Goal: Task Accomplishment & Management: Complete application form

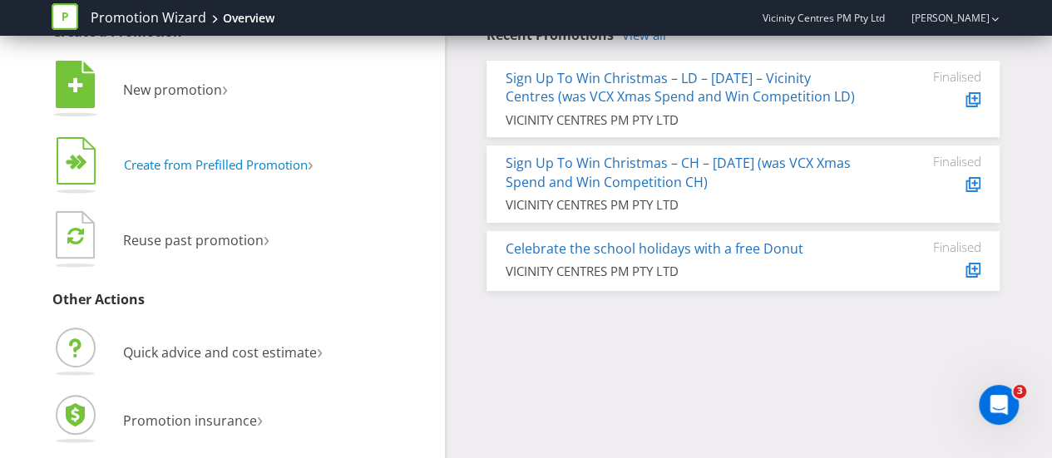
scroll to position [85, 0]
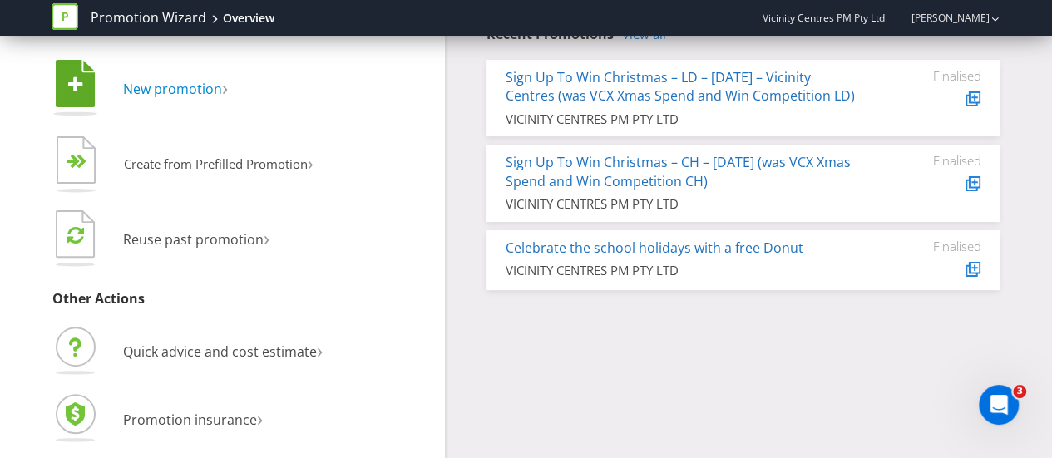
click at [171, 91] on span "New promotion" at bounding box center [172, 89] width 99 height 18
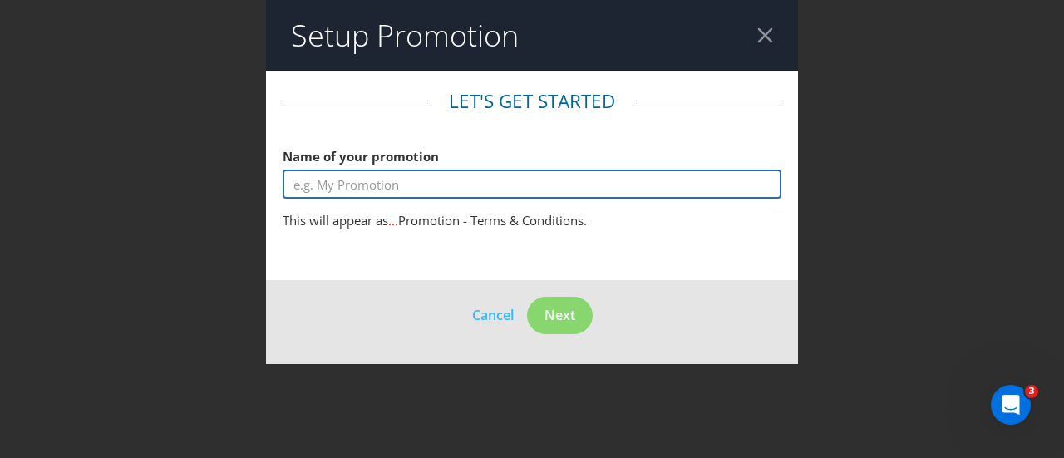
click at [370, 187] on input "text" at bounding box center [532, 184] width 499 height 29
type input "S"
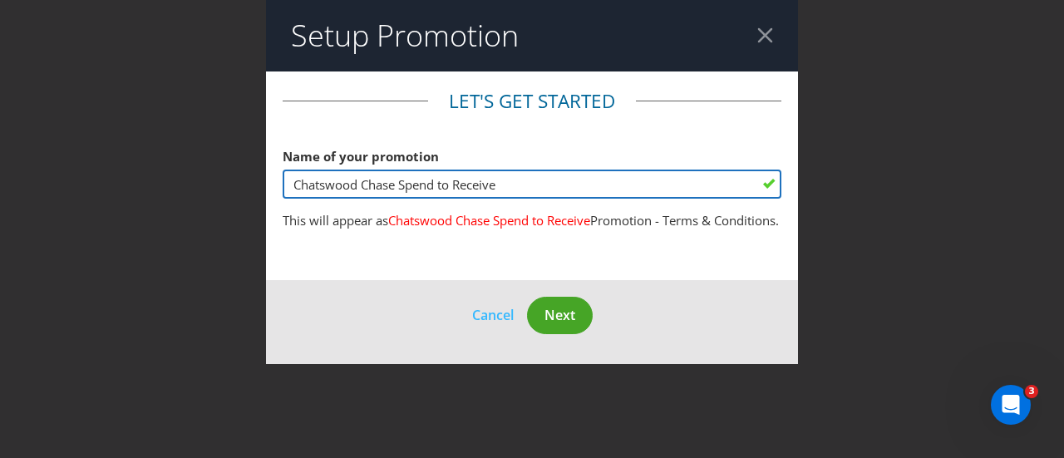
type input "Chatswood Chase Spend to Receive"
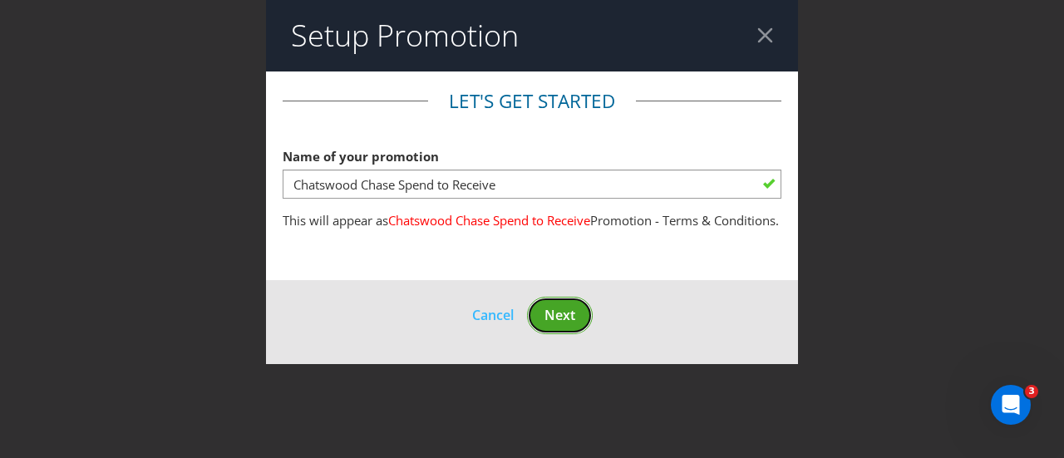
click at [561, 324] on span "Next" at bounding box center [560, 315] width 31 height 18
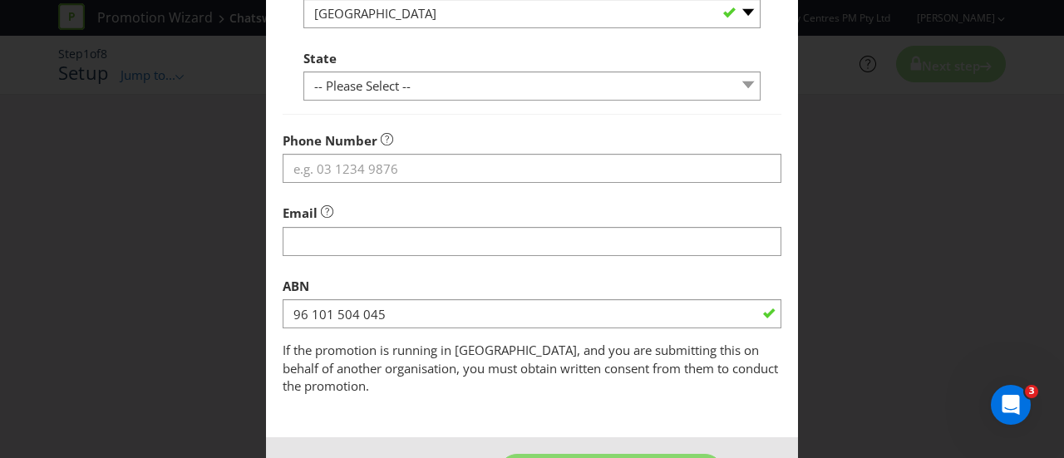
scroll to position [625, 0]
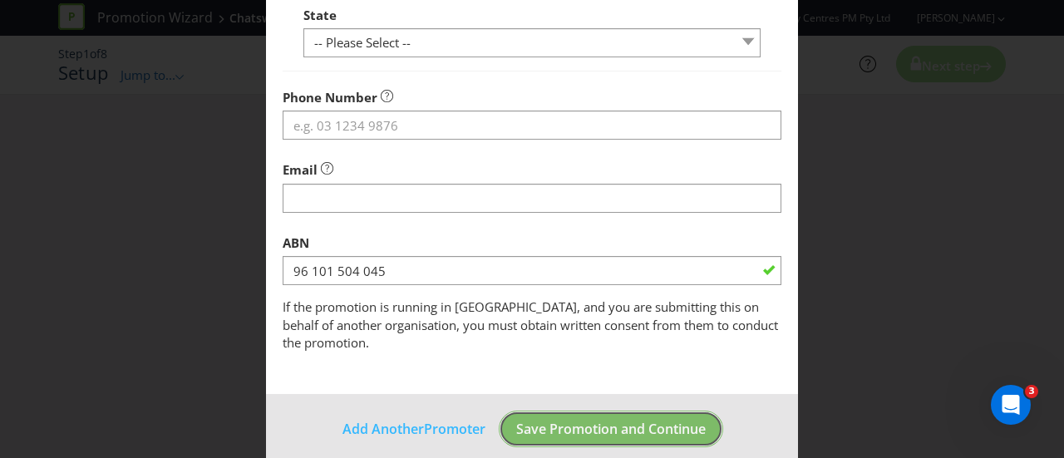
click at [571, 420] on span "Save Promotion and Continue" at bounding box center [611, 429] width 190 height 18
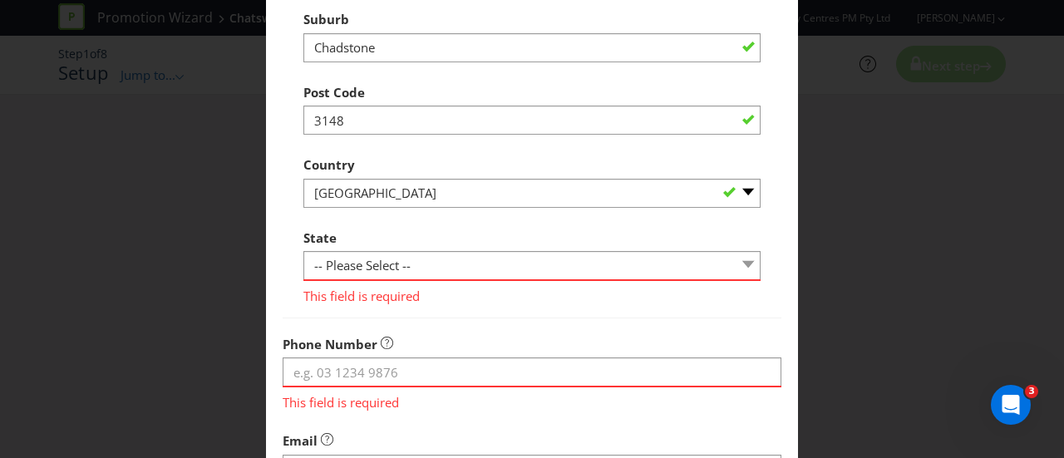
scroll to position [376, 0]
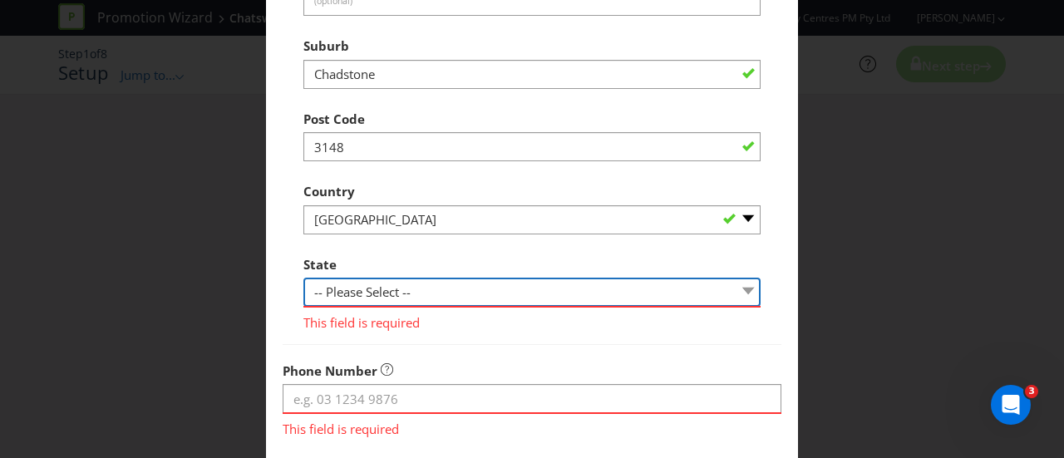
click at [439, 295] on select "-- Please Select -- [GEOGRAPHIC_DATA] [GEOGRAPHIC_DATA] [GEOGRAPHIC_DATA] [GEOG…" at bounding box center [532, 292] width 457 height 29
select select "VIC"
click at [304, 278] on select "-- Please Select -- [GEOGRAPHIC_DATA] [GEOGRAPHIC_DATA] [GEOGRAPHIC_DATA] [GEOG…" at bounding box center [532, 292] width 457 height 29
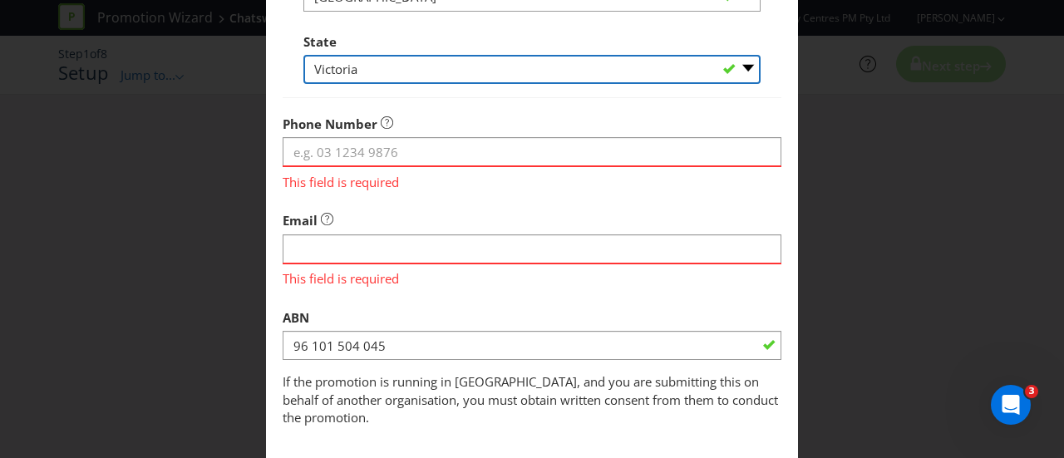
scroll to position [625, 0]
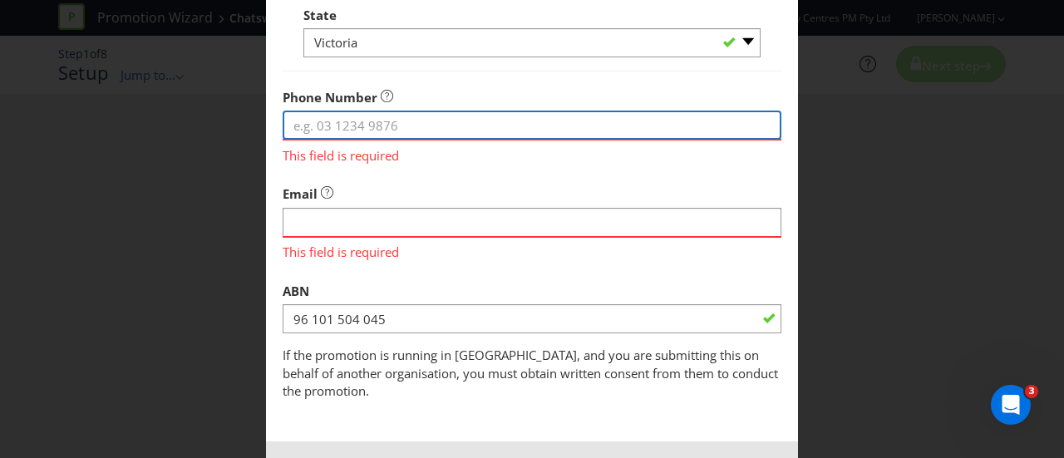
click at [358, 126] on input "tel" at bounding box center [532, 125] width 499 height 29
type input "0401570146"
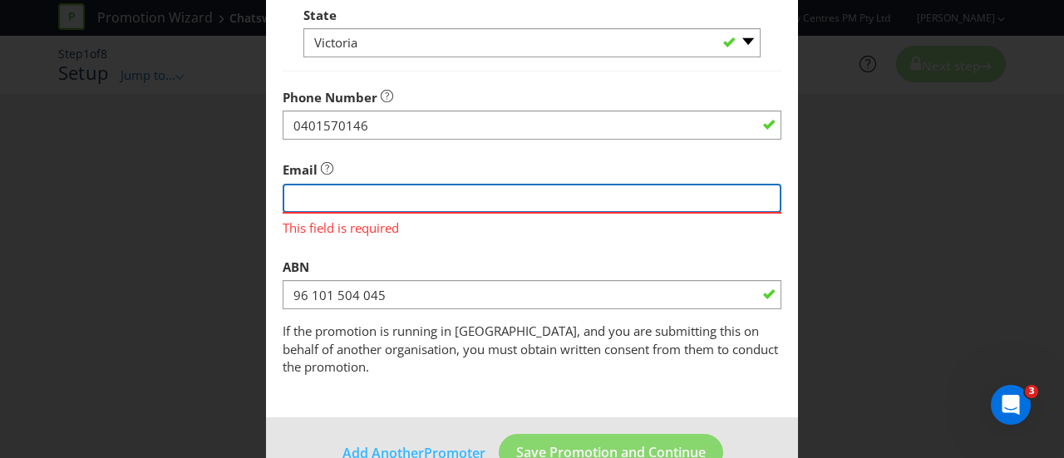
click at [378, 205] on input "string" at bounding box center [532, 198] width 499 height 29
type input "[EMAIL_ADDRESS][PERSON_NAME][DOMAIN_NAME]"
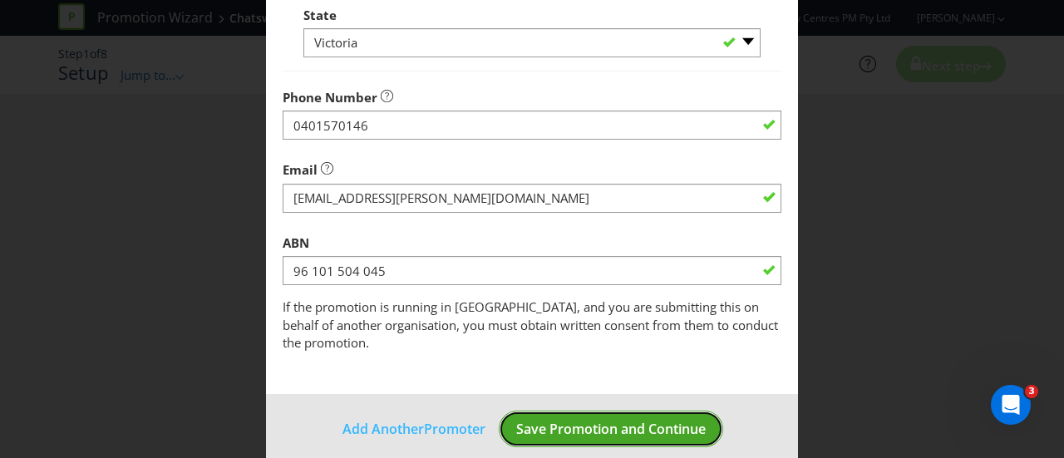
click at [605, 420] on span "Save Promotion and Continue" at bounding box center [611, 429] width 190 height 18
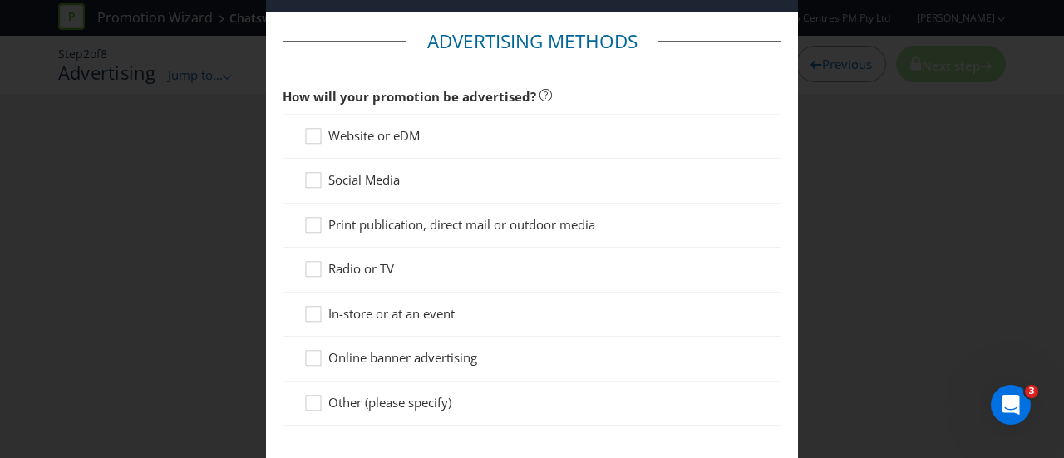
scroll to position [83, 0]
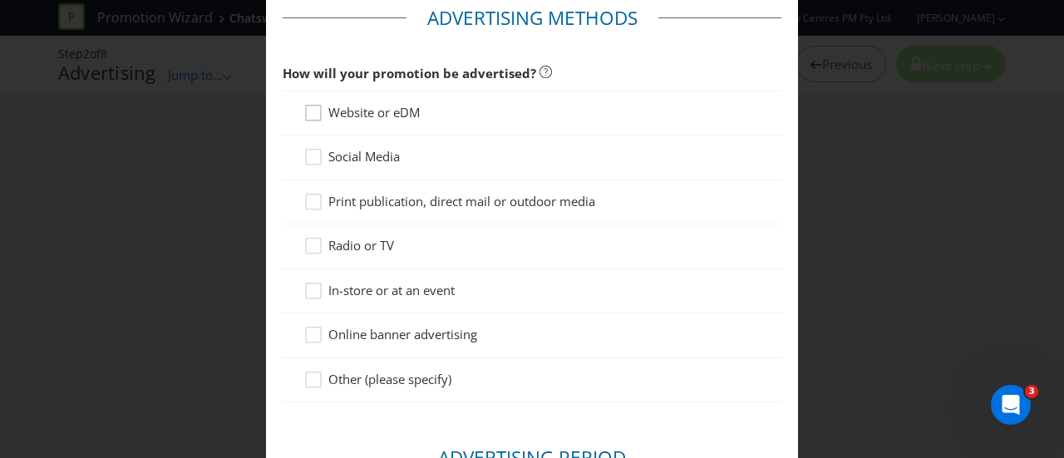
click at [317, 104] on icon at bounding box center [316, 116] width 25 height 25
click at [0, 0] on input "Website or eDM" at bounding box center [0, 0] width 0 height 0
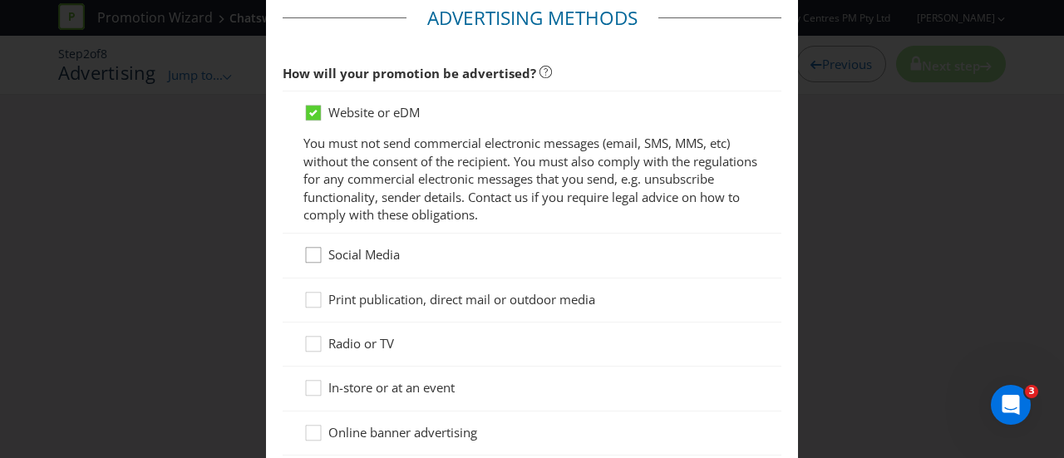
click at [314, 252] on div at bounding box center [313, 249] width 8 height 8
click at [0, 0] on input "Social Media" at bounding box center [0, 0] width 0 height 0
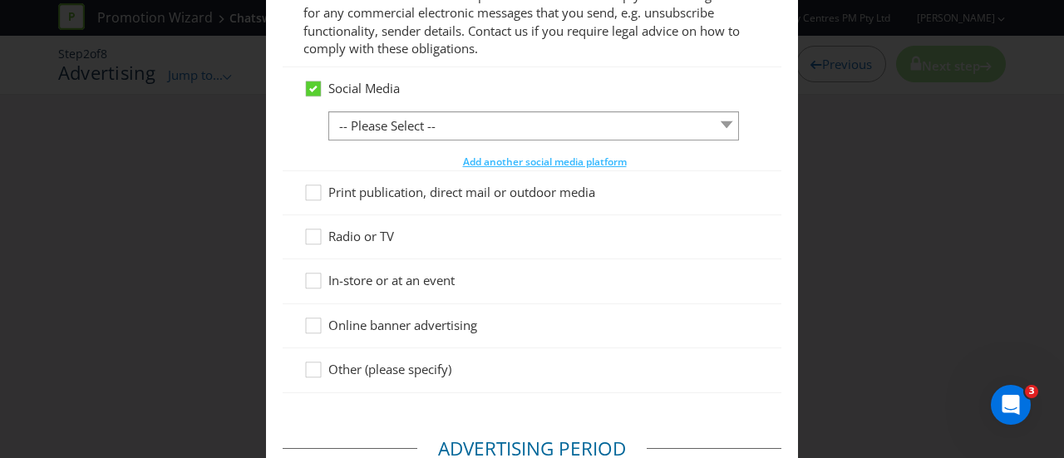
scroll to position [166, 0]
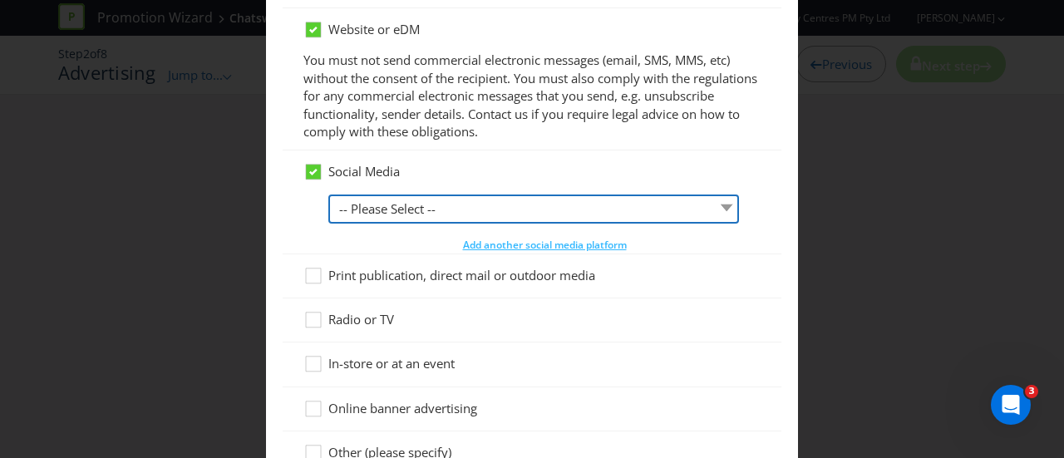
click at [641, 200] on select "-- Please Select -- Facebook X Instagram Snapchat LinkedIn Pinterest Tumblr You…" at bounding box center [533, 209] width 411 height 29
select select "INSTAGRAM"
click at [328, 195] on select "-- Please Select -- Facebook X Instagram Snapchat LinkedIn Pinterest Tumblr You…" at bounding box center [533, 209] width 411 height 29
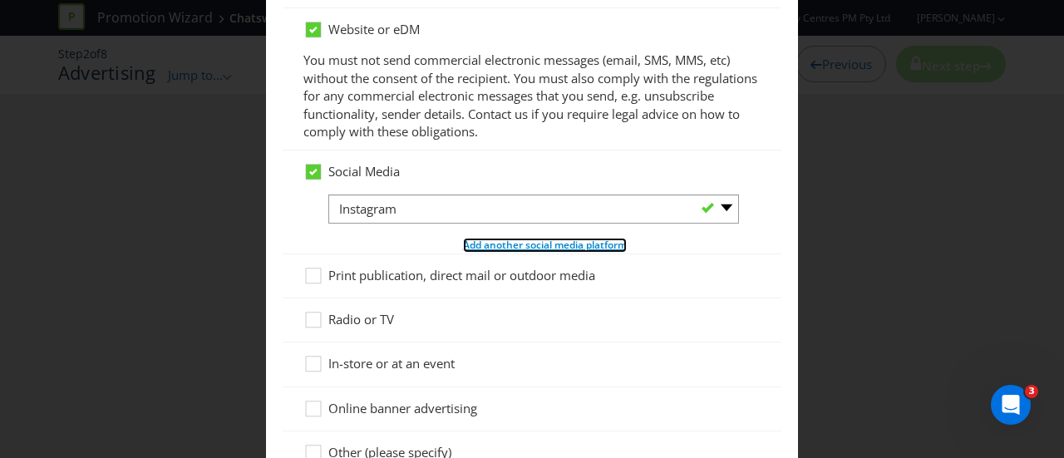
click at [522, 246] on span "Add another social media platform" at bounding box center [545, 245] width 164 height 14
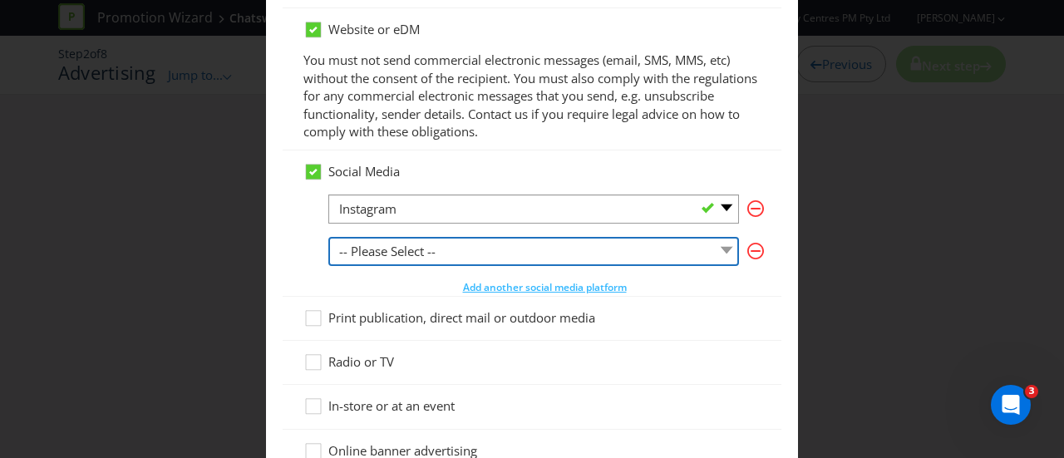
click at [531, 255] on select "-- Please Select -- Facebook X Instagram Snapchat LinkedIn Pinterest Tumblr You…" at bounding box center [533, 251] width 411 height 29
select select "FACEBOOK"
click at [328, 237] on select "-- Please Select -- Facebook X Instagram Snapchat LinkedIn Pinterest Tumblr You…" at bounding box center [533, 251] width 411 height 29
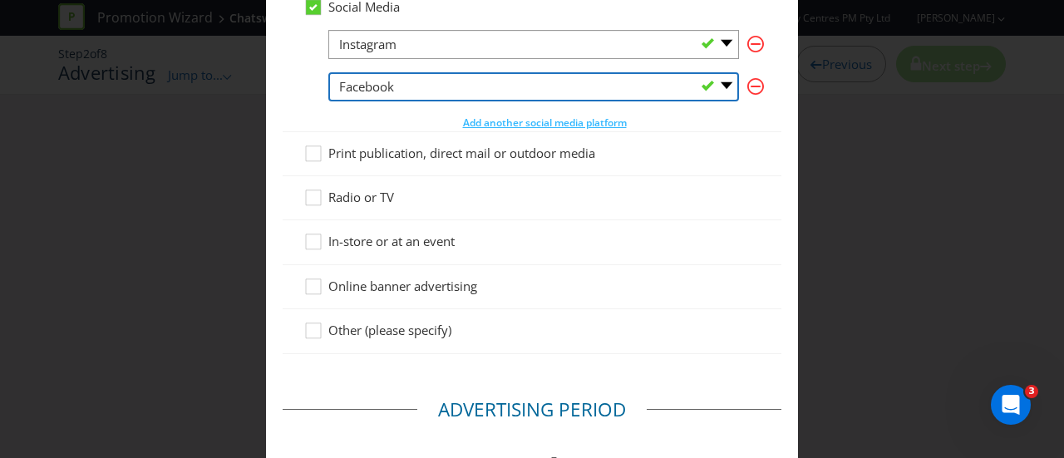
scroll to position [333, 0]
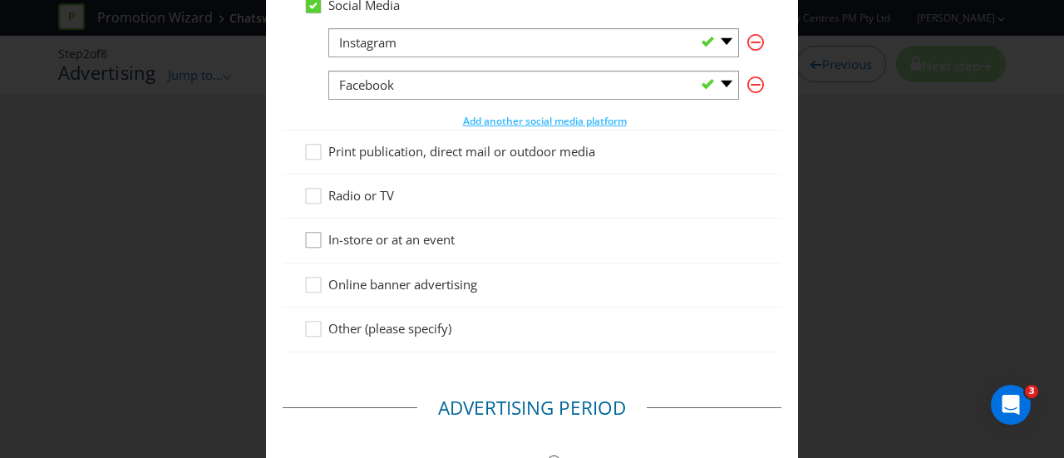
click at [308, 239] on icon at bounding box center [316, 243] width 25 height 25
click at [0, 0] on input "In-store or at an event" at bounding box center [0, 0] width 0 height 0
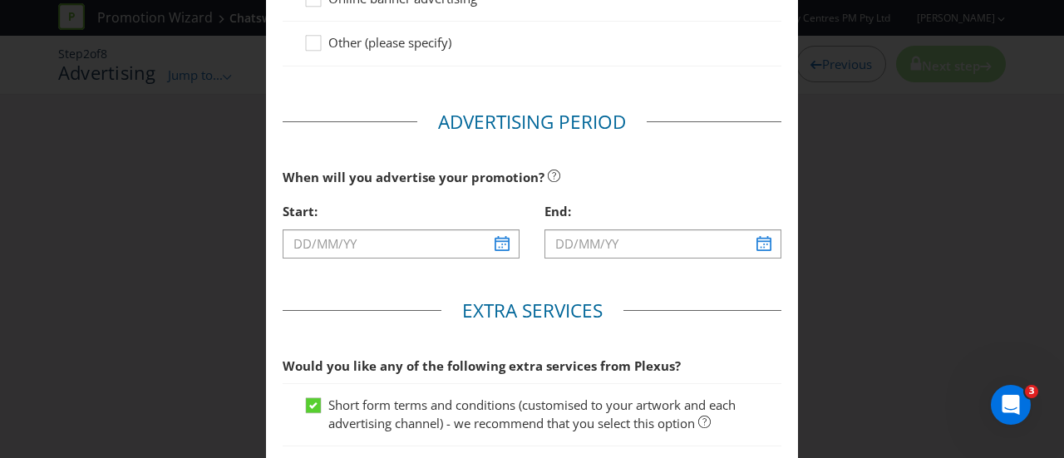
scroll to position [665, 0]
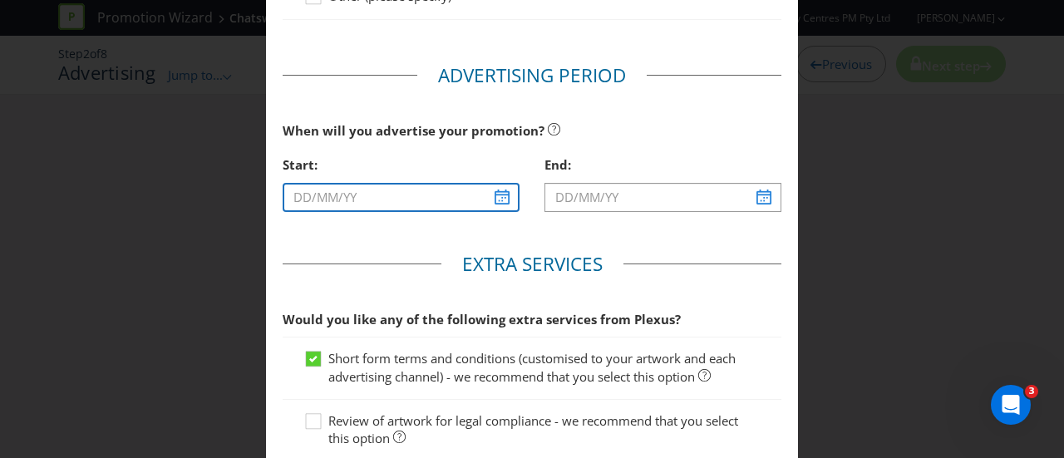
click at [499, 197] on input "text" at bounding box center [401, 197] width 237 height 29
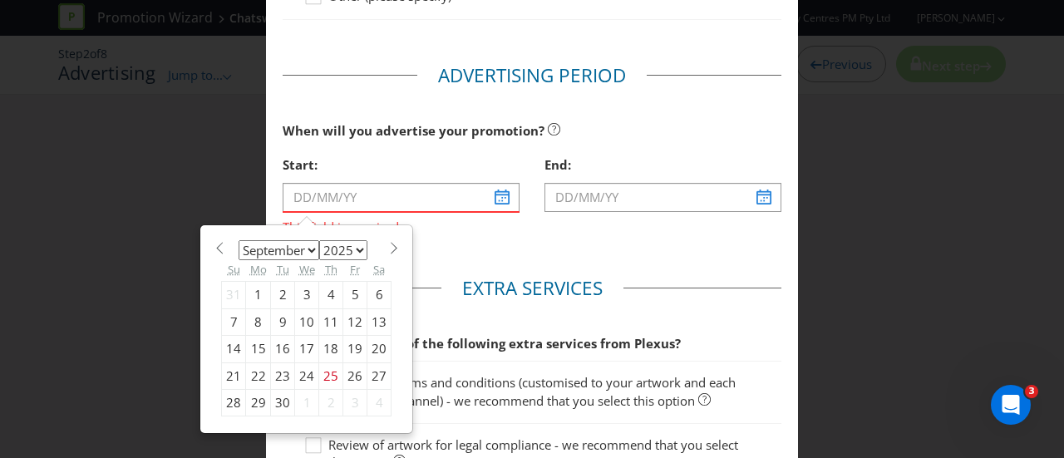
click at [303, 245] on select "January February March April May June July August September October November De…" at bounding box center [279, 250] width 81 height 20
select select "9"
click at [239, 240] on select "January February March April May June July August September October November De…" at bounding box center [279, 250] width 81 height 20
click at [325, 372] on div "23" at bounding box center [331, 376] width 24 height 27
type input "[DATE]"
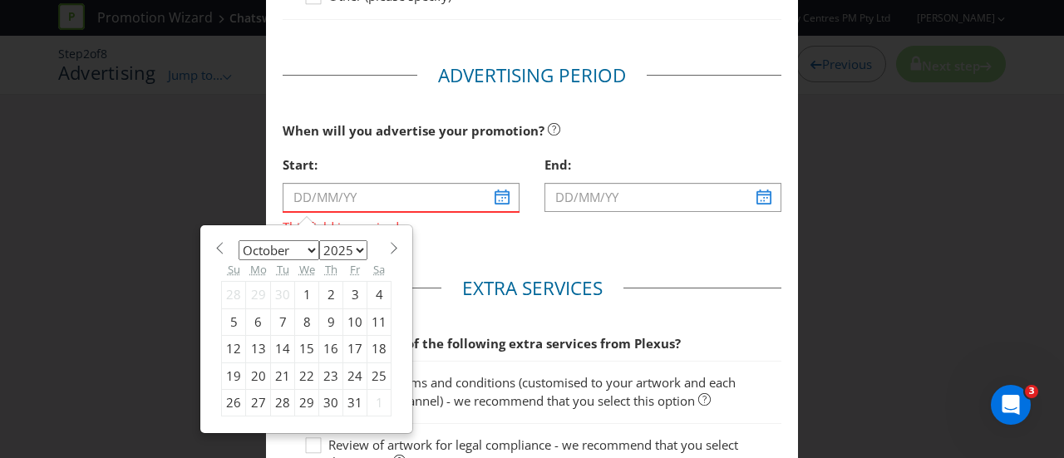
type input "[DATE]"
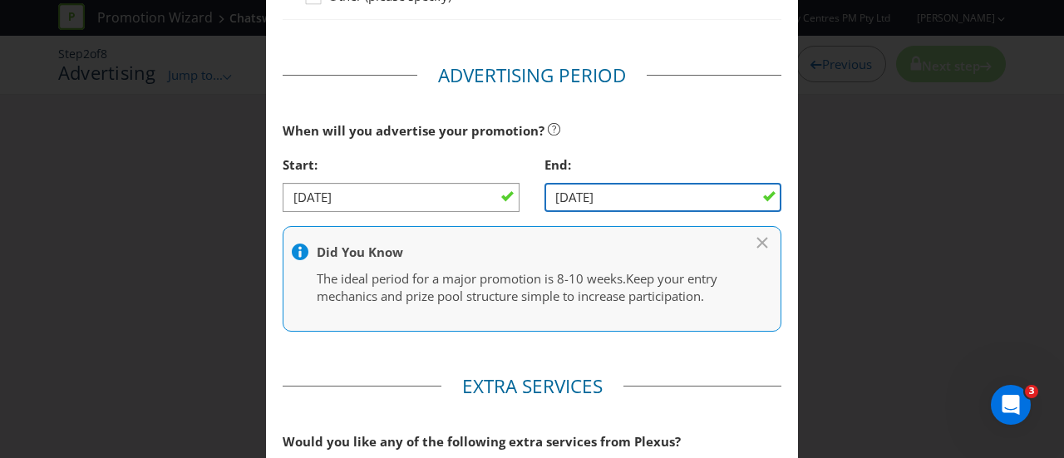
click at [715, 196] on input "[DATE]" at bounding box center [663, 197] width 237 height 29
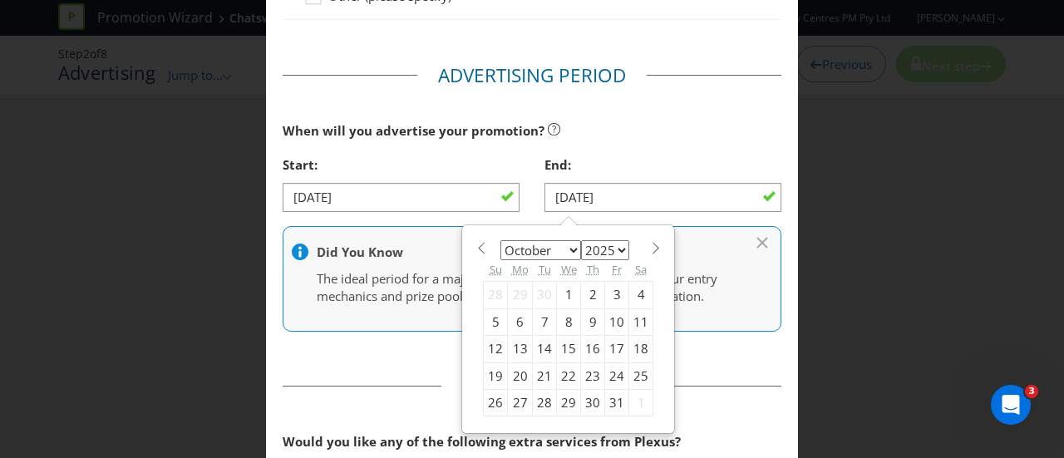
click at [649, 245] on span at bounding box center [655, 248] width 12 height 12
select select "10"
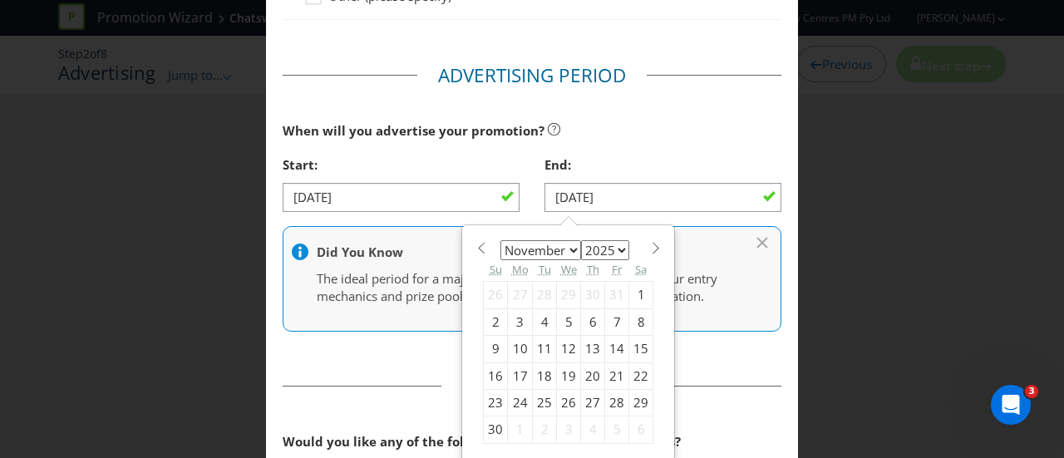
click at [559, 345] on div "12" at bounding box center [569, 349] width 24 height 27
type input "[DATE]"
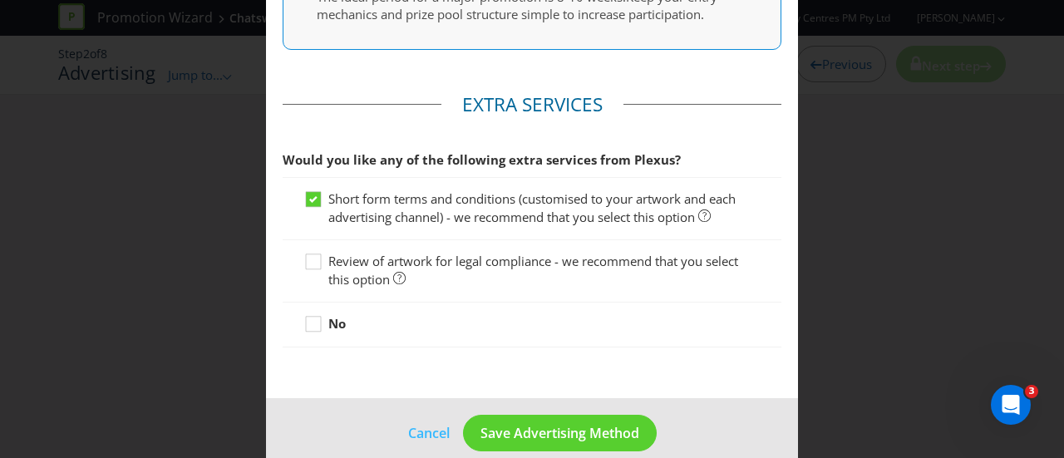
scroll to position [965, 0]
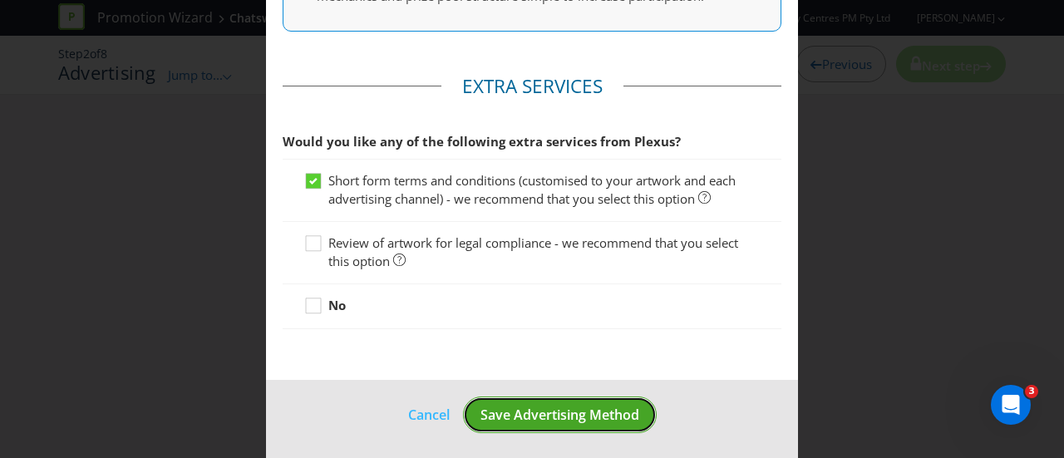
click at [542, 415] on span "Save Advertising Method" at bounding box center [560, 415] width 159 height 18
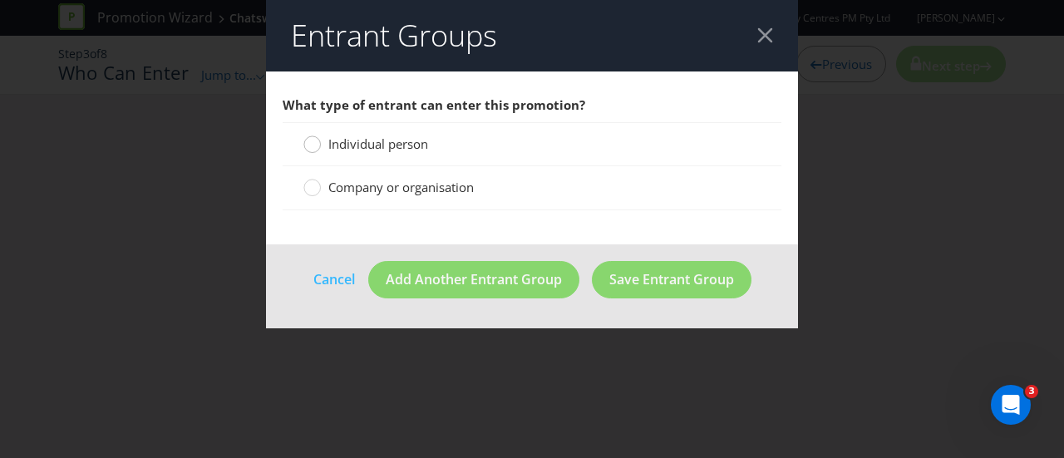
click at [304, 144] on circle at bounding box center [312, 144] width 17 height 17
click at [0, 0] on input "Individual person" at bounding box center [0, 0] width 0 height 0
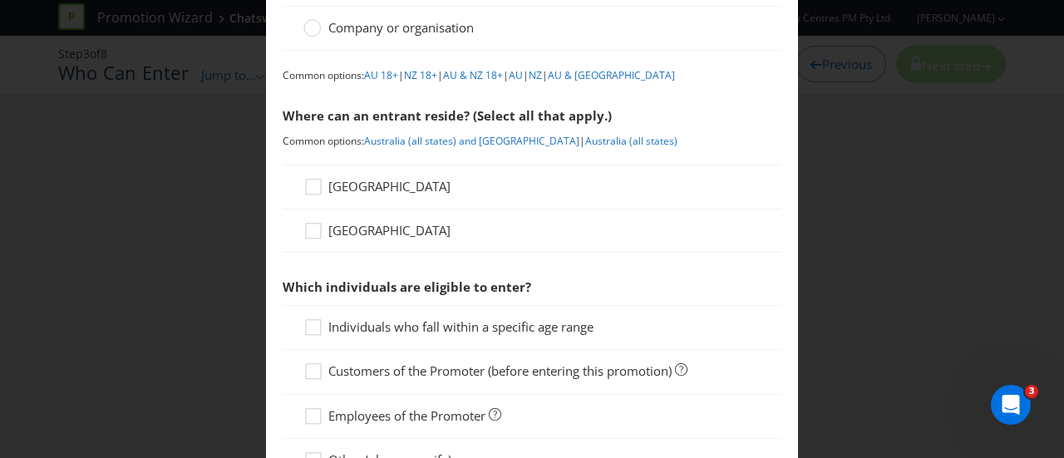
scroll to position [166, 0]
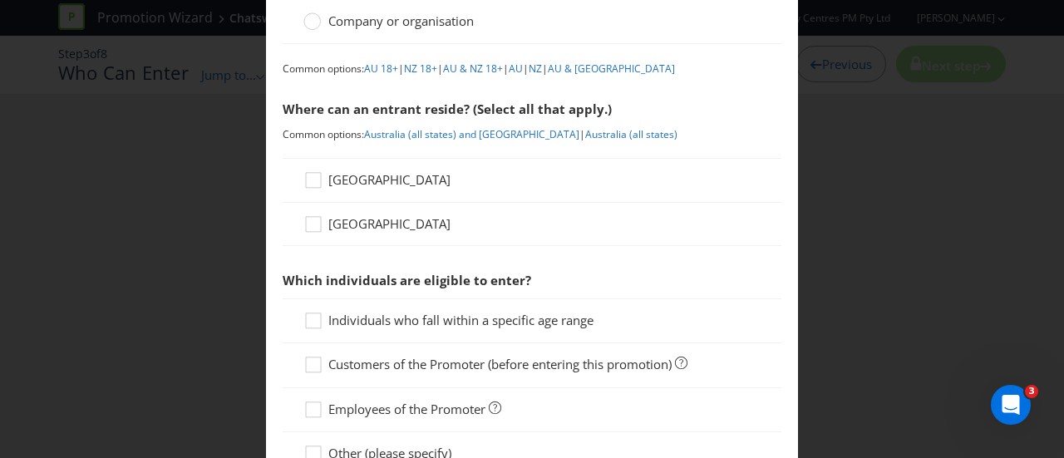
click at [316, 169] on div "[GEOGRAPHIC_DATA]" at bounding box center [532, 180] width 499 height 44
click at [314, 178] on icon at bounding box center [316, 183] width 25 height 25
click at [0, 0] on input "[GEOGRAPHIC_DATA]" at bounding box center [0, 0] width 0 height 0
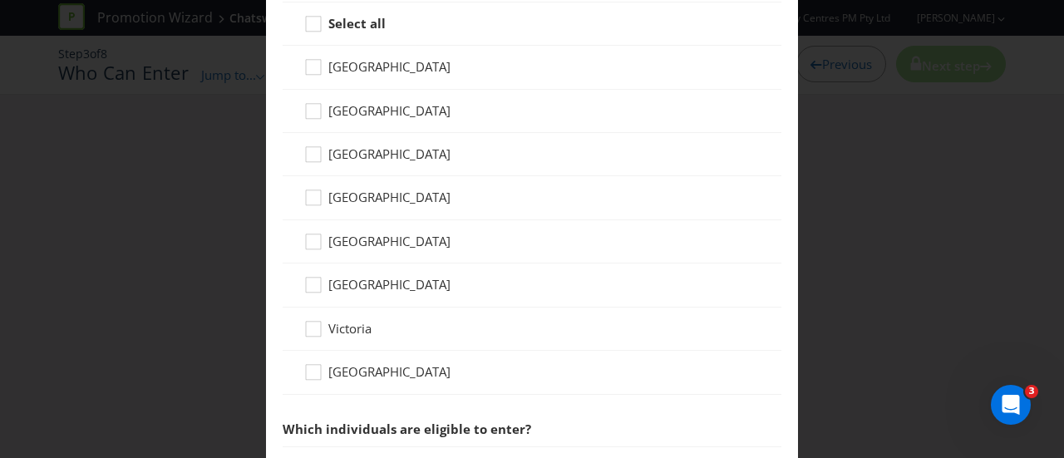
scroll to position [499, 0]
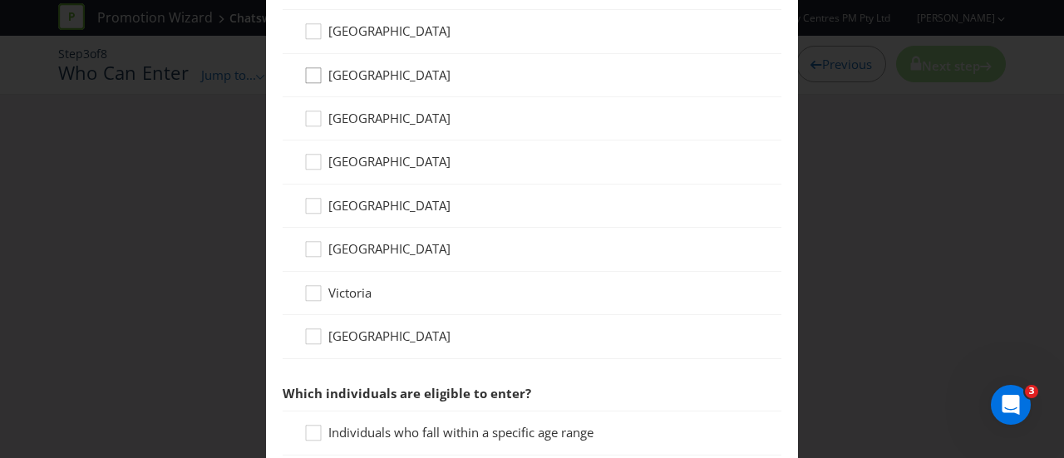
click at [313, 77] on icon at bounding box center [316, 79] width 25 height 25
click at [0, 0] on input "[GEOGRAPHIC_DATA]" at bounding box center [0, 0] width 0 height 0
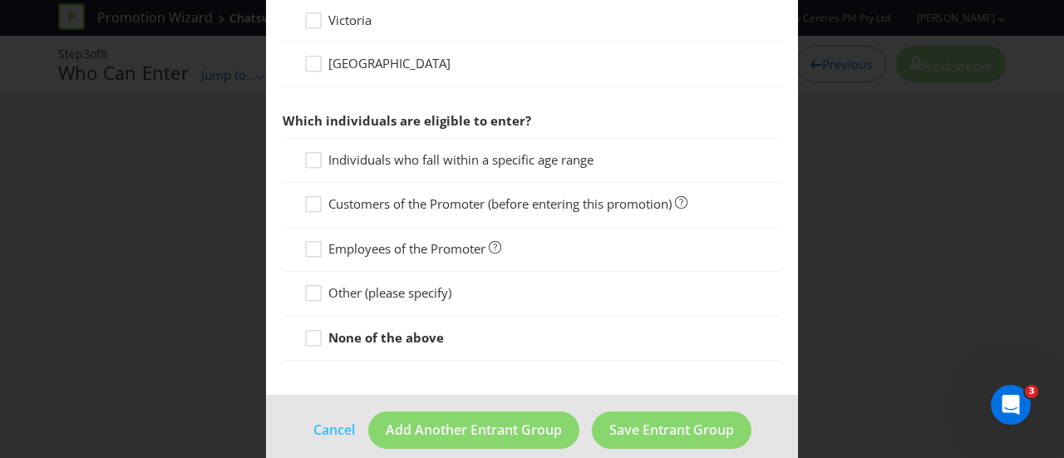
scroll to position [785, 0]
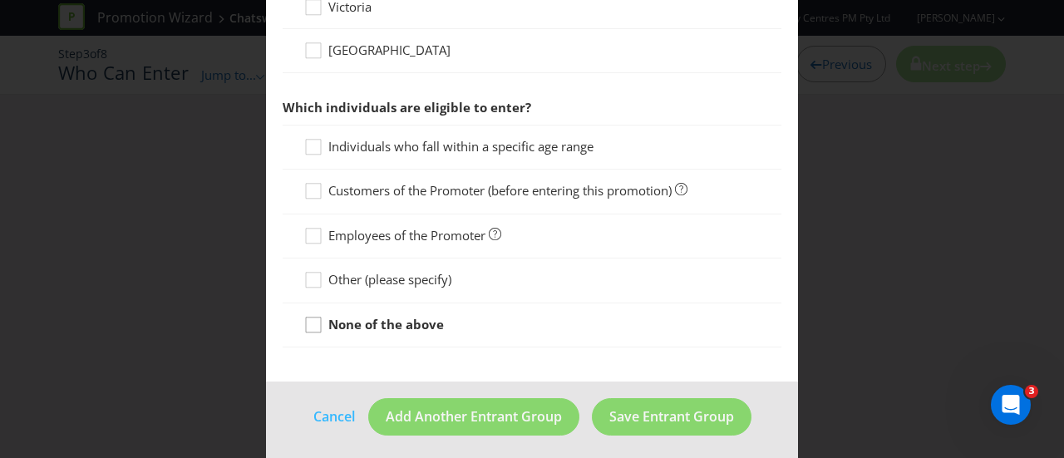
click at [307, 318] on icon at bounding box center [316, 328] width 25 height 25
click at [0, 0] on input "None of the above" at bounding box center [0, 0] width 0 height 0
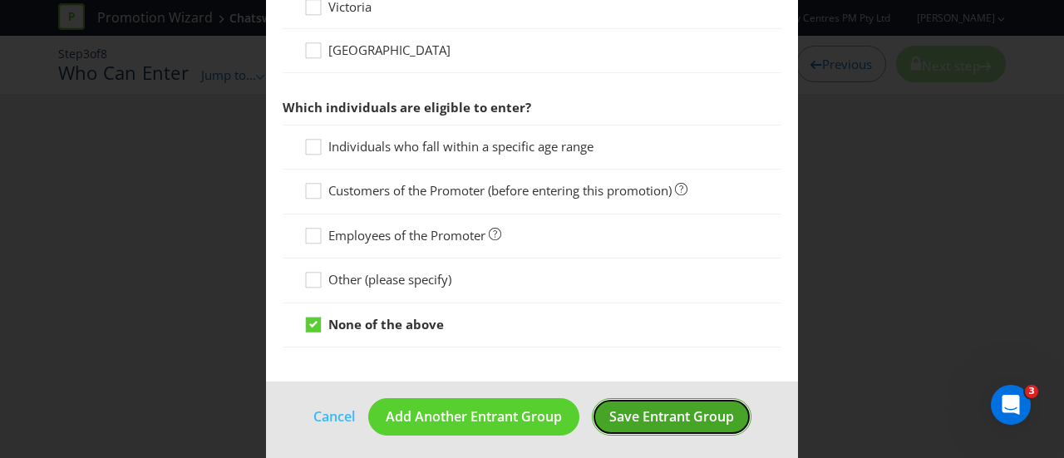
click at [650, 415] on span "Save Entrant Group" at bounding box center [672, 416] width 125 height 18
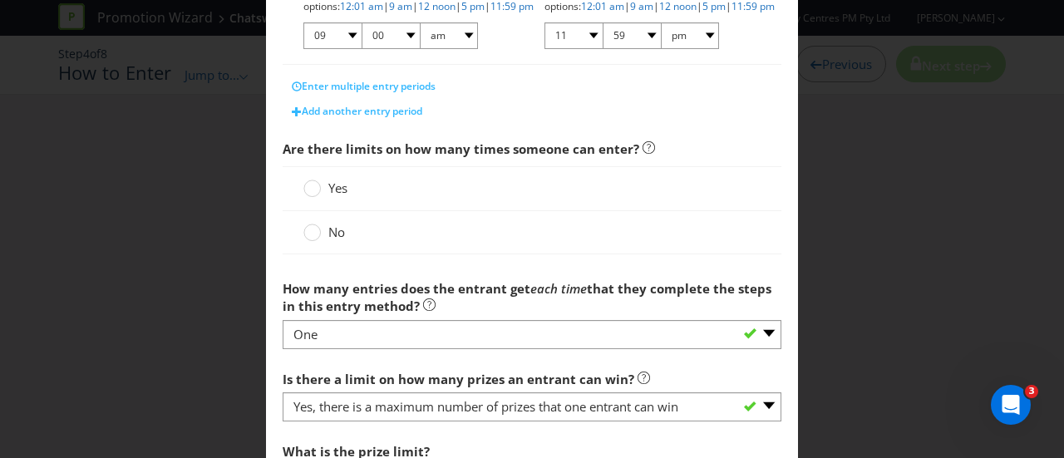
scroll to position [499, 0]
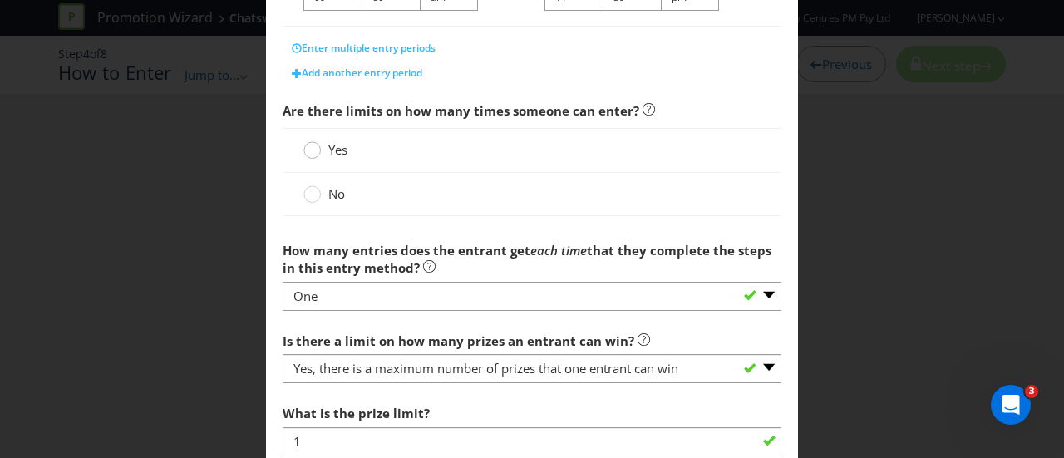
click at [313, 150] on circle at bounding box center [312, 150] width 17 height 17
click at [0, 0] on input "Yes" at bounding box center [0, 0] width 0 height 0
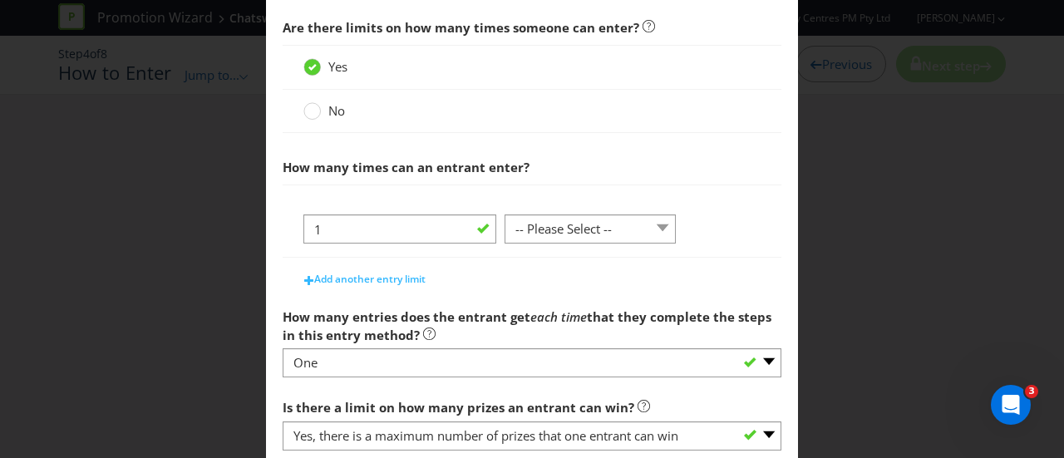
scroll to position [665, 0]
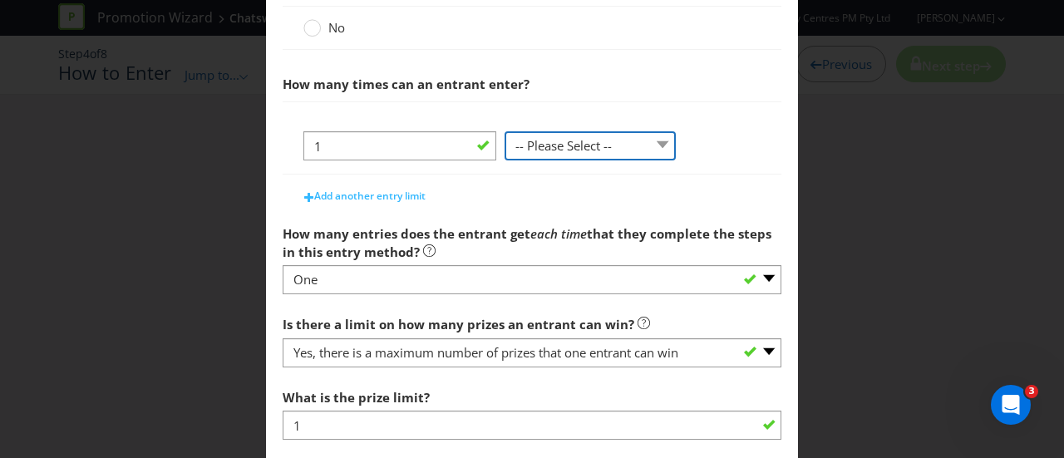
click at [573, 149] on select "-- Please Select -- per person per day per purchase per transaction Other (plea…" at bounding box center [590, 145] width 171 height 29
select select "PER_DAY"
click at [505, 131] on select "-- Please Select -- per person per day per purchase per transaction Other (plea…" at bounding box center [590, 145] width 171 height 29
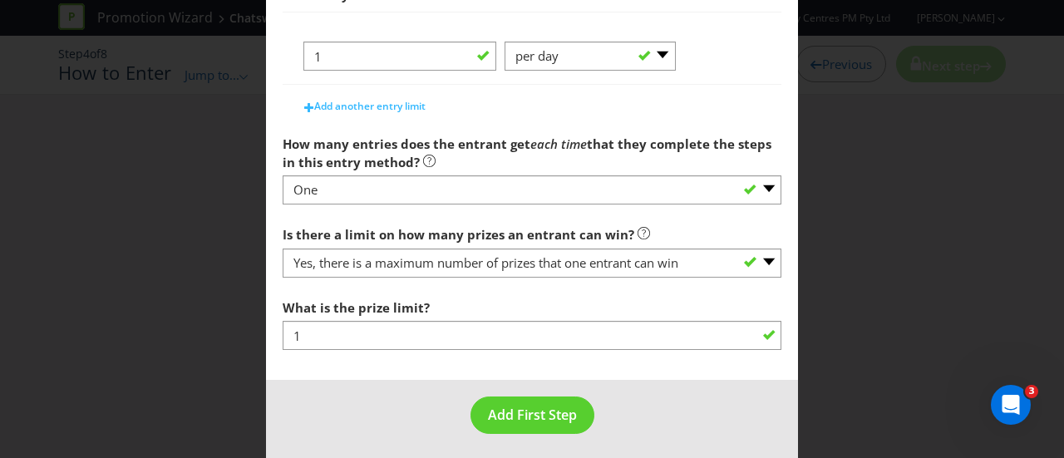
scroll to position [757, 0]
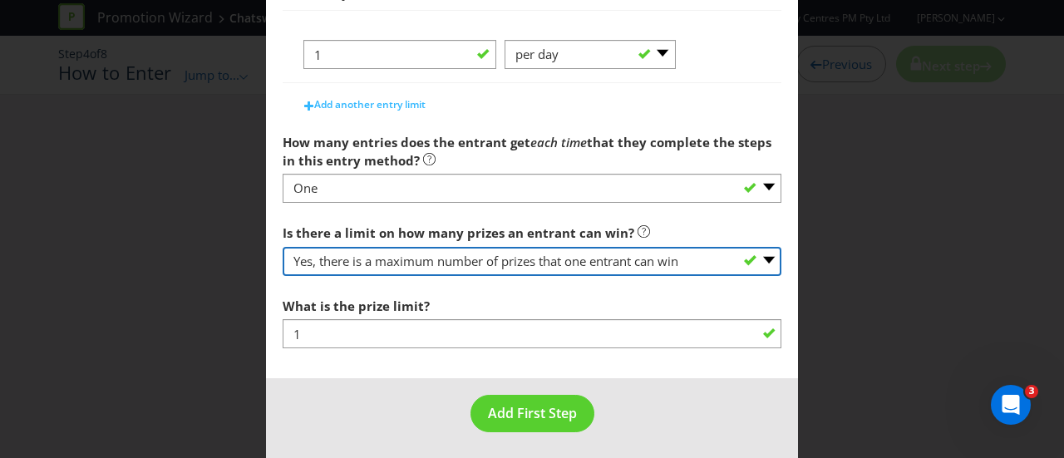
click at [560, 264] on select "-- Please select -- Yes, there is a maximum number of prizes that one entrant c…" at bounding box center [532, 261] width 499 height 29
click at [283, 247] on select "-- Please select -- Yes, there is a maximum number of prizes that one entrant c…" at bounding box center [532, 261] width 499 height 29
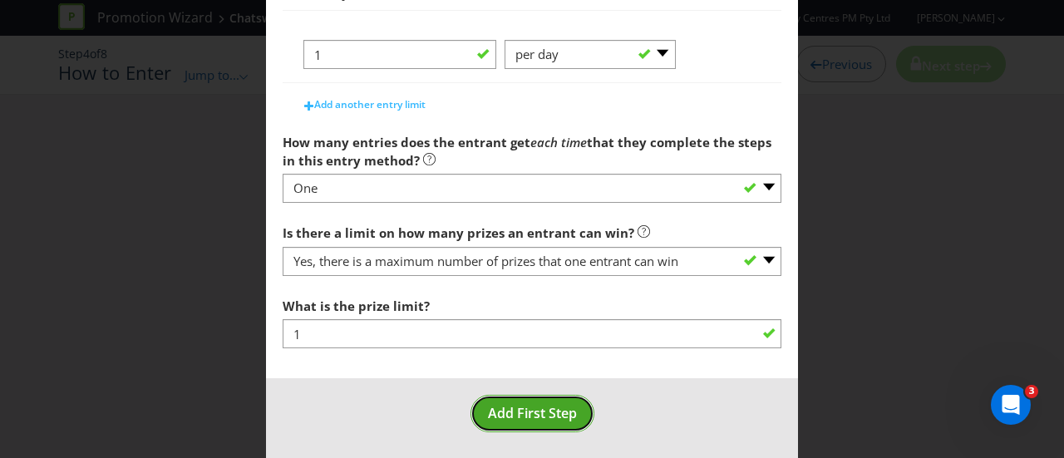
click at [546, 417] on span "Add First Step" at bounding box center [532, 413] width 89 height 18
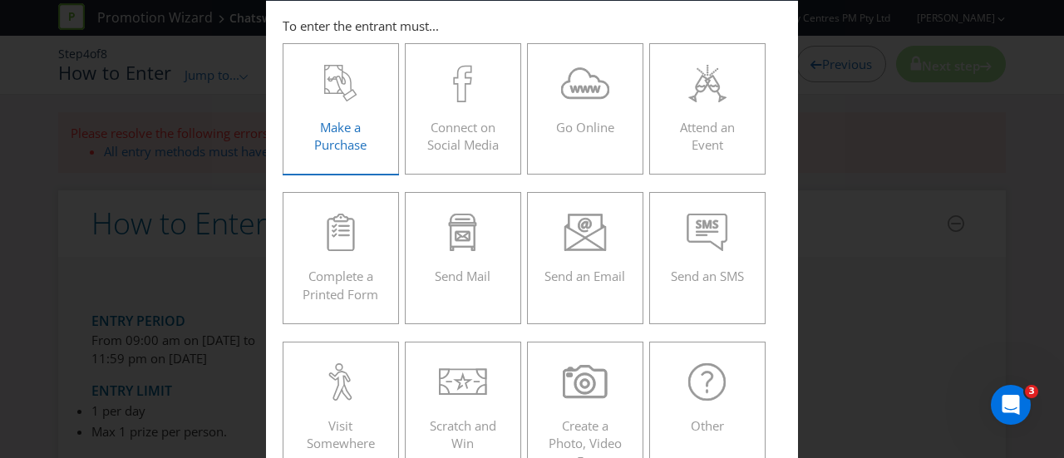
click at [358, 133] on span "Make a Purchase" at bounding box center [340, 136] width 52 height 34
click at [0, 0] on input "Make a Purchase" at bounding box center [0, 0] width 0 height 0
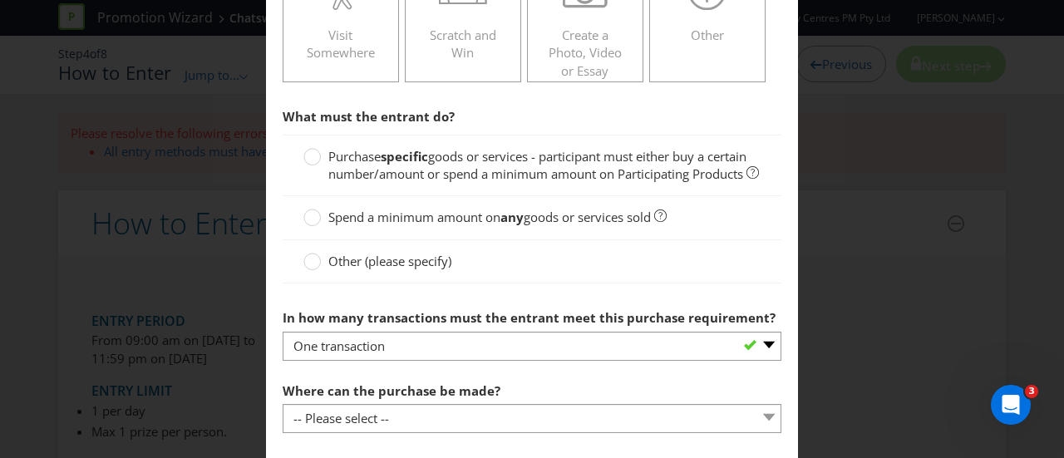
scroll to position [486, 0]
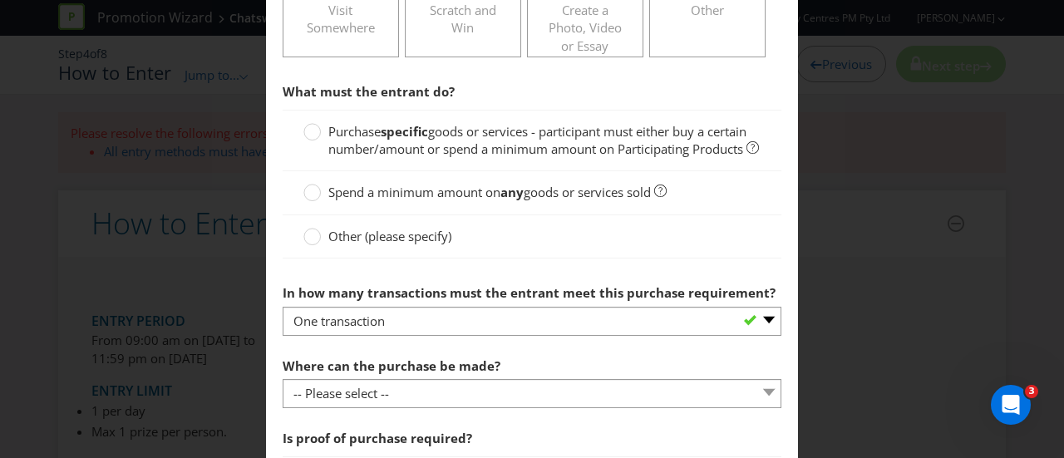
click at [320, 201] on label "Spend a minimum amount on any goods or services sold" at bounding box center [485, 192] width 363 height 17
click at [0, 0] on input "Spend a minimum amount on any goods or services sold" at bounding box center [0, 0] width 0 height 0
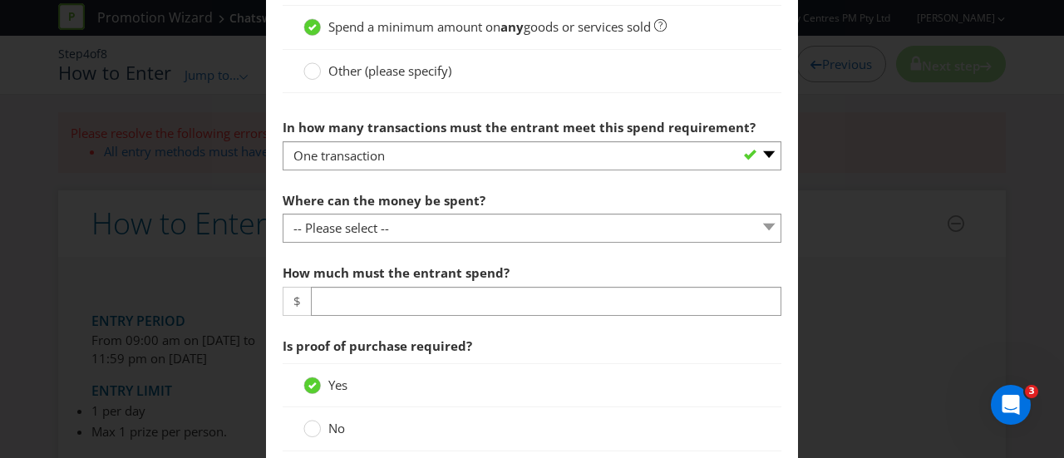
scroll to position [653, 0]
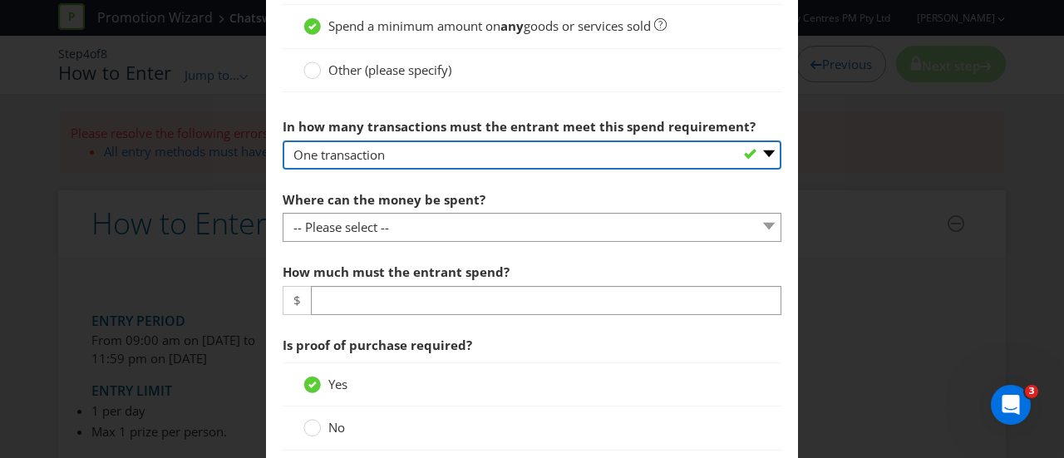
click at [758, 168] on select "-- Please select -- One transaction A specific number of transactions Any numbe…" at bounding box center [532, 155] width 499 height 29
select select "MANY"
click at [283, 155] on select "-- Please select -- One transaction A specific number of transactions Any numbe…" at bounding box center [532, 155] width 499 height 29
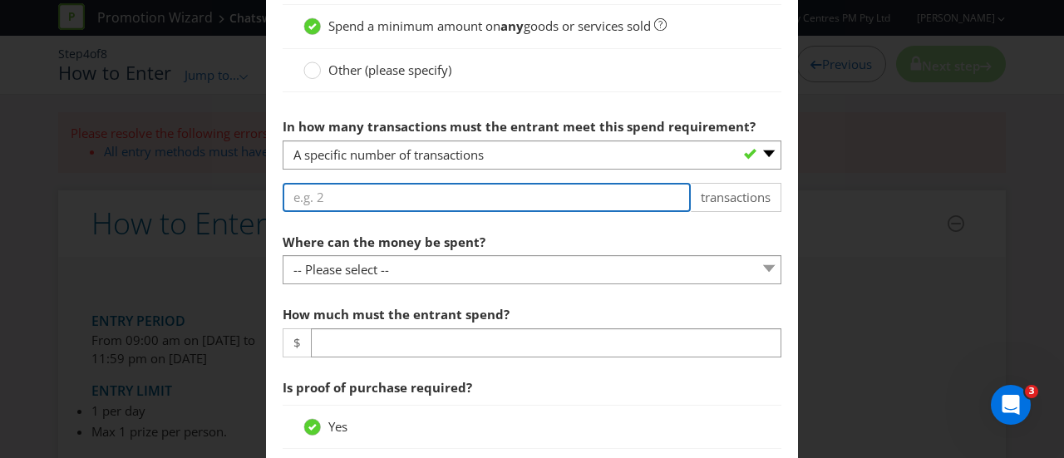
click at [409, 212] on input "number" at bounding box center [487, 197] width 408 height 29
type input "5"
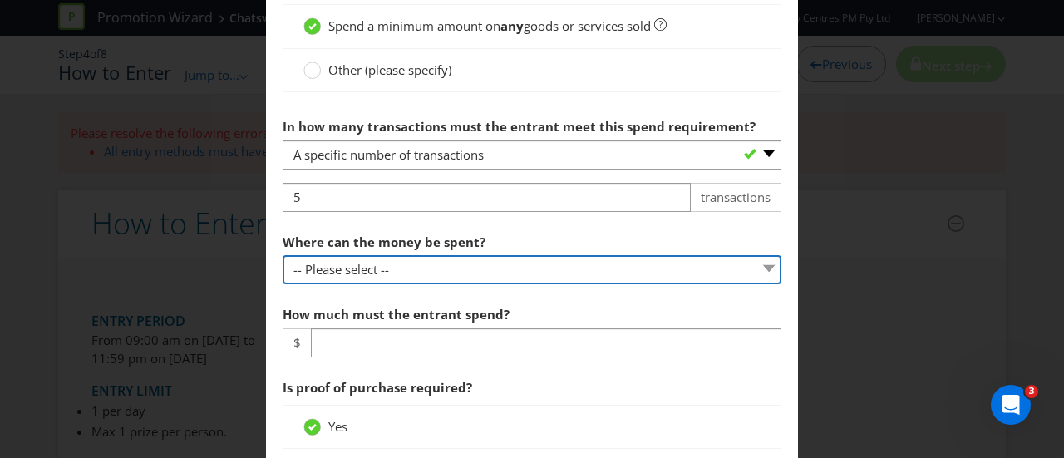
click at [557, 282] on select "-- Please select -- Any stores displaying promotional material (including onlin…" at bounding box center [532, 269] width 499 height 29
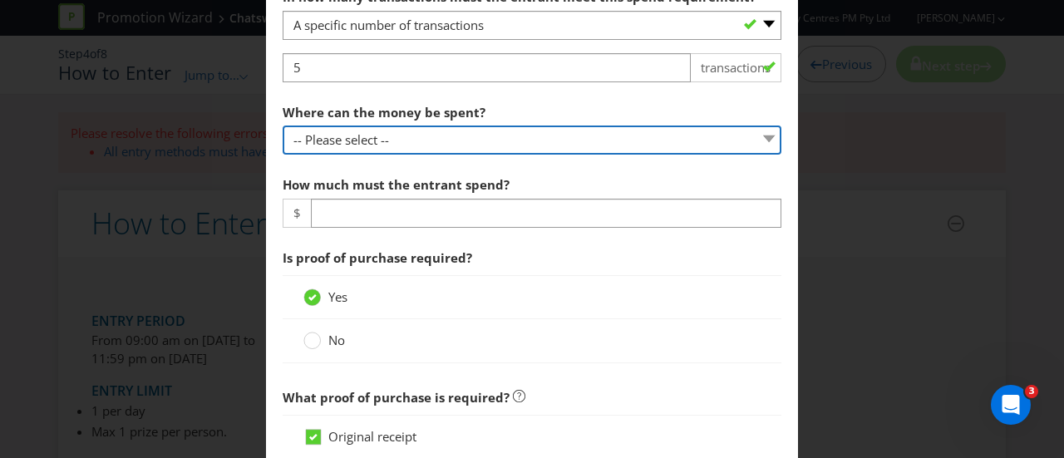
scroll to position [800, 0]
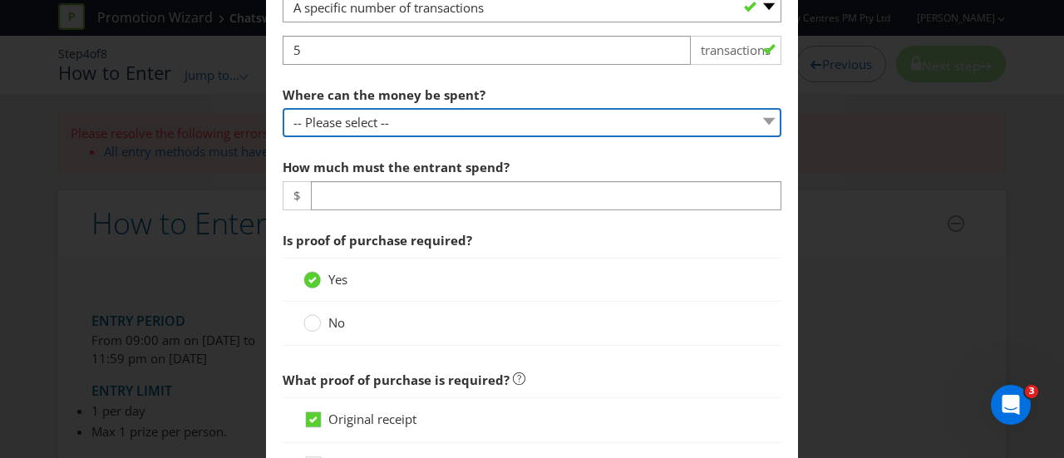
click at [758, 130] on select "-- Please select -- Any stores displaying promotional material (including onlin…" at bounding box center [532, 122] width 499 height 29
select select "ANY_DISPLAYING_NOT_ONLINE"
click at [283, 123] on select "-- Please select -- Any stores displaying promotional material (including onlin…" at bounding box center [532, 122] width 499 height 29
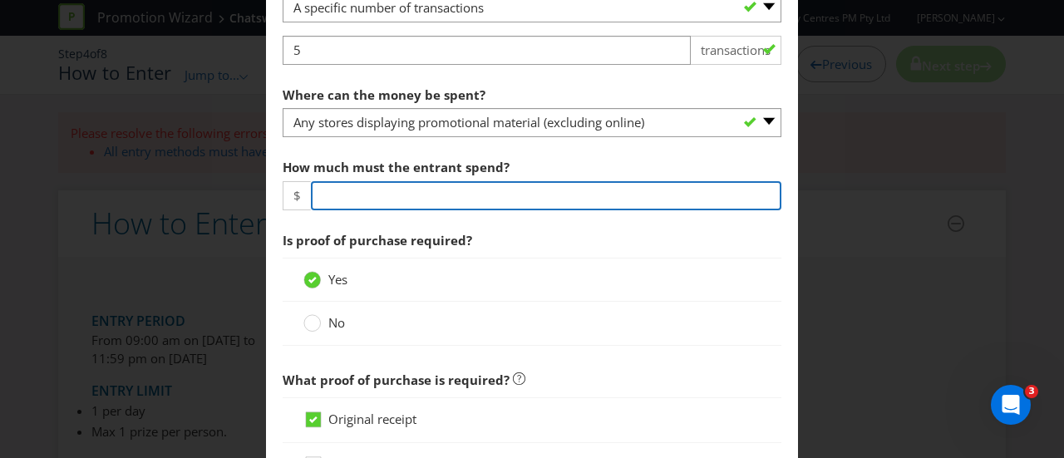
click at [426, 203] on input "number" at bounding box center [546, 195] width 471 height 29
type input "500"
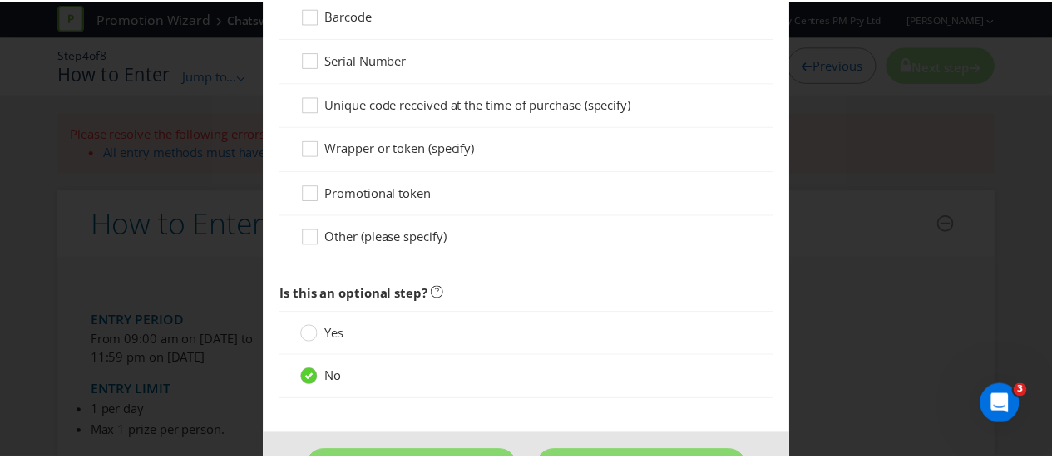
scroll to position [1450, 0]
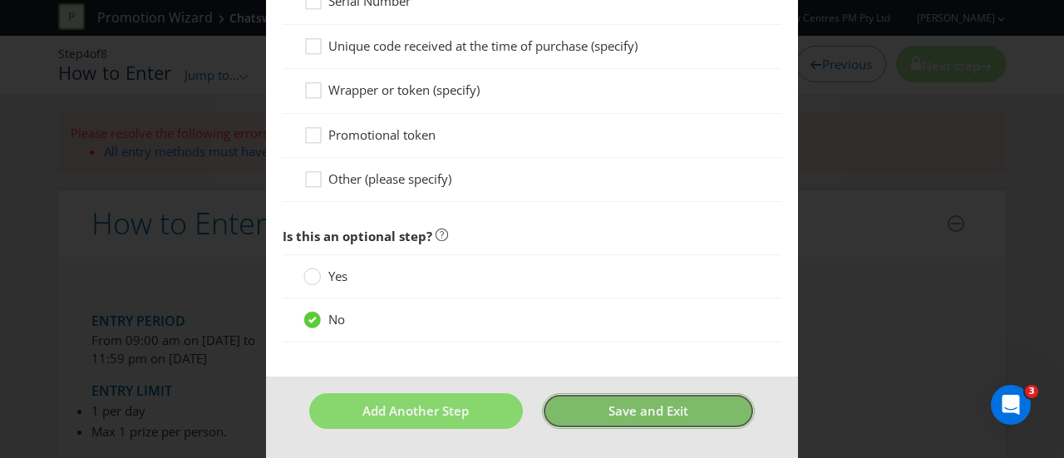
click at [664, 414] on span "Save and Exit" at bounding box center [649, 410] width 80 height 17
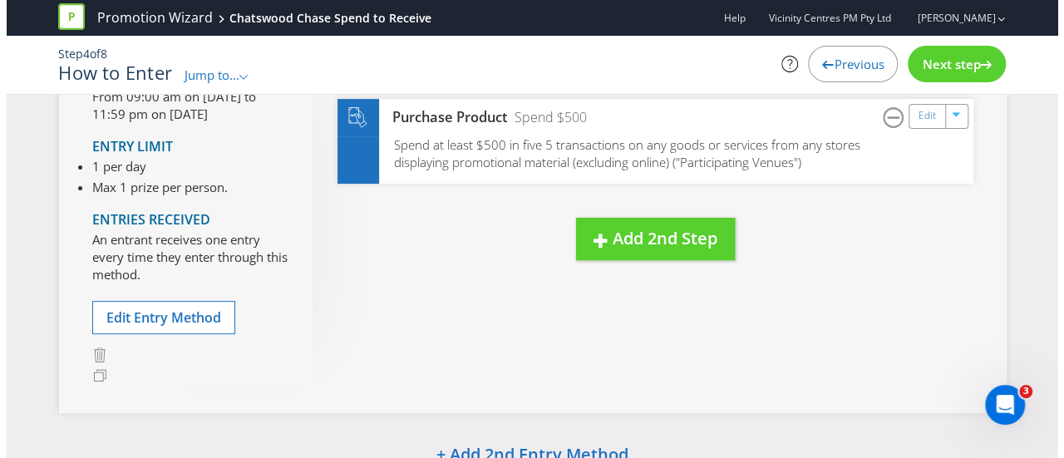
scroll to position [83, 0]
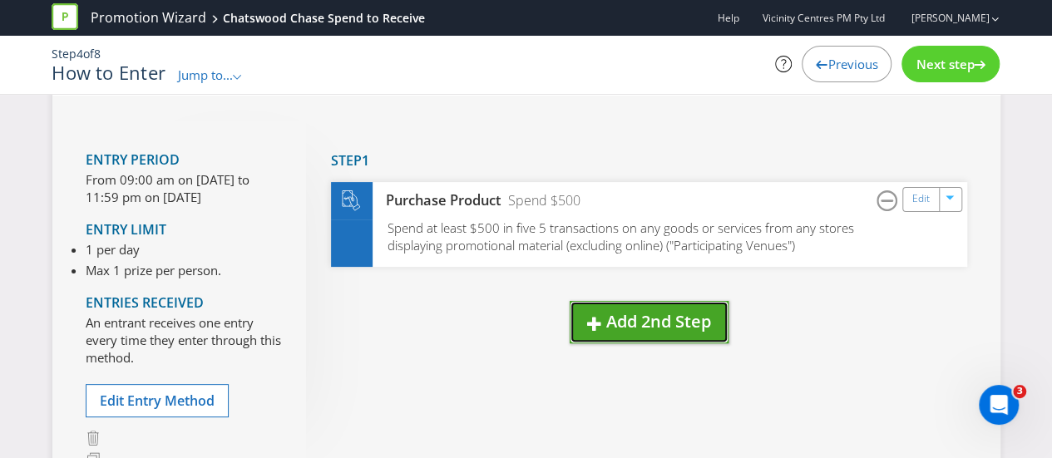
click at [685, 330] on span "Add 2nd Step" at bounding box center [658, 321] width 105 height 22
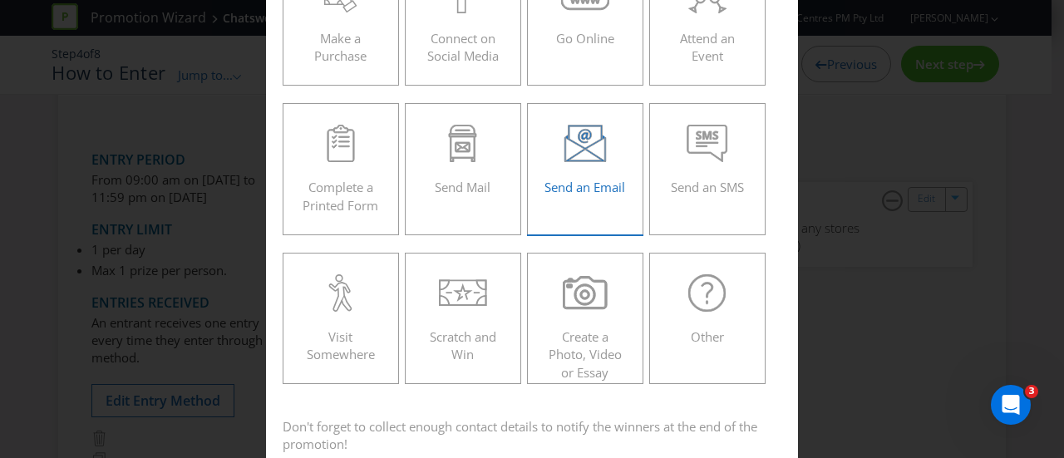
scroll to position [166, 0]
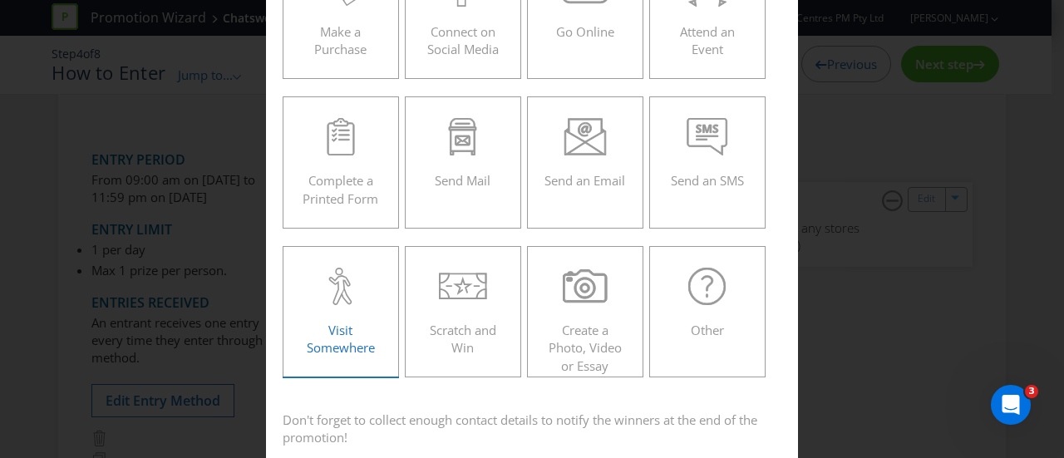
click at [344, 315] on div "Visit Somewhere" at bounding box center [340, 305] width 81 height 75
click at [0, 0] on input "Visit Somewhere" at bounding box center [0, 0] width 0 height 0
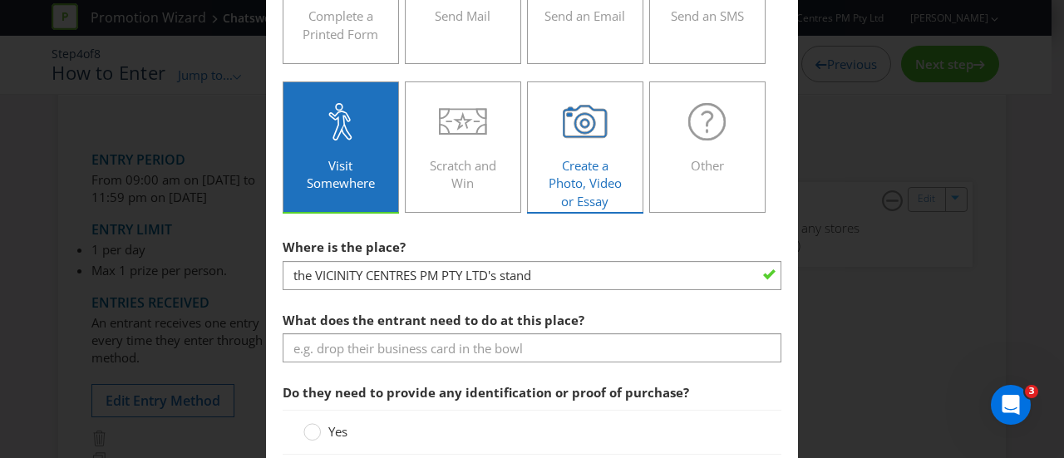
scroll to position [333, 0]
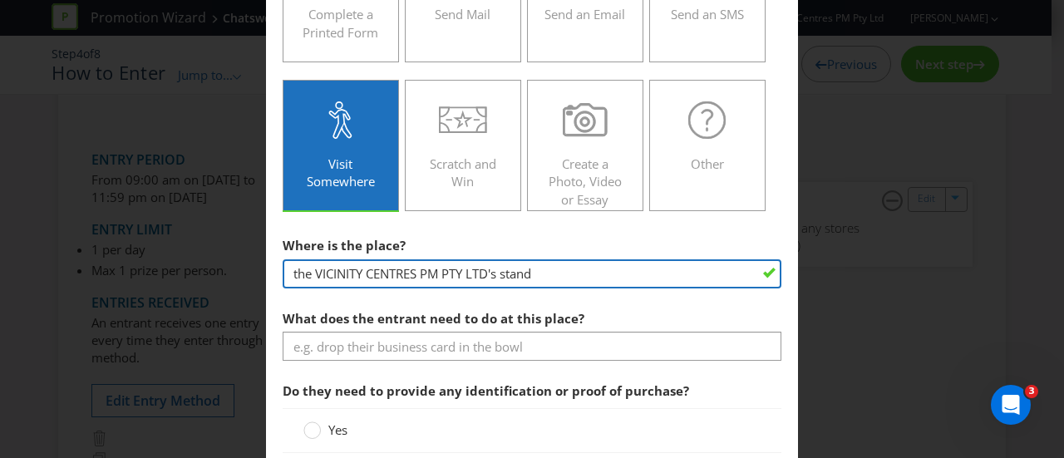
click at [569, 272] on input "the VICINITY CENTRES PM PTY LTD's stand" at bounding box center [532, 273] width 499 height 29
drag, startPoint x: 569, startPoint y: 272, endPoint x: 249, endPoint y: 274, distance: 320.2
click at [249, 274] on div "How to Enter To enter the entrant must... Make a Purchase Connect on Social Med…" at bounding box center [532, 229] width 1064 height 458
type input "Concierge desk on Ground Floor"
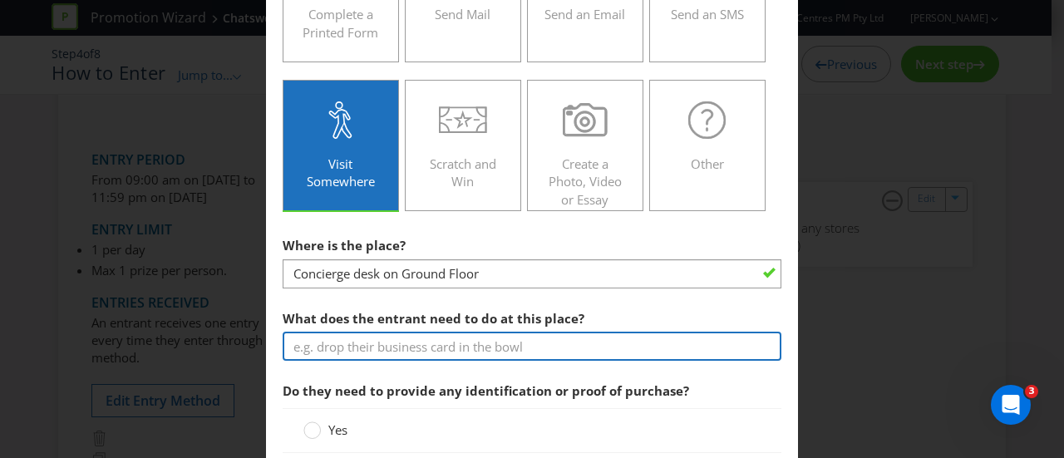
click at [368, 346] on input "text" at bounding box center [532, 346] width 499 height 29
type input "F"
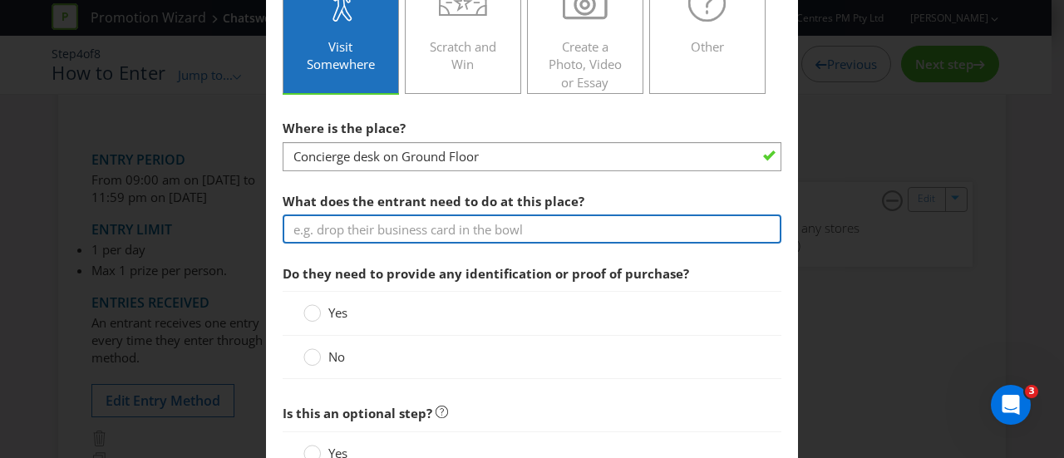
scroll to position [499, 0]
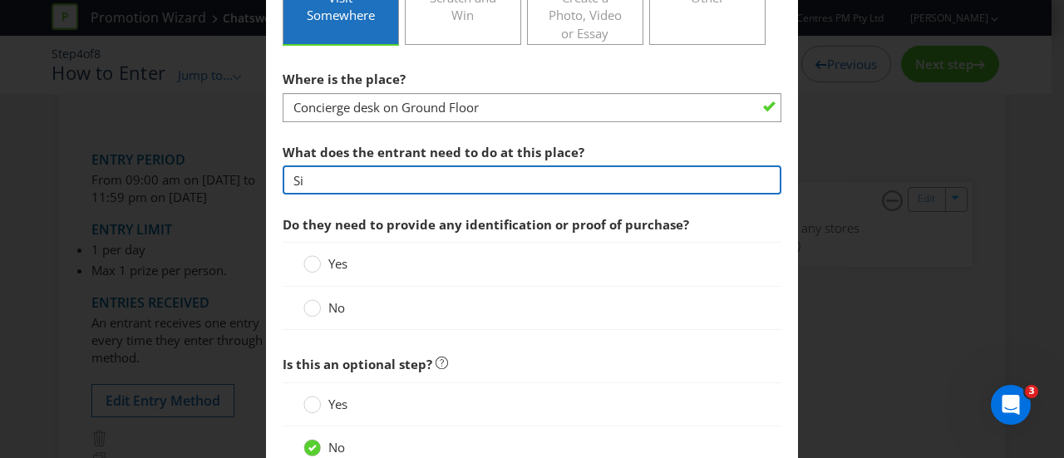
type input "S"
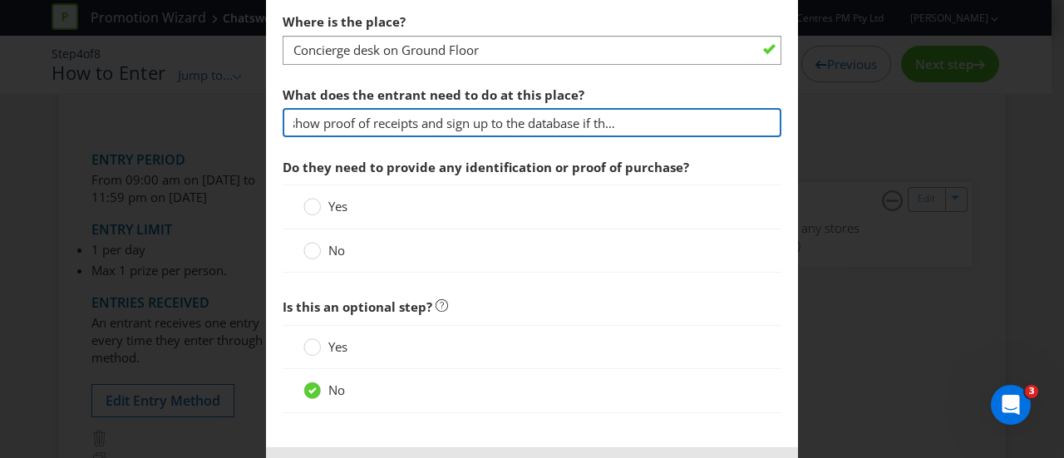
scroll to position [582, 0]
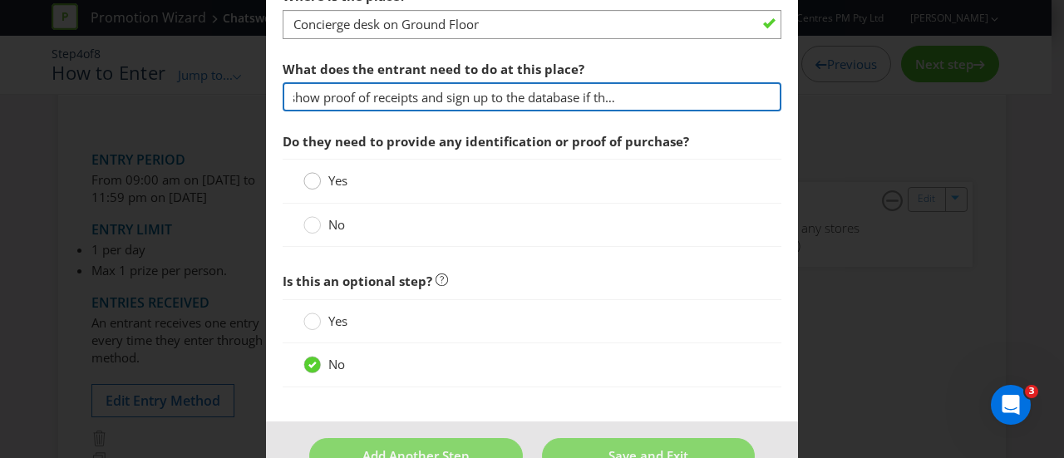
type input "Complete an online form, show proof of receipts and sign up to the database if …"
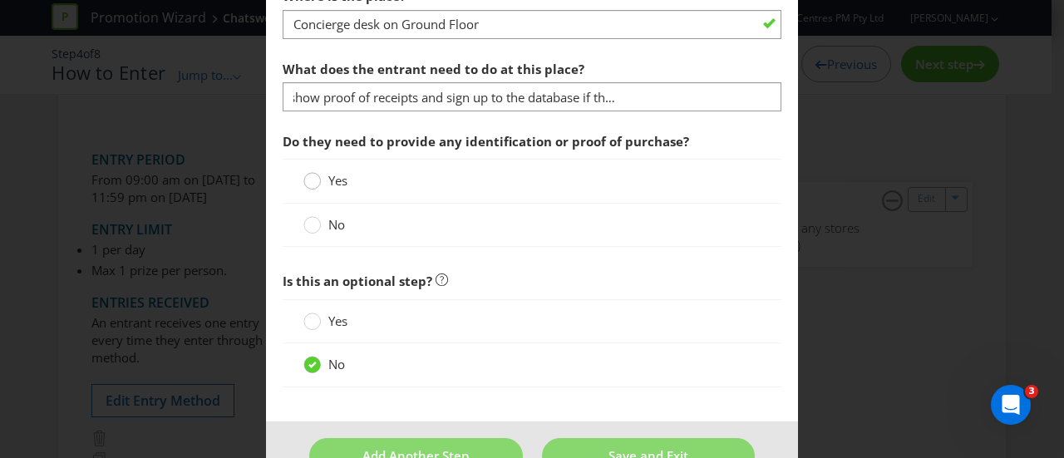
click at [313, 178] on circle at bounding box center [312, 181] width 17 height 17
click at [0, 0] on input "Yes" at bounding box center [0, 0] width 0 height 0
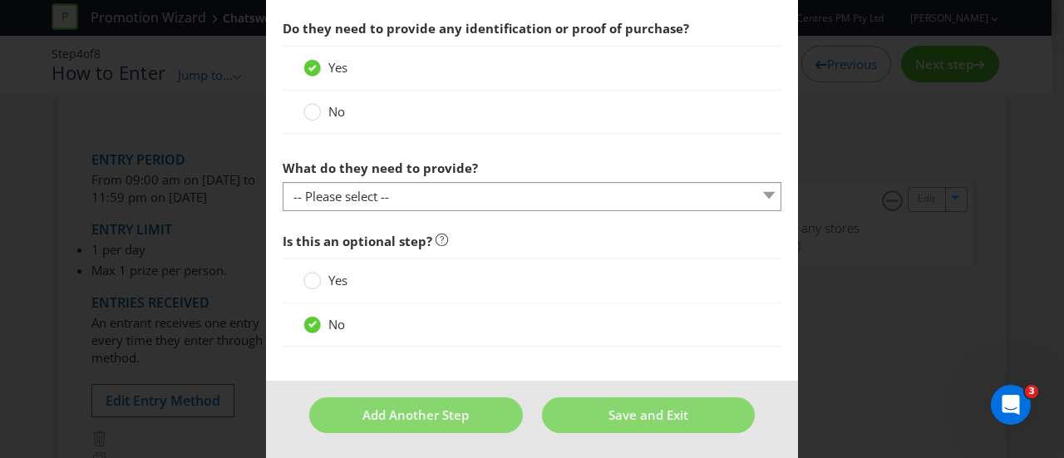
scroll to position [695, 0]
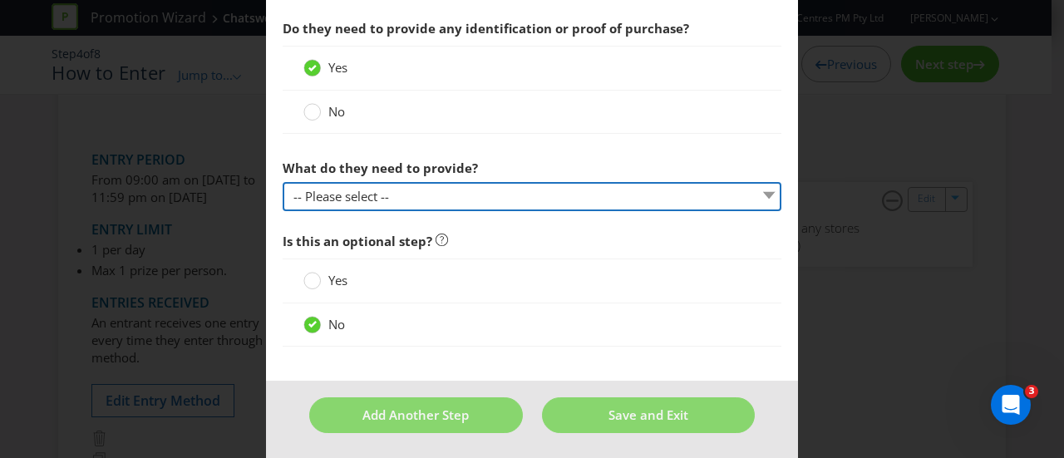
click at [515, 192] on select "-- Please select -- Show a membership card (please specify) Show proof of purch…" at bounding box center [532, 196] width 499 height 29
select select "PROOF_OF_PUCHASE"
click at [283, 182] on select "-- Please select -- Show a membership card (please specify) Show proof of purch…" at bounding box center [532, 196] width 499 height 29
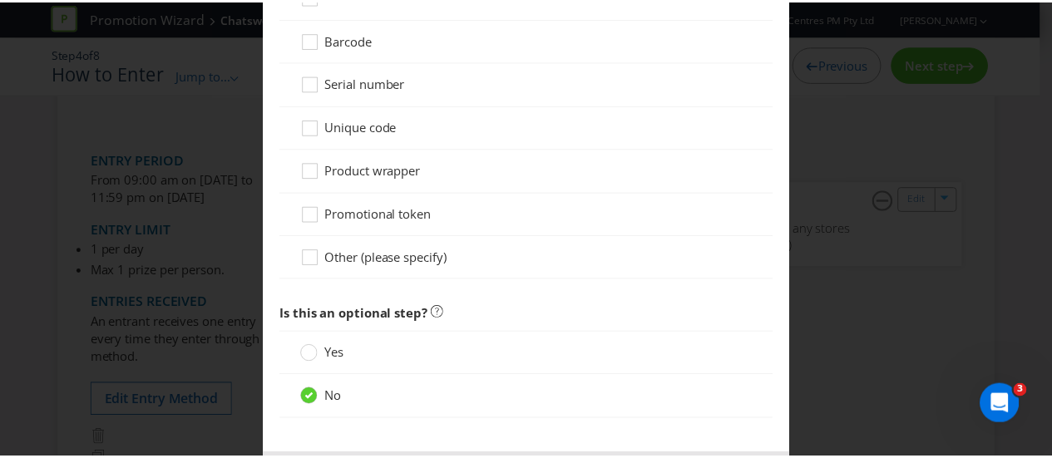
scroll to position [1181, 0]
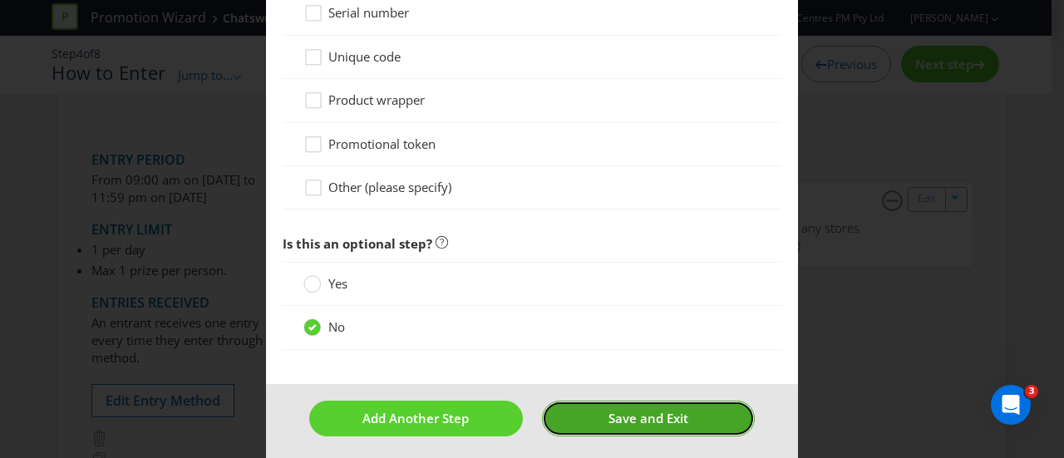
click at [627, 410] on span "Save and Exit" at bounding box center [649, 418] width 80 height 17
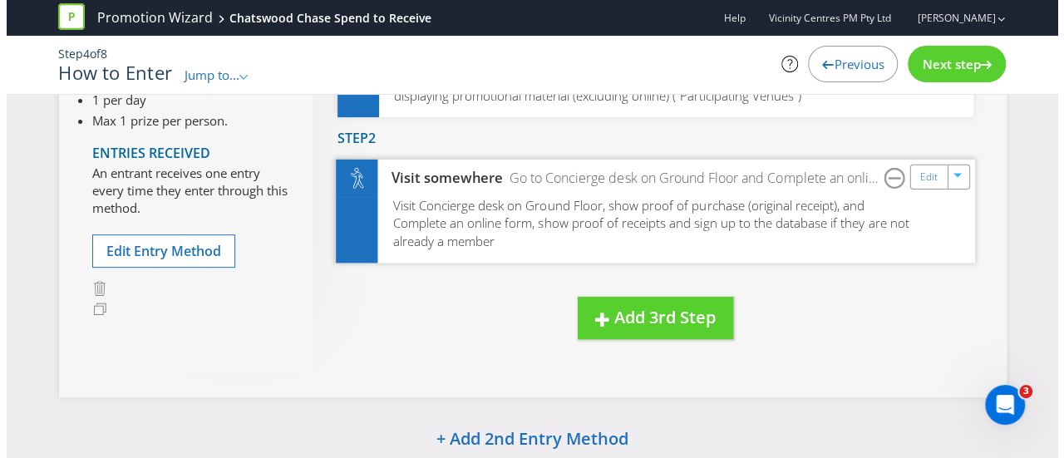
scroll to position [249, 0]
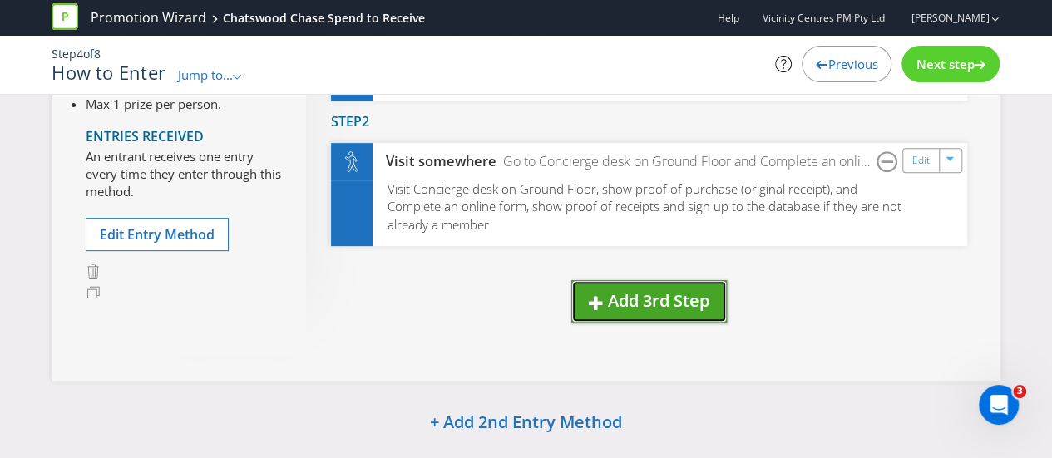
click at [646, 309] on span "Add 3rd Step" at bounding box center [658, 300] width 101 height 22
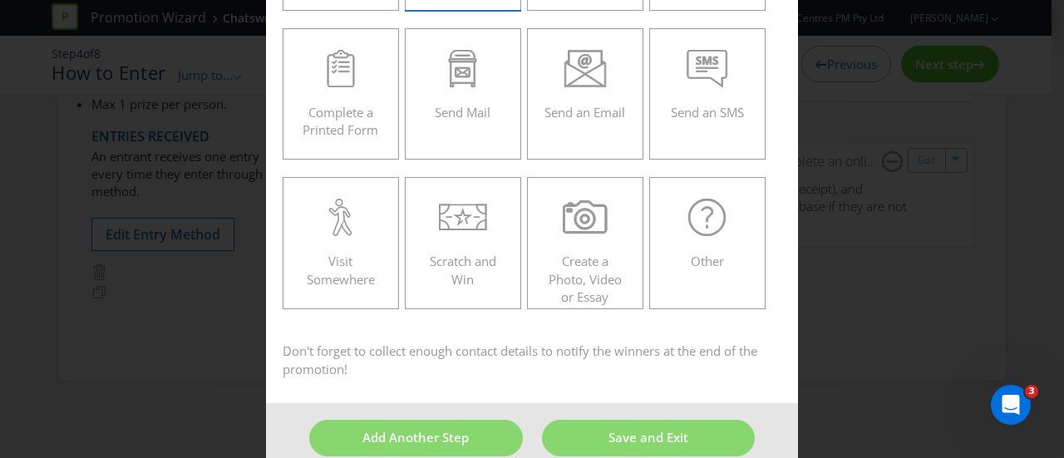
scroll to position [399, 0]
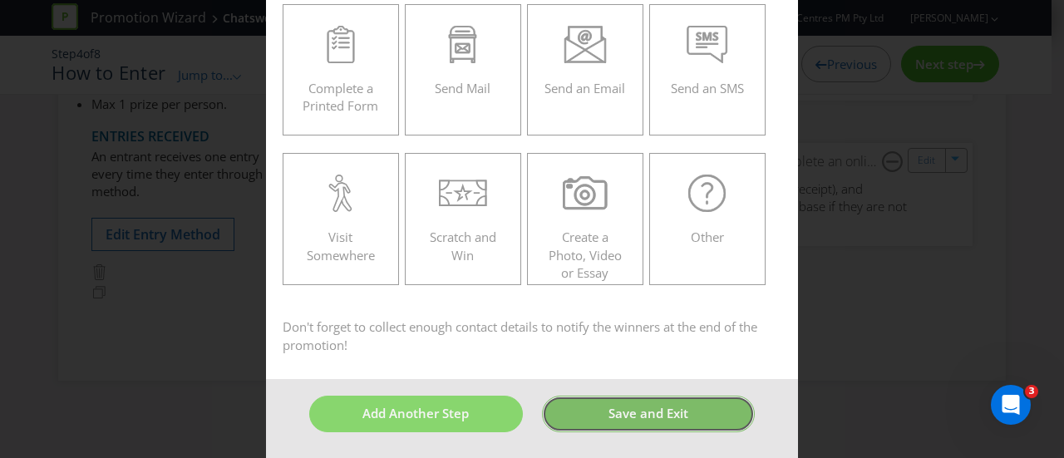
click at [632, 415] on span "Save and Exit" at bounding box center [649, 413] width 80 height 17
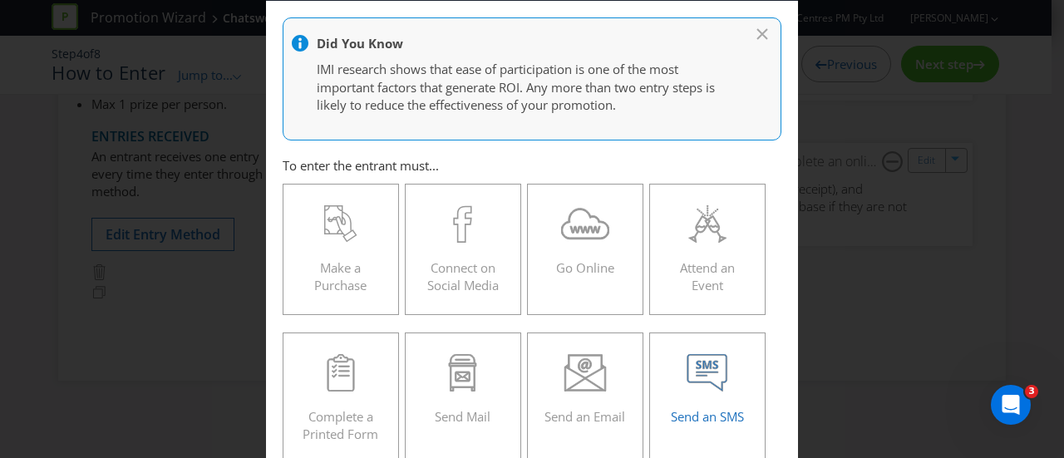
scroll to position [422, 0]
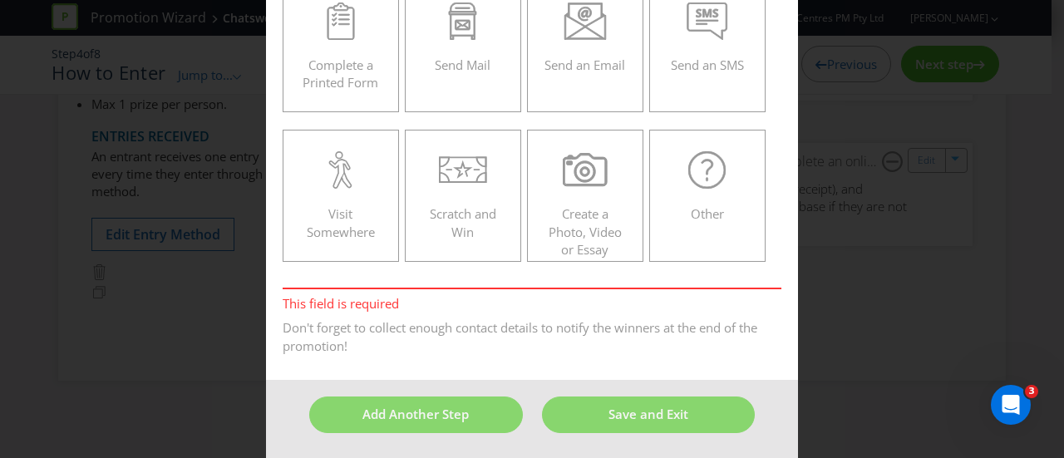
click at [858, 284] on div "How to Enter Did You Know IMI research shows that ease of participation is one …" at bounding box center [532, 229] width 1064 height 458
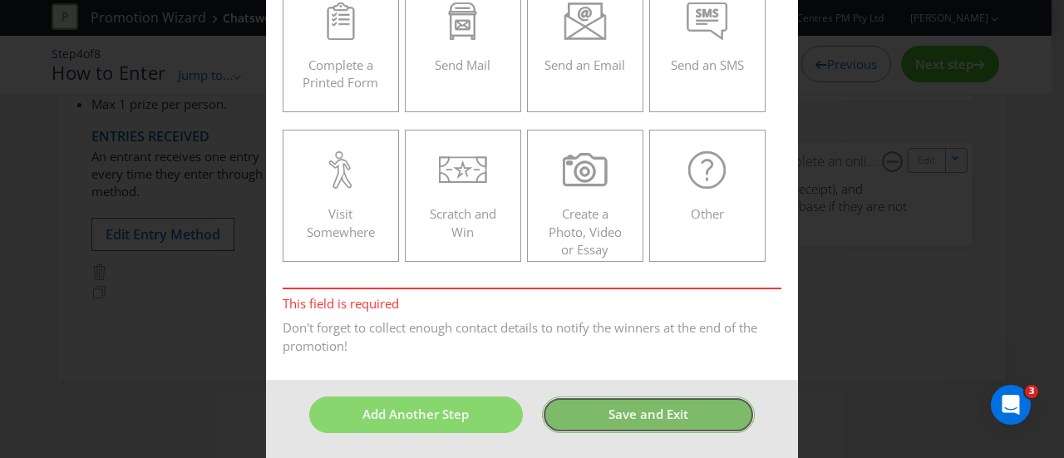
click at [578, 423] on button "Save and Exit" at bounding box center [649, 415] width 214 height 36
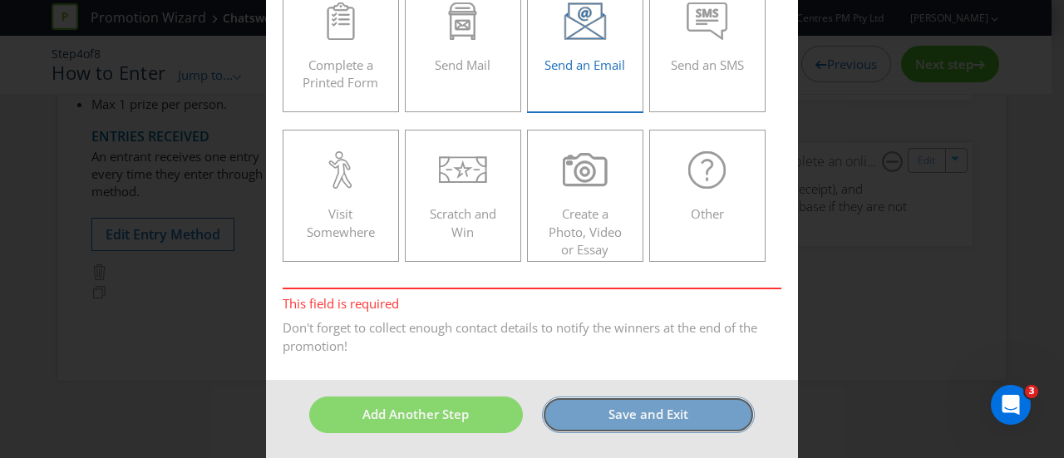
scroll to position [71, 0]
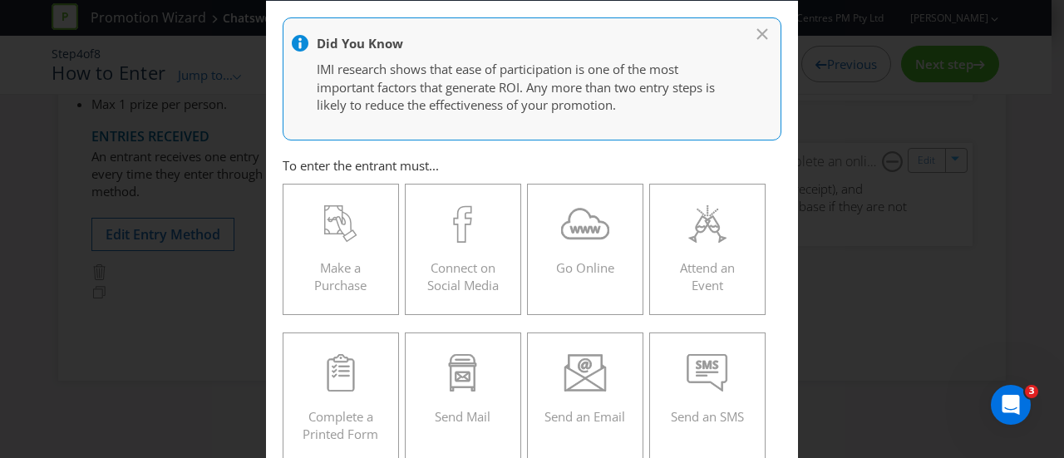
click at [751, 40] on div at bounding box center [540, 45] width 497 height 21
click at [758, 32] on icon at bounding box center [763, 33] width 10 height 10
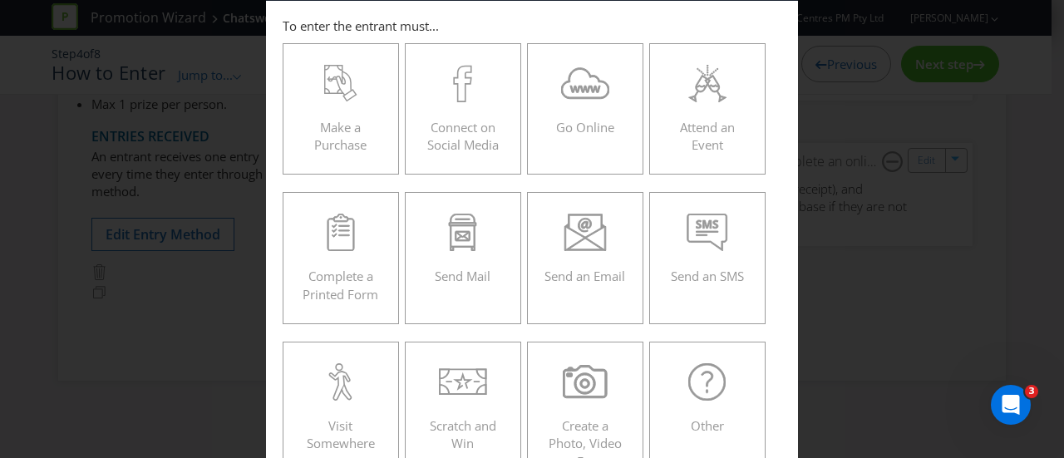
click at [802, 239] on div "How to Enter This field is required To enter the entrant must... Make a Purchas…" at bounding box center [532, 229] width 1064 height 458
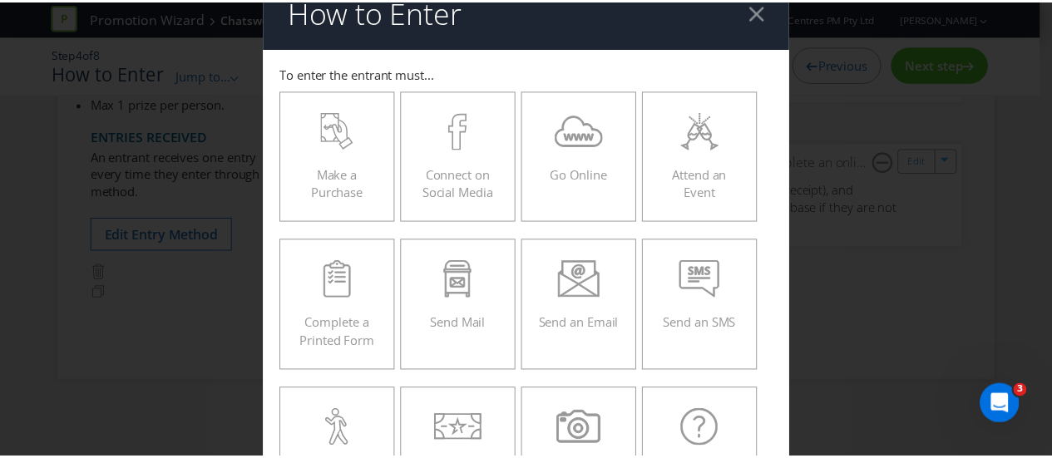
scroll to position [0, 0]
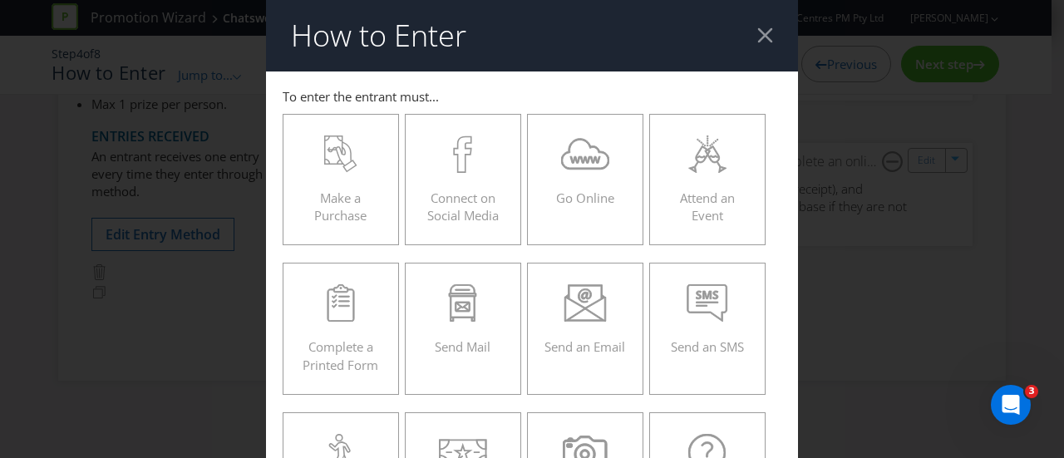
click at [758, 38] on div at bounding box center [766, 35] width 16 height 16
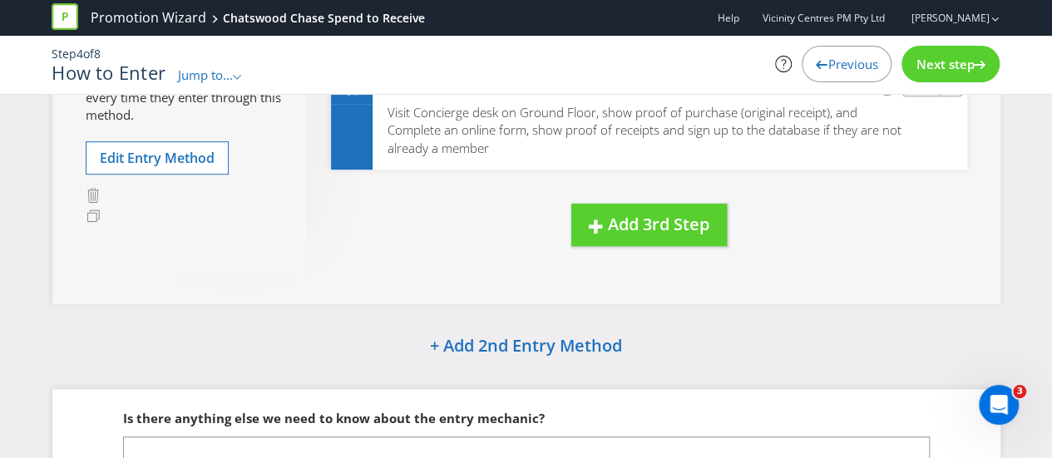
scroll to position [484, 0]
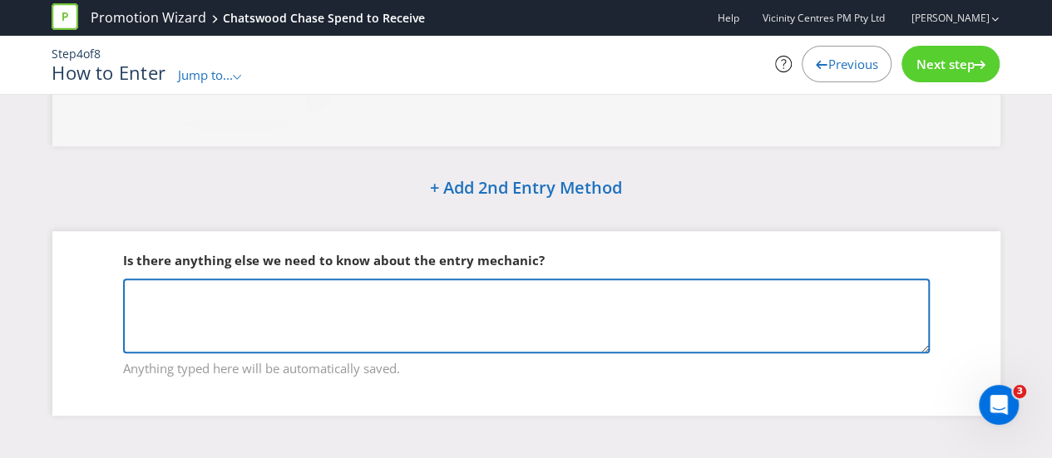
click at [289, 305] on textarea at bounding box center [526, 316] width 807 height 75
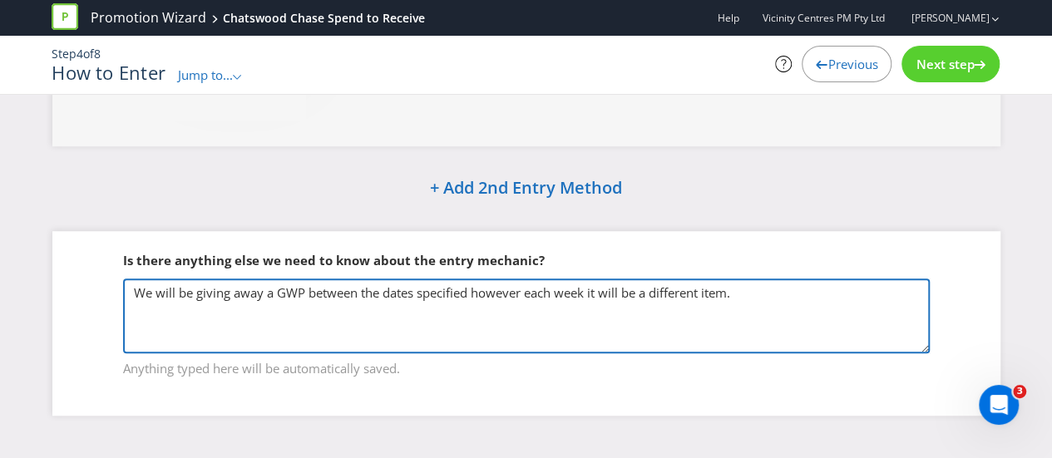
paste textarea "Week 1 - Umbrella ([DATE] - [DATE]) Week 2 - Scarf ([DATE] - ([DATE] - [DATE]) …"
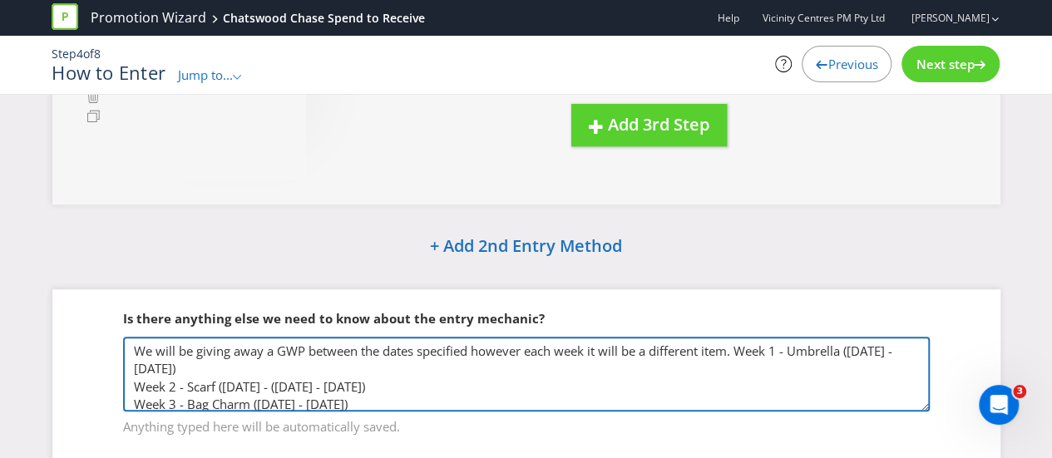
scroll to position [401, 0]
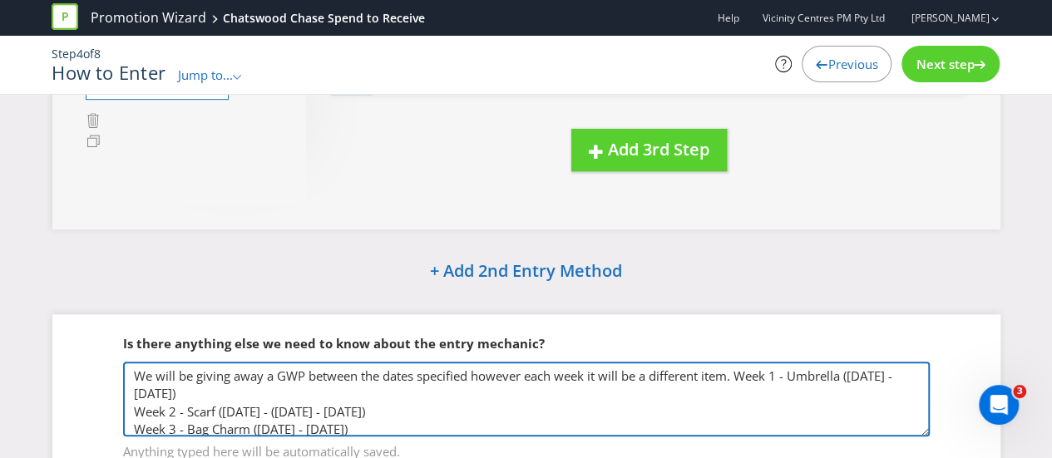
click at [741, 372] on textarea "We will be giving away a GWP between the dates specified however each week it w…" at bounding box center [526, 399] width 807 height 75
click at [772, 378] on textarea "We will be giving away a GWP between the dates specified however each week it w…" at bounding box center [526, 399] width 807 height 75
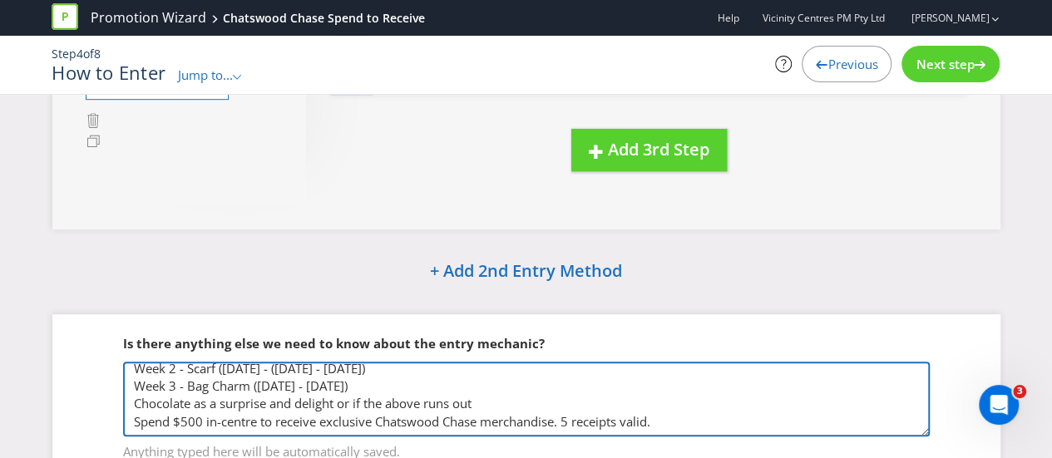
scroll to position [484, 0]
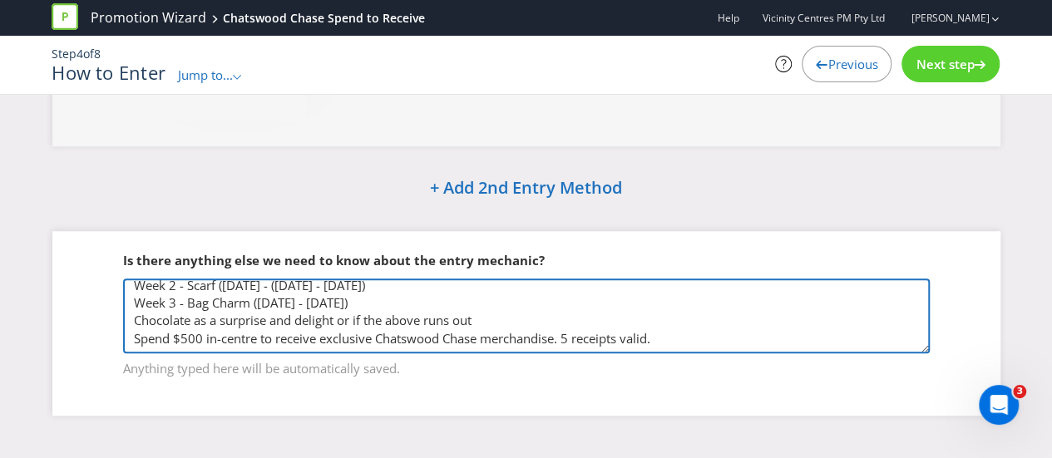
drag, startPoint x: 354, startPoint y: 318, endPoint x: 490, endPoint y: 313, distance: 135.6
click at [490, 313] on textarea "We will be giving away a GWP between the dates specified however each week it w…" at bounding box center [526, 316] width 807 height 75
click at [713, 344] on textarea "We will be giving away a GWP between the dates specified however each week it w…" at bounding box center [526, 316] width 807 height 75
type textarea "We will be giving away a GWP between the dates specified however each week it w…"
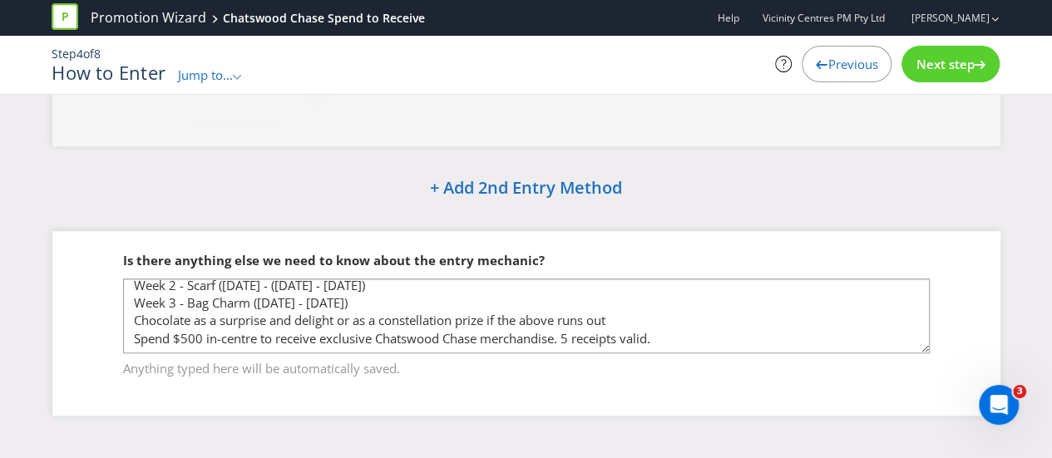
click at [943, 60] on span "Next step" at bounding box center [945, 64] width 58 height 17
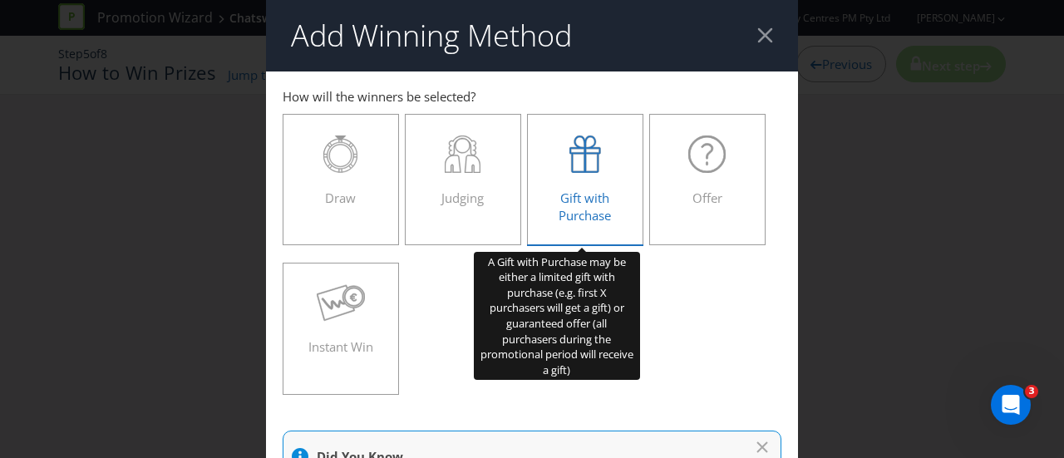
click at [607, 190] on div "Gift with Purchase" at bounding box center [585, 173] width 81 height 75
click at [0, 0] on input "Gift with Purchase" at bounding box center [0, 0] width 0 height 0
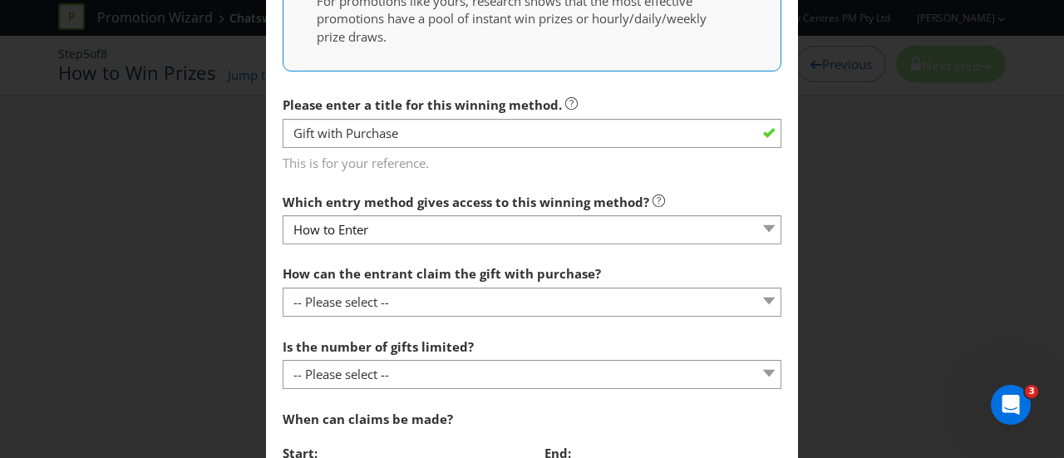
scroll to position [499, 0]
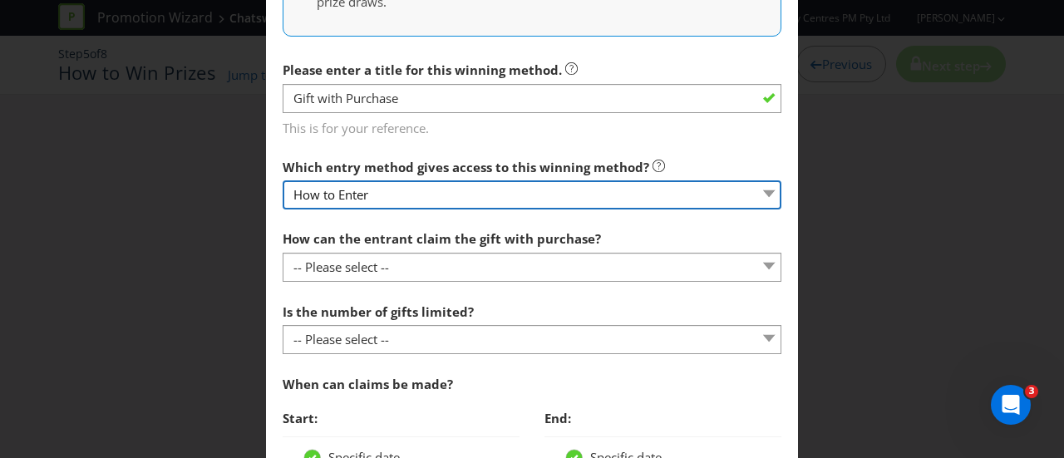
click at [632, 197] on select "How to Enter" at bounding box center [532, 194] width 499 height 29
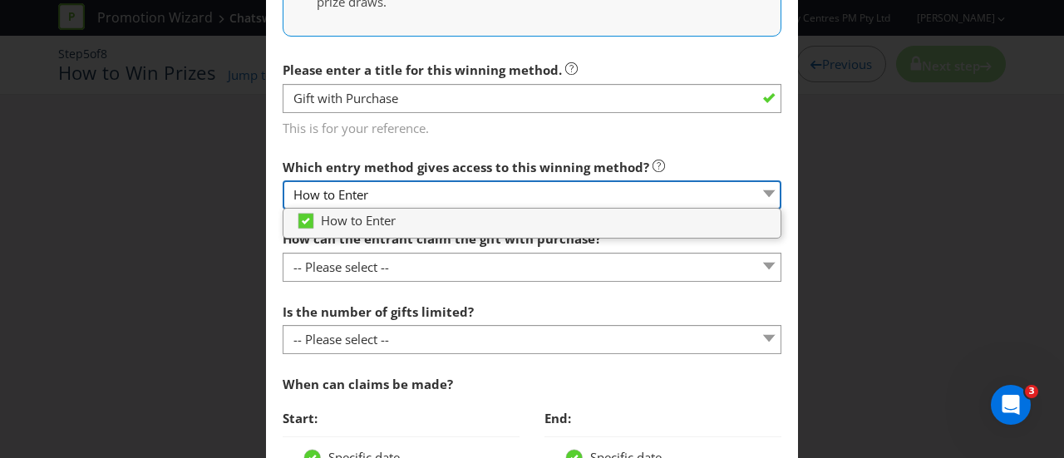
click at [628, 200] on select "How to Enter" at bounding box center [532, 194] width 499 height 29
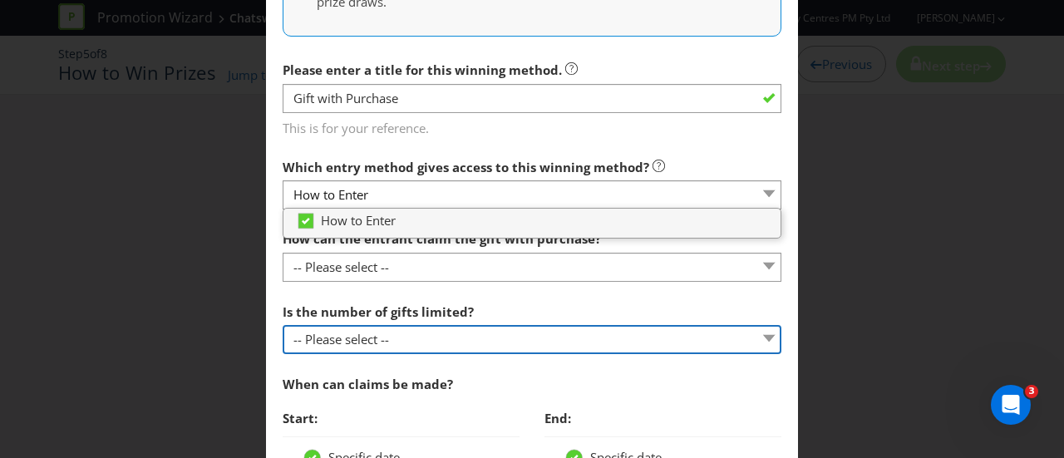
click at [680, 332] on select "-- Please select -- Unlimited gifts available during promotional period Number …" at bounding box center [532, 339] width 499 height 29
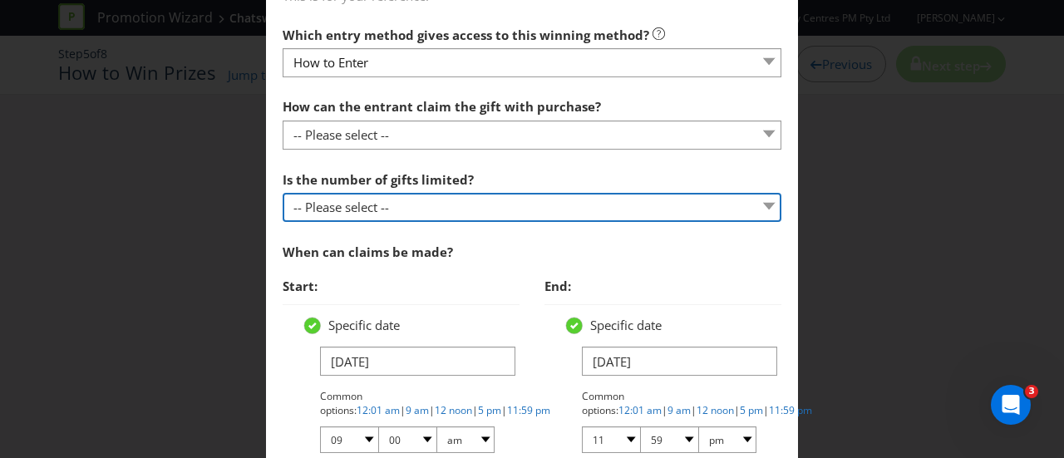
scroll to position [665, 0]
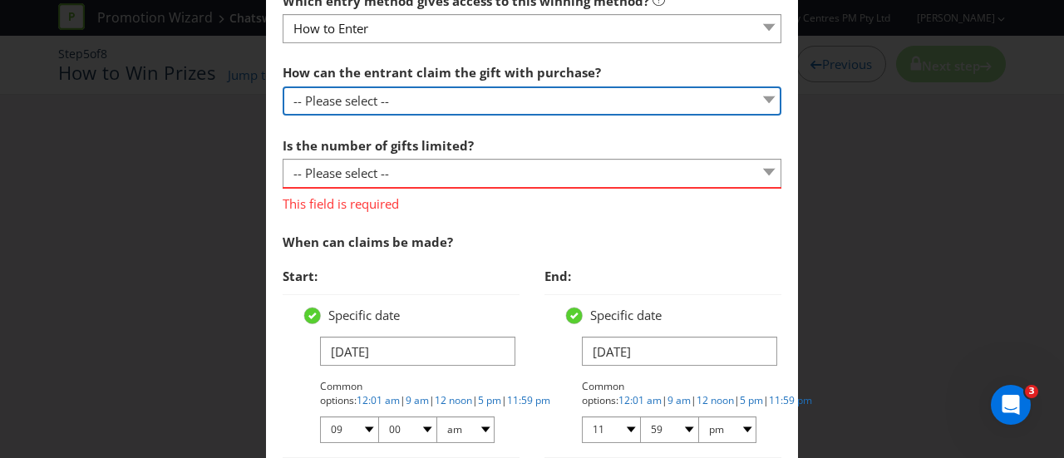
click at [563, 107] on select "-- Please select -- Already covered by entry mechanic Automatically sent to cla…" at bounding box center [532, 100] width 499 height 29
select select "COLLECT"
click at [283, 86] on select "-- Please select -- Already covered by entry mechanic Automatically sent to cla…" at bounding box center [532, 100] width 499 height 29
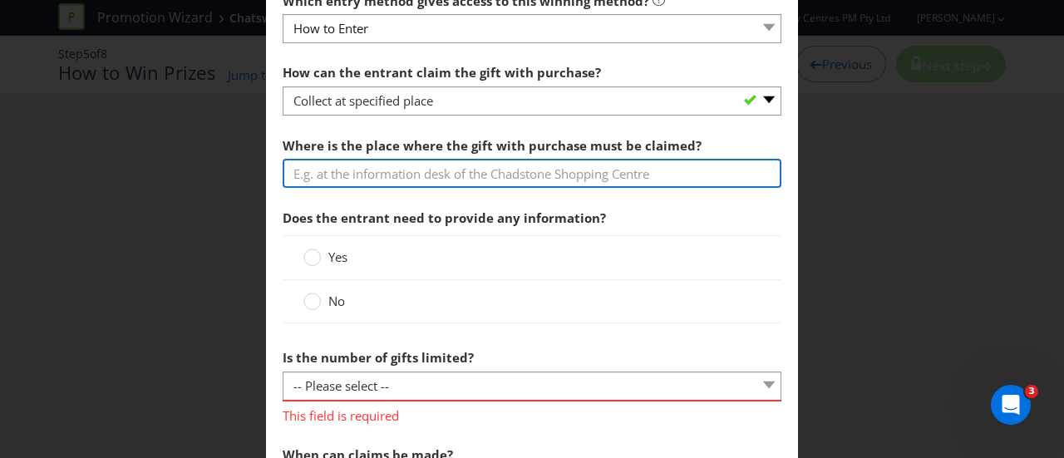
click at [432, 174] on input "text" at bounding box center [532, 173] width 499 height 29
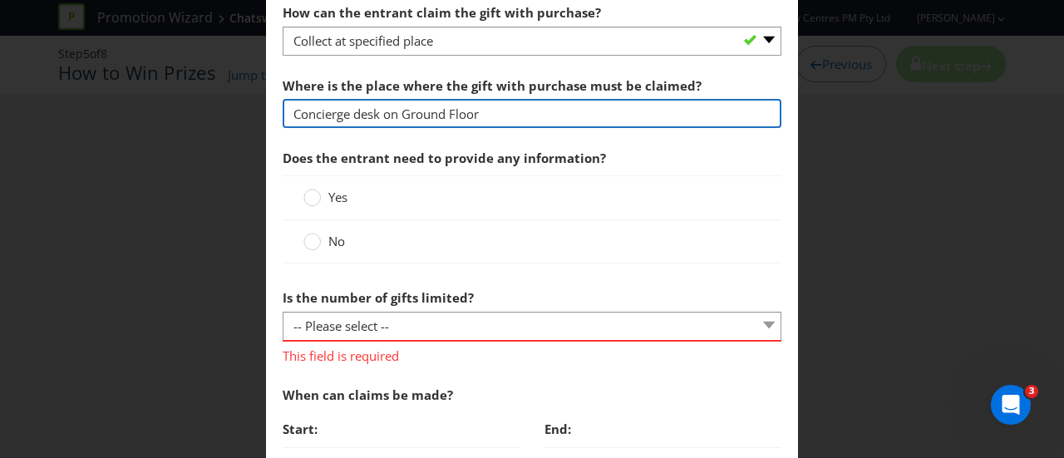
scroll to position [748, 0]
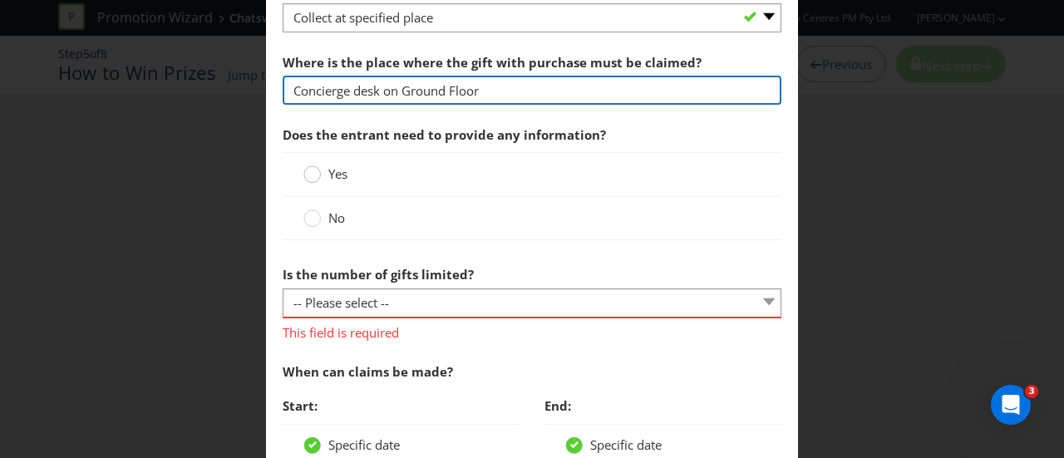
type input "Concierge desk on Ground Floor"
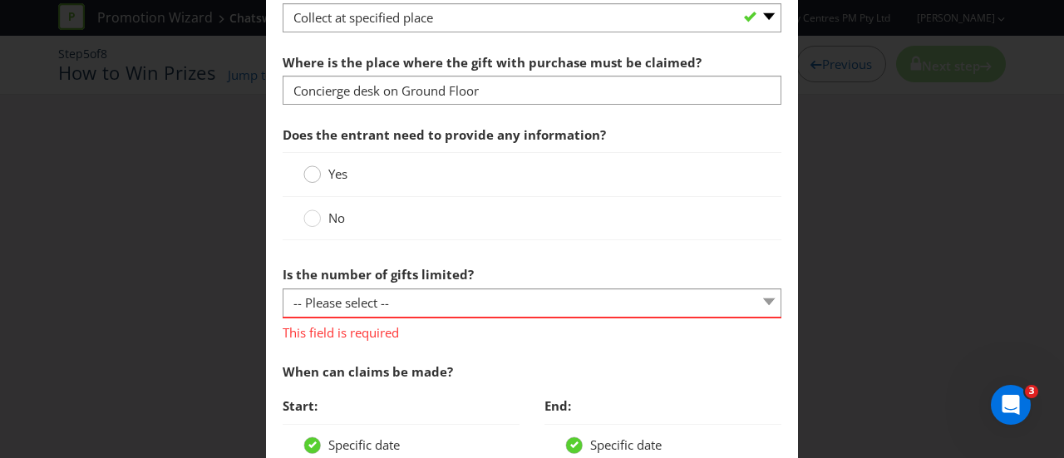
click at [314, 172] on circle at bounding box center [312, 174] width 17 height 17
click at [0, 0] on input "Yes" at bounding box center [0, 0] width 0 height 0
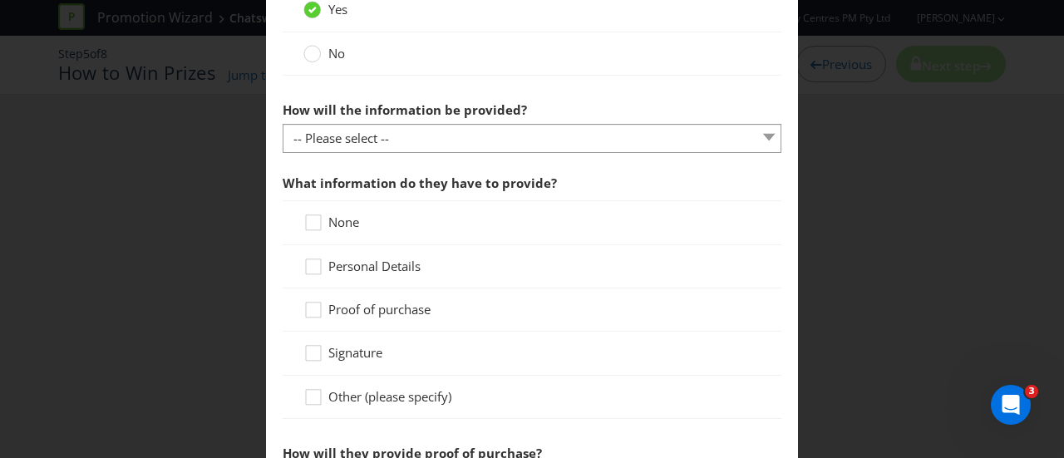
scroll to position [915, 0]
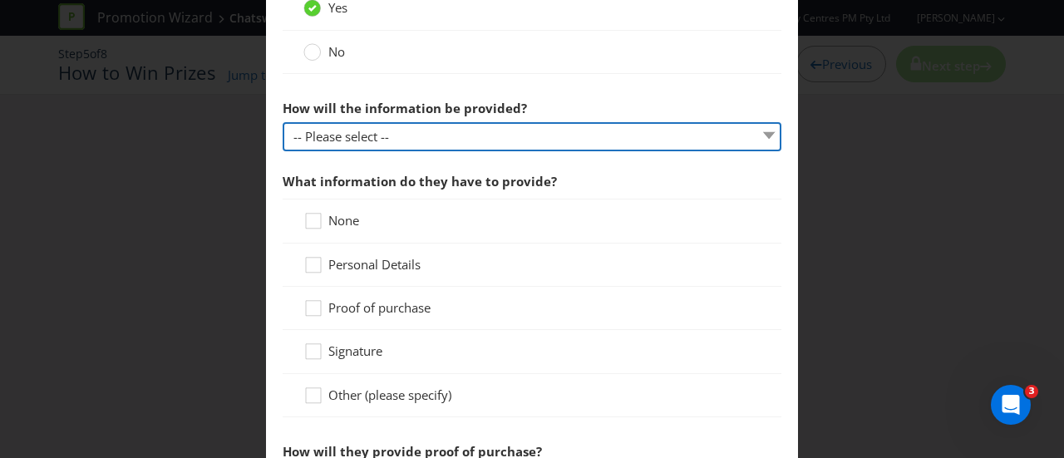
click at [460, 130] on select "-- Please select -- Claim form Details recorded at collection point Other (plea…" at bounding box center [532, 136] width 499 height 29
select select "CLAIM_FORM"
click at [283, 122] on select "-- Please select -- Claim form Details recorded at collection point Other (plea…" at bounding box center [532, 136] width 499 height 29
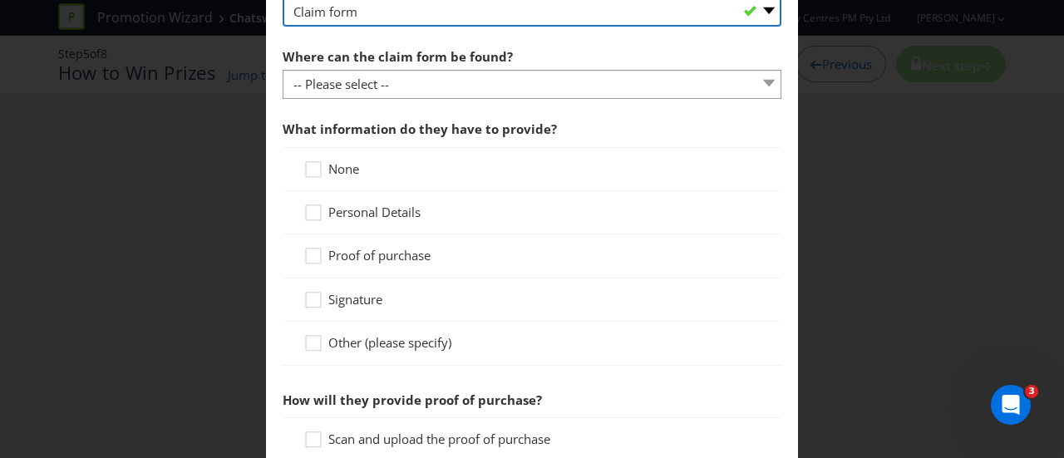
scroll to position [1081, 0]
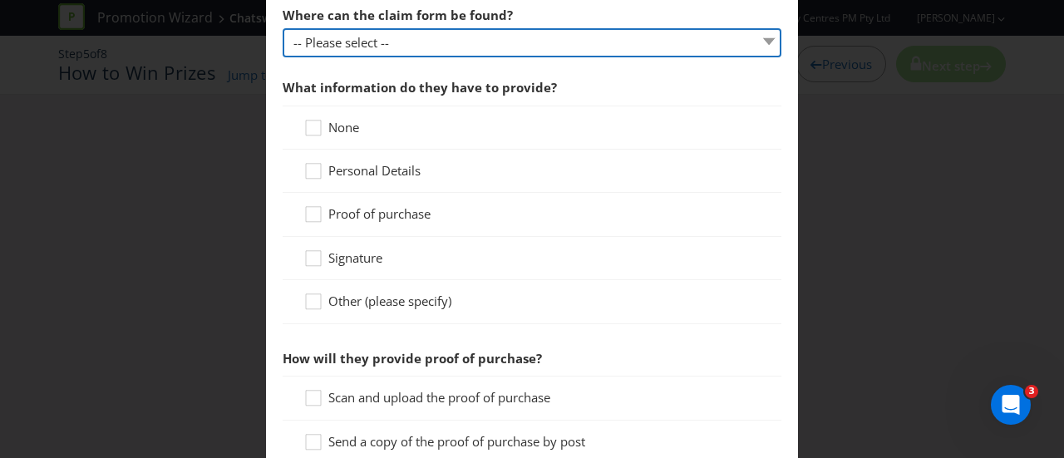
click at [462, 45] on select "-- Please select -- In-store Online (please specify URL) Other (please specify)" at bounding box center [532, 42] width 499 height 29
click at [283, 28] on select "-- Please select -- In-store Online (please specify URL) Other (please specify)" at bounding box center [532, 42] width 499 height 29
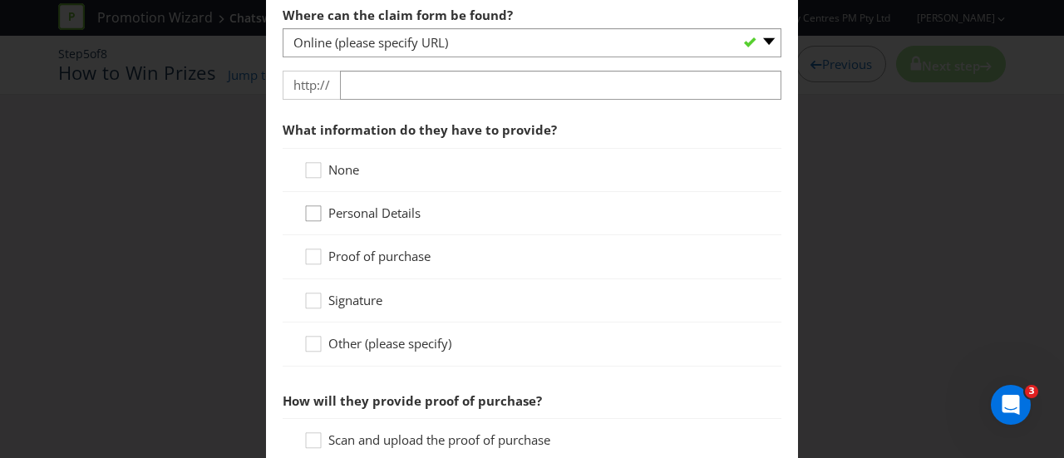
click at [305, 211] on icon at bounding box center [316, 217] width 25 height 25
click at [0, 0] on input "Personal Details" at bounding box center [0, 0] width 0 height 0
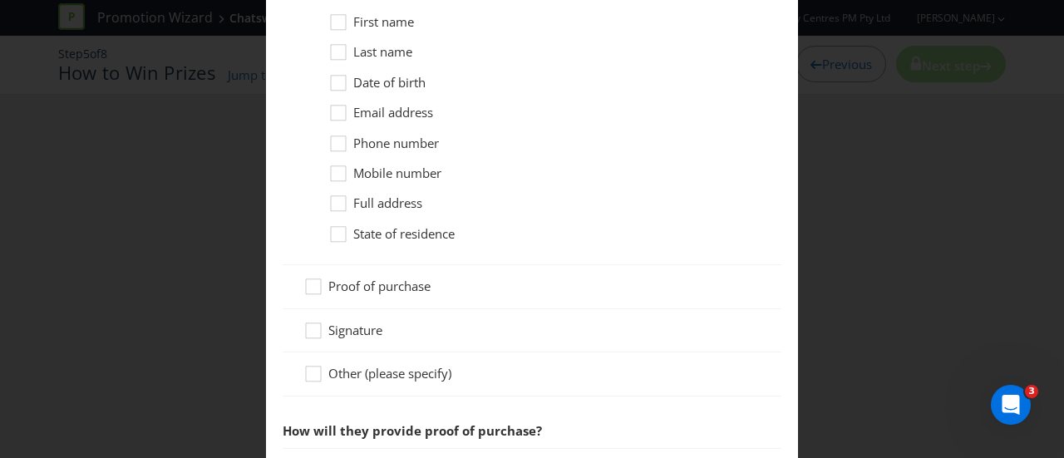
scroll to position [1414, 0]
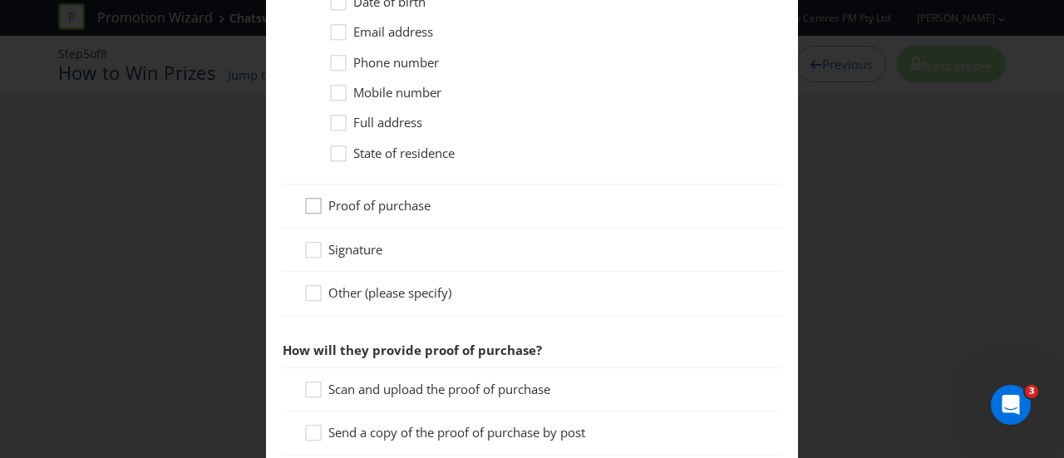
click at [319, 200] on icon at bounding box center [316, 209] width 25 height 25
click at [0, 0] on input "Proof of purchase" at bounding box center [0, 0] width 0 height 0
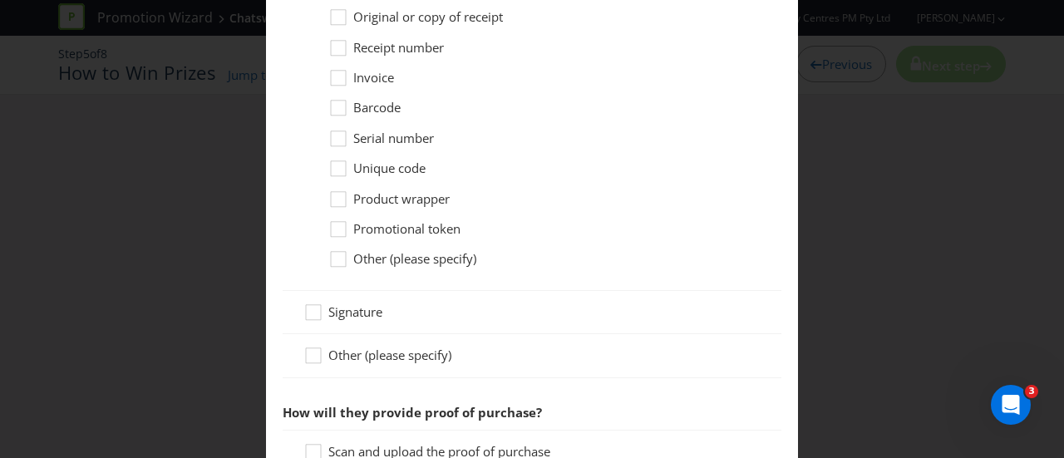
scroll to position [1497, 0]
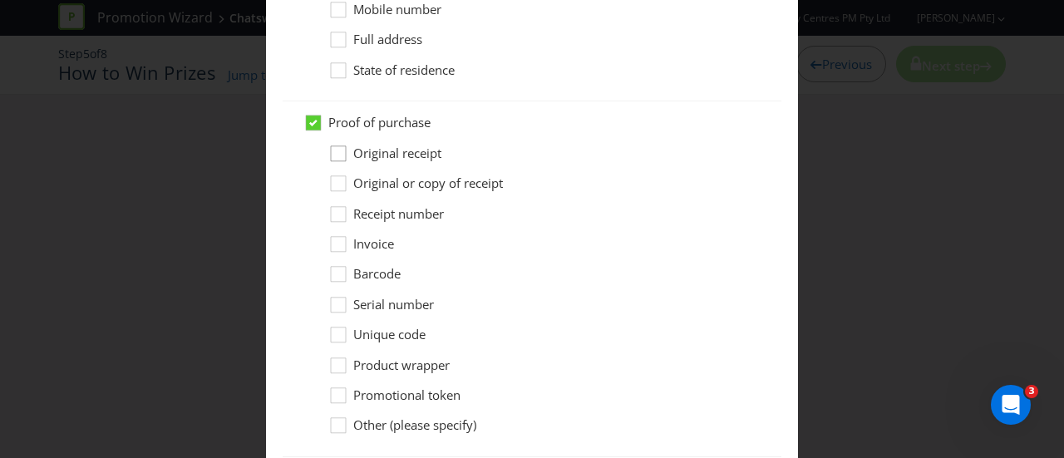
click at [338, 151] on icon at bounding box center [340, 157] width 25 height 25
click at [0, 0] on input "Original receipt" at bounding box center [0, 0] width 0 height 0
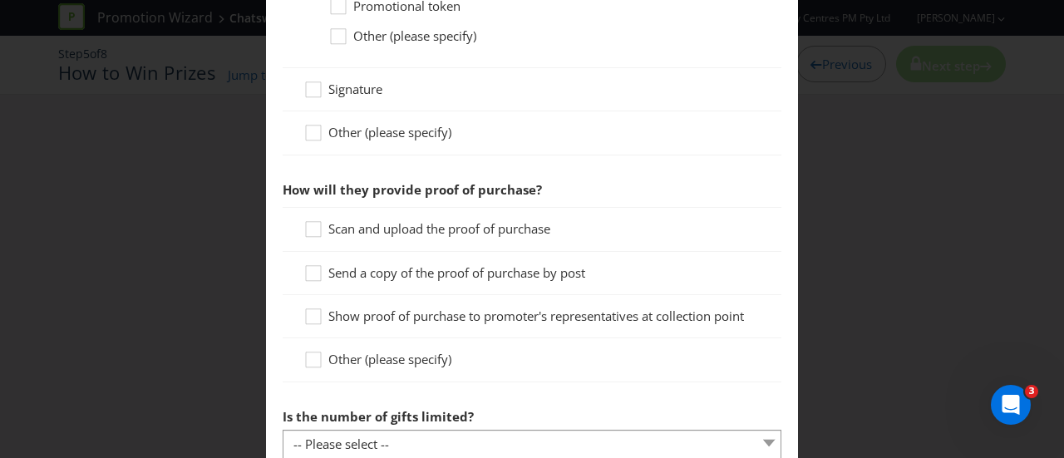
scroll to position [1913, 0]
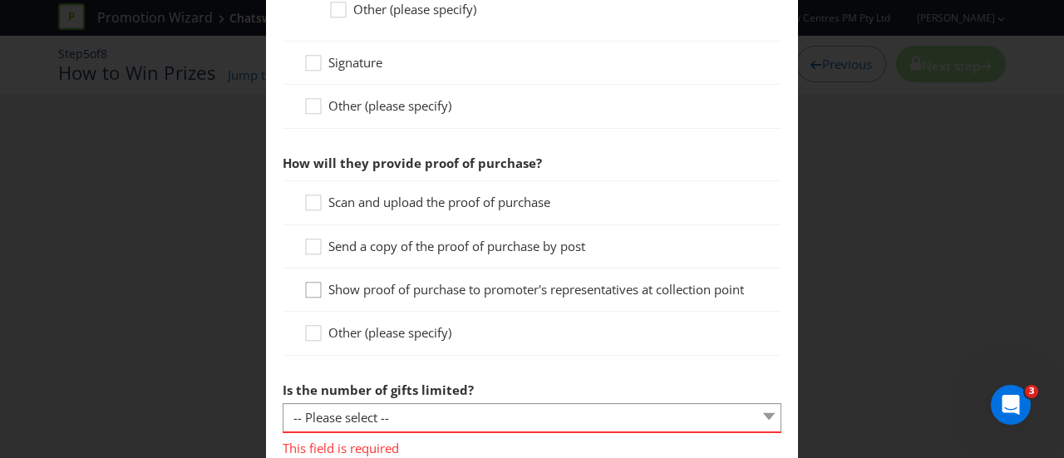
click at [313, 291] on icon at bounding box center [316, 293] width 25 height 25
click at [0, 0] on input "Show proof of purchase to promoter's representatives at collection point" at bounding box center [0, 0] width 0 height 0
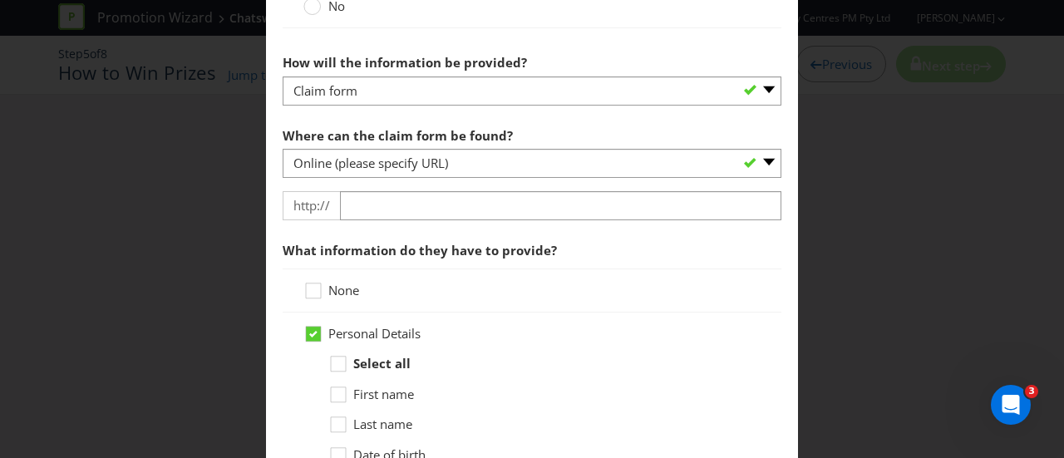
scroll to position [998, 0]
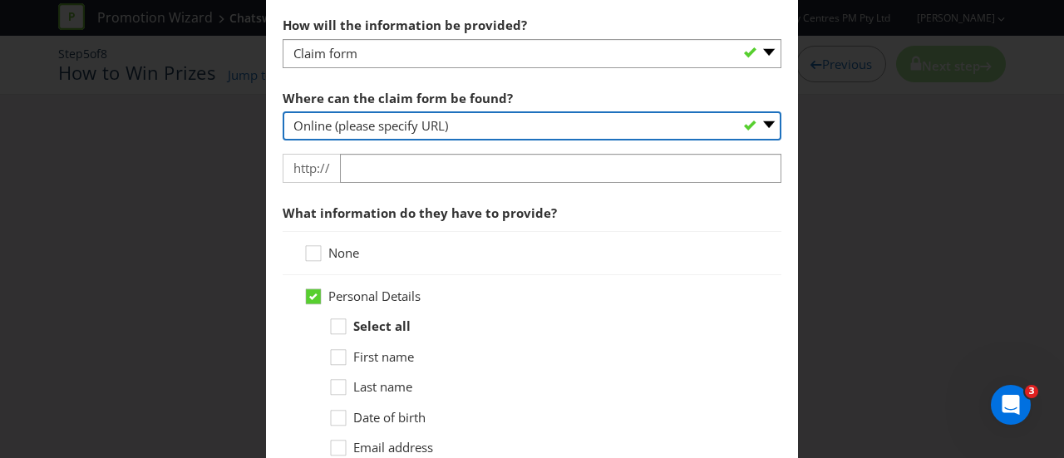
click at [755, 124] on select "-- Please select -- In-store Online (please specify URL) Other (please specify)" at bounding box center [532, 125] width 499 height 29
click at [283, 111] on select "-- Please select -- In-store Online (please specify URL) Other (please specify)" at bounding box center [532, 125] width 499 height 29
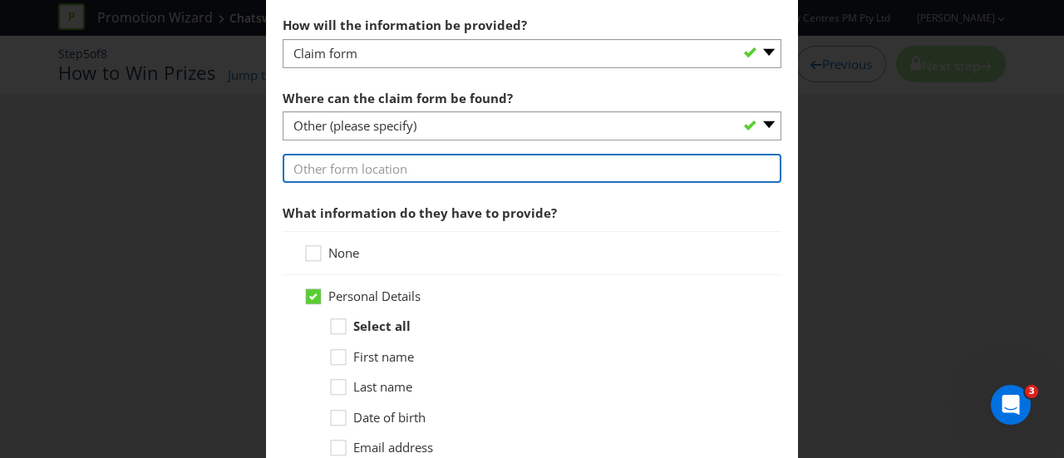
click at [571, 167] on input "text" at bounding box center [532, 168] width 499 height 29
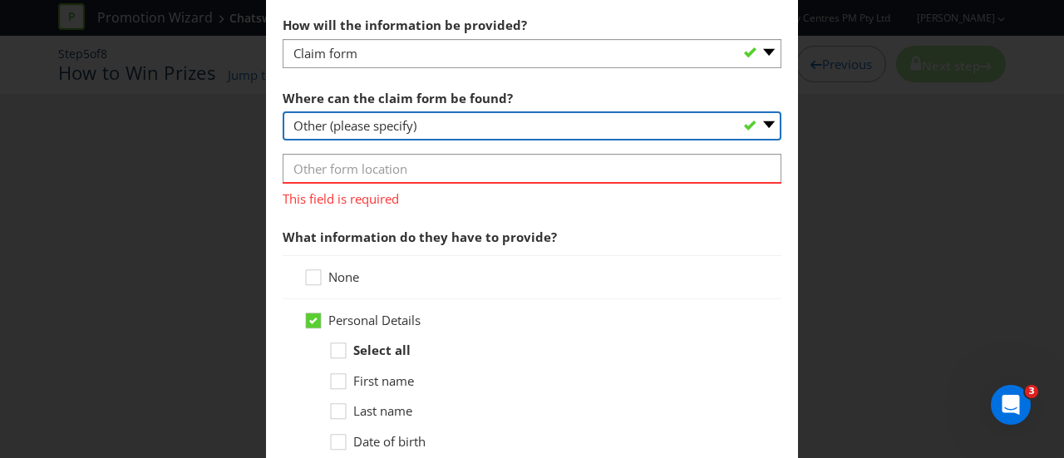
click at [758, 117] on select "-- Please select -- In-store Online (please specify URL) Other (please specify)" at bounding box center [532, 125] width 499 height 29
select select "IN_STORE"
click at [283, 111] on select "-- Please select -- In-store Online (please specify URL) Other (please specify)" at bounding box center [532, 125] width 499 height 29
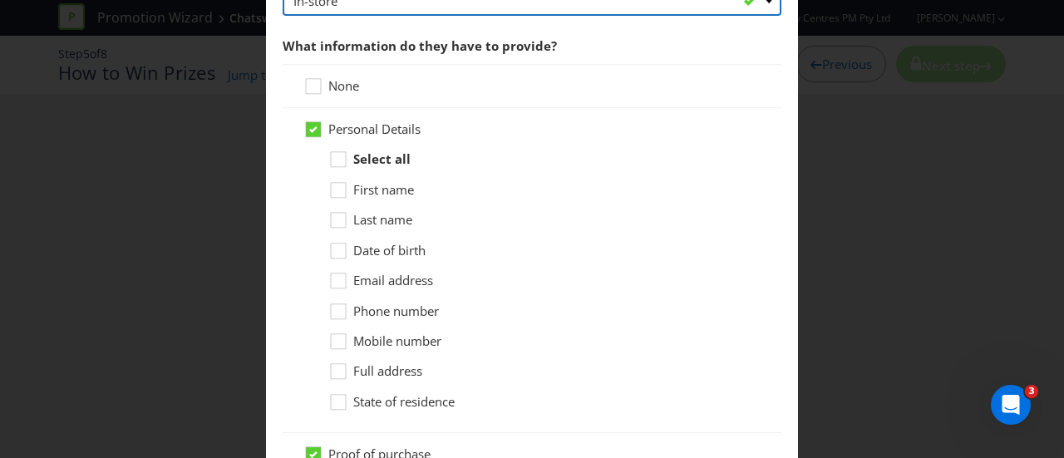
scroll to position [1081, 0]
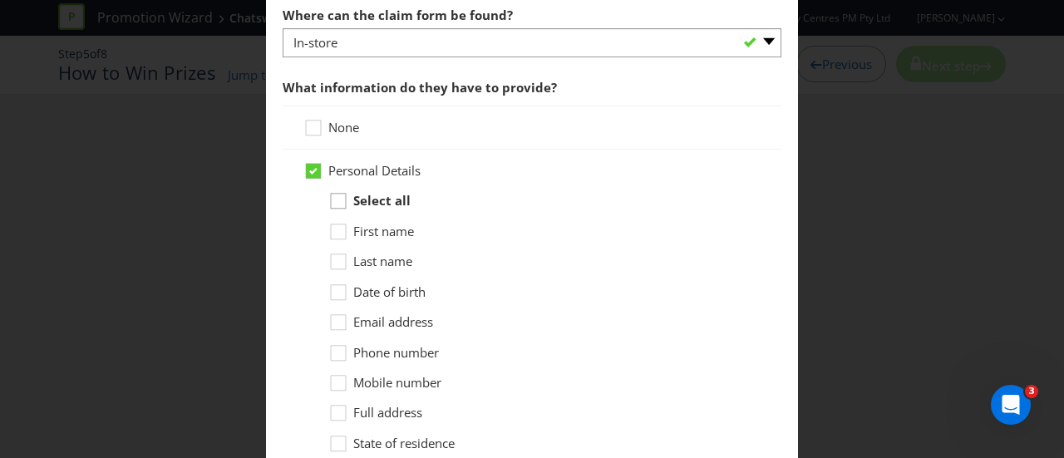
click at [334, 195] on div at bounding box center [338, 195] width 8 height 8
click at [0, 0] on input "Select all" at bounding box center [0, 0] width 0 height 0
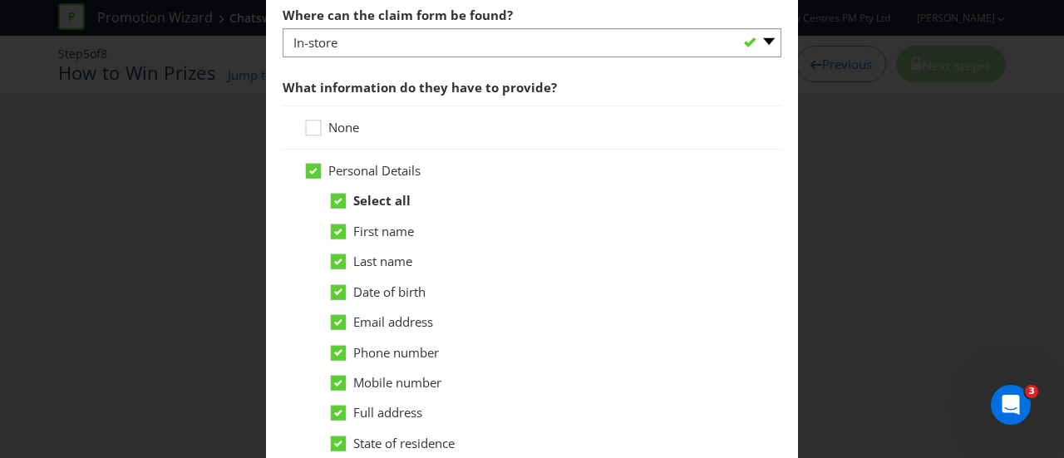
scroll to position [1247, 0]
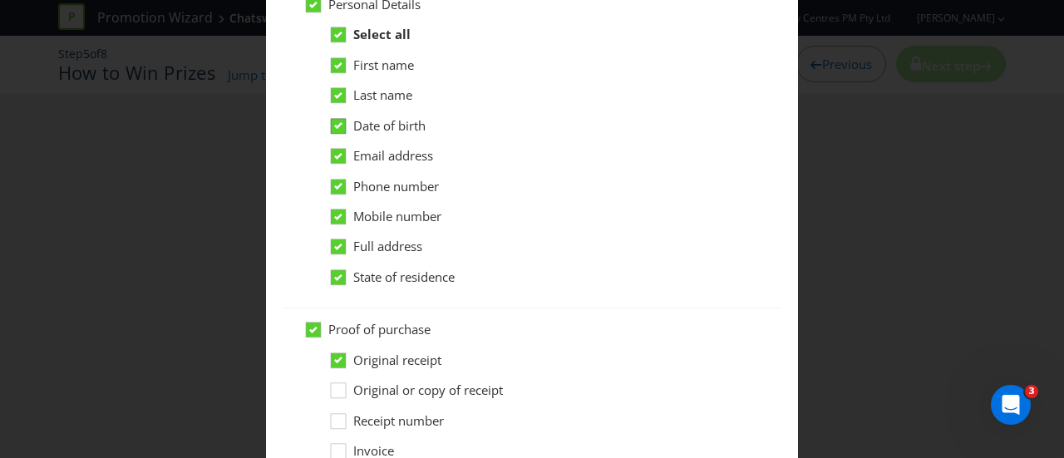
click at [334, 122] on icon at bounding box center [338, 125] width 8 height 7
click at [0, 0] on input "Date of birth" at bounding box center [0, 0] width 0 height 0
click at [331, 122] on icon at bounding box center [340, 129] width 25 height 25
click at [0, 0] on input "Date of birth" at bounding box center [0, 0] width 0 height 0
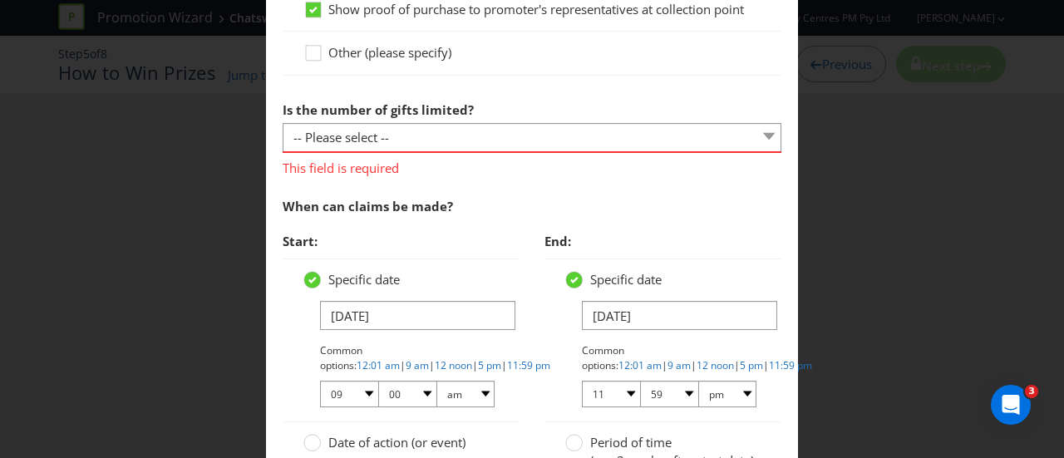
scroll to position [2162, 0]
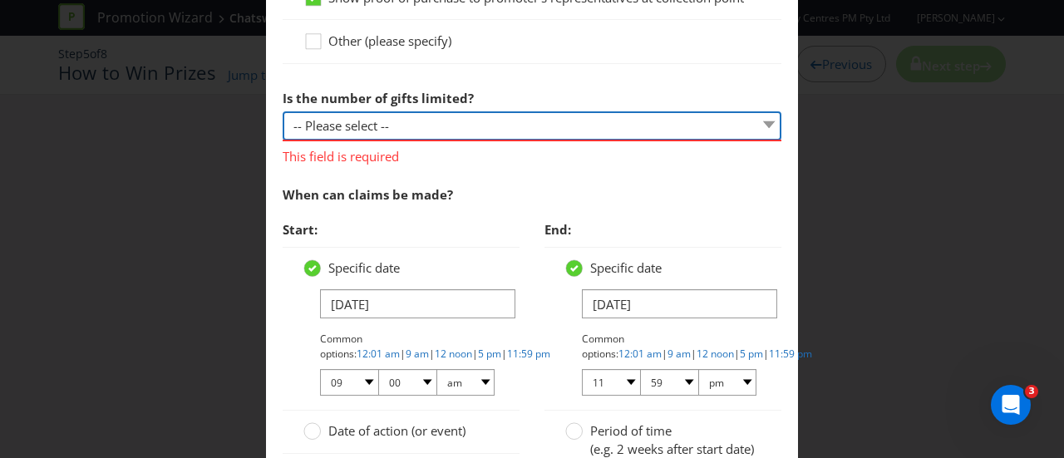
click at [488, 126] on select "-- Please select -- Unlimited gifts available during promotional period Number …" at bounding box center [532, 125] width 499 height 29
select select "LIMITED"
click at [283, 111] on select "-- Please select -- Unlimited gifts available during promotional period Number …" at bounding box center [532, 125] width 499 height 29
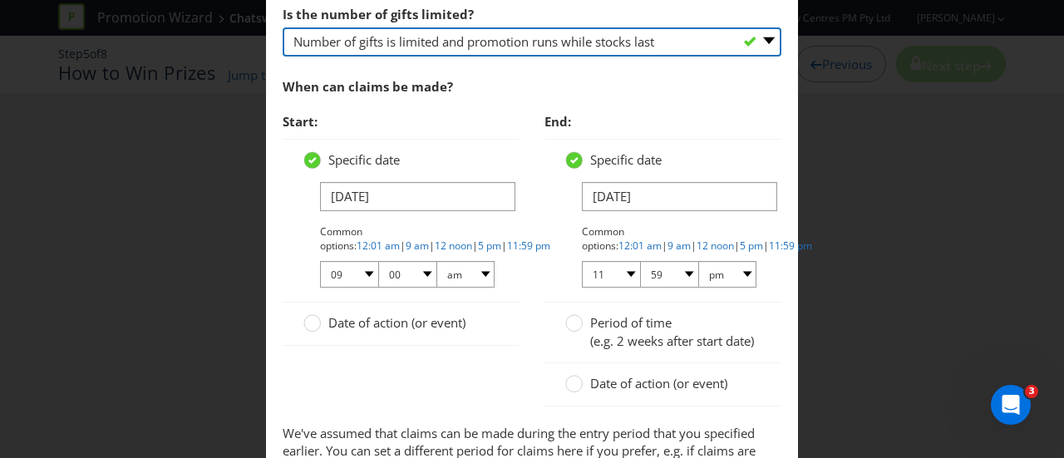
scroll to position [2328, 0]
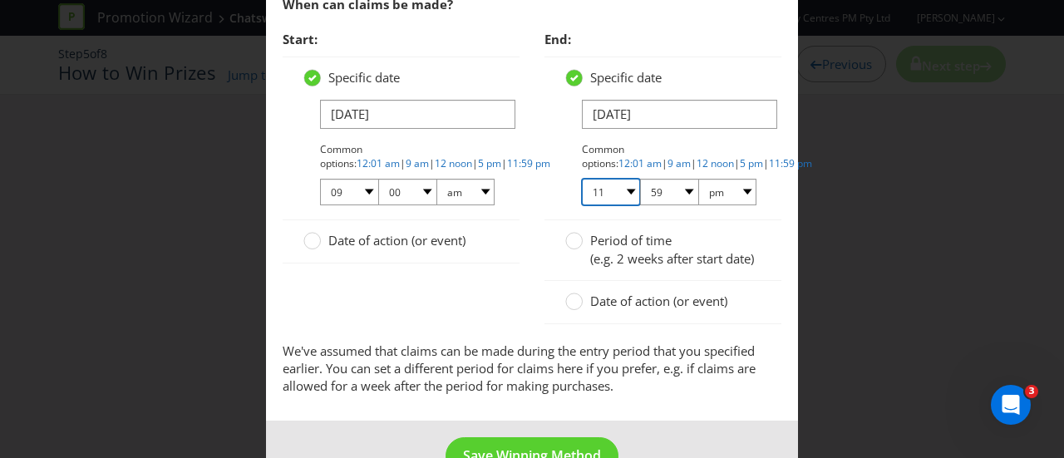
click at [620, 187] on select "01 02 03 04 05 06 07 08 09 10 11 12" at bounding box center [611, 192] width 58 height 27
select select "06"
click at [582, 179] on select "01 02 03 04 05 06 07 08 09 10 11 12" at bounding box center [611, 192] width 58 height 27
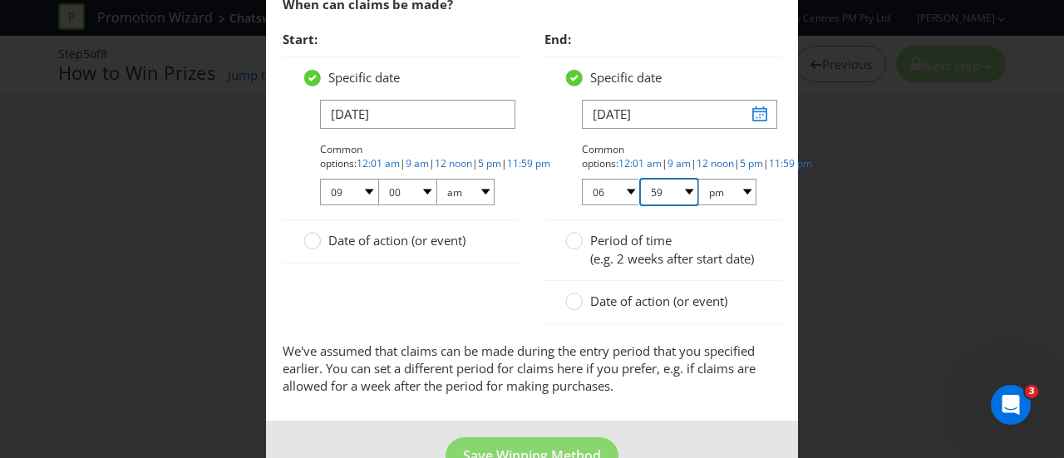
click at [680, 185] on select "00 01 05 10 15 20 25 29 30 35 40 45 50 55 59" at bounding box center [669, 192] width 58 height 27
select select "00"
click at [640, 179] on select "00 01 05 10 15 20 25 29 30 35 40 45 50 55 59" at bounding box center [669, 192] width 58 height 27
click at [747, 281] on div "Period of time (e.g. 2 weeks after start date)" at bounding box center [663, 250] width 237 height 61
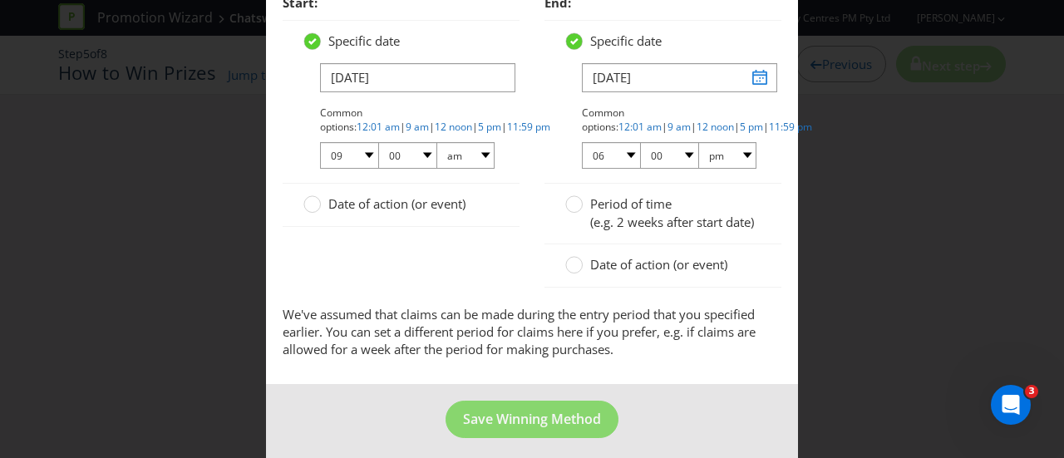
scroll to position [2385, 0]
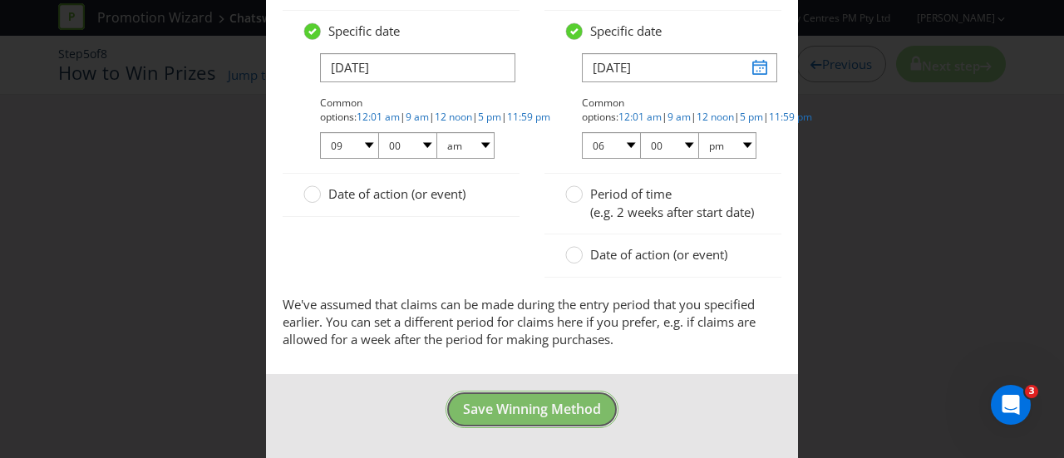
click at [545, 415] on span "Save Winning Method" at bounding box center [532, 409] width 138 height 18
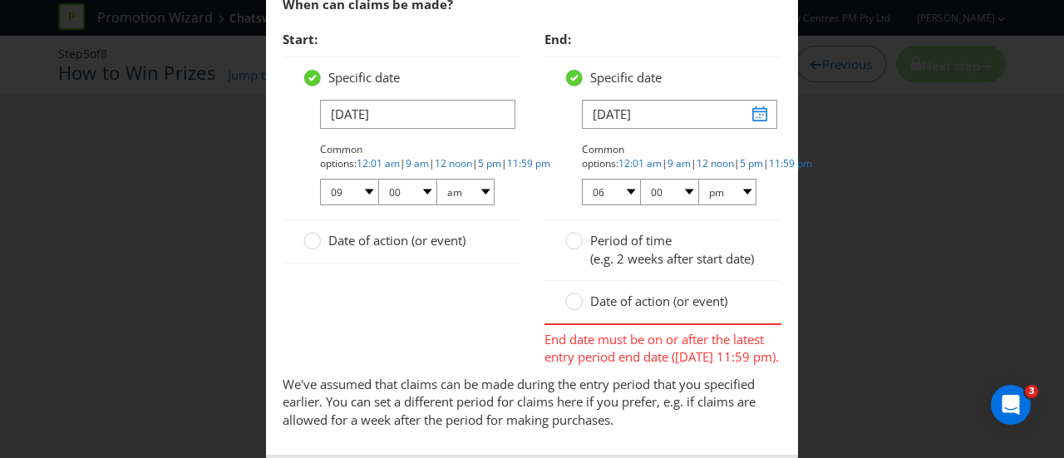
scroll to position [2353, 0]
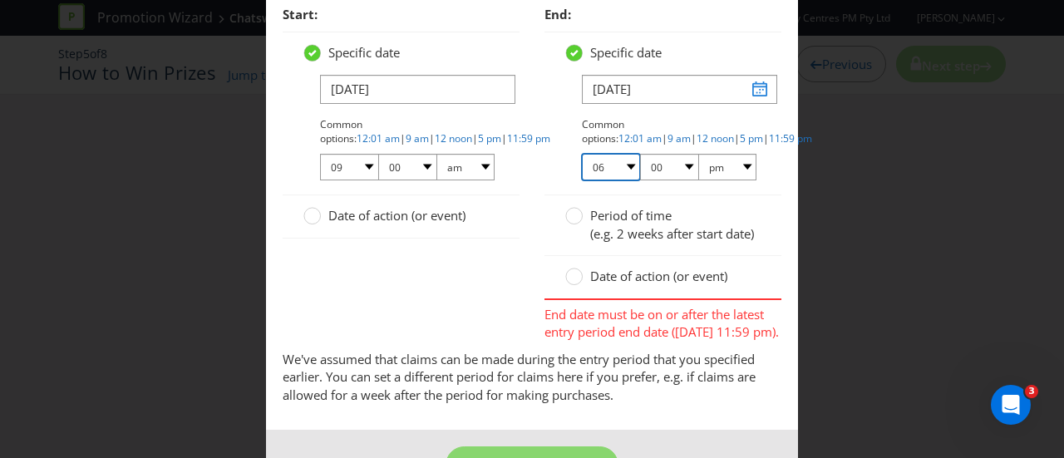
click at [620, 163] on select "01 02 03 04 05 06 07 08 09 10 11 12" at bounding box center [611, 167] width 58 height 27
select select "11"
click at [582, 154] on select "01 02 03 04 05 06 07 08 09 10 11 12" at bounding box center [611, 167] width 58 height 27
click at [664, 141] on div "Common options: 12:01 am | 9 am | 12 noon | 5 pm | 11:59 pm 01 02 03 04 05 06 0…" at bounding box center [671, 150] width 179 height 66
click at [673, 158] on select "00 01 05 10 15 20 25 29 30 35 40 45 50 55 59" at bounding box center [669, 167] width 58 height 27
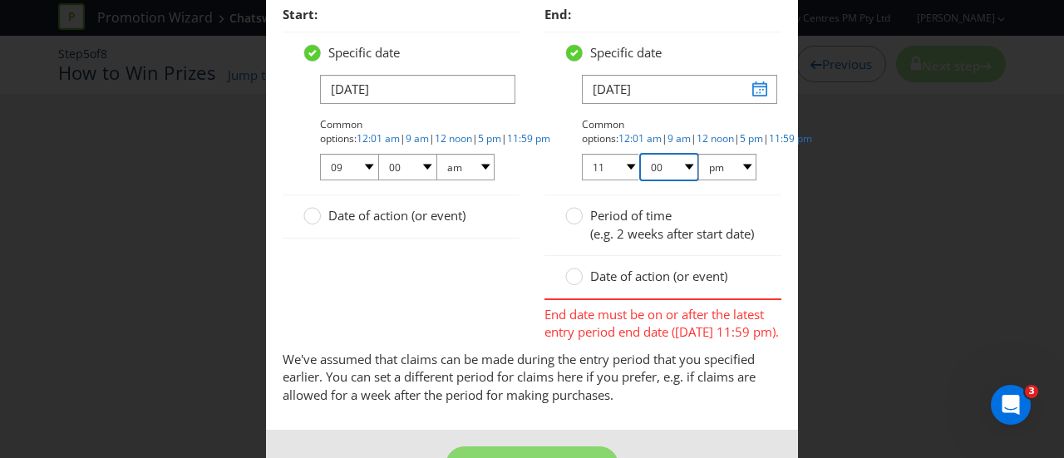
select select "59"
click at [640, 154] on select "00 01 05 10 15 20 25 29 30 35 40 45 50 55 59" at bounding box center [669, 167] width 58 height 27
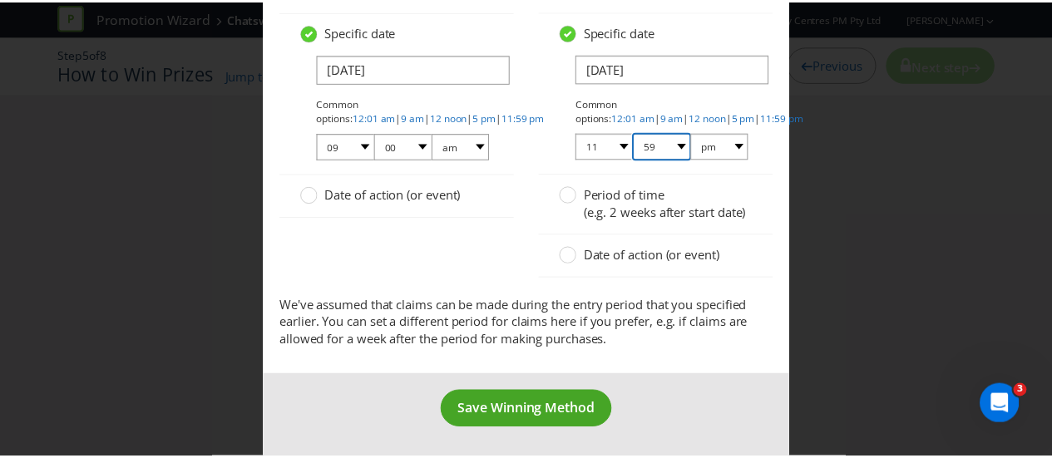
scroll to position [2385, 0]
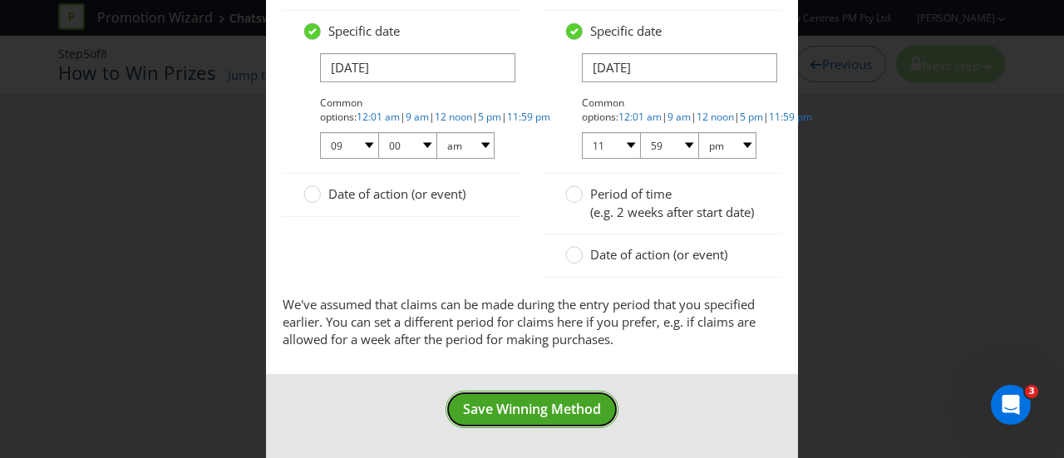
click at [560, 402] on span "Save Winning Method" at bounding box center [532, 409] width 138 height 18
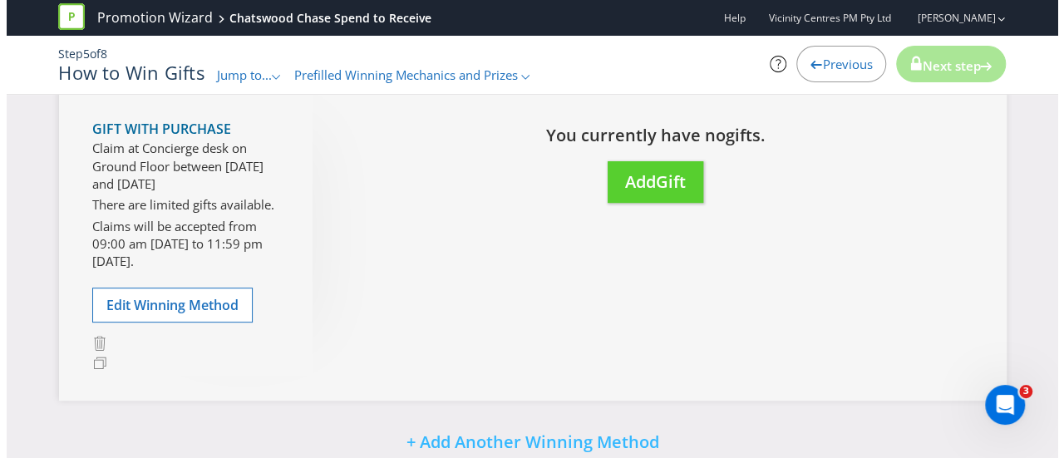
scroll to position [166, 0]
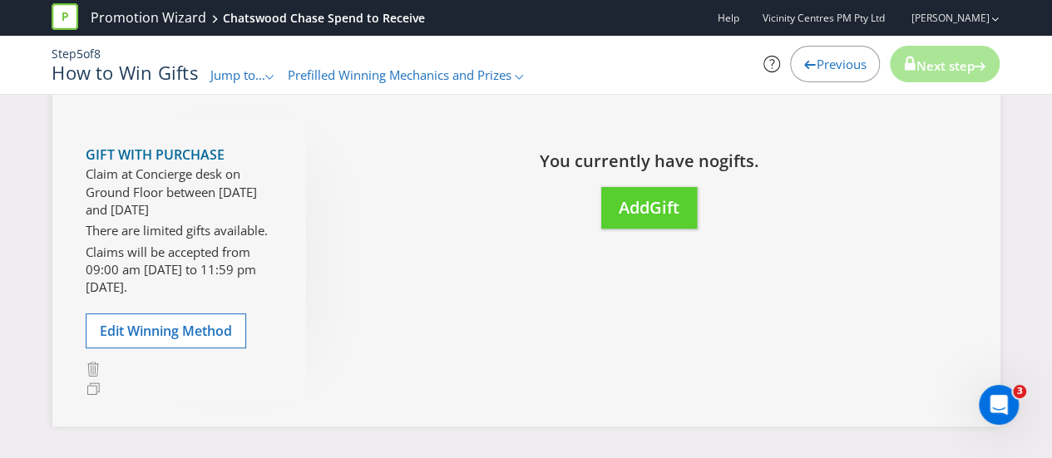
click at [620, 247] on div "Move Here Drag here to move prize You currently have no gift s. Add Gift" at bounding box center [636, 189] width 661 height 146
click at [625, 215] on span "Add" at bounding box center [634, 207] width 31 height 22
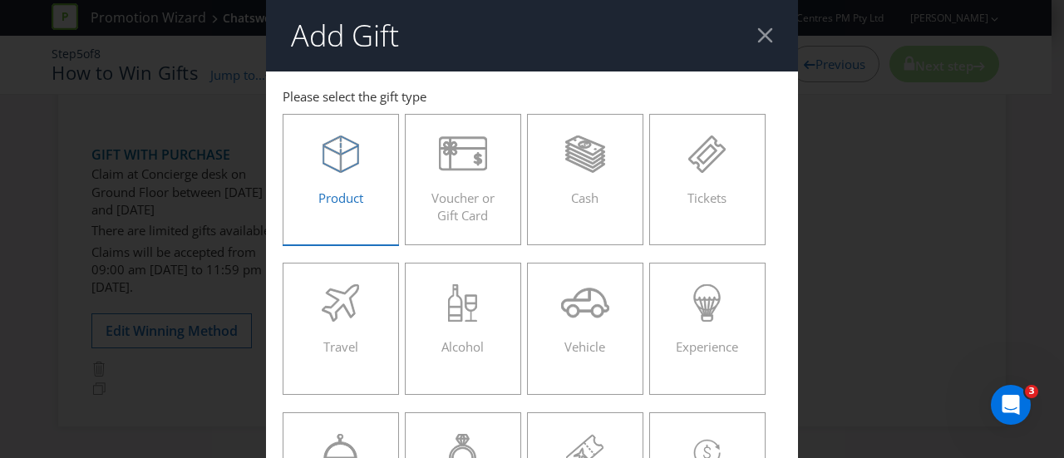
click at [316, 175] on div "Product" at bounding box center [340, 173] width 81 height 75
click at [0, 0] on input "Product" at bounding box center [0, 0] width 0 height 0
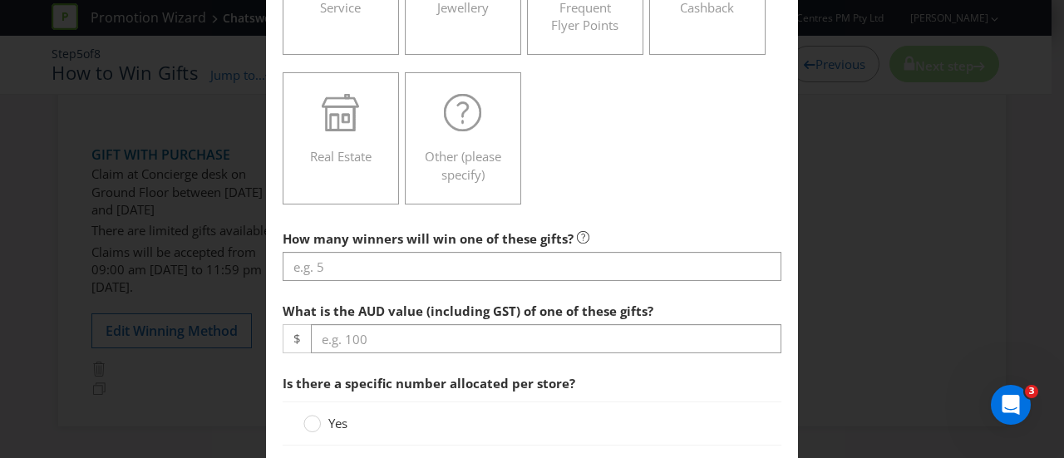
scroll to position [499, 0]
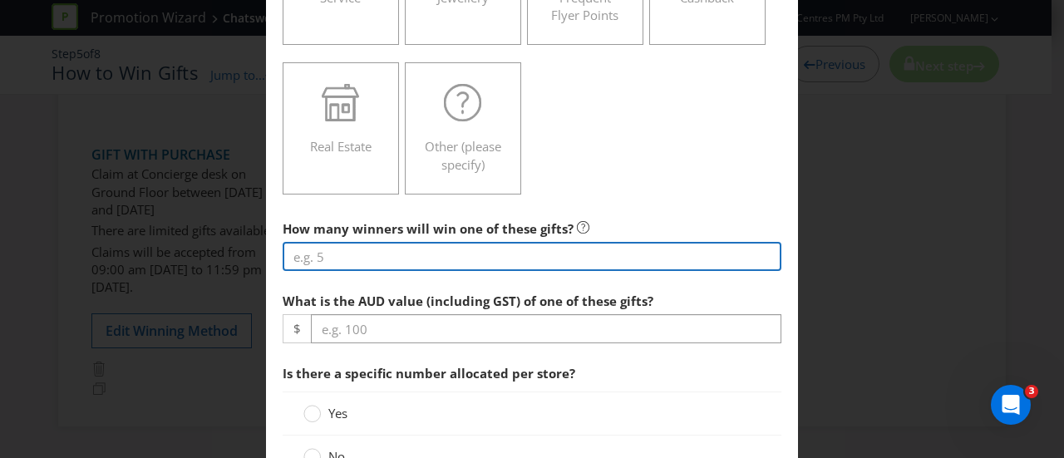
click at [457, 251] on input "number" at bounding box center [532, 256] width 499 height 29
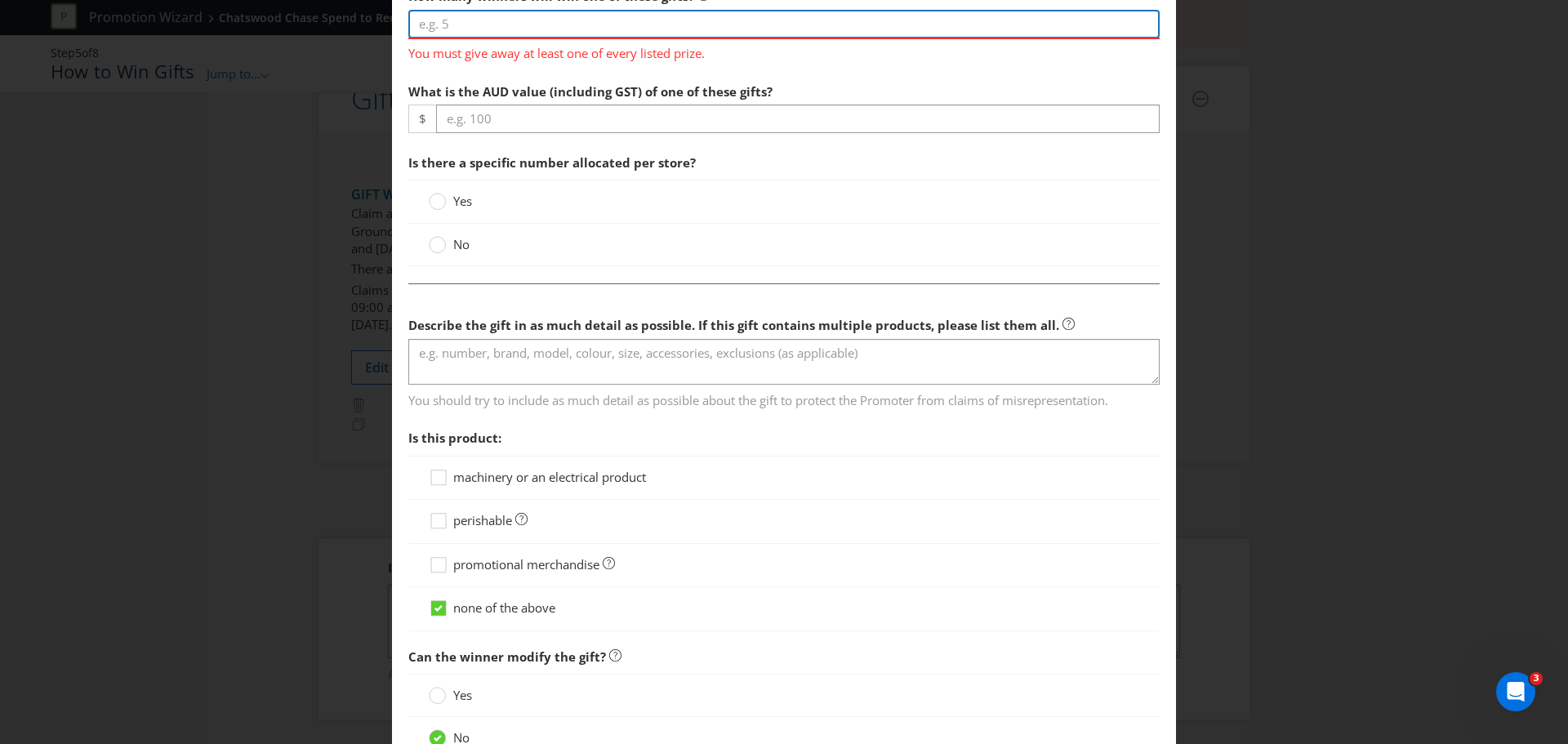
scroll to position [425, 0]
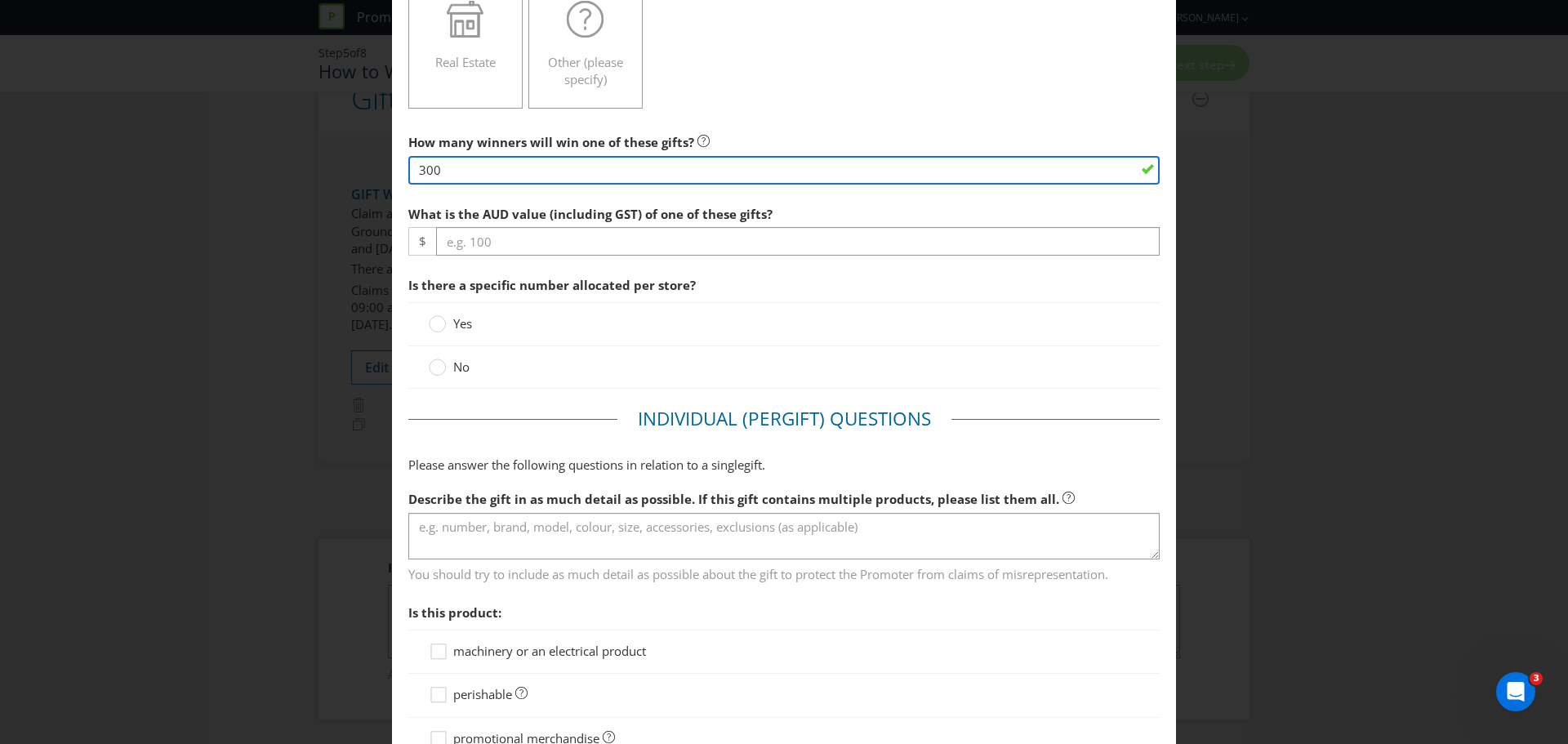
type input "300"
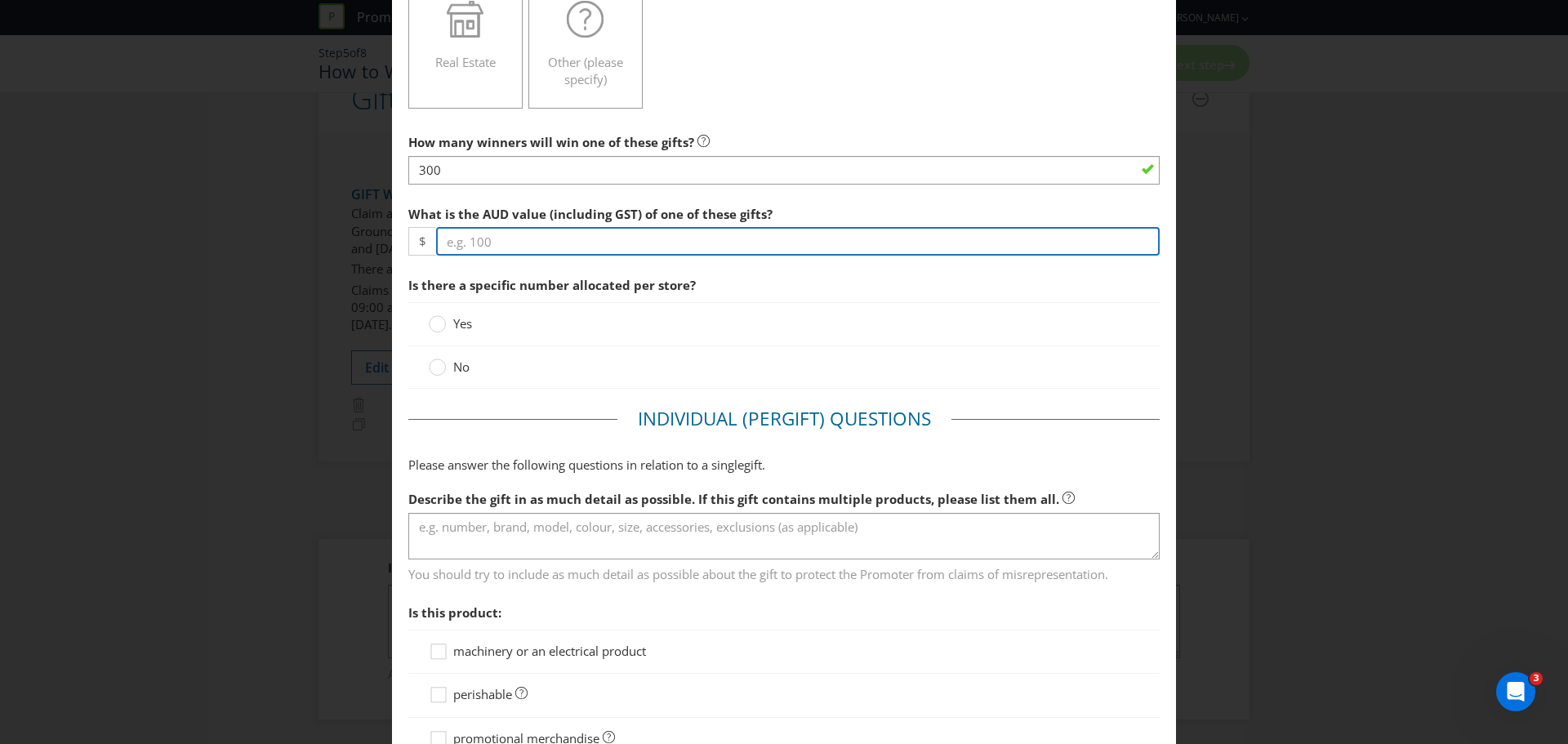
click at [501, 238] on input "number" at bounding box center [797, 240] width 724 height 28
click at [523, 238] on input "number" at bounding box center [797, 240] width 724 height 28
type input "28"
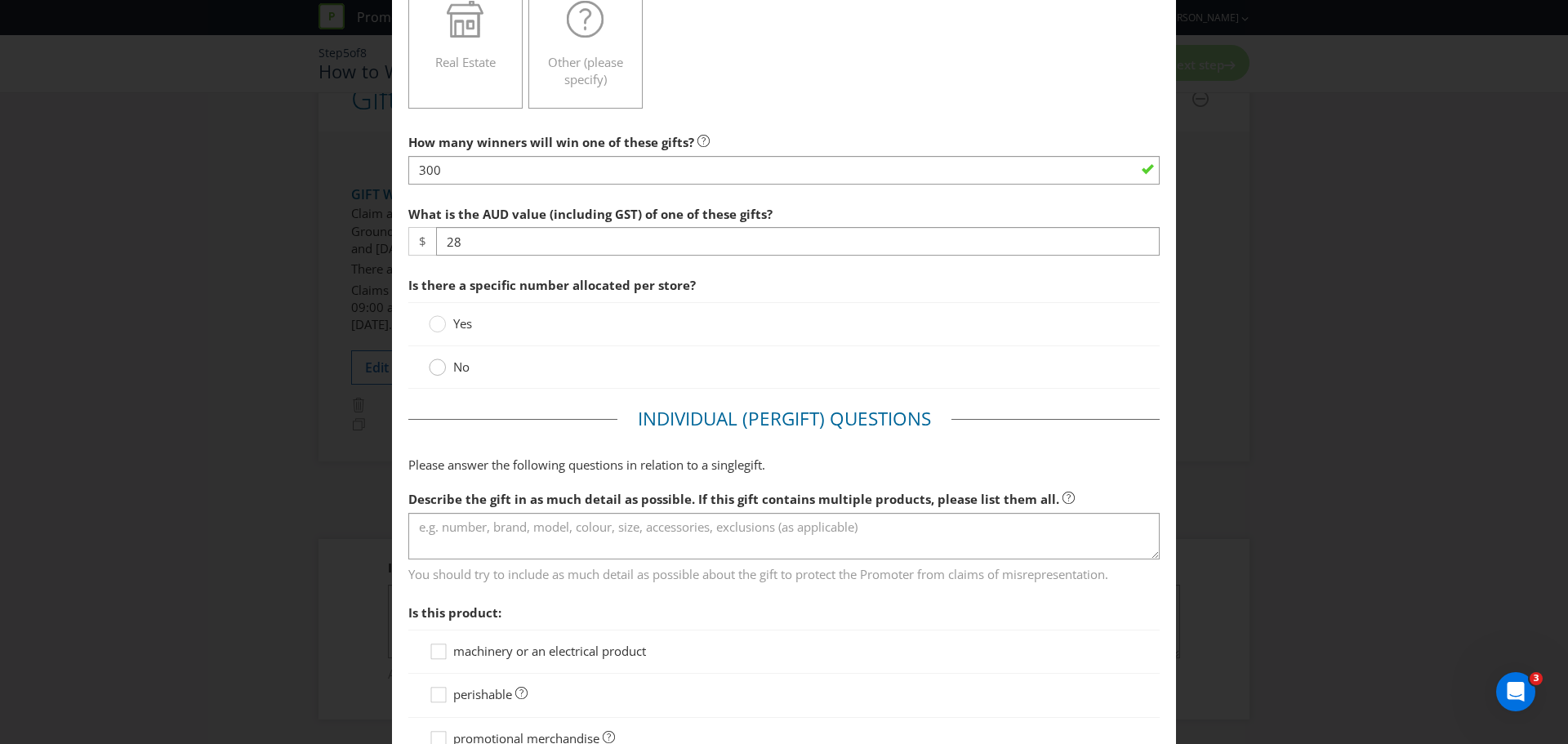
click at [434, 368] on circle at bounding box center [437, 367] width 17 height 17
click at [0, 0] on input "No" at bounding box center [0, 0] width 0 height 0
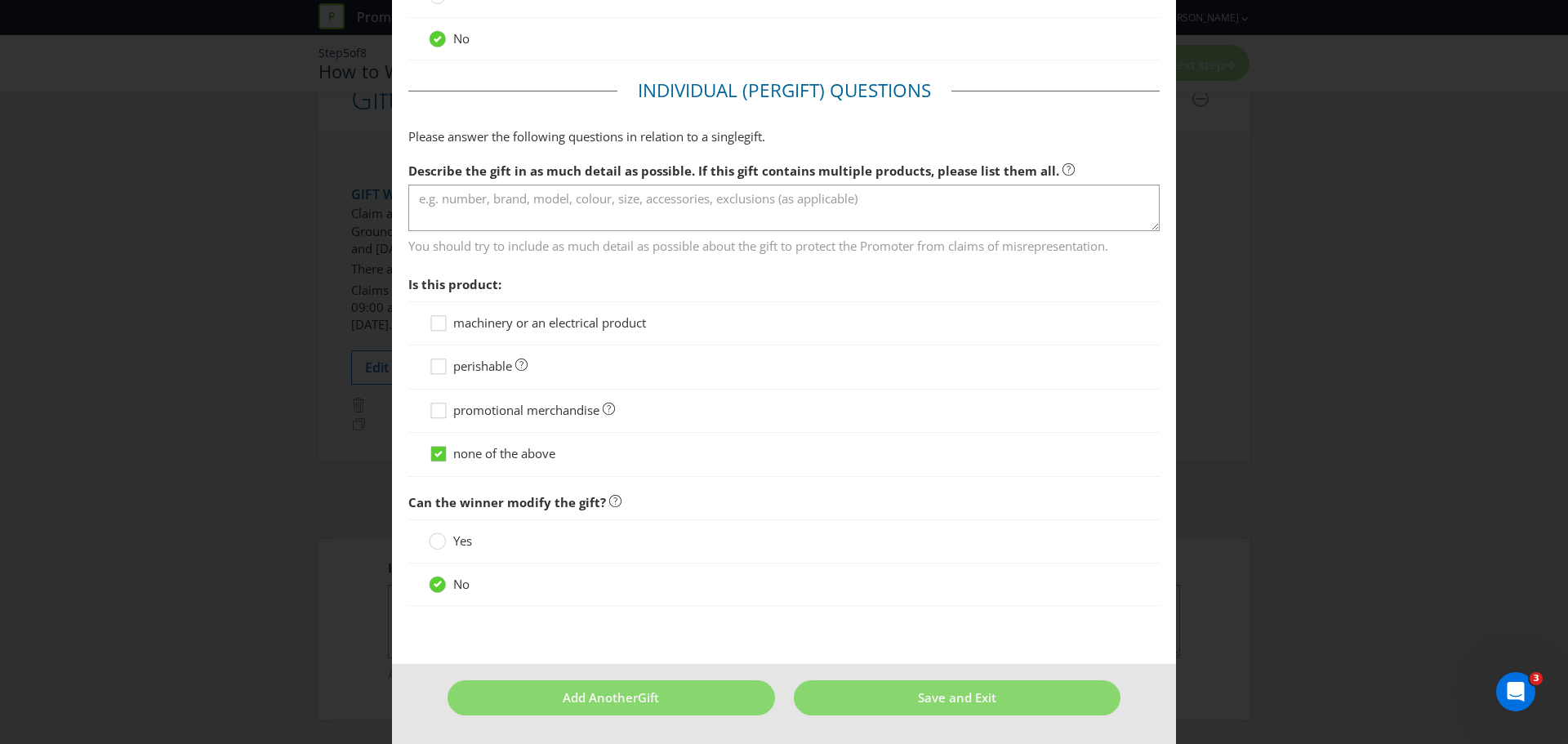
scroll to position [671, 0]
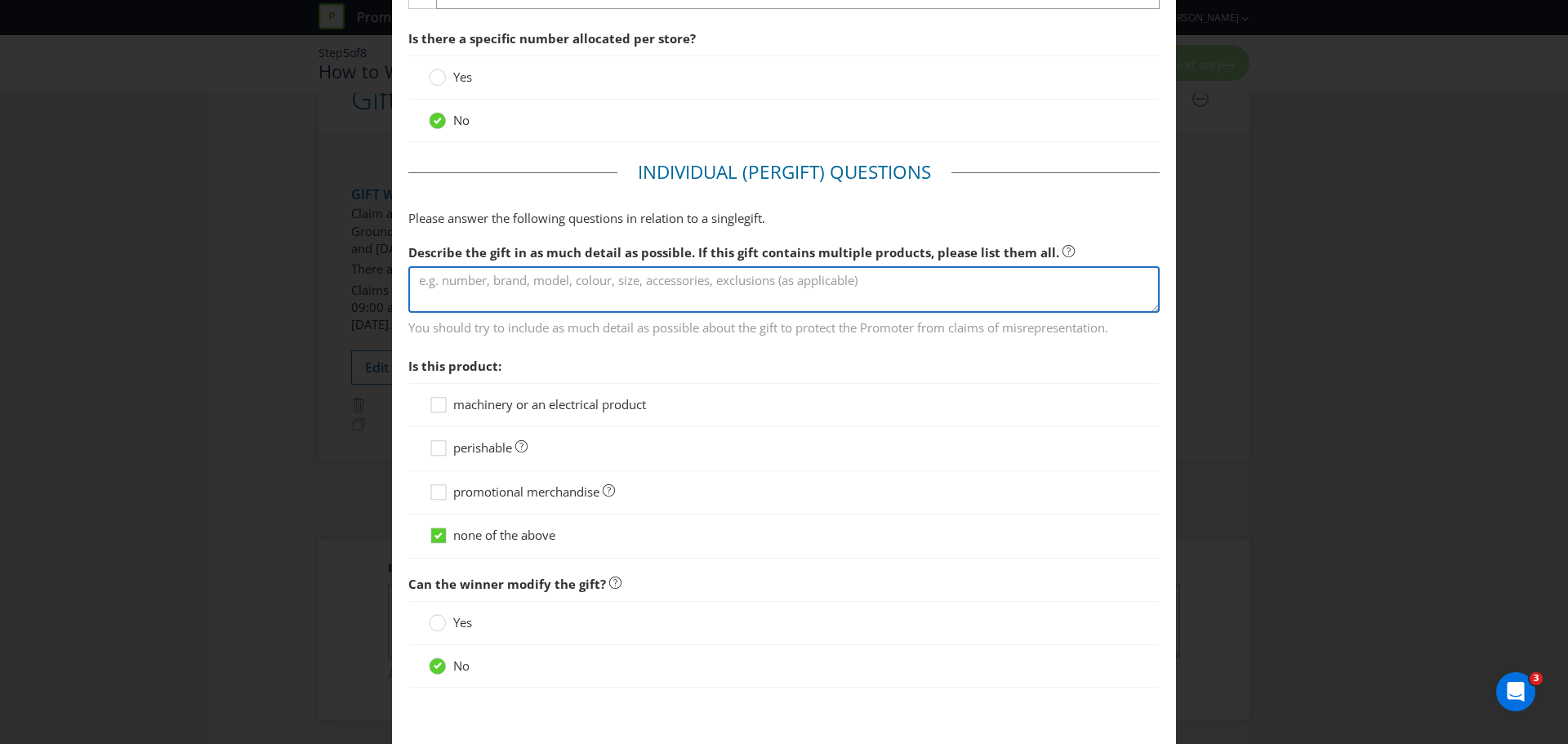
click at [581, 293] on textarea at bounding box center [784, 289] width 751 height 46
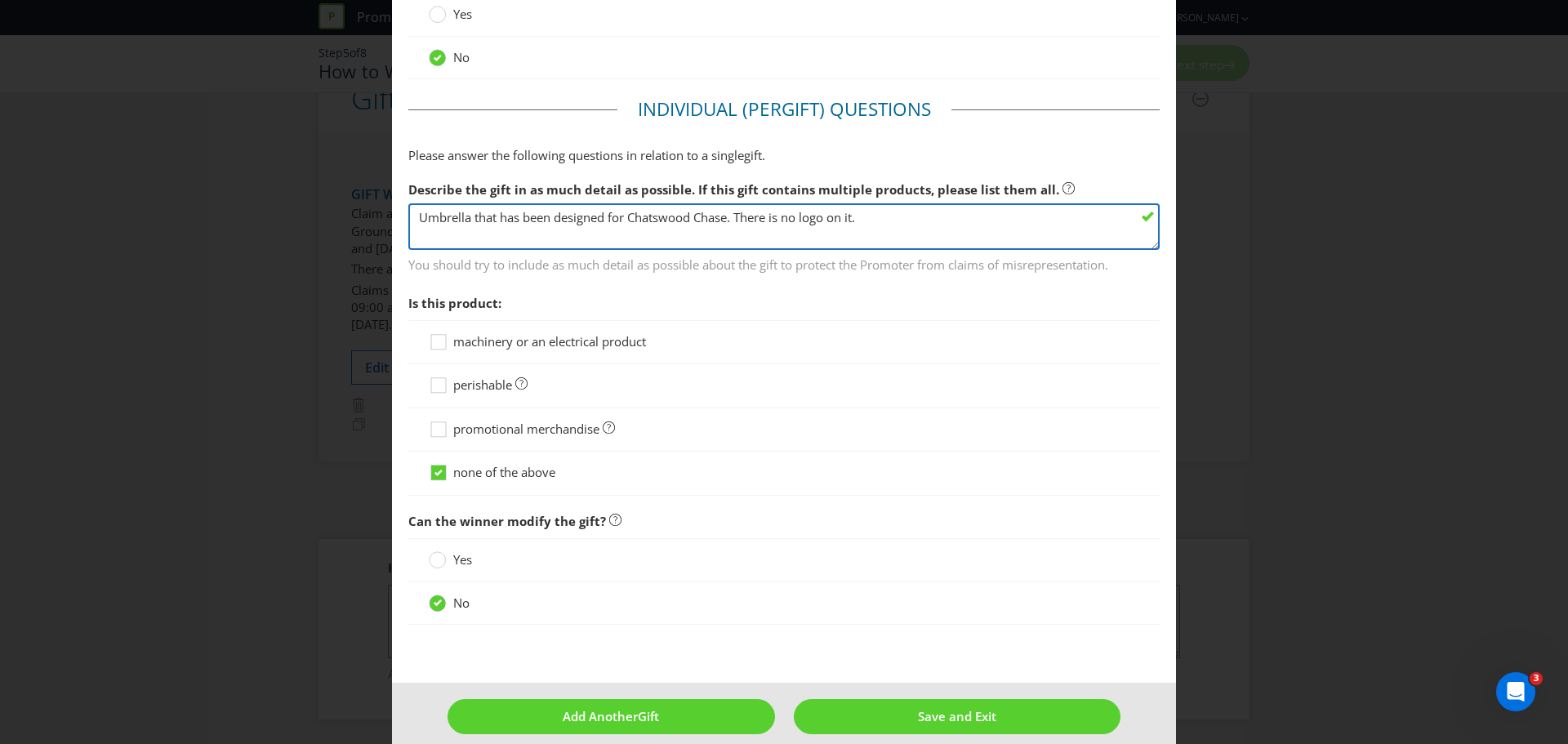
scroll to position [754, 0]
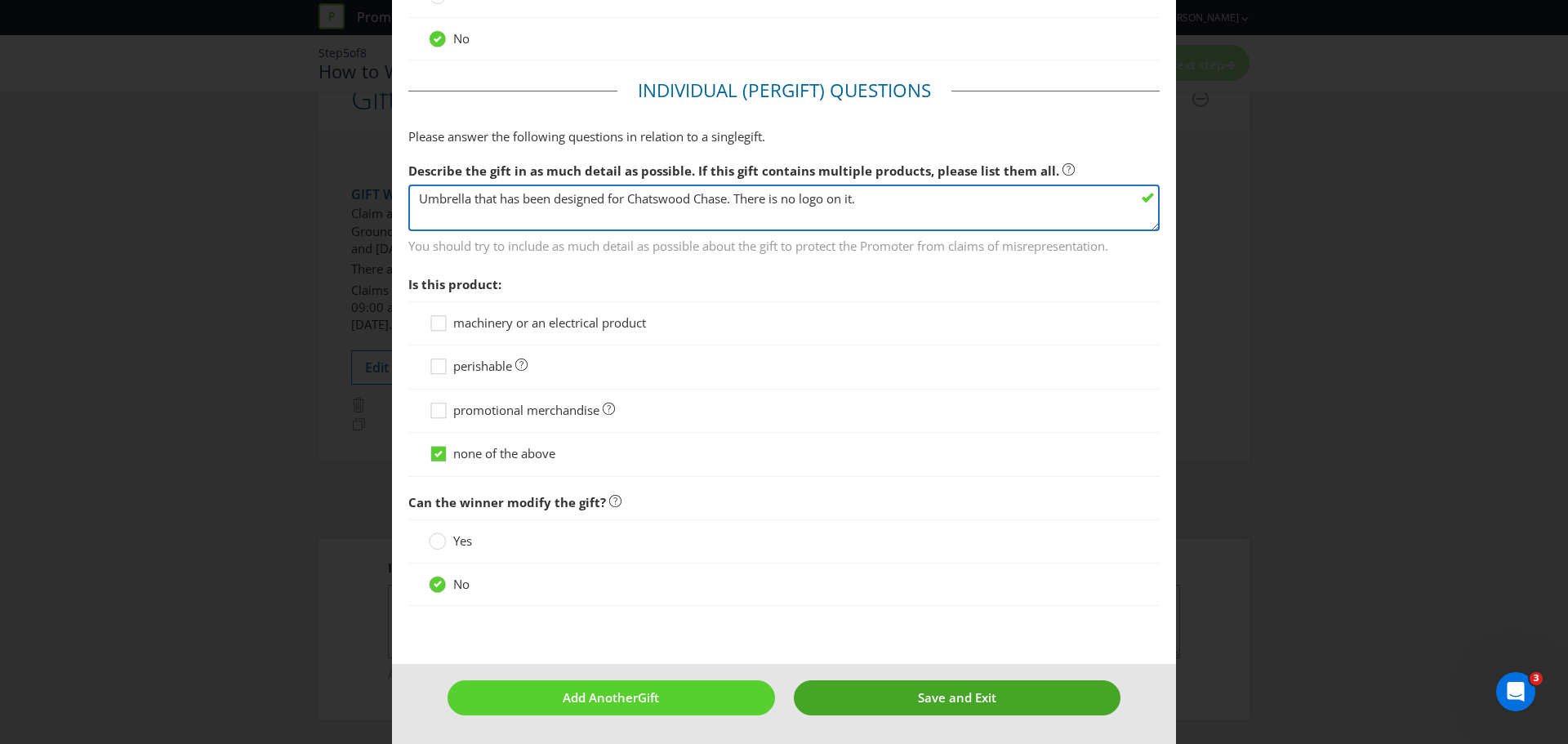
type textarea "Umbrella that has been designed for Chatswood Chase. There is no logo on it."
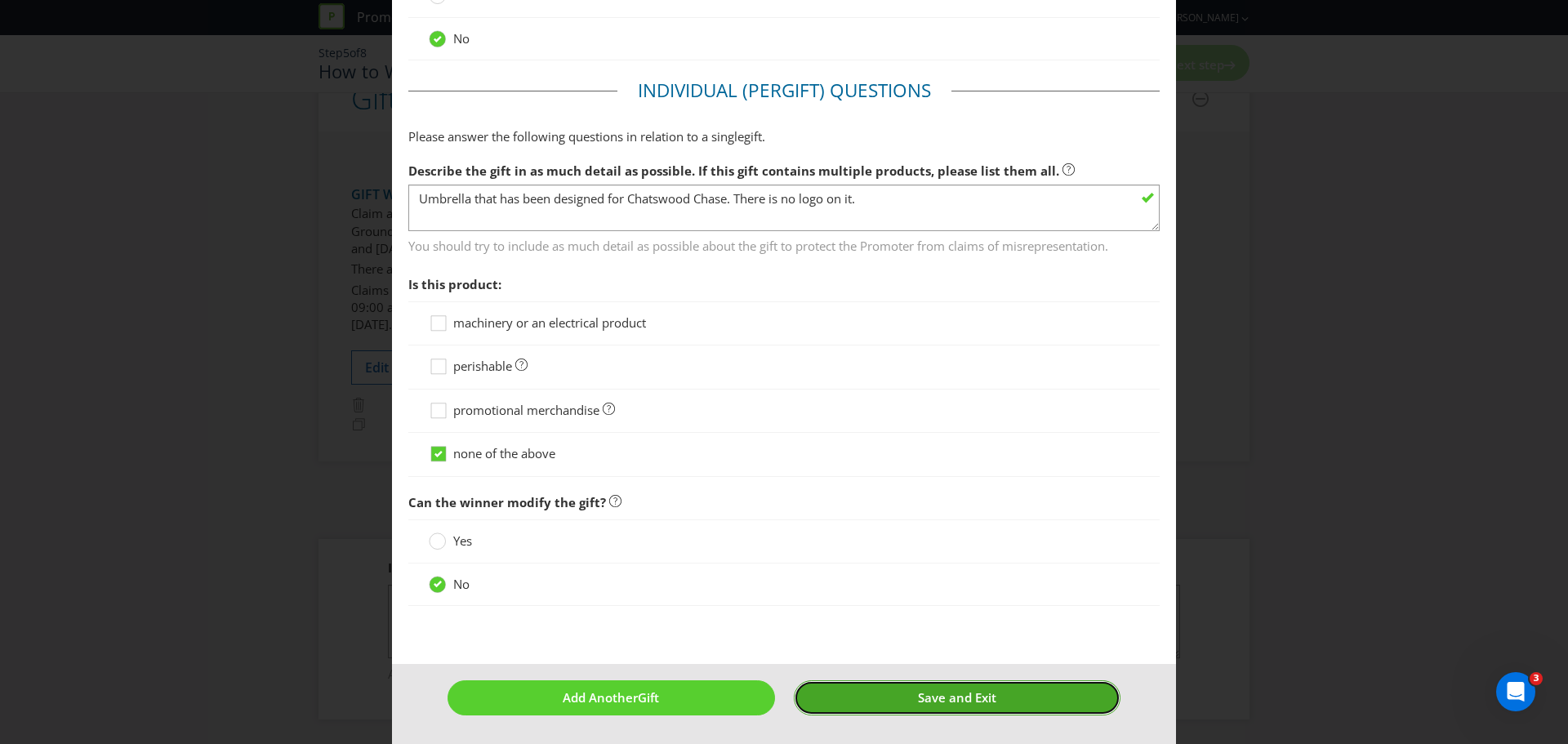
click at [907, 449] on button "Save and Exit" at bounding box center [956, 698] width 327 height 35
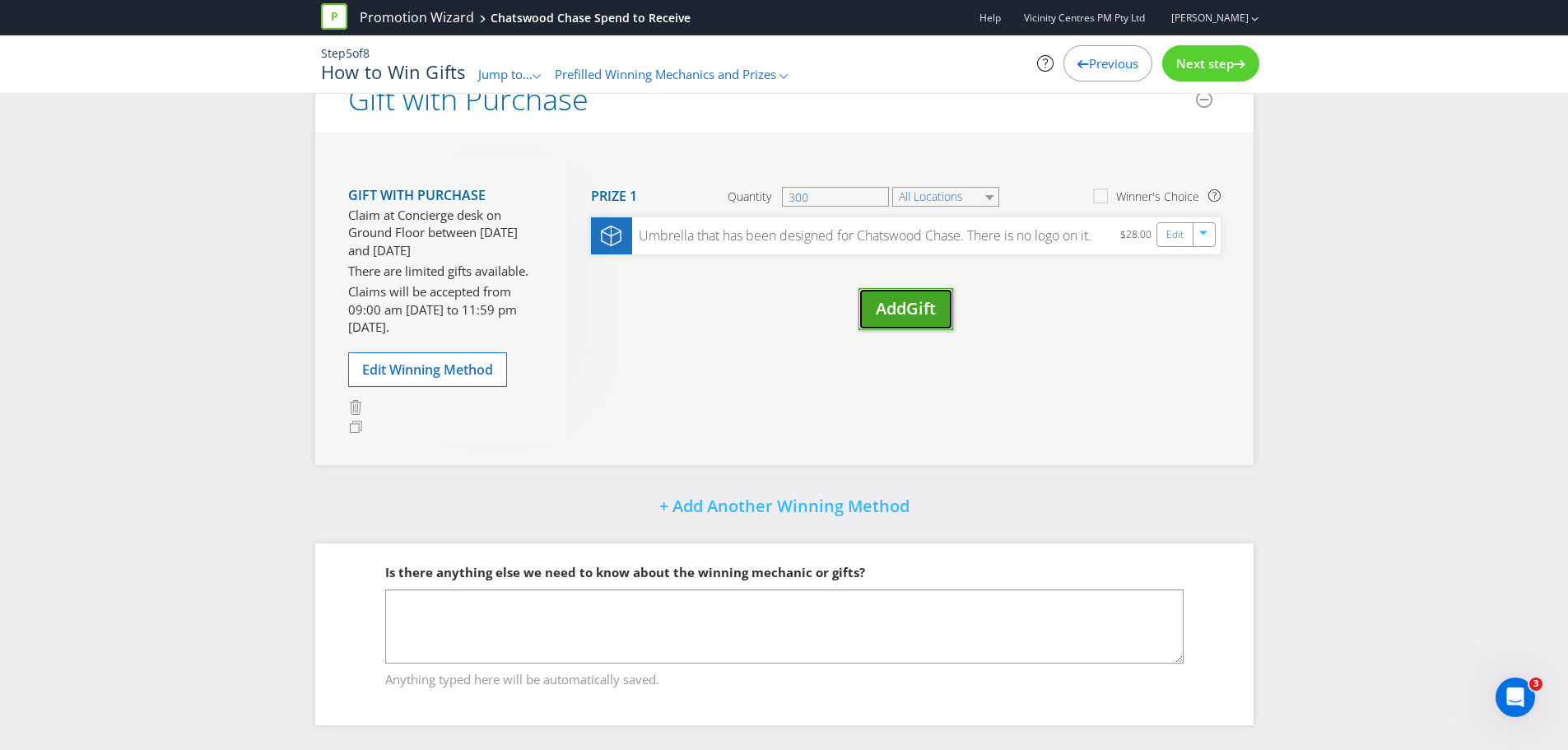
click at [922, 314] on span "Gift" at bounding box center [922, 308] width 30 height 22
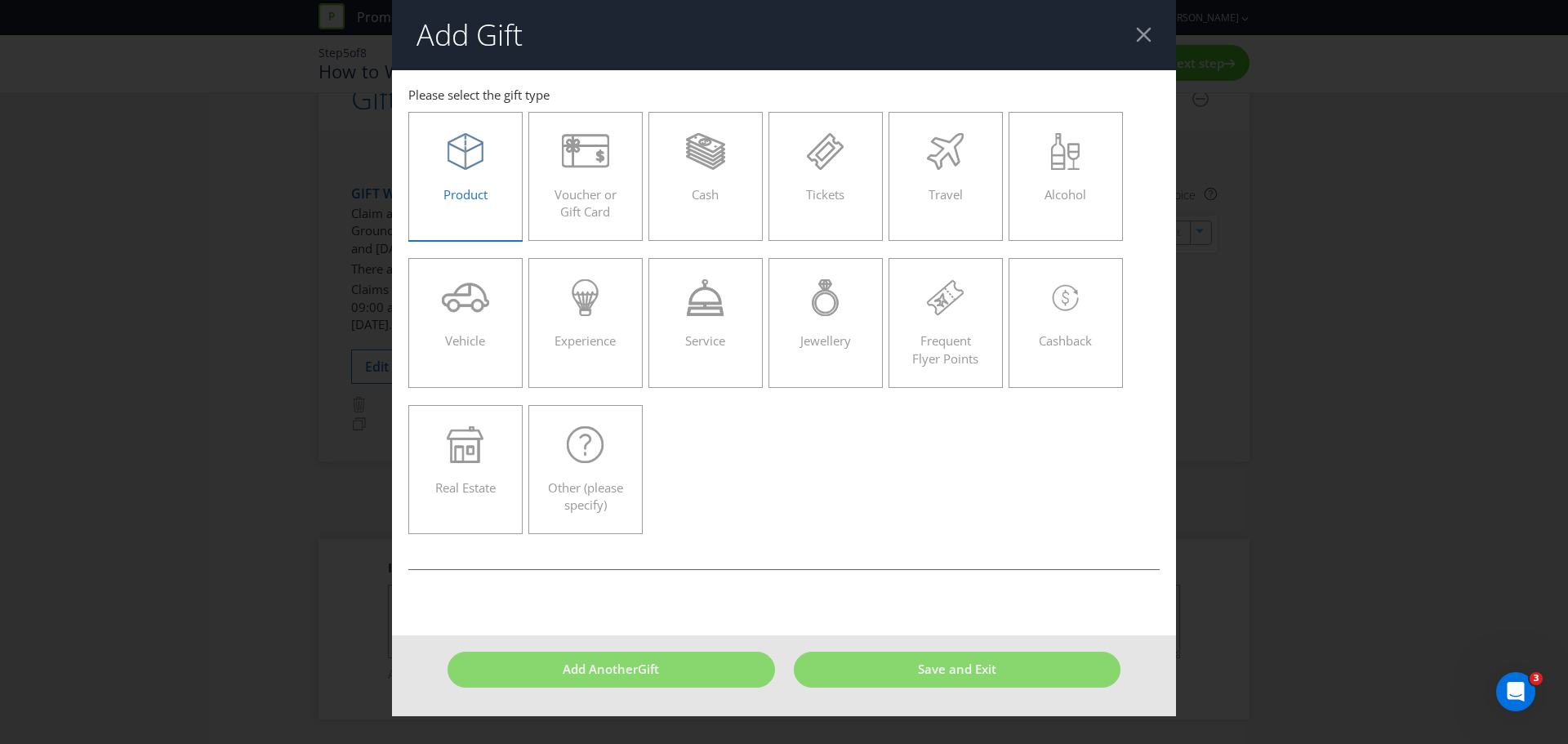
click at [493, 192] on div "Product" at bounding box center [464, 170] width 80 height 74
click at [0, 0] on input "Product" at bounding box center [0, 0] width 0 height 0
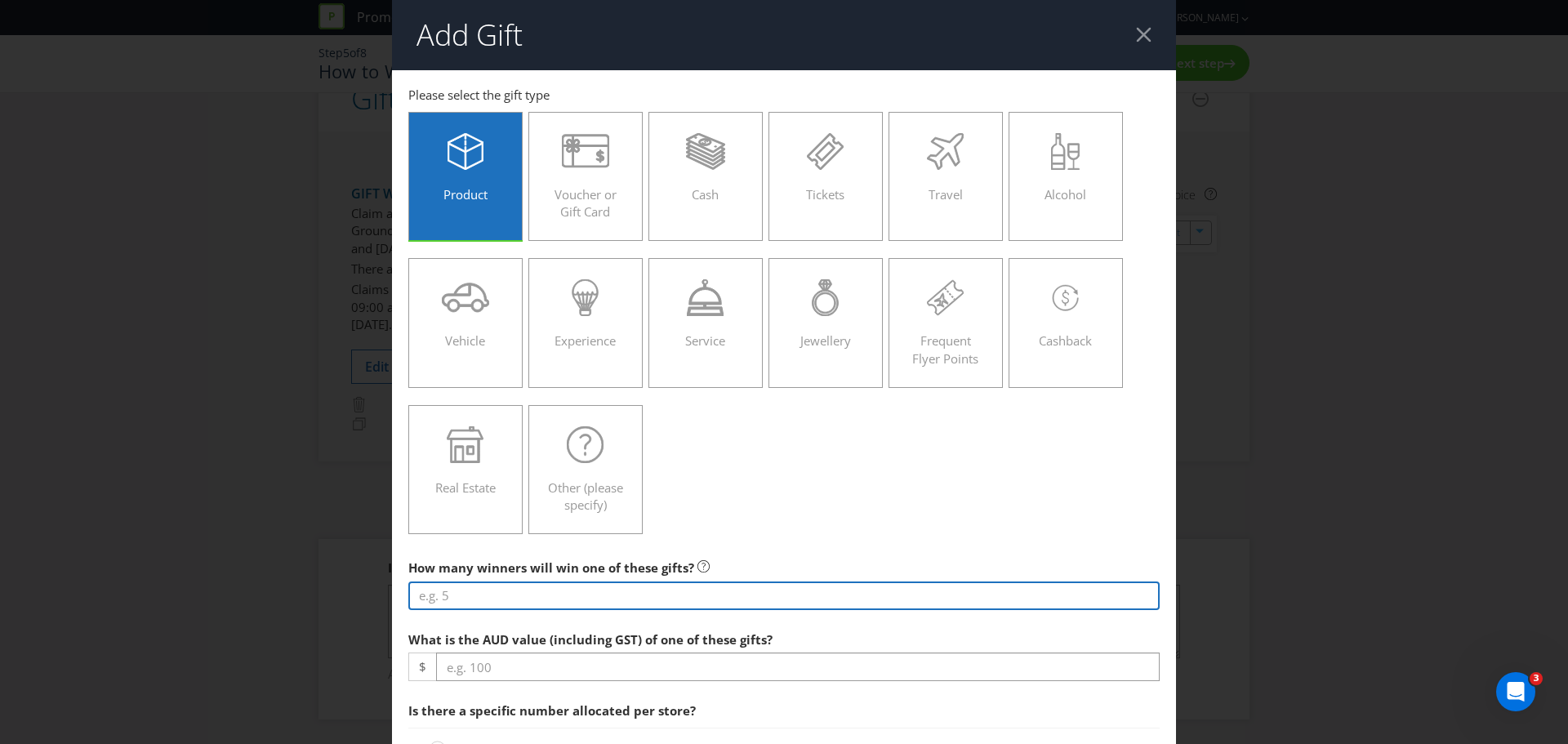
click at [535, 449] on input "number" at bounding box center [784, 595] width 751 height 28
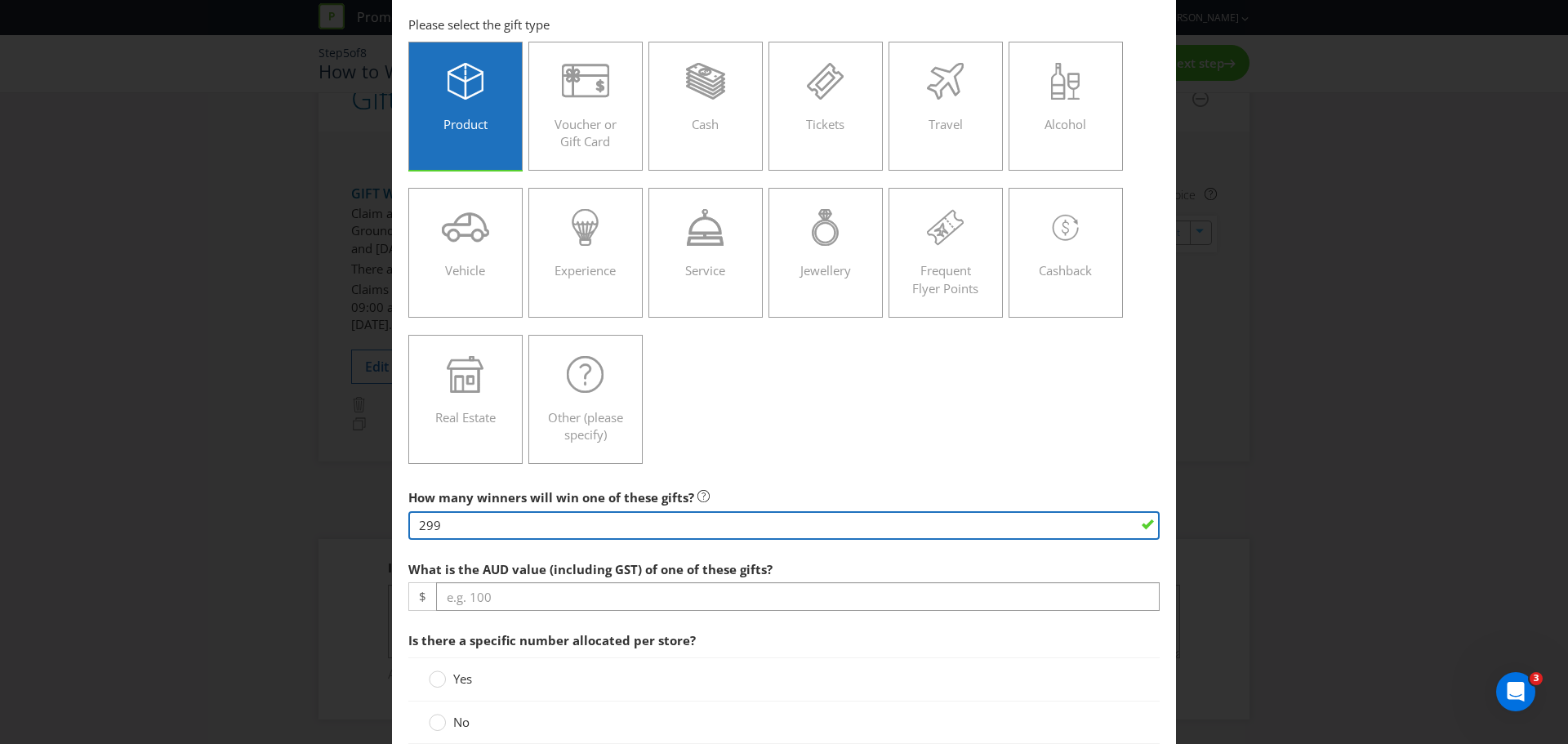
scroll to position [163, 0]
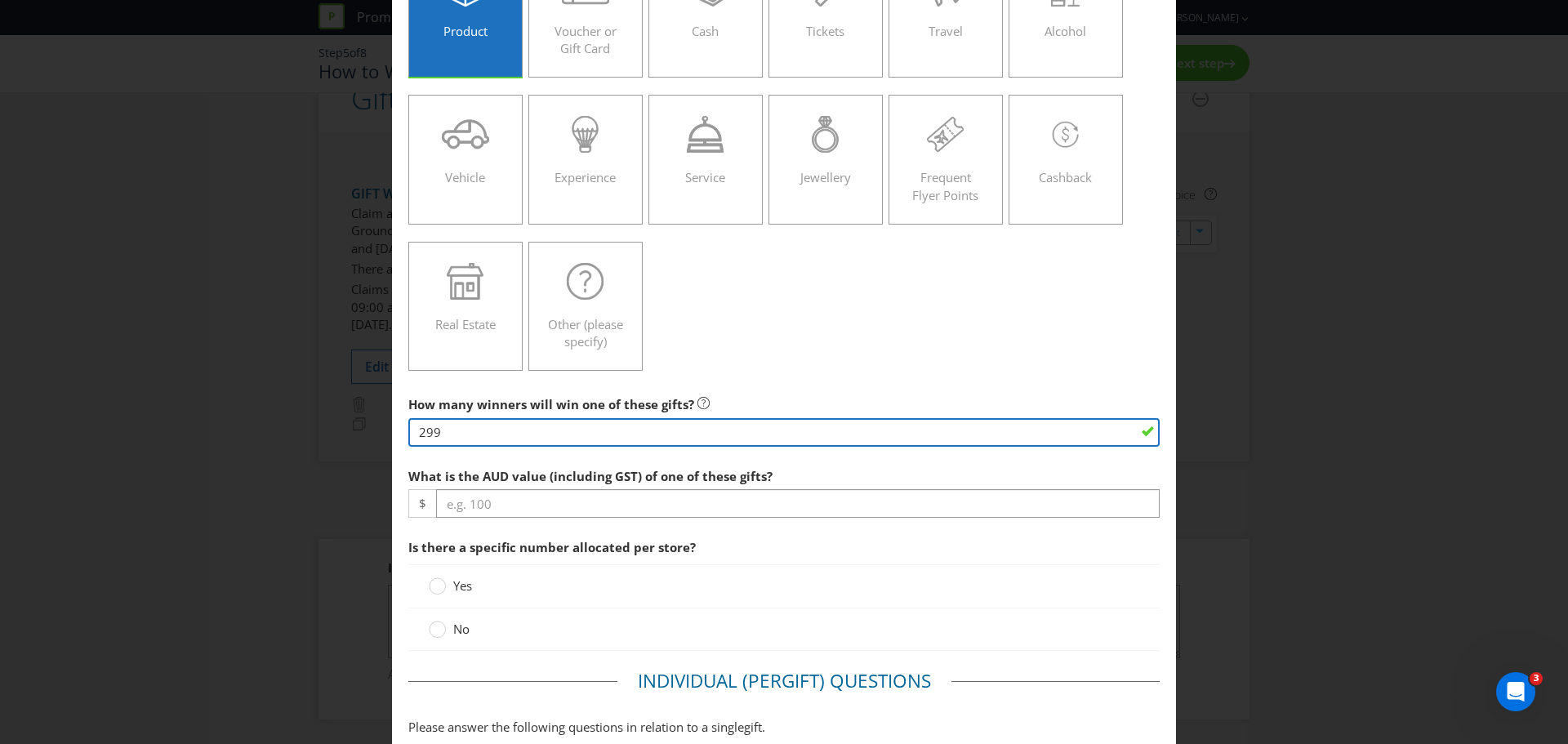
type input "299"
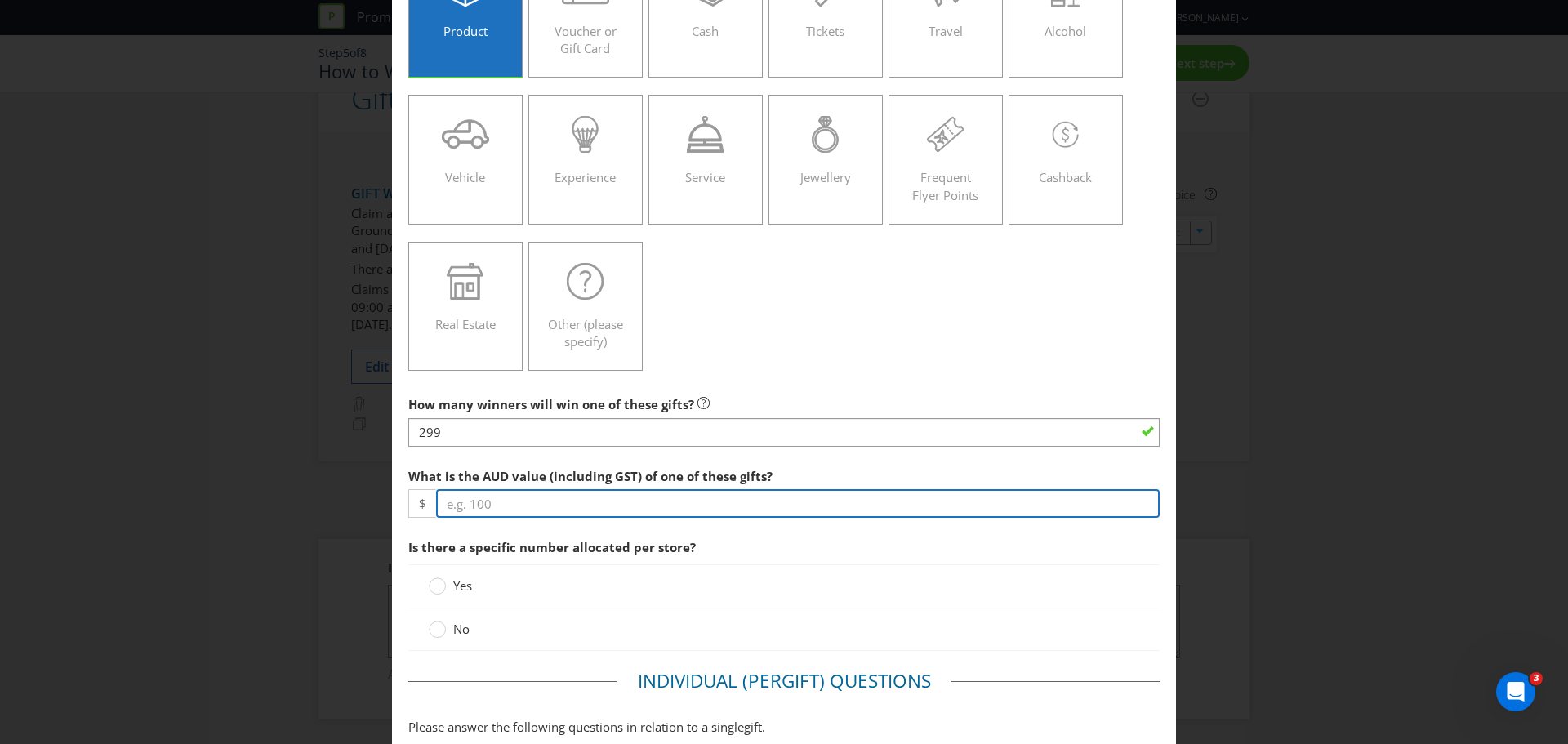
click at [520, 449] on input "number" at bounding box center [797, 503] width 724 height 28
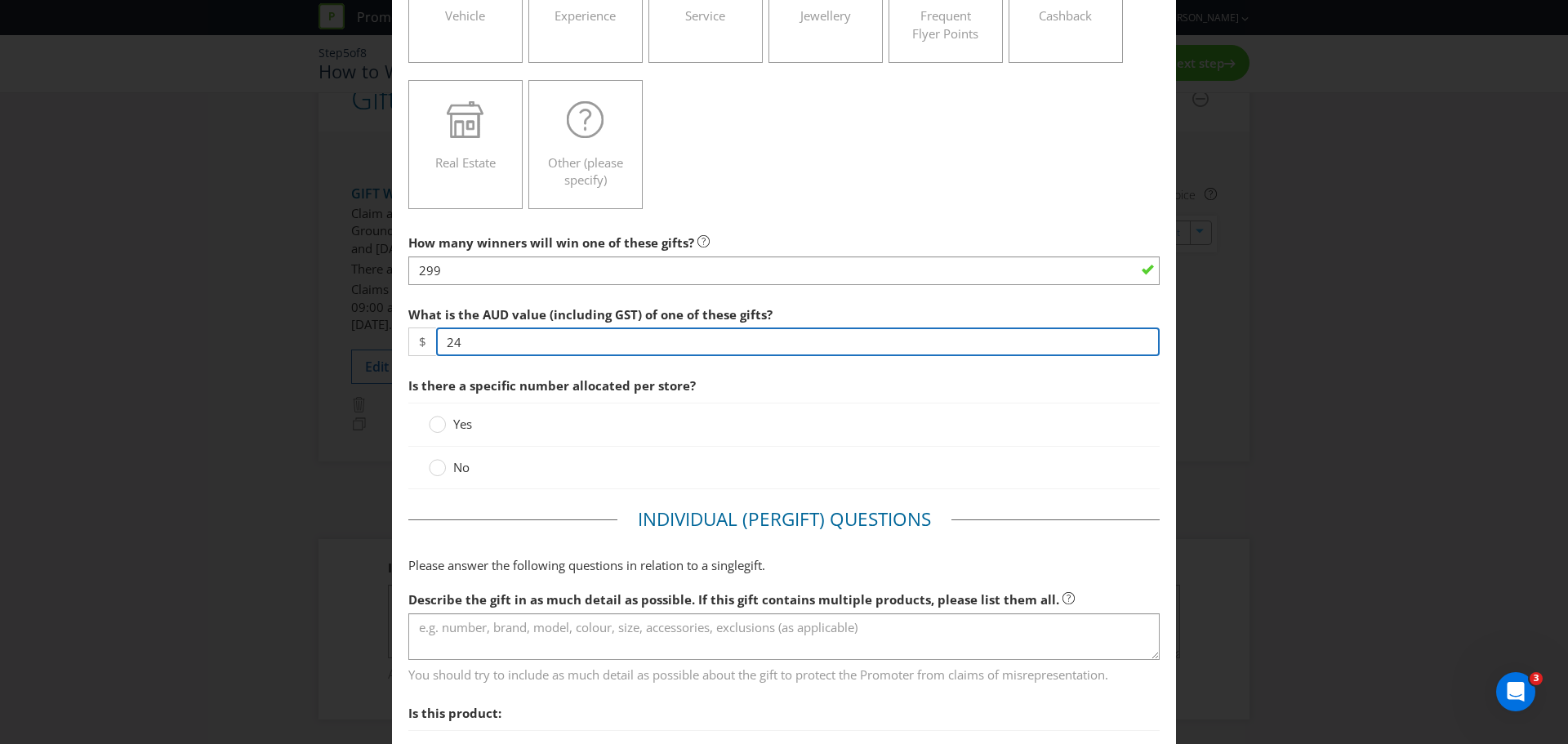
scroll to position [327, 0]
type input "24"
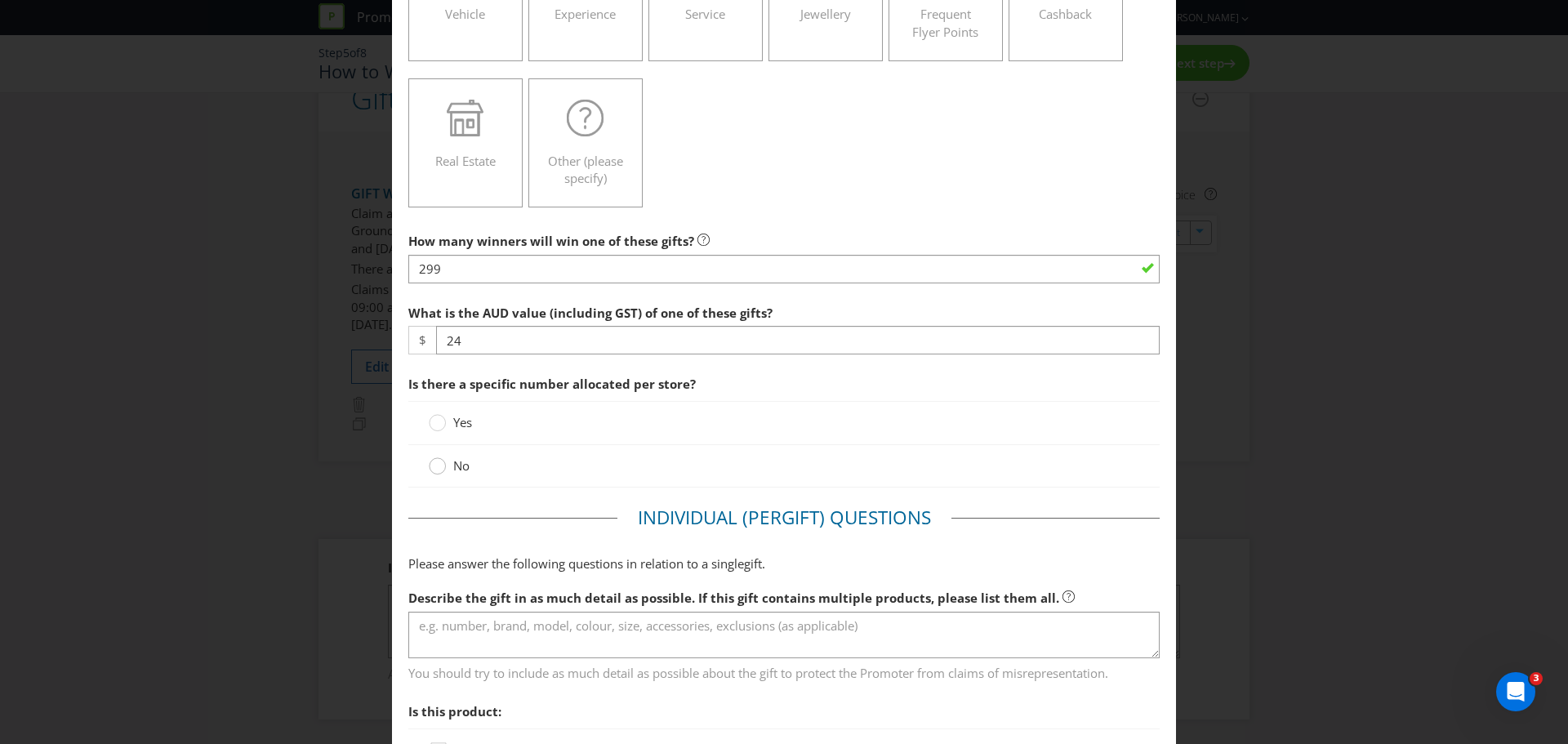
click at [439, 449] on circle at bounding box center [437, 465] width 17 height 17
click at [0, 0] on input "No" at bounding box center [0, 0] width 0 height 0
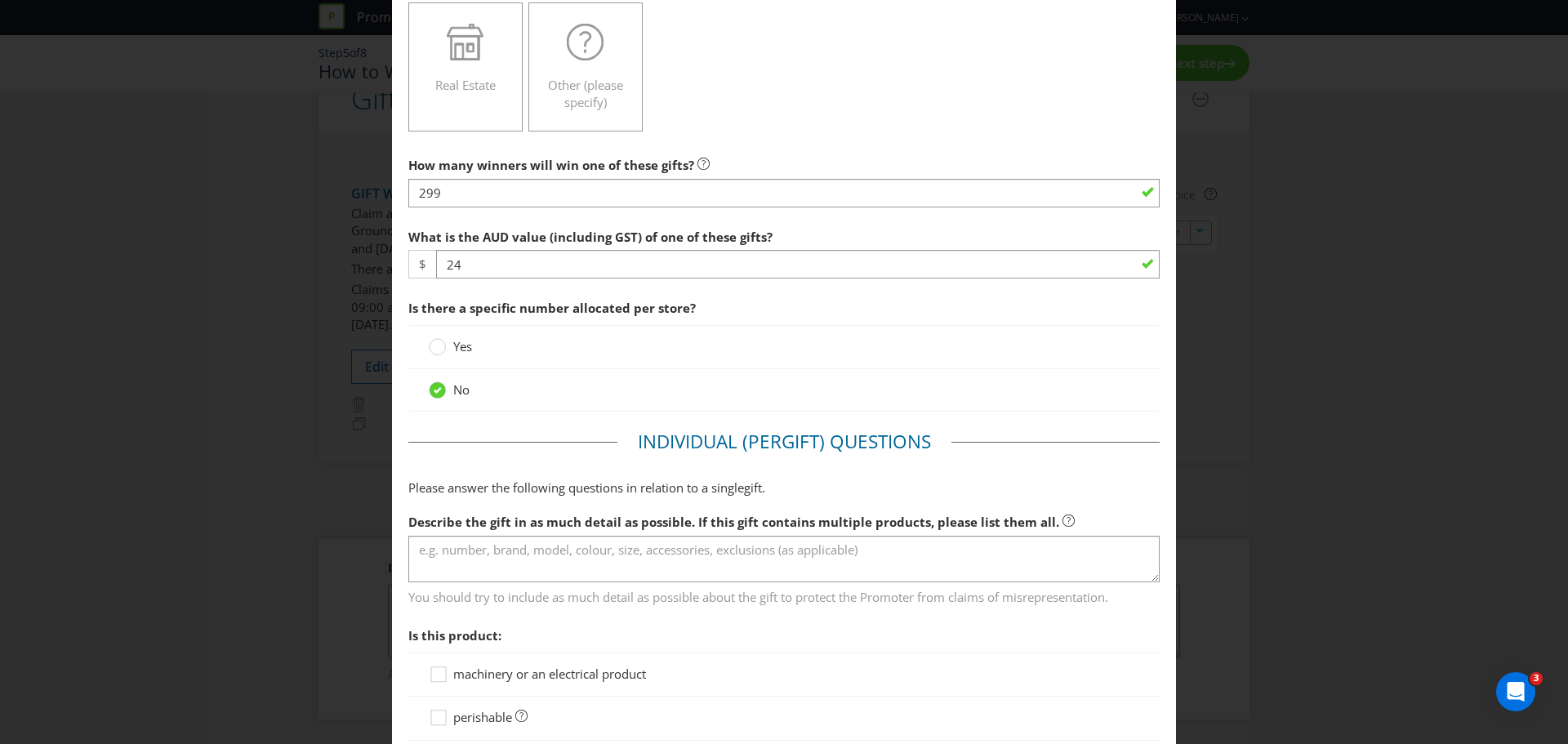
scroll to position [571, 0]
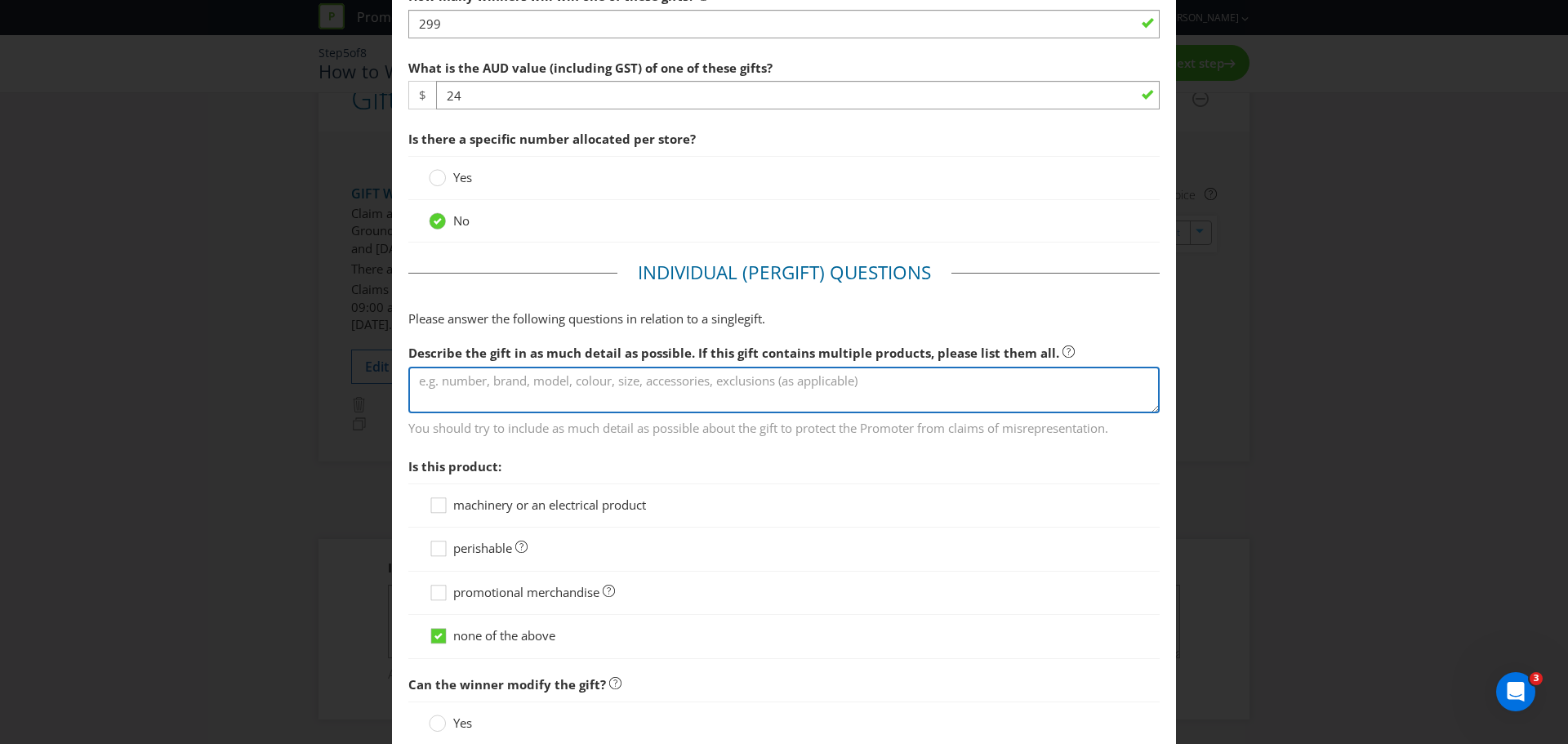
click at [441, 387] on textarea at bounding box center [784, 389] width 751 height 46
type textarea "S"
type textarea "Silk scarf that has been designed exclusively for Chatswood Chase"
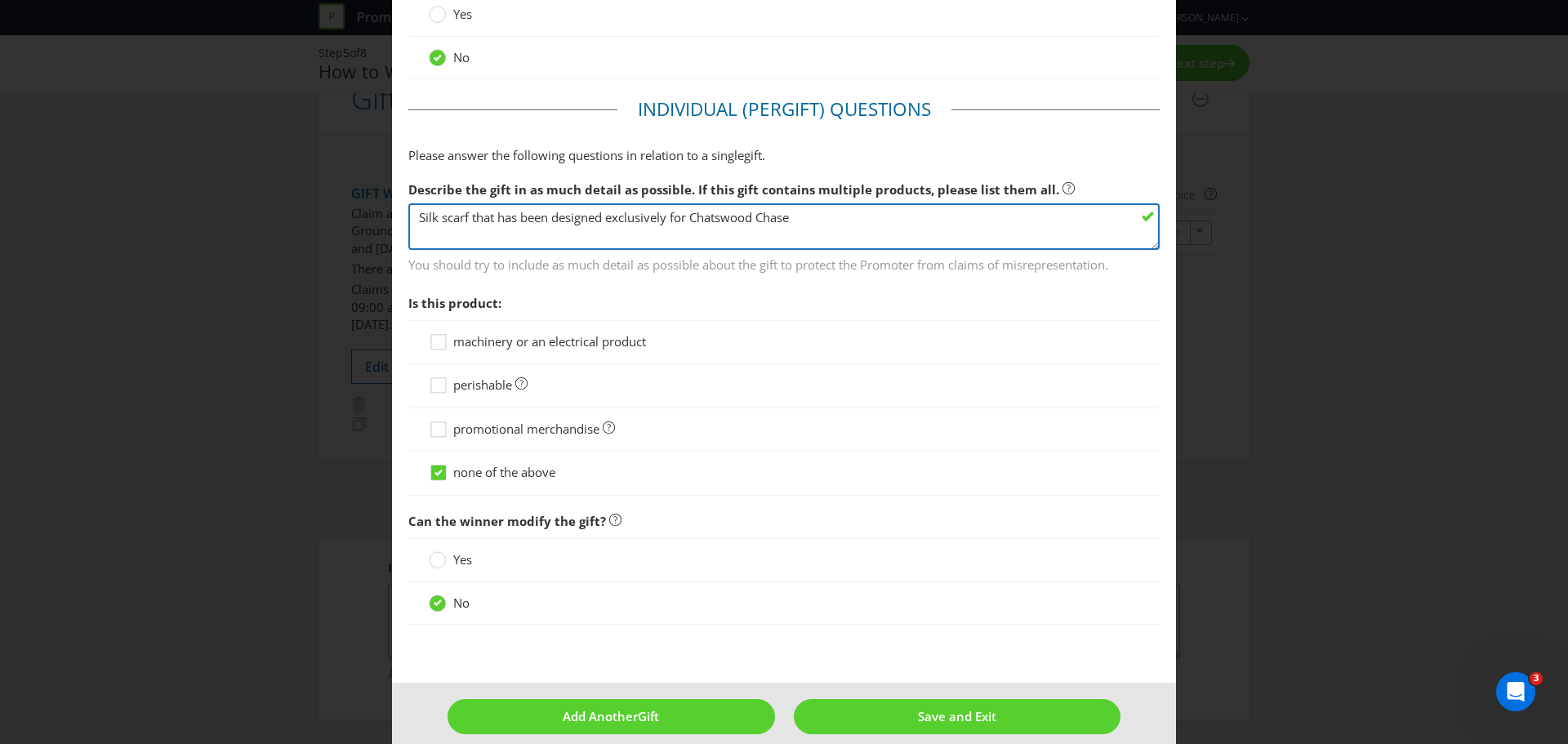
scroll to position [754, 0]
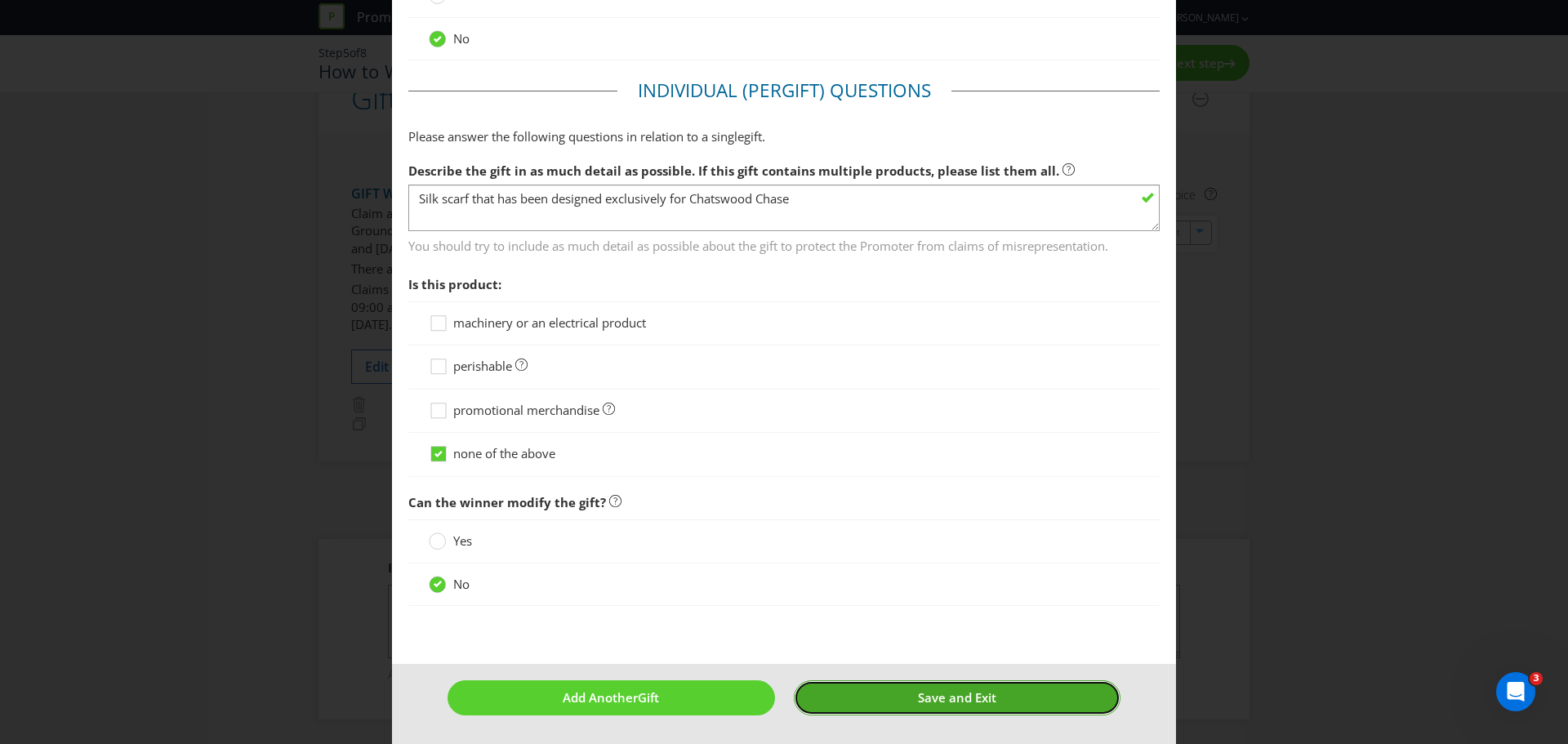
click at [894, 449] on button "Save and Exit" at bounding box center [956, 698] width 327 height 35
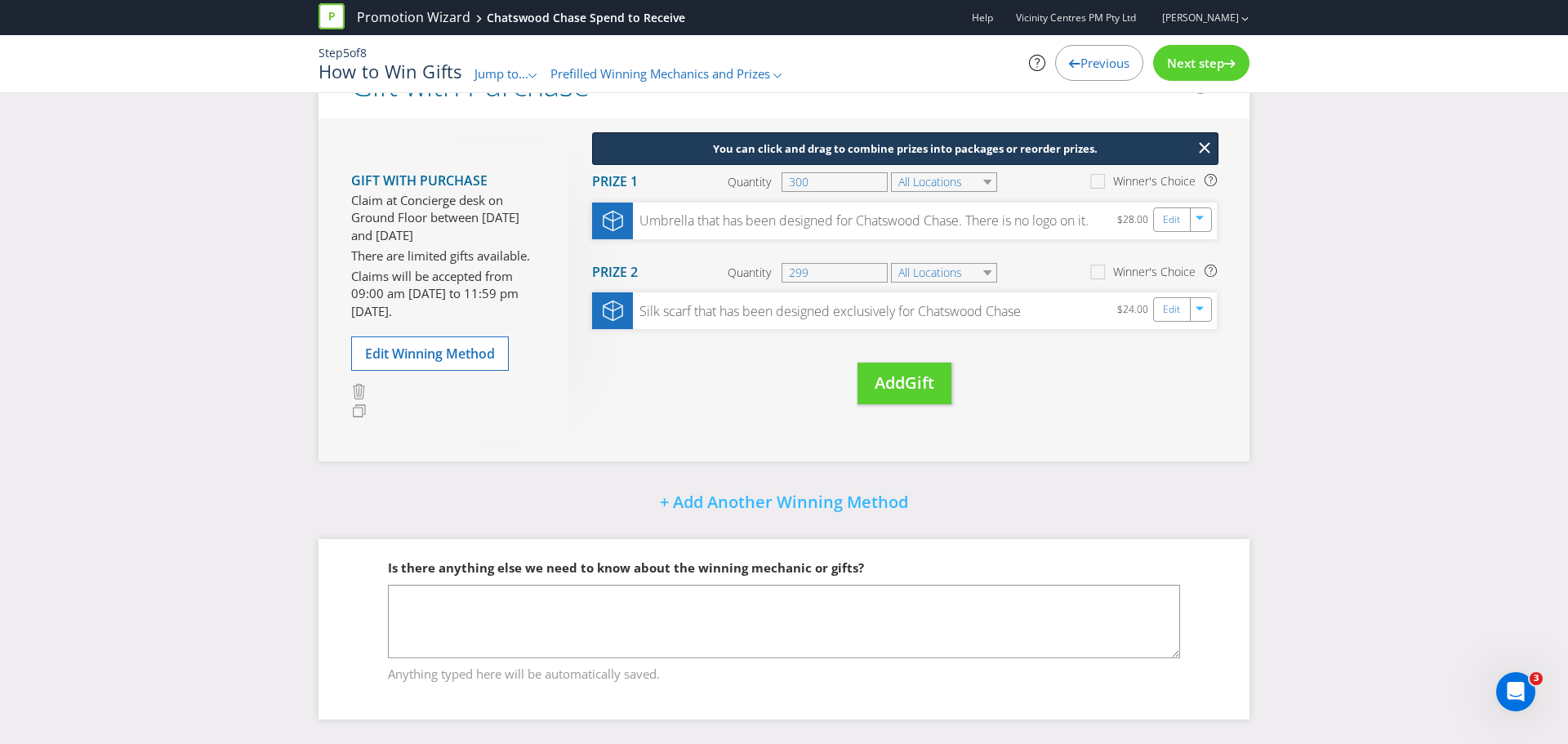
scroll to position [165, 0]
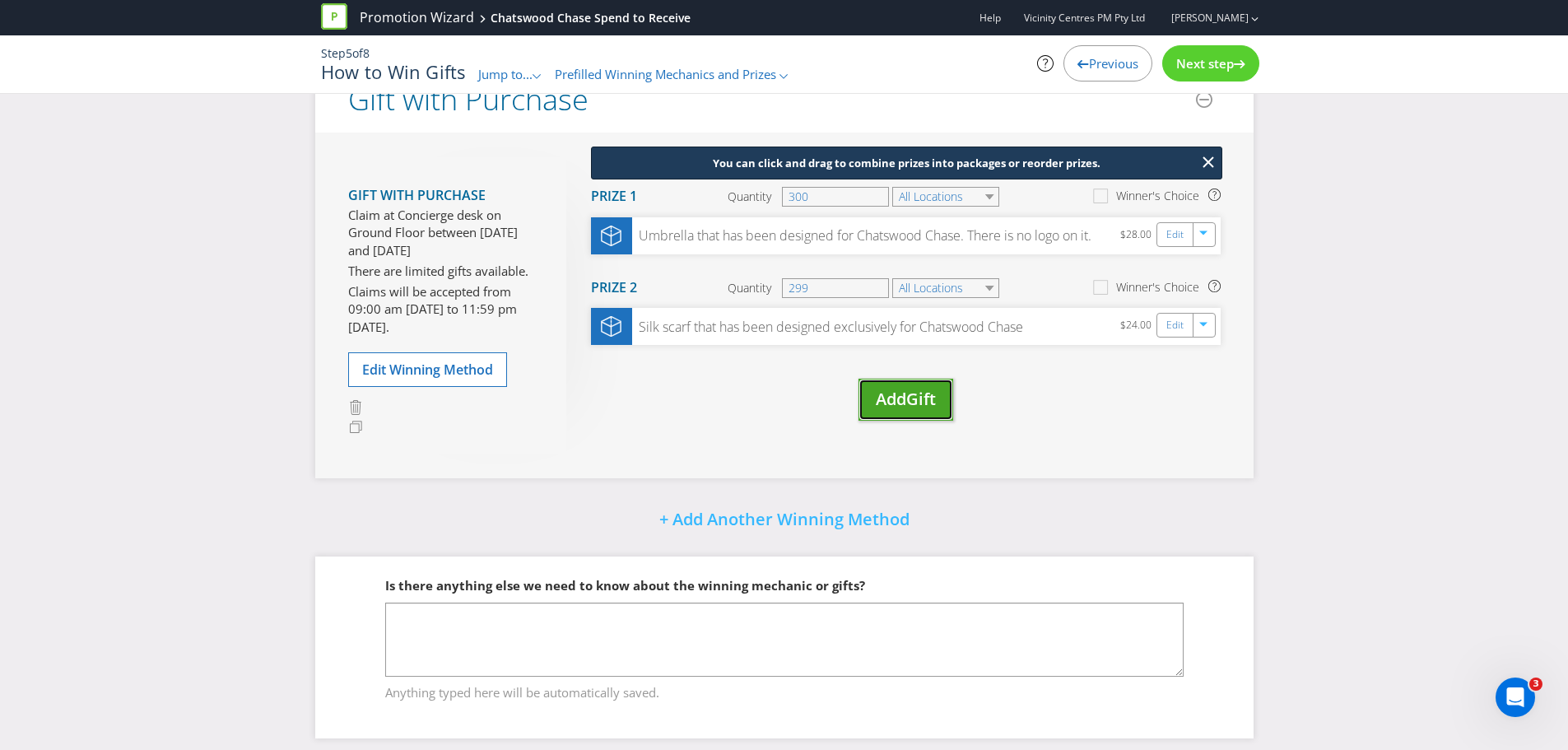
click at [891, 393] on span "Add" at bounding box center [891, 399] width 31 height 22
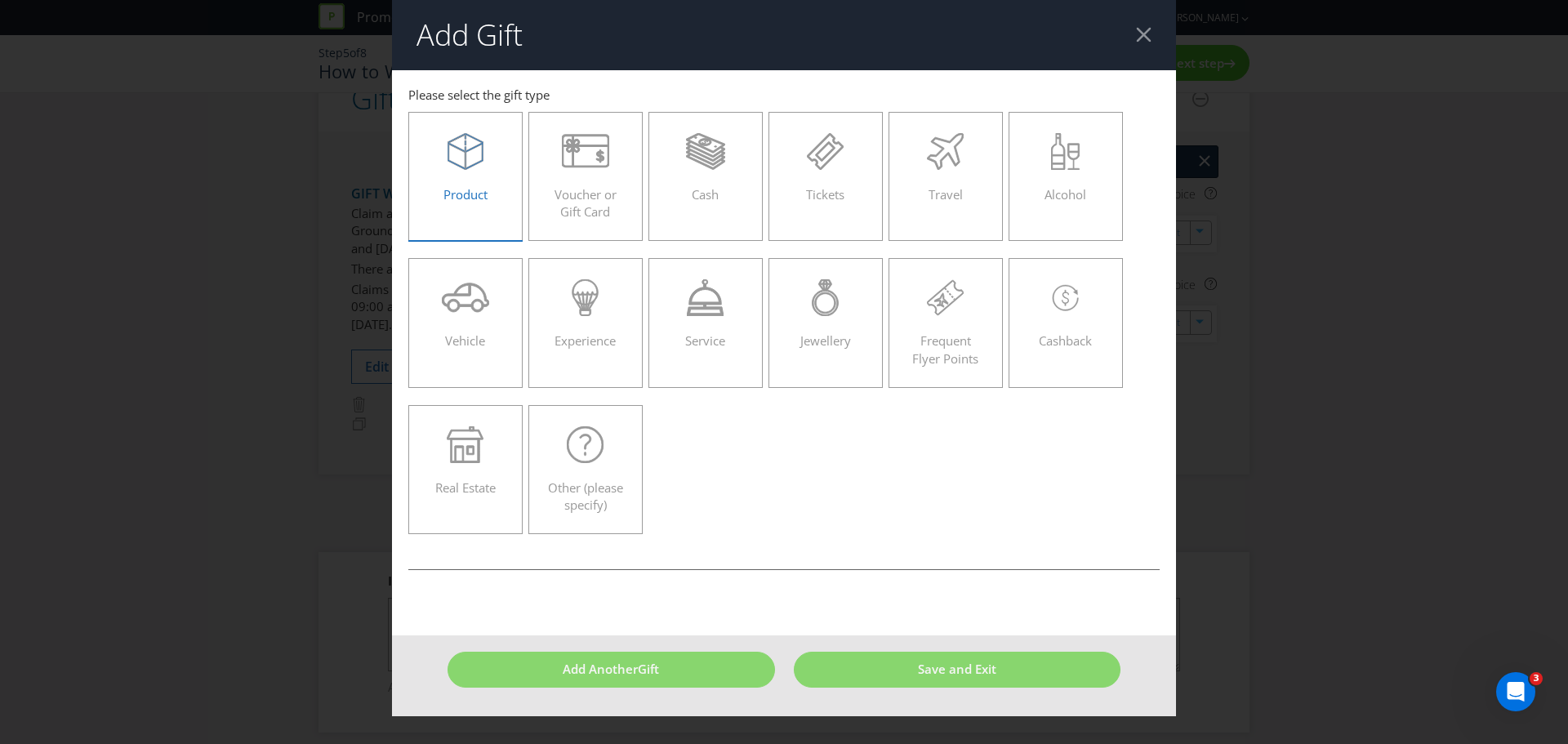
click at [497, 206] on label "Product" at bounding box center [465, 176] width 114 height 129
click at [0, 0] on input "Product" at bounding box center [0, 0] width 0 height 0
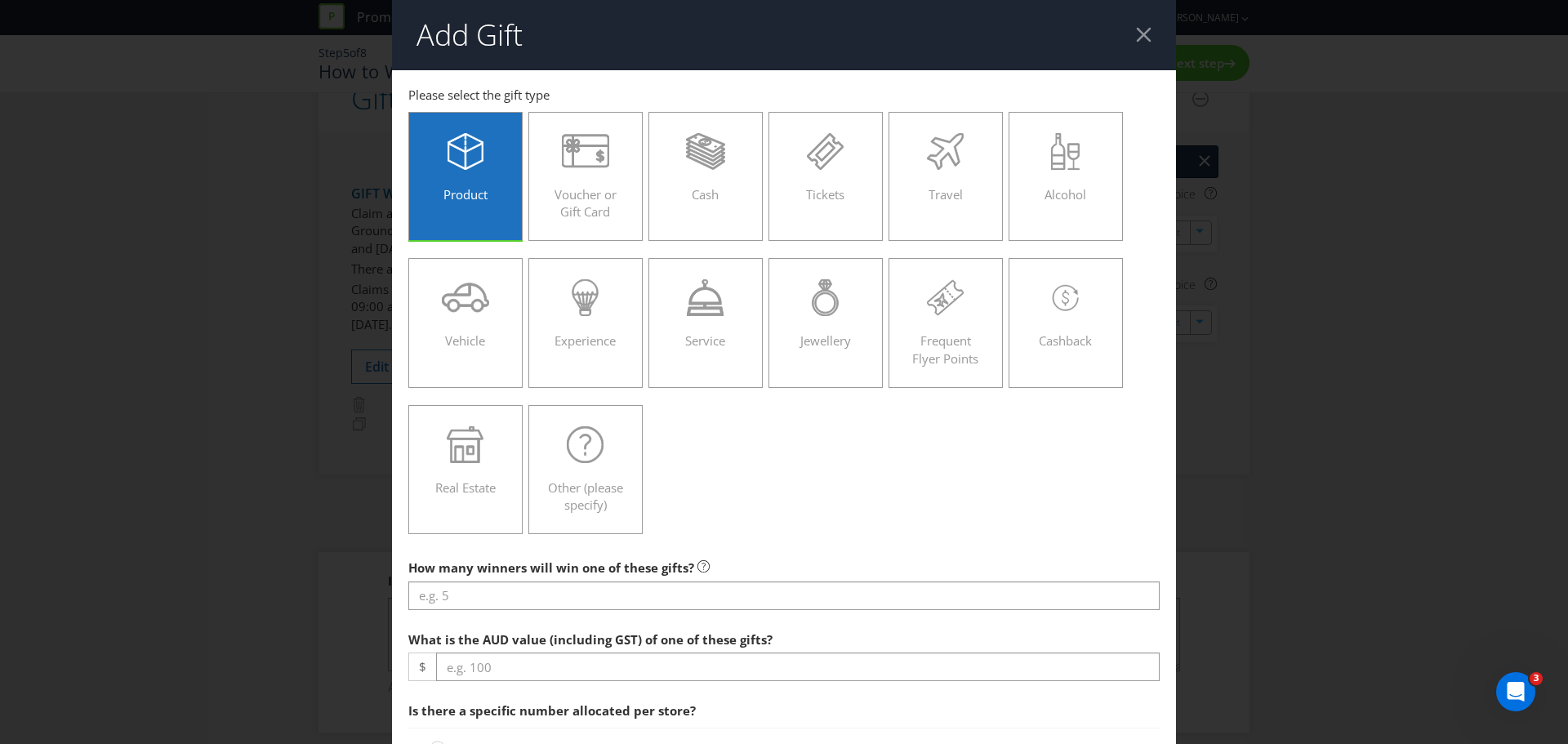
scroll to position [81, 0]
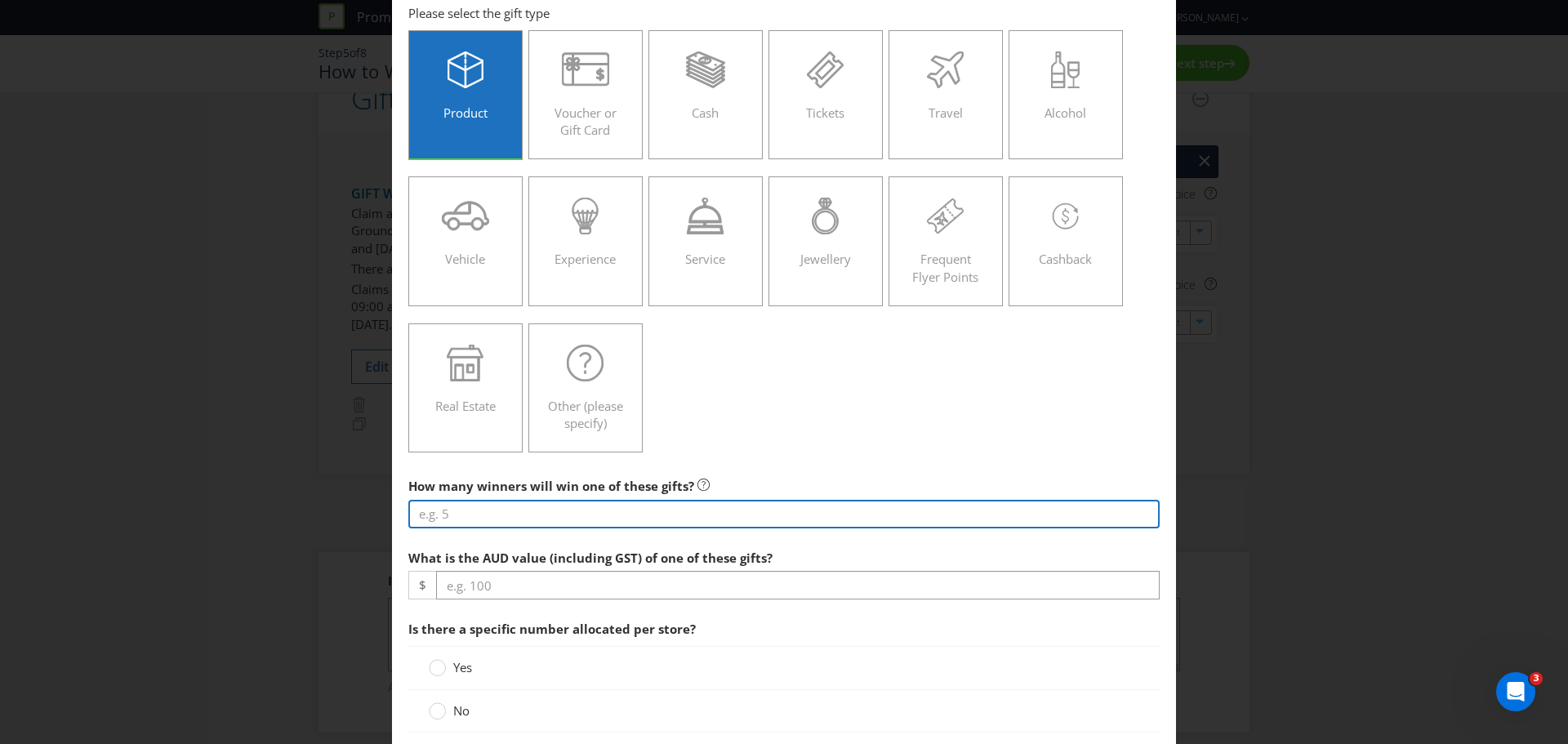
click at [544, 449] on input "number" at bounding box center [784, 513] width 751 height 28
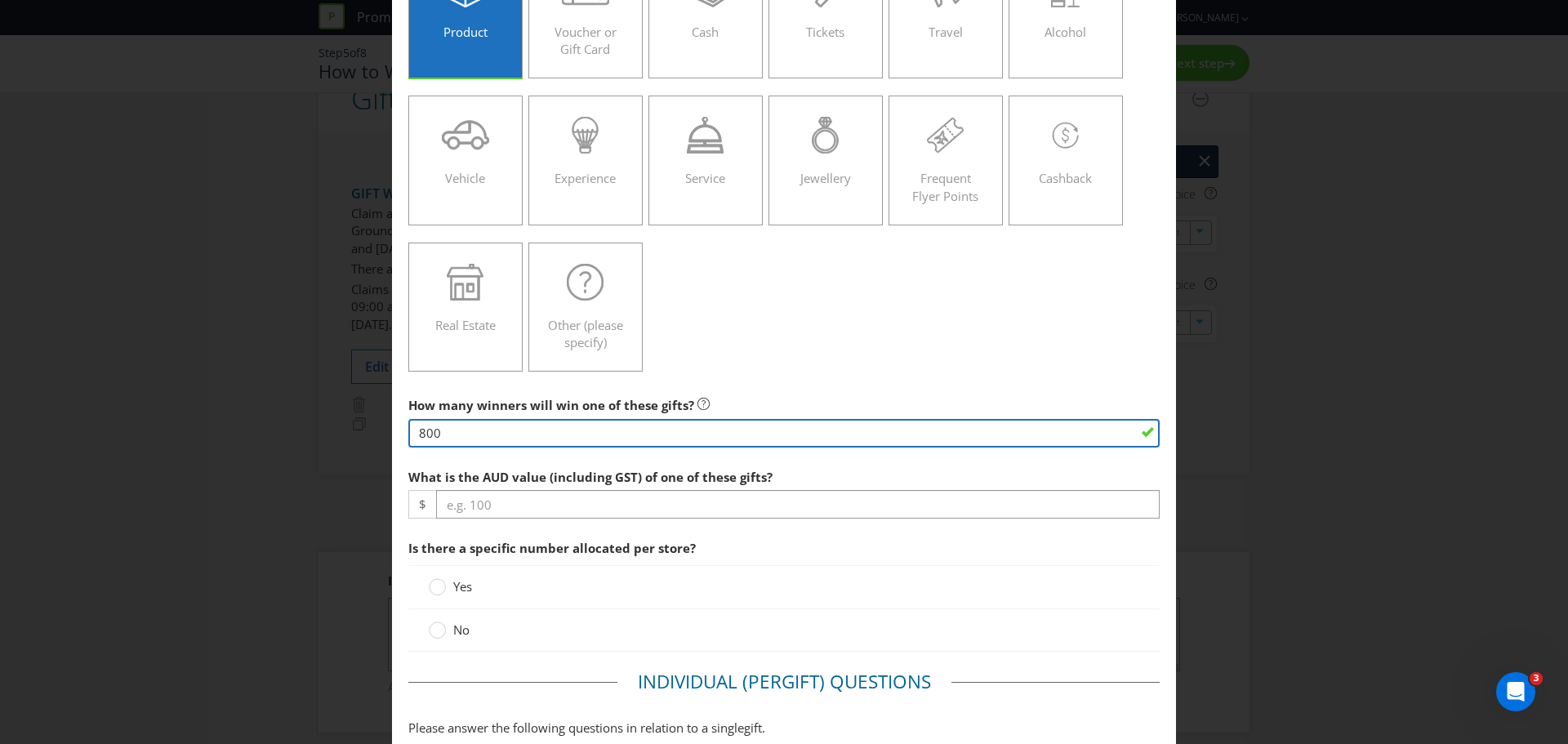
scroll to position [163, 0]
type input "800"
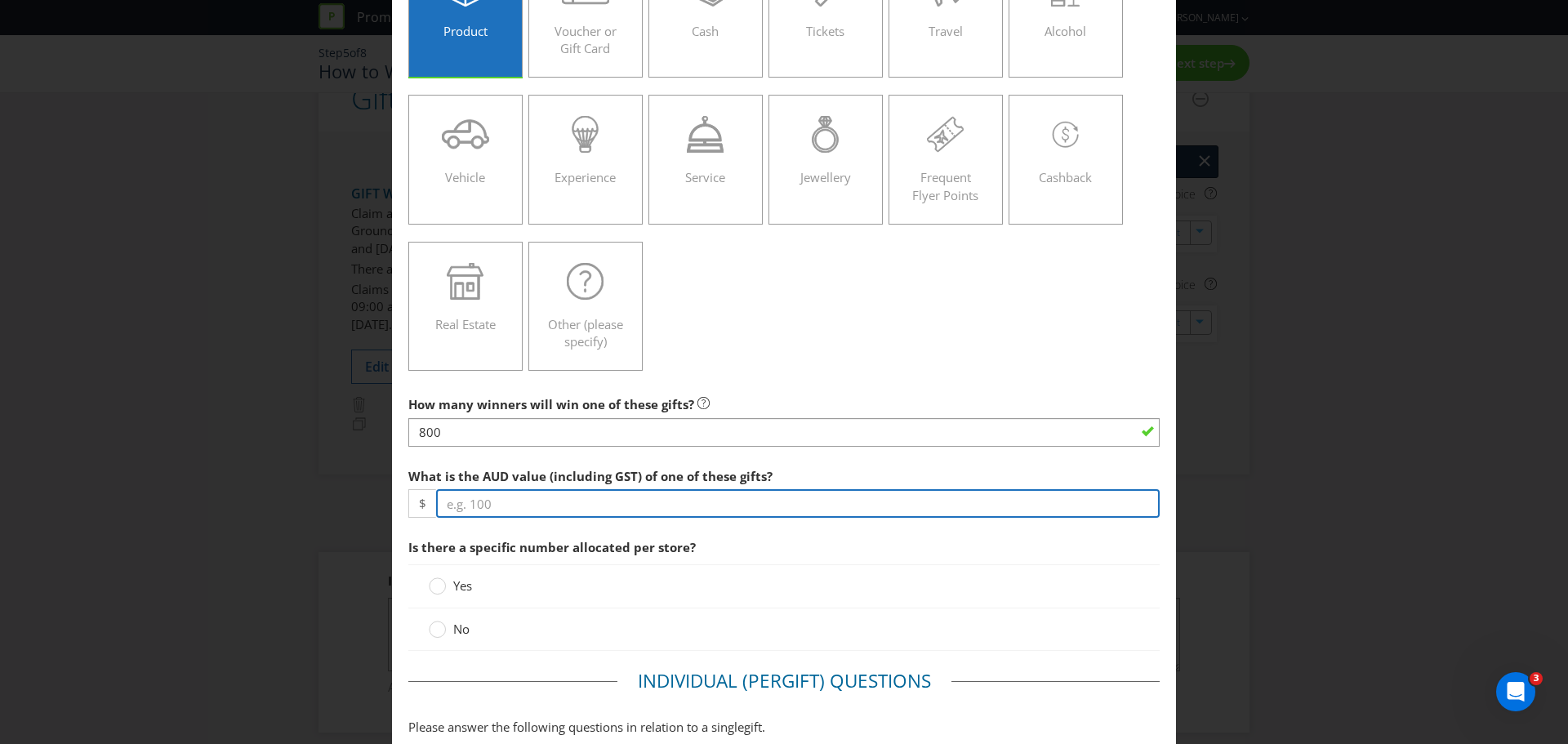
click at [538, 449] on input "number" at bounding box center [797, 503] width 724 height 28
click at [531, 449] on input "number" at bounding box center [797, 503] width 724 height 28
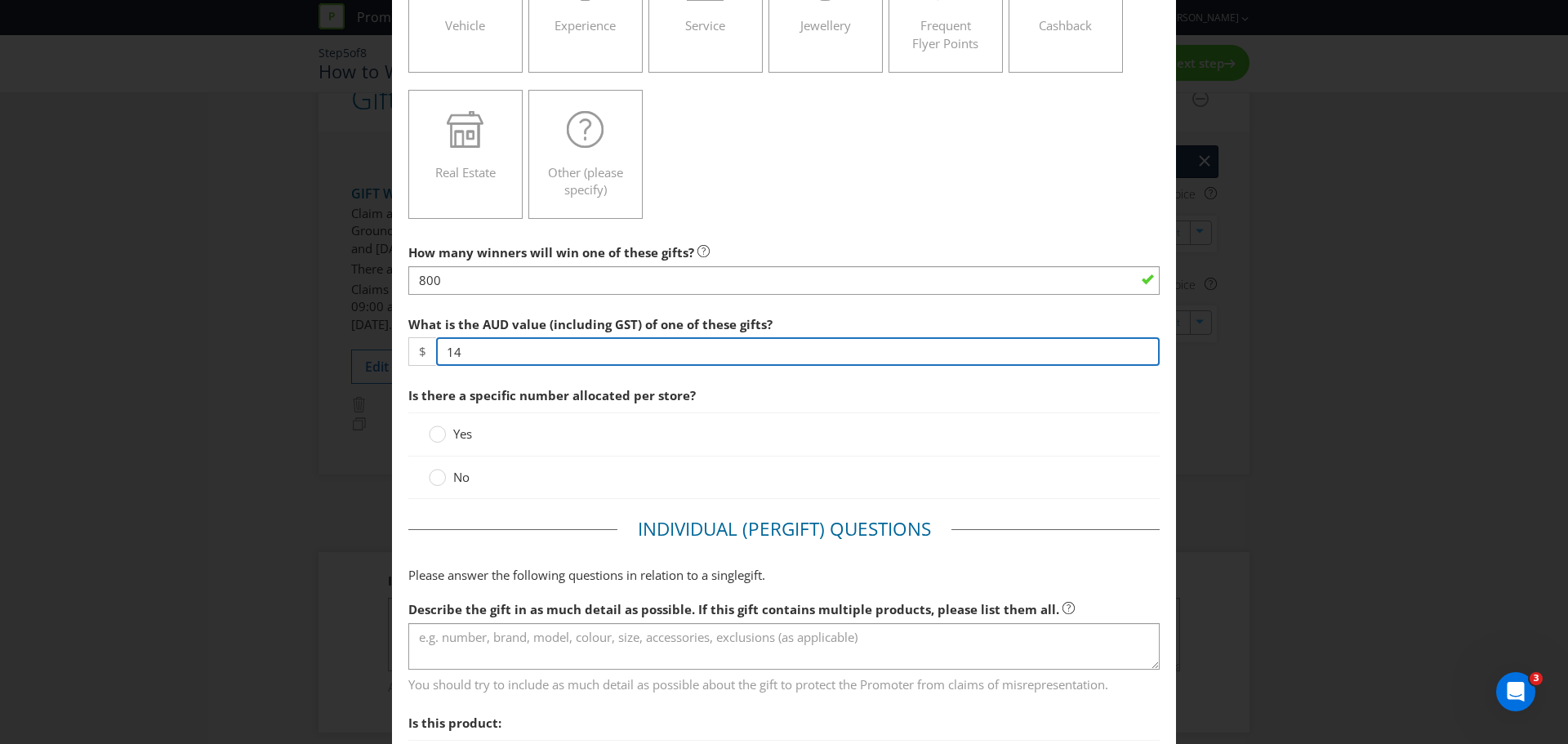
scroll to position [327, 0]
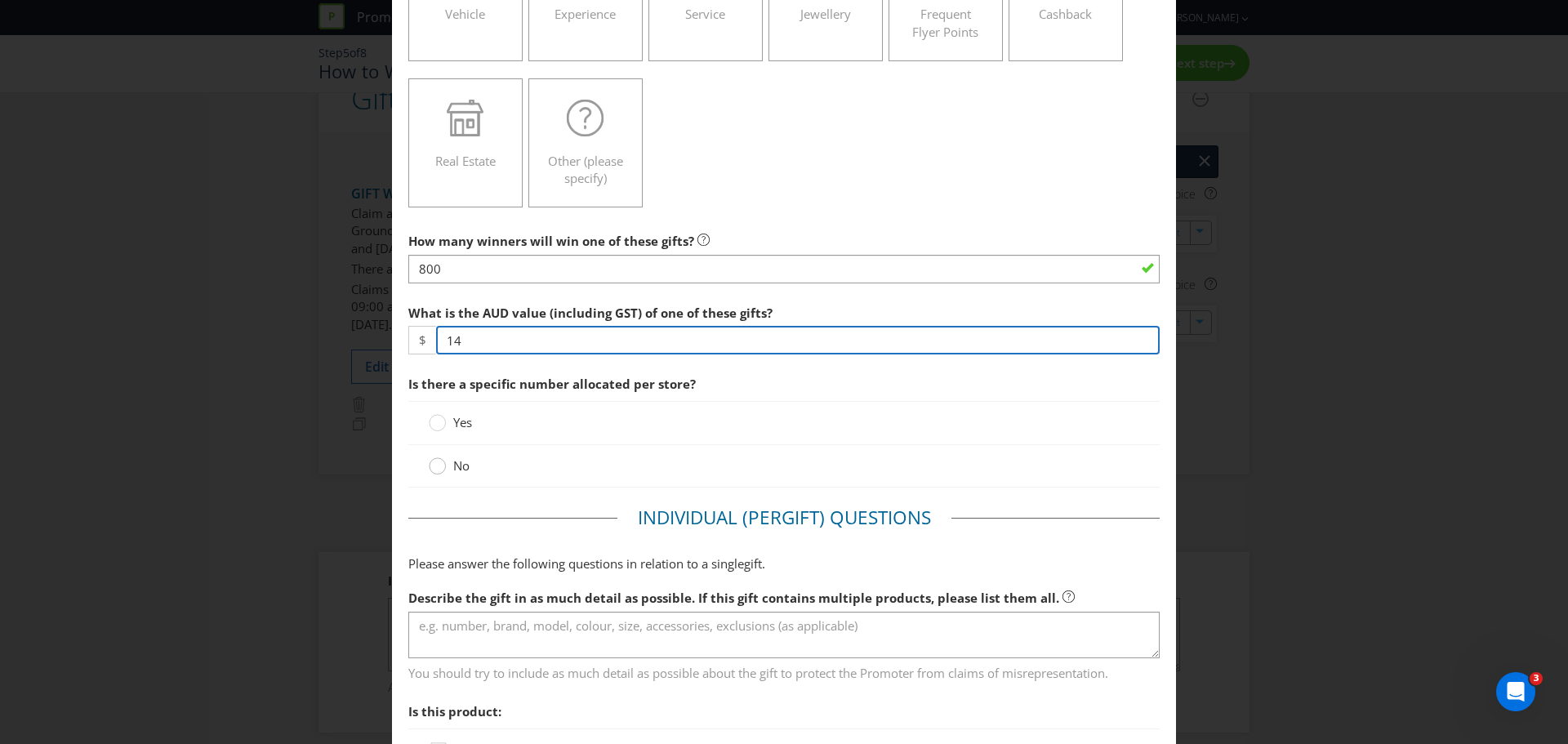
type input "14"
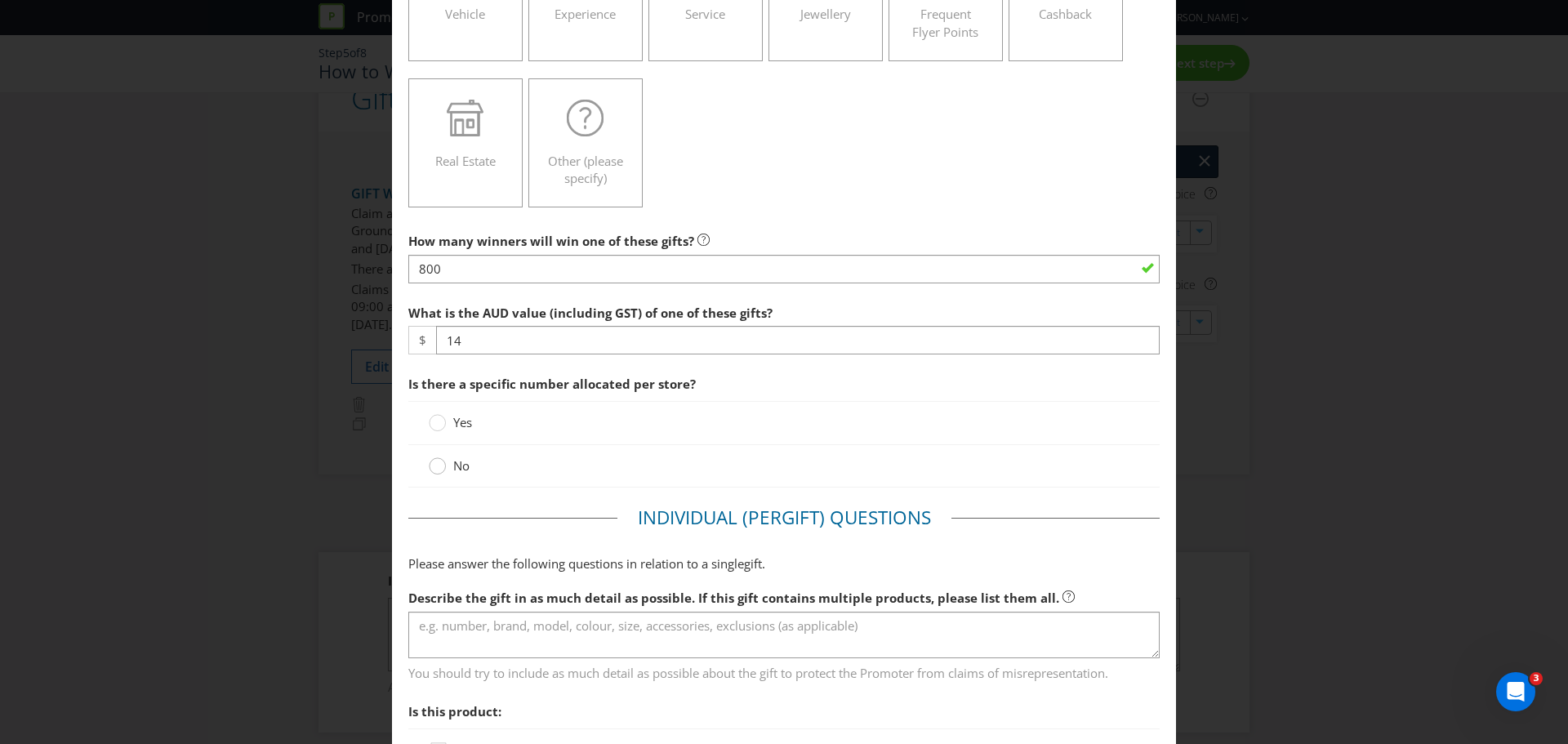
click at [432, 449] on circle at bounding box center [437, 465] width 17 height 17
click at [0, 0] on input "No" at bounding box center [0, 0] width 0 height 0
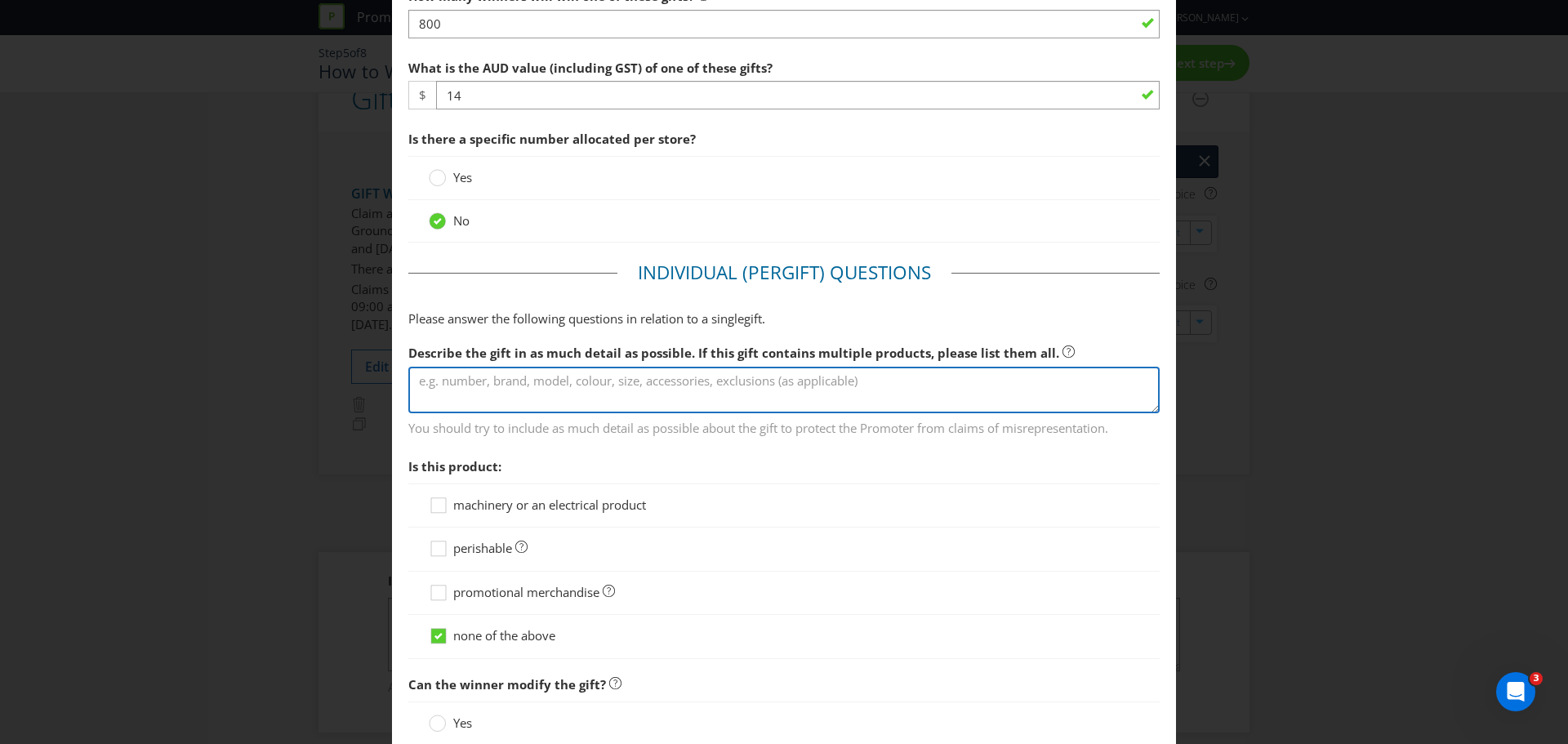
click at [462, 390] on textarea at bounding box center [784, 389] width 751 height 46
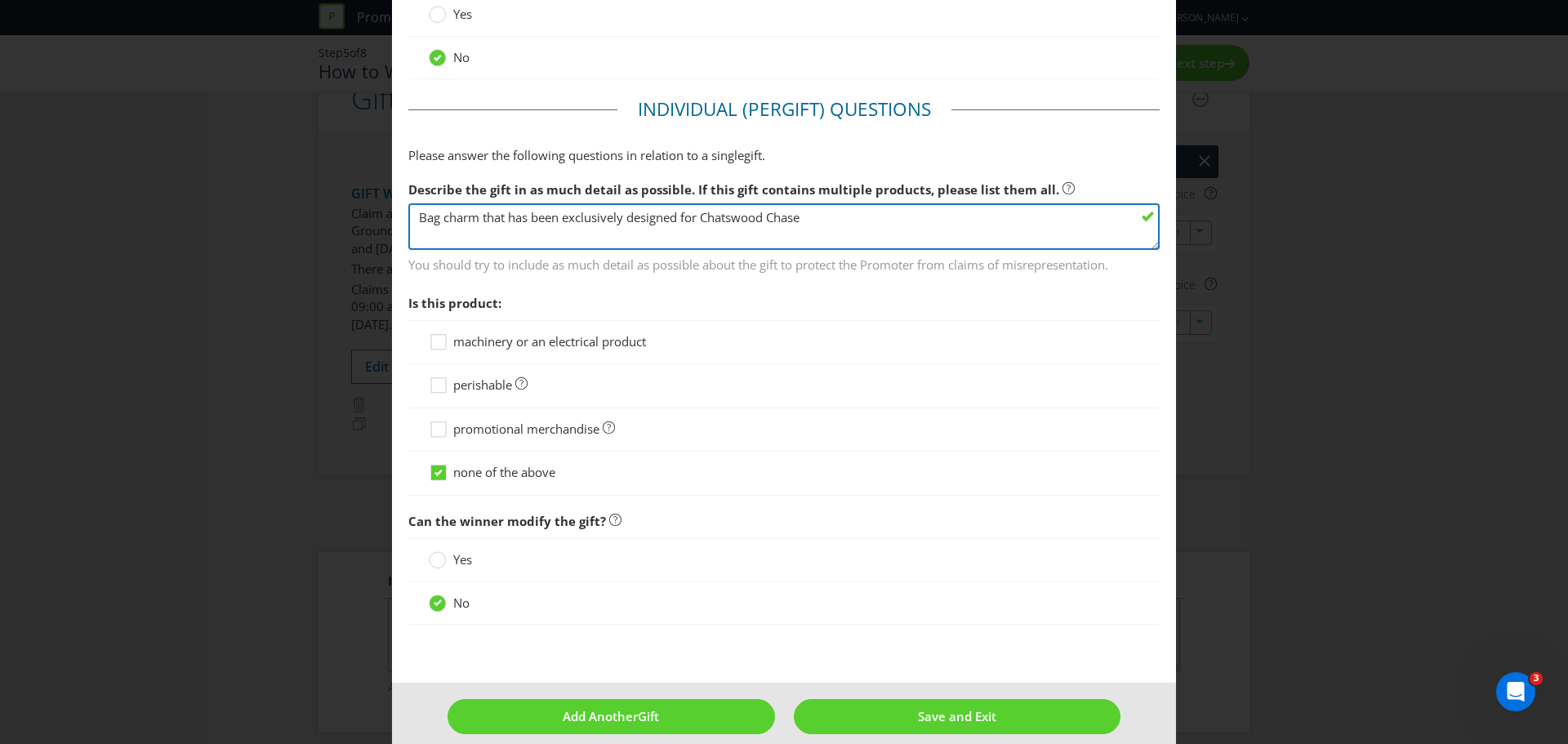
scroll to position [754, 0]
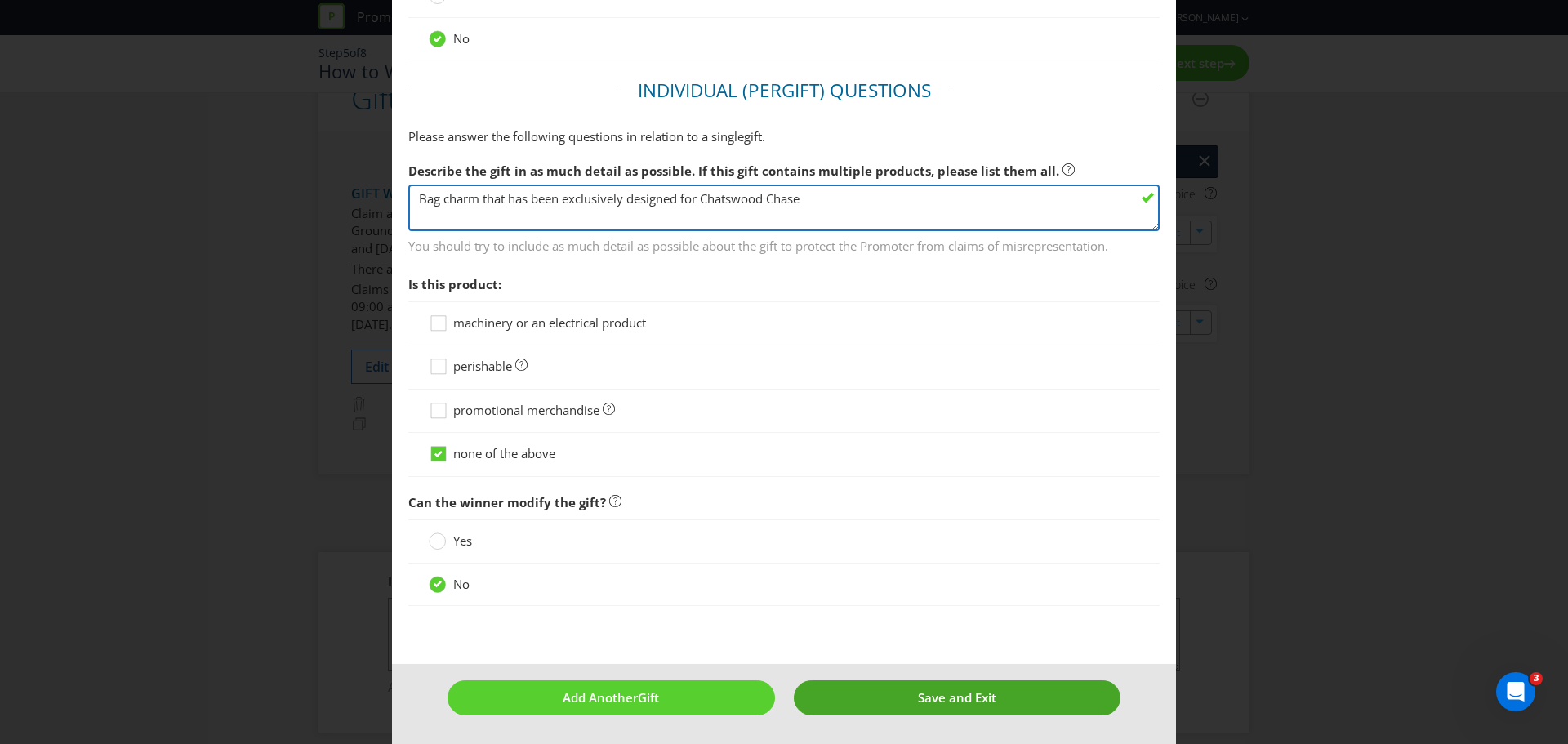
type textarea "Bag charm that has been exclusively designed for Chatswood Chase"
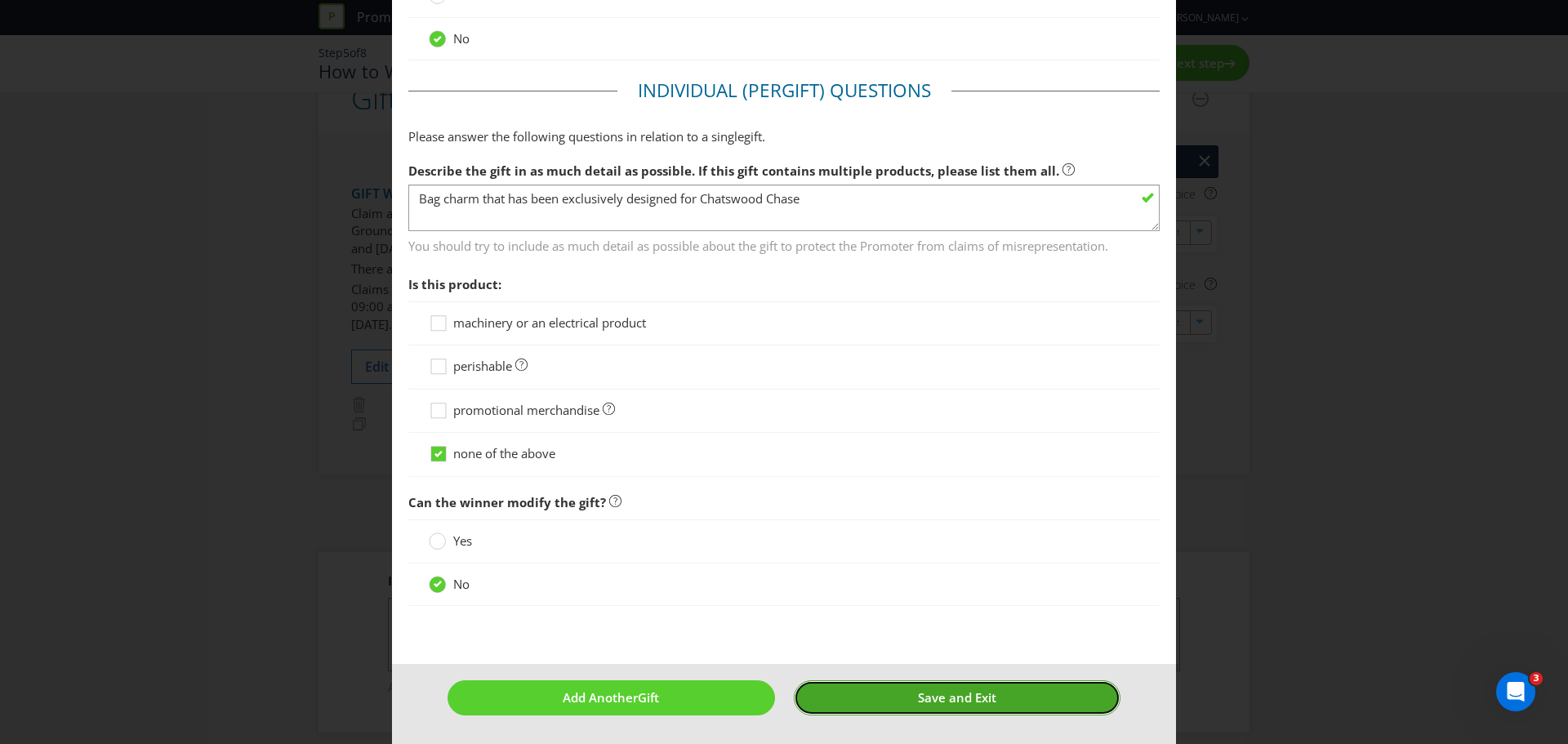
click at [894, 449] on button "Save and Exit" at bounding box center [956, 698] width 327 height 35
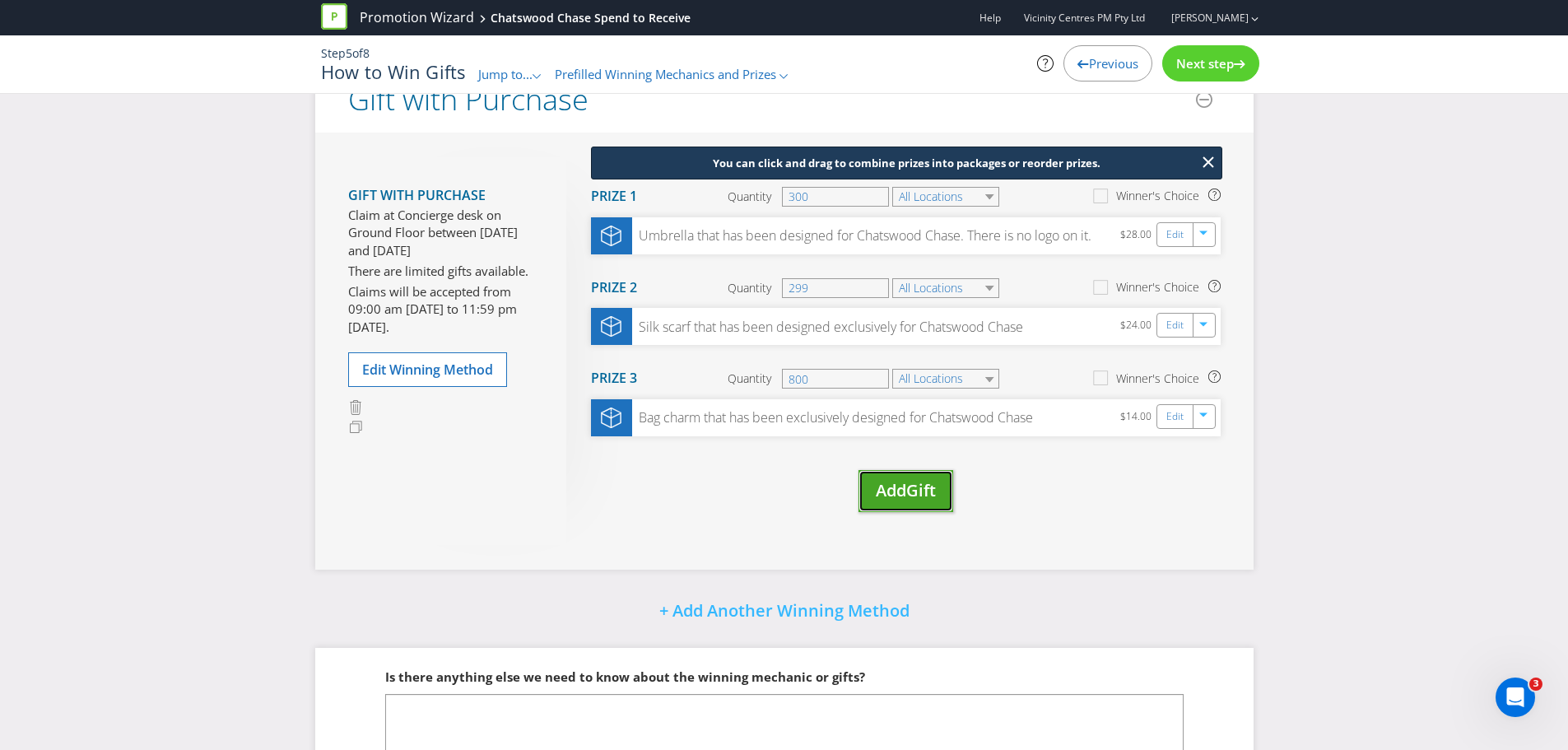
click at [885, 452] on button "Add Gift" at bounding box center [906, 491] width 95 height 42
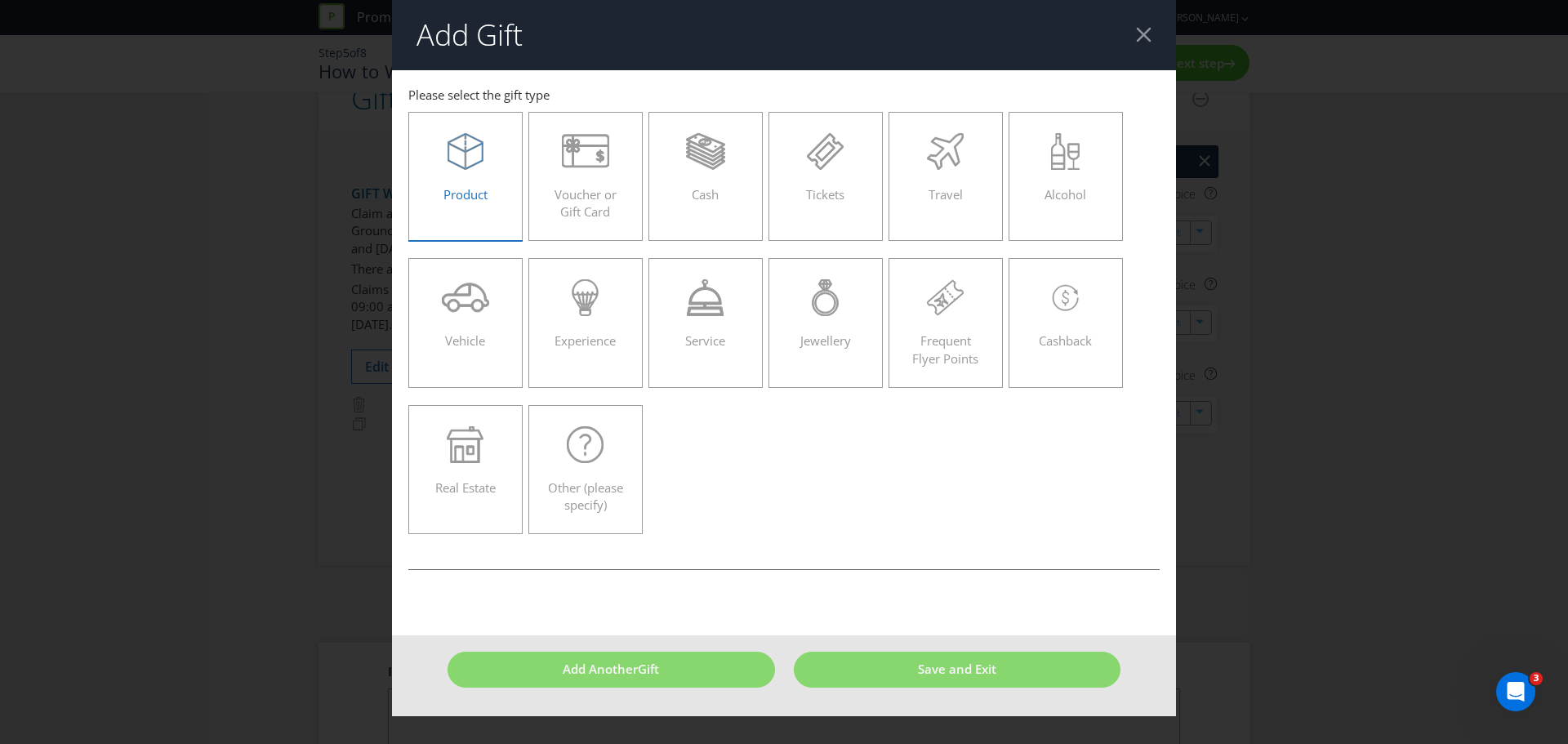
click at [461, 186] on span "Product" at bounding box center [465, 194] width 44 height 17
click at [0, 0] on input "Product" at bounding box center [0, 0] width 0 height 0
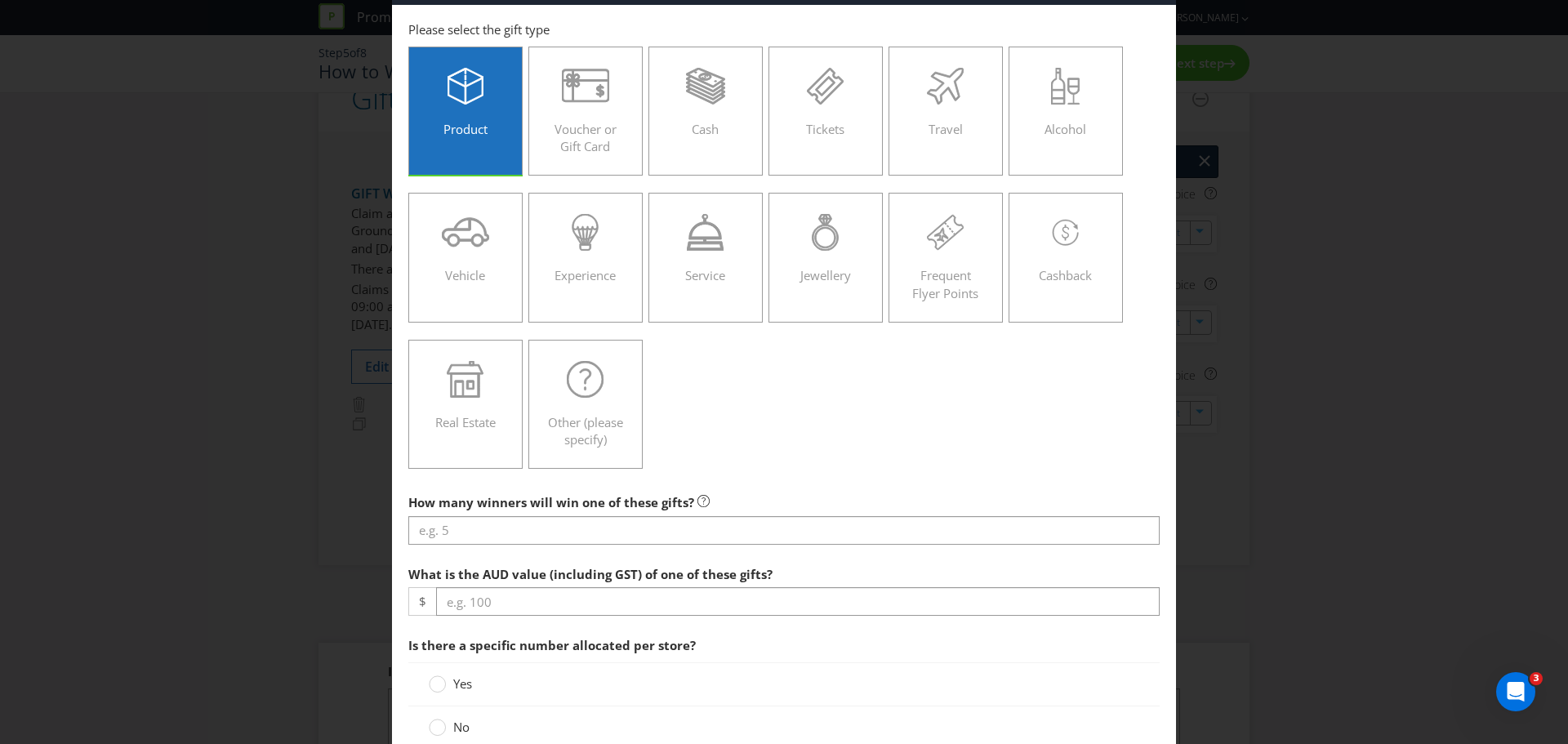
scroll to position [163, 0]
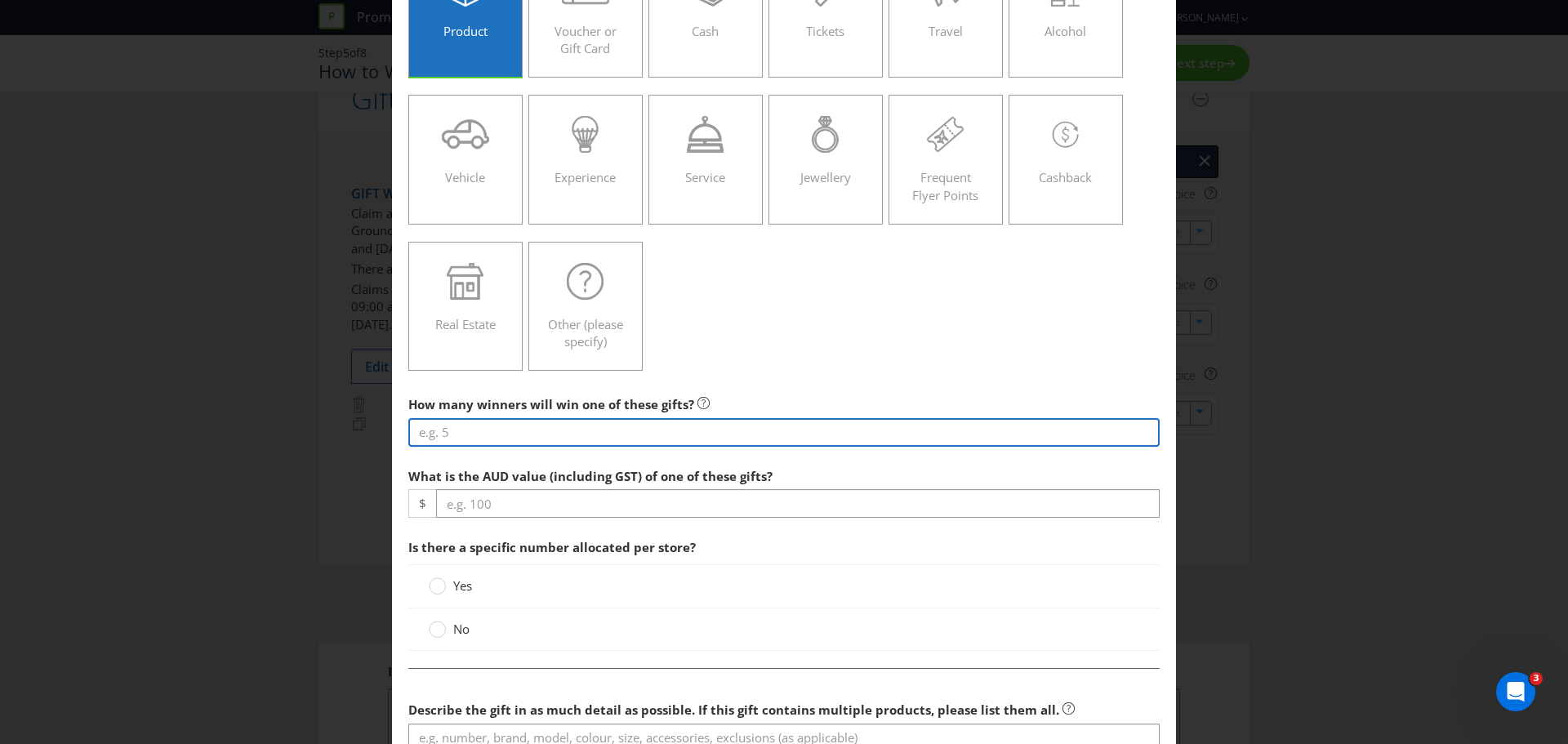
click at [481, 436] on input "number" at bounding box center [784, 432] width 751 height 28
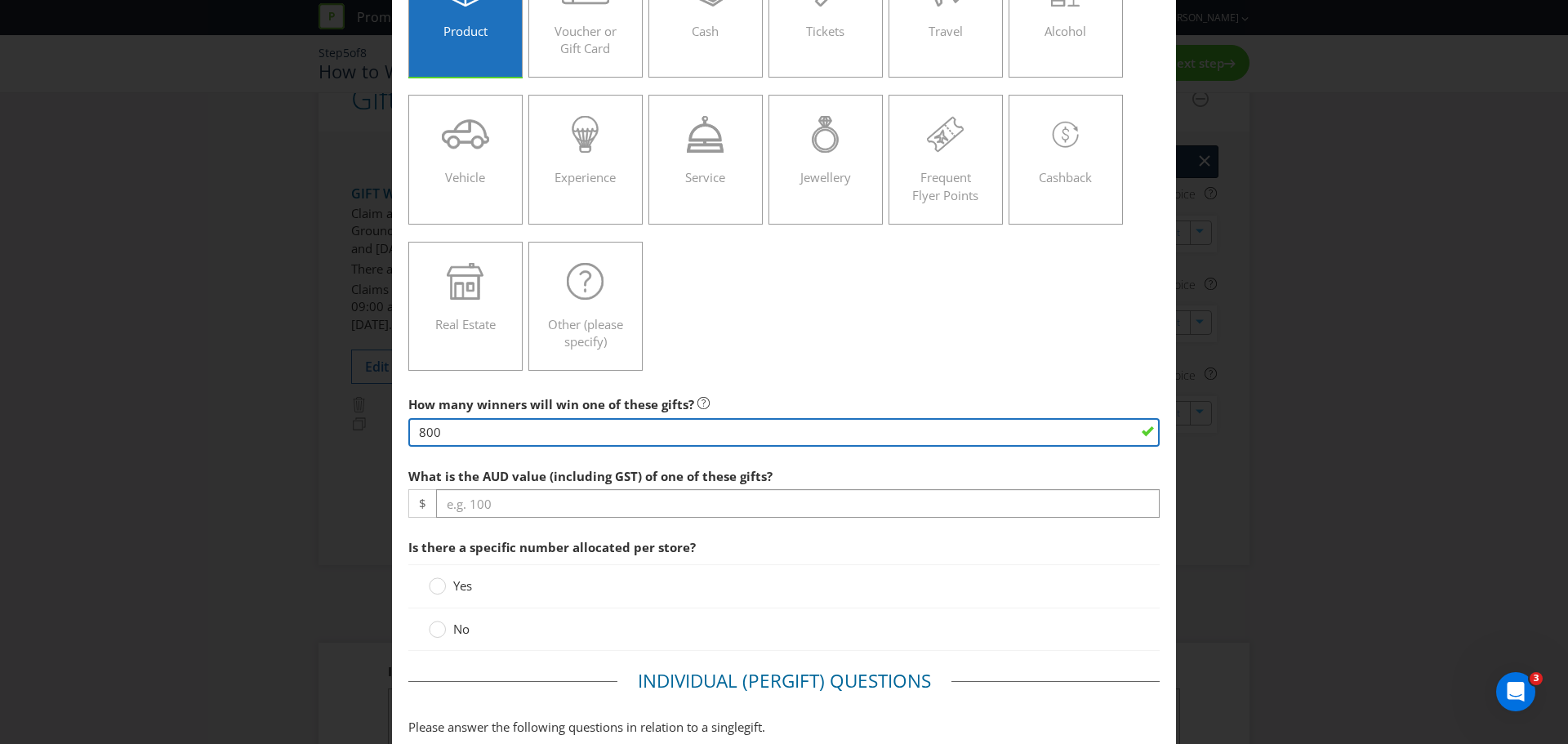
type input "800"
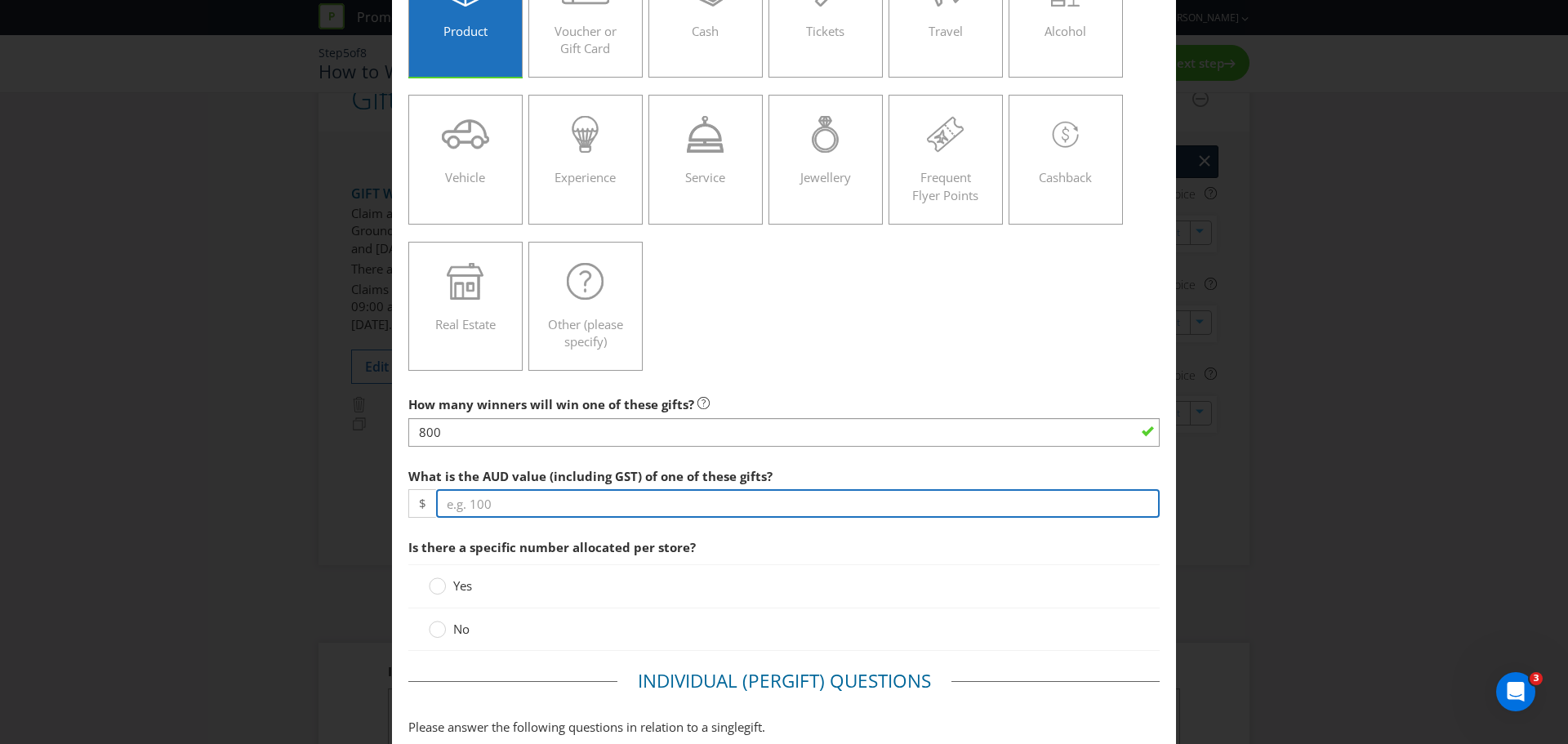
click at [479, 449] on input "number" at bounding box center [797, 503] width 724 height 28
type input "9"
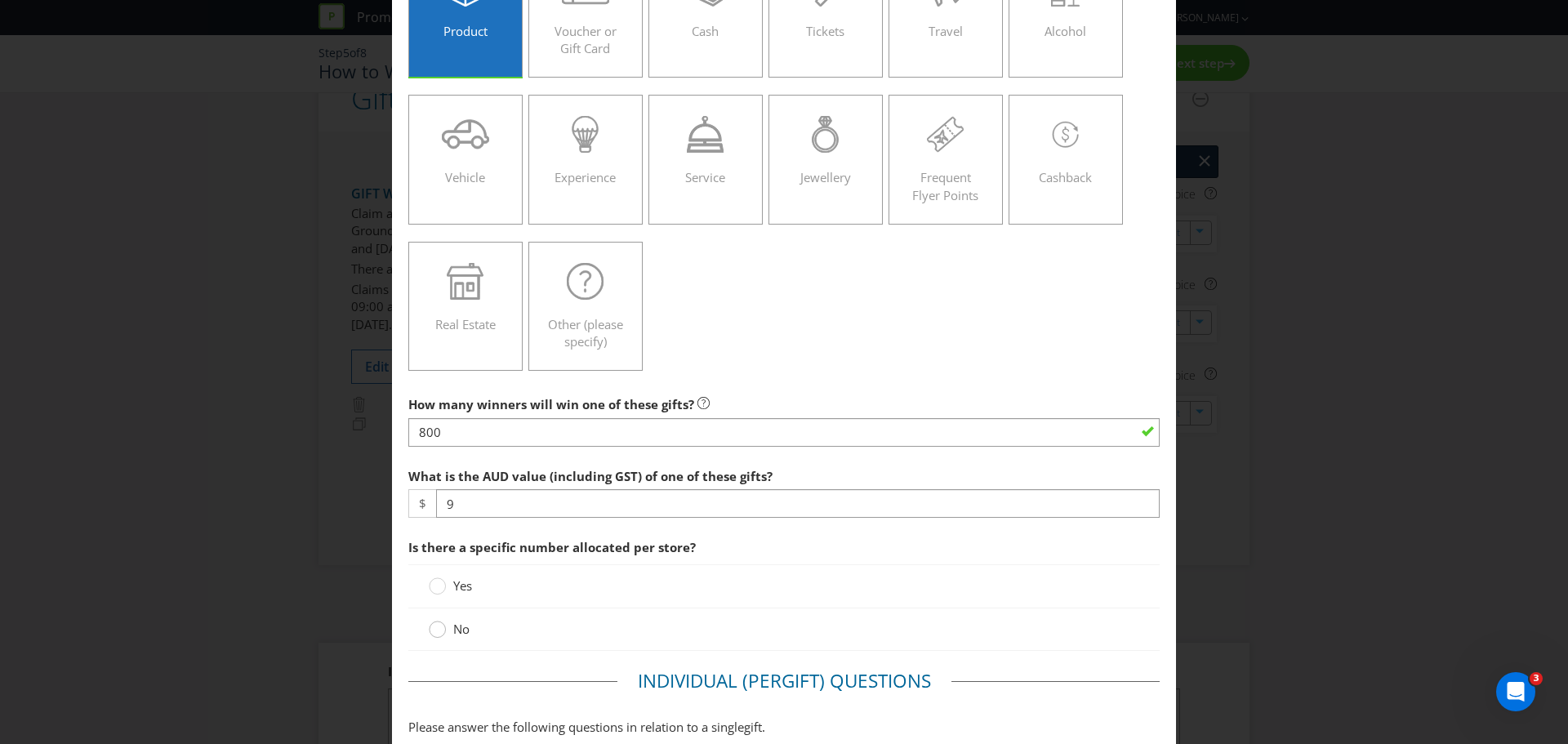
click at [434, 449] on circle at bounding box center [437, 629] width 17 height 17
click at [0, 0] on input "No" at bounding box center [0, 0] width 0 height 0
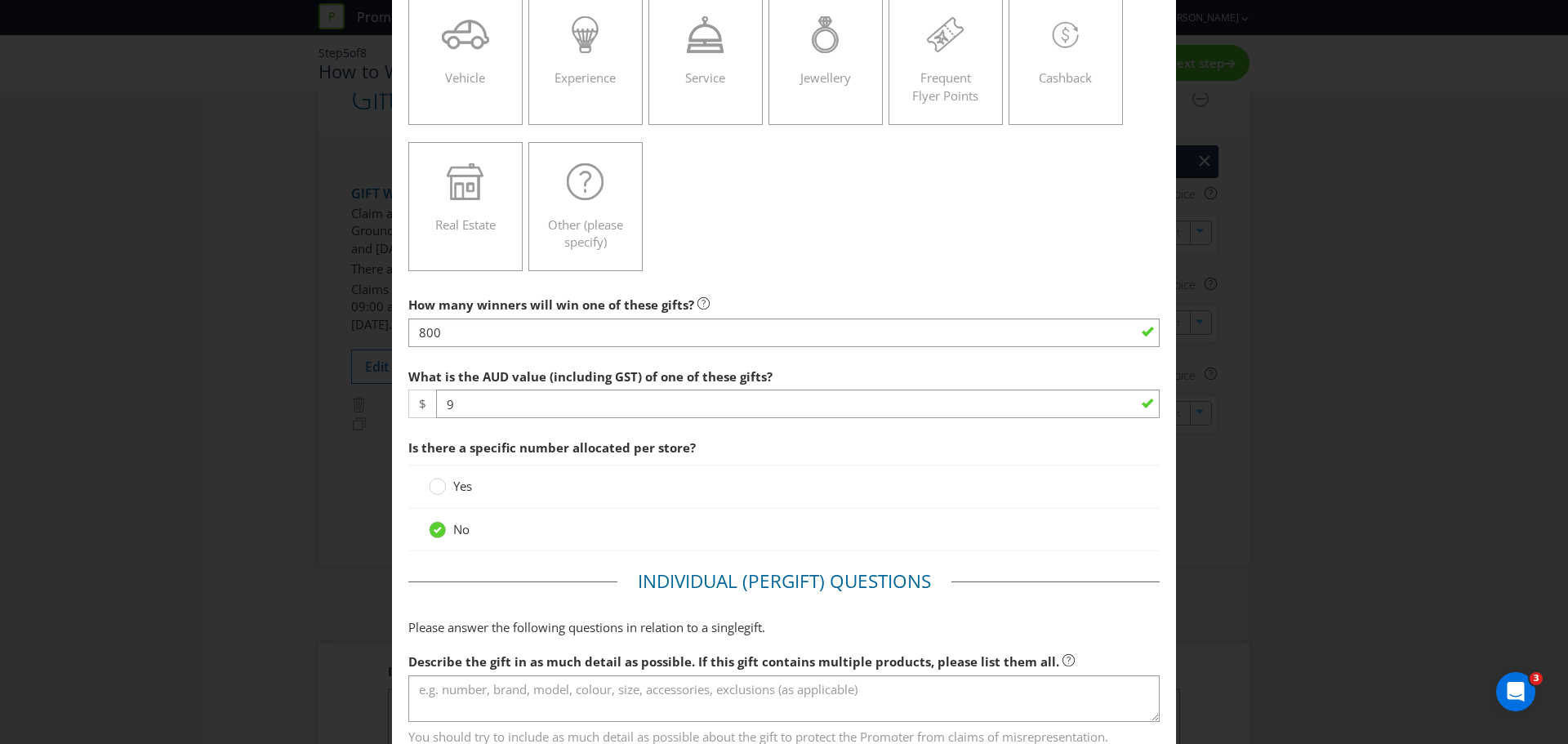
scroll to position [408, 0]
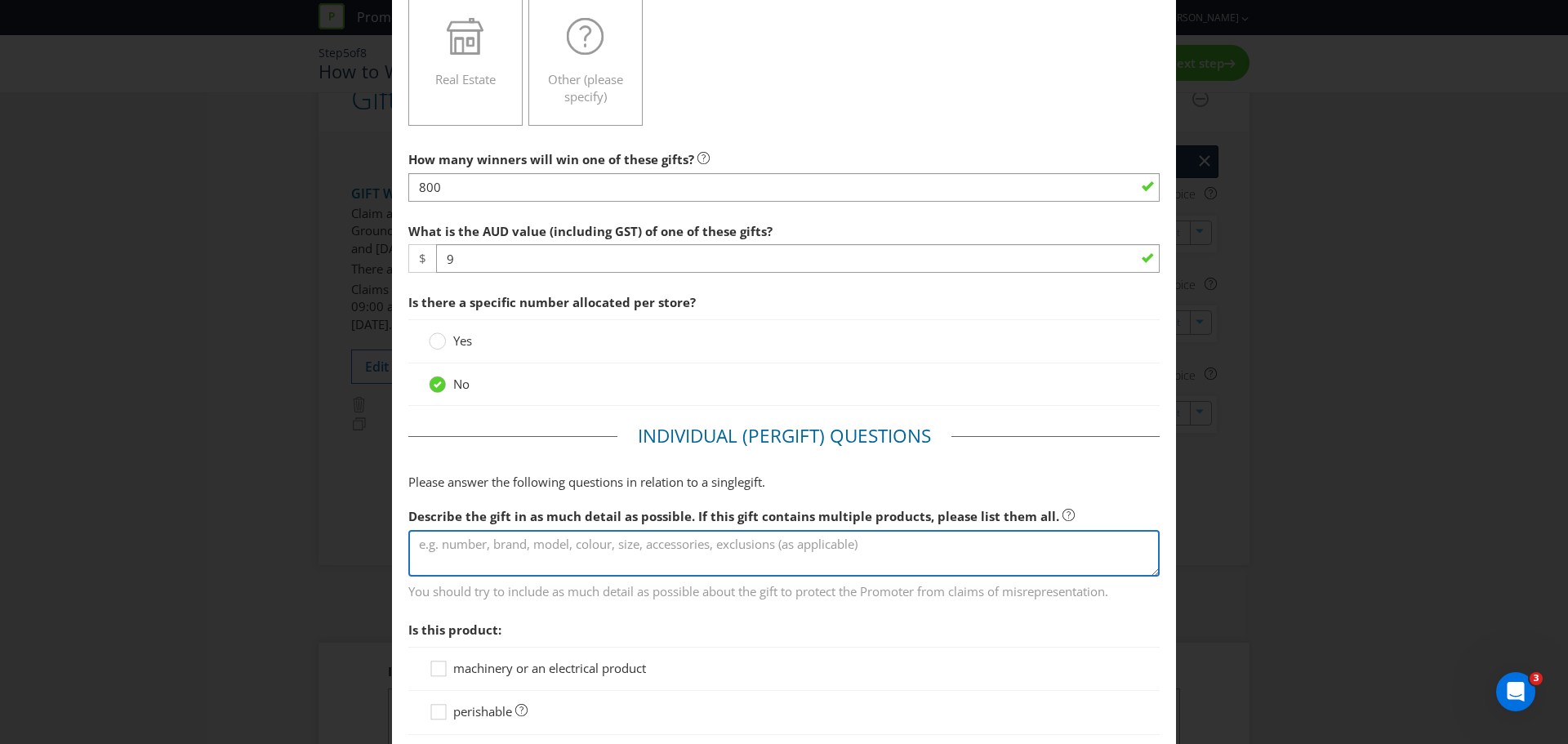
click at [488, 449] on textarea at bounding box center [784, 553] width 751 height 46
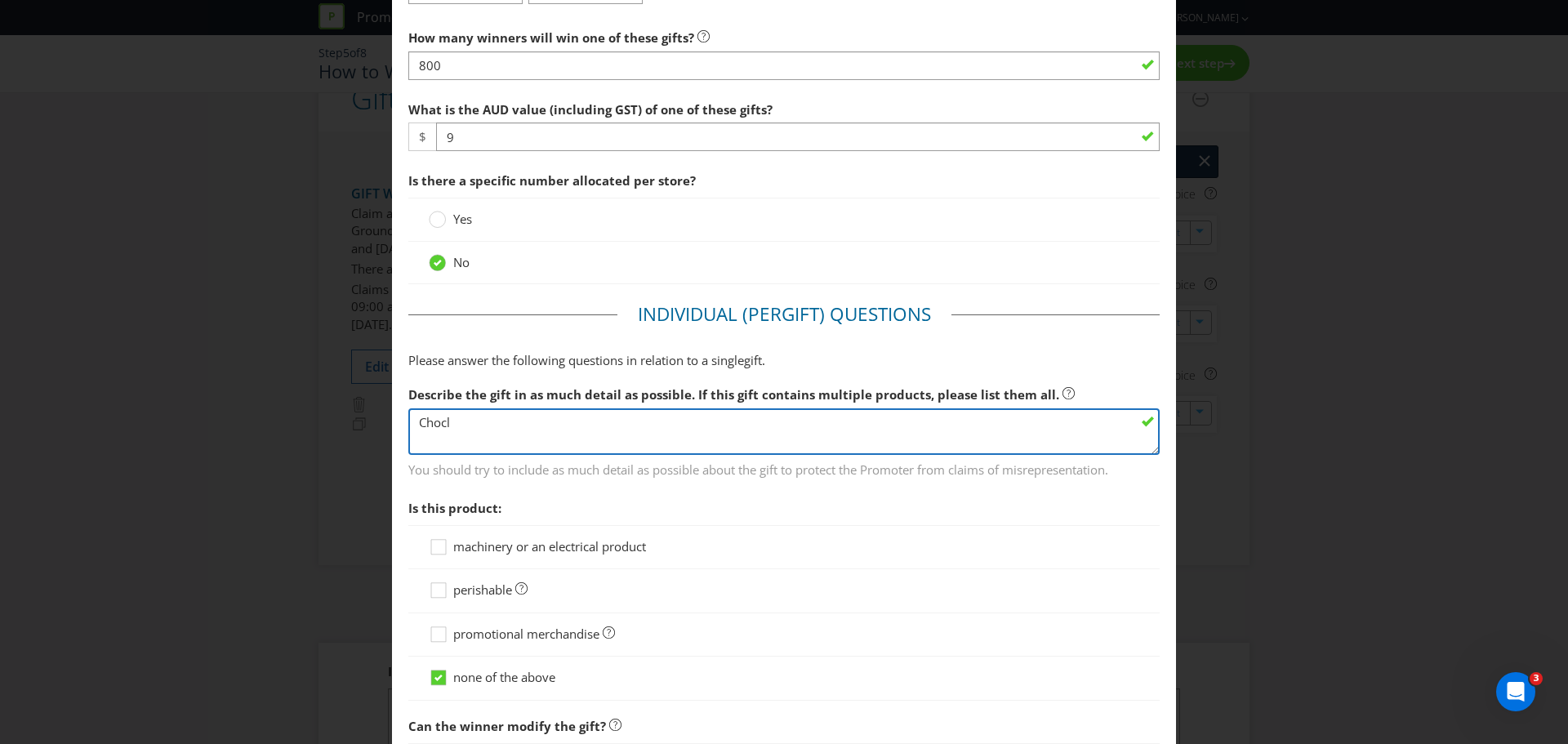
scroll to position [571, 0]
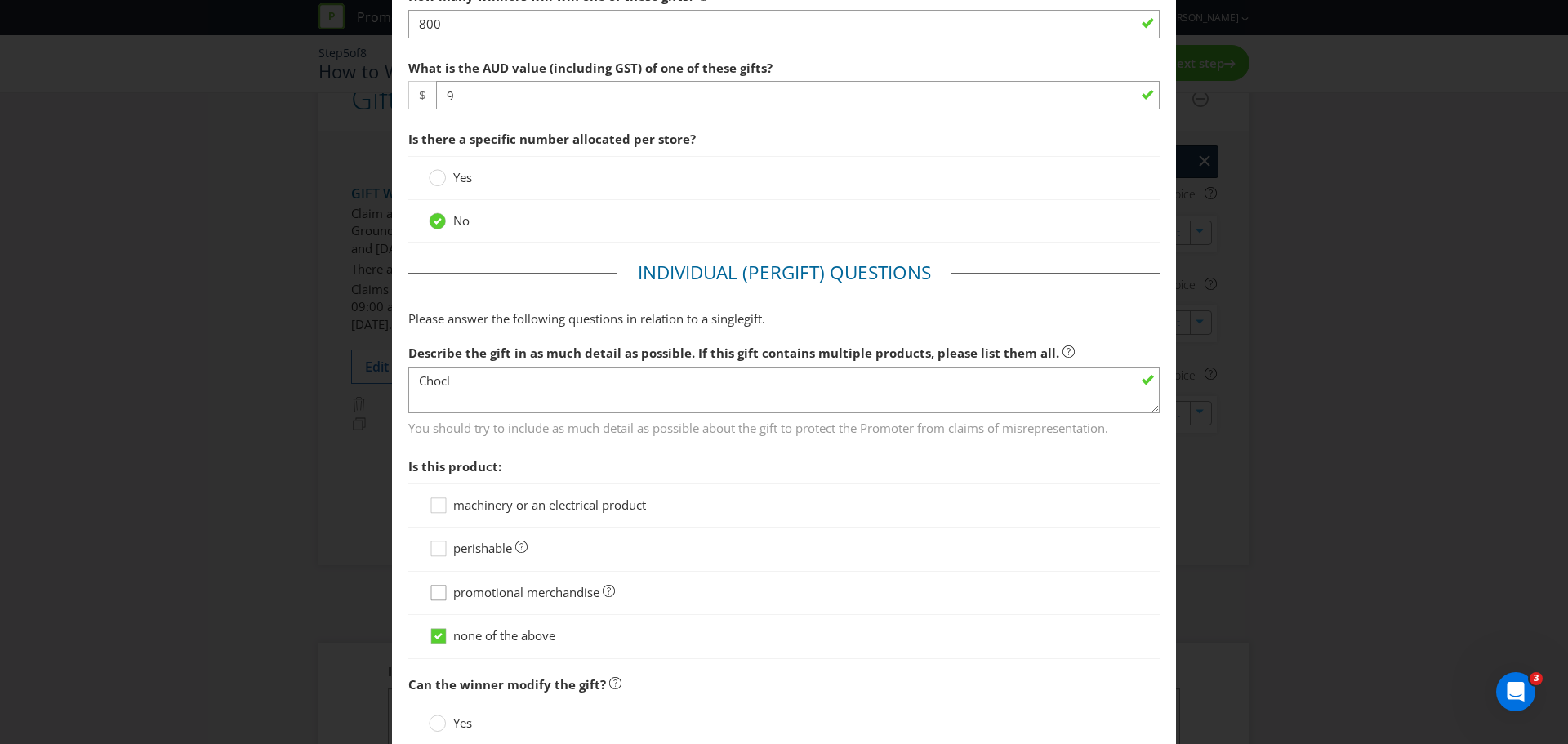
click at [434, 449] on icon at bounding box center [441, 596] width 25 height 25
click at [0, 0] on input "promotional merchandise" at bounding box center [0, 0] width 0 height 0
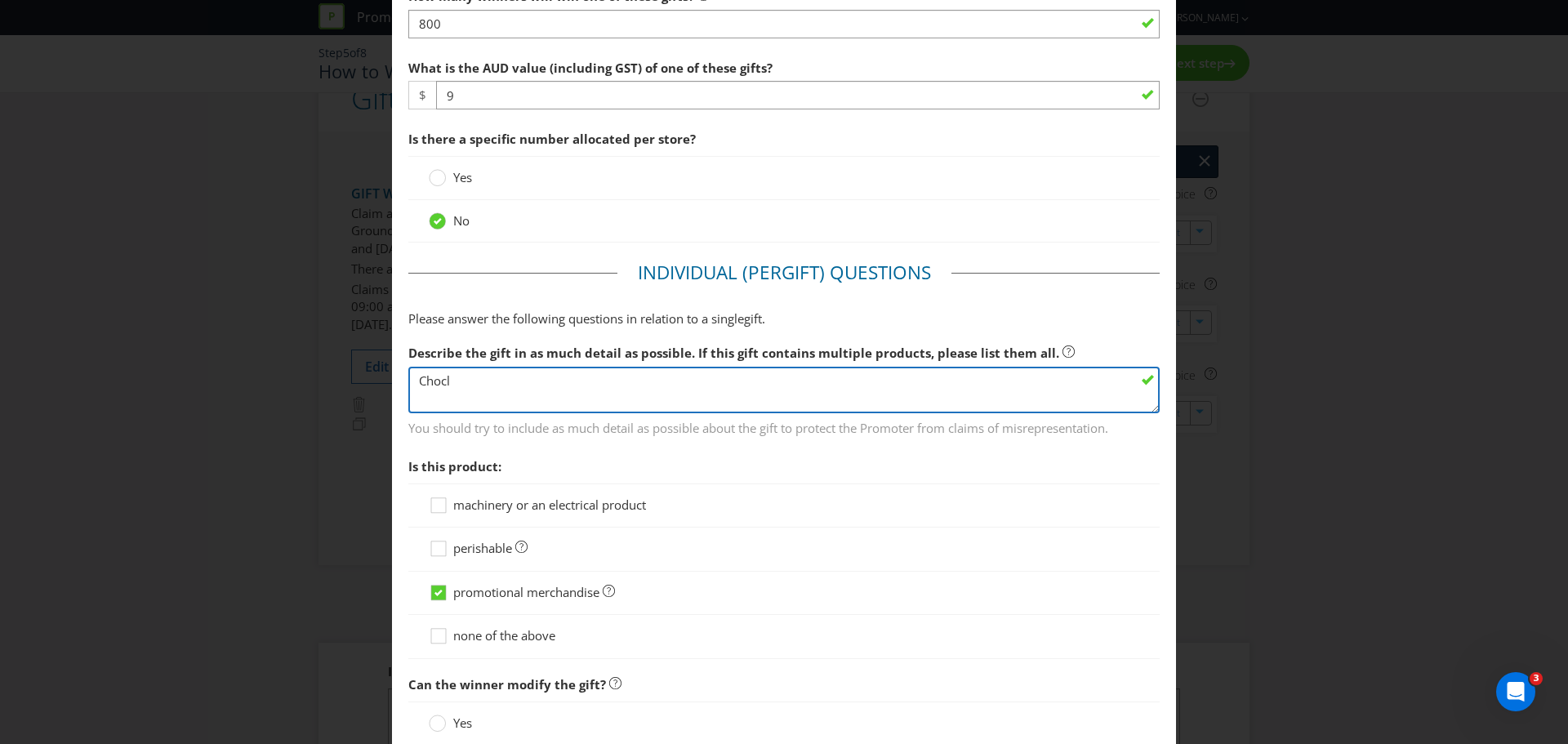
click at [468, 378] on textarea "Chocl" at bounding box center [784, 389] width 751 height 46
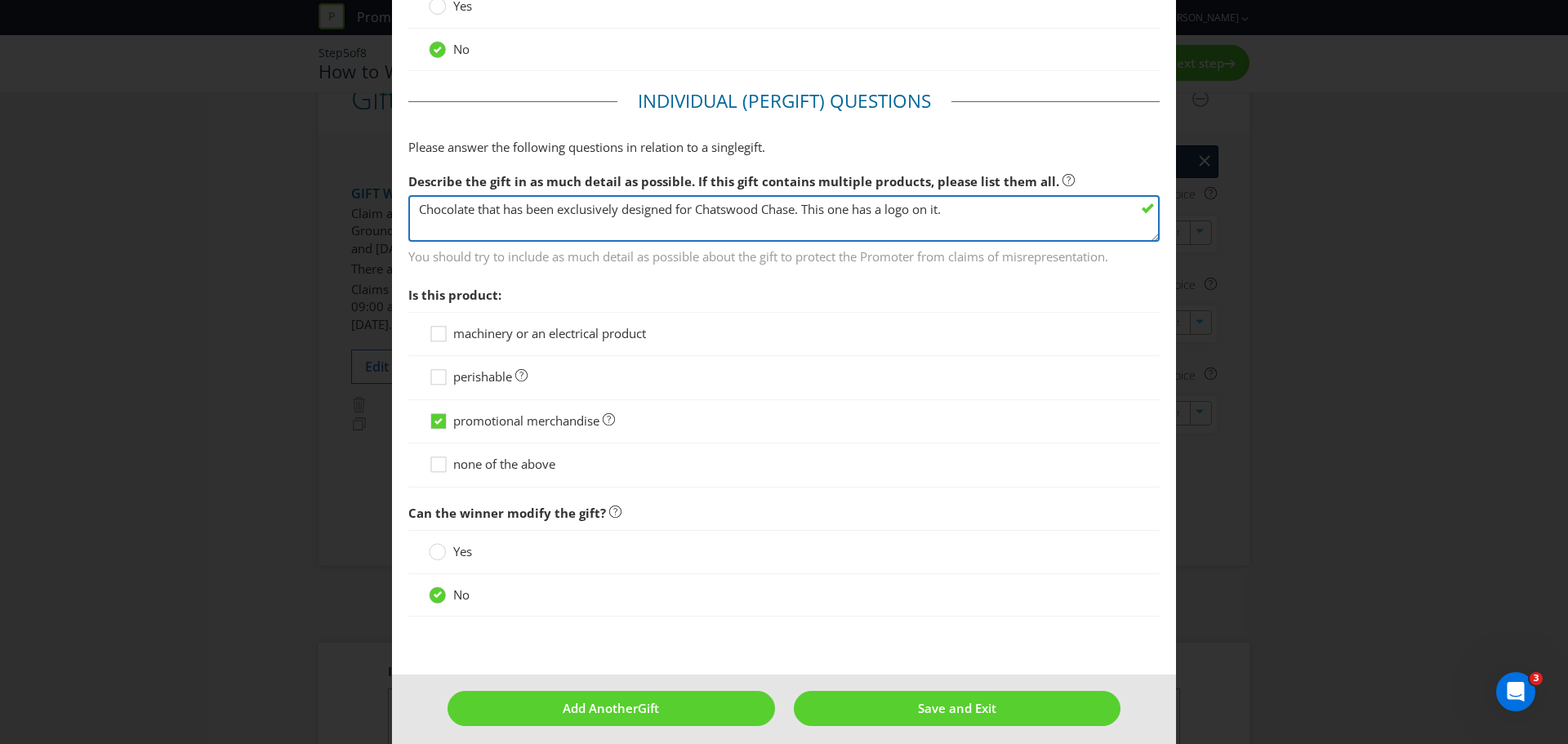
scroll to position [754, 0]
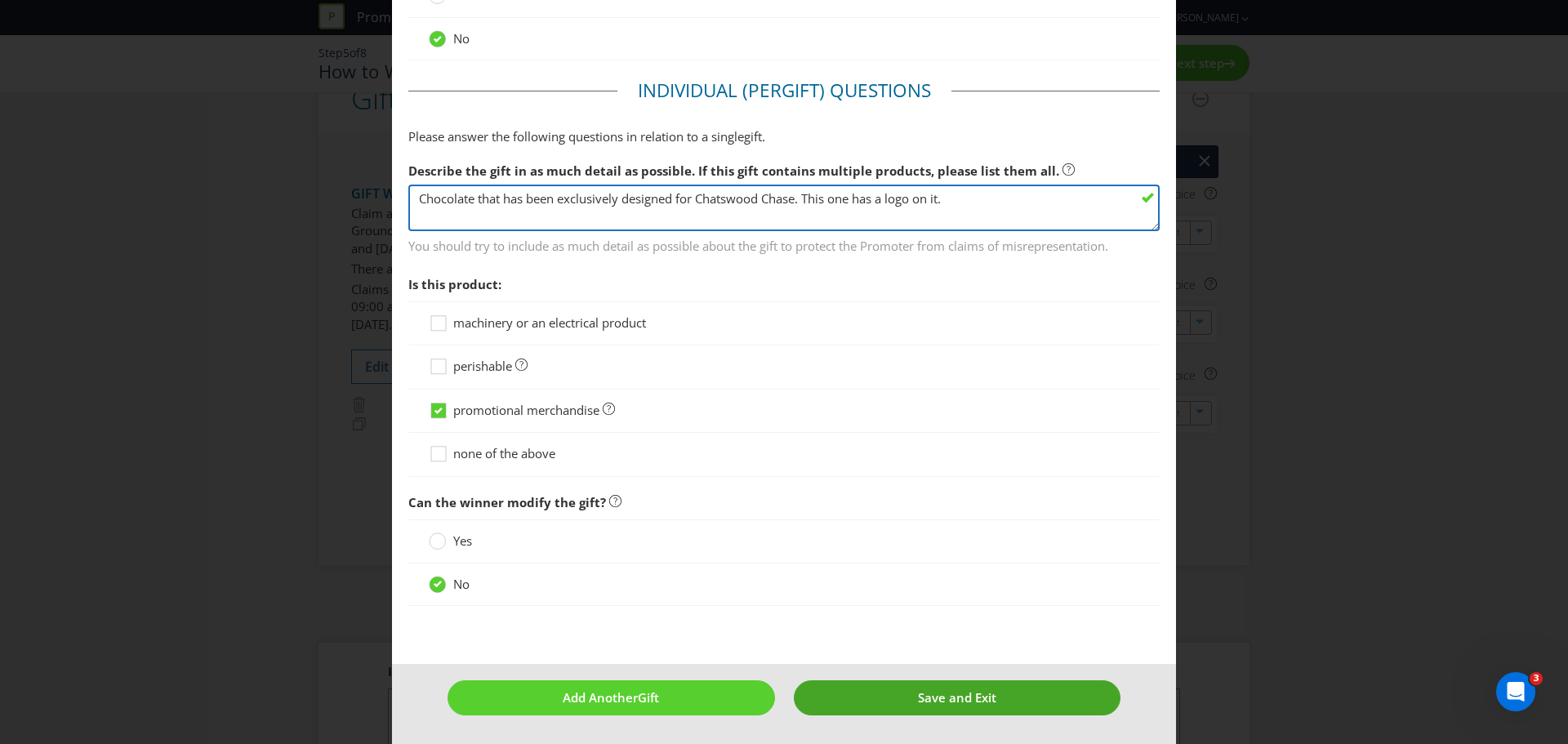
type textarea "Chocolate that has been exclusively designed for Chatswood Chase. This one has …"
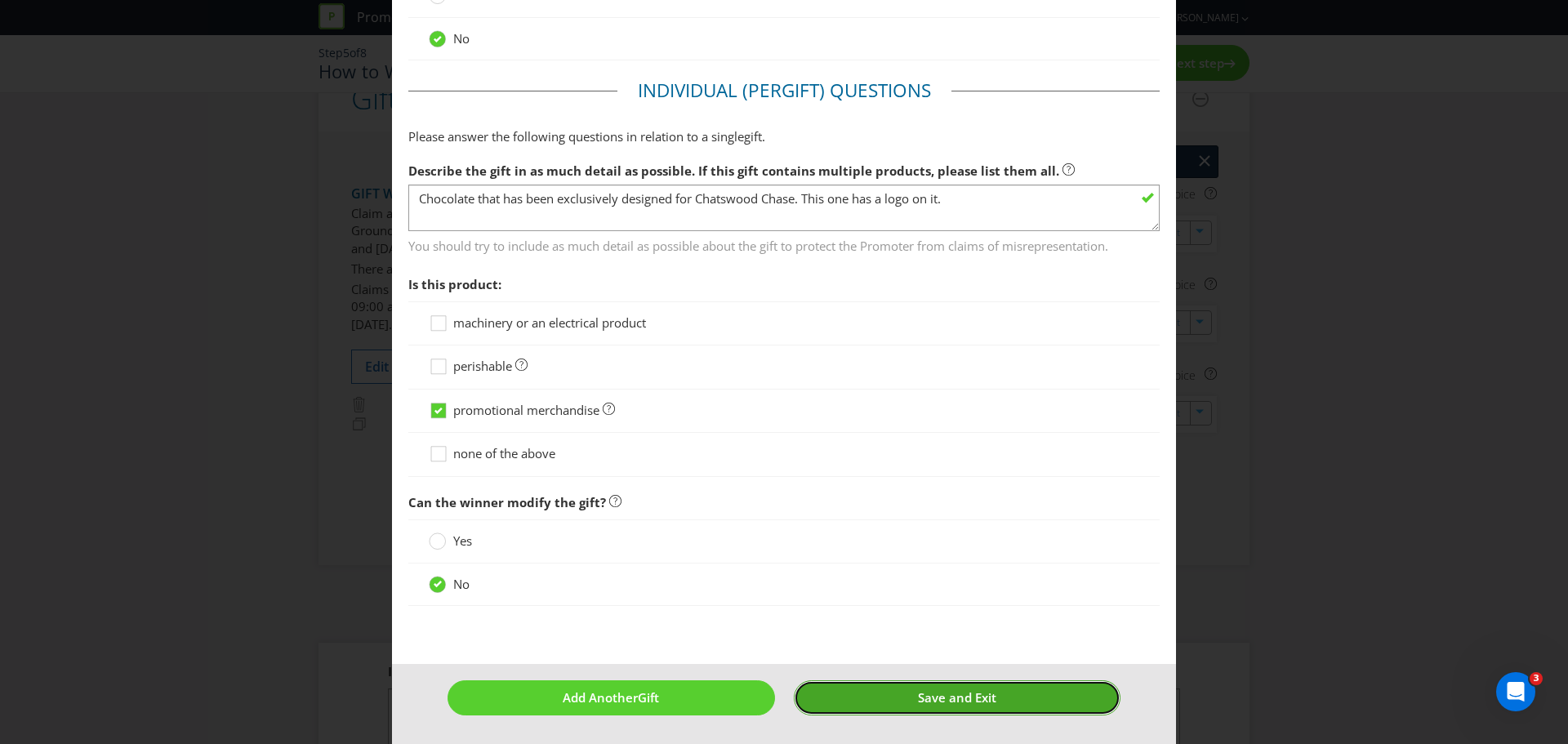
click at [943, 449] on span "Save and Exit" at bounding box center [957, 697] width 79 height 17
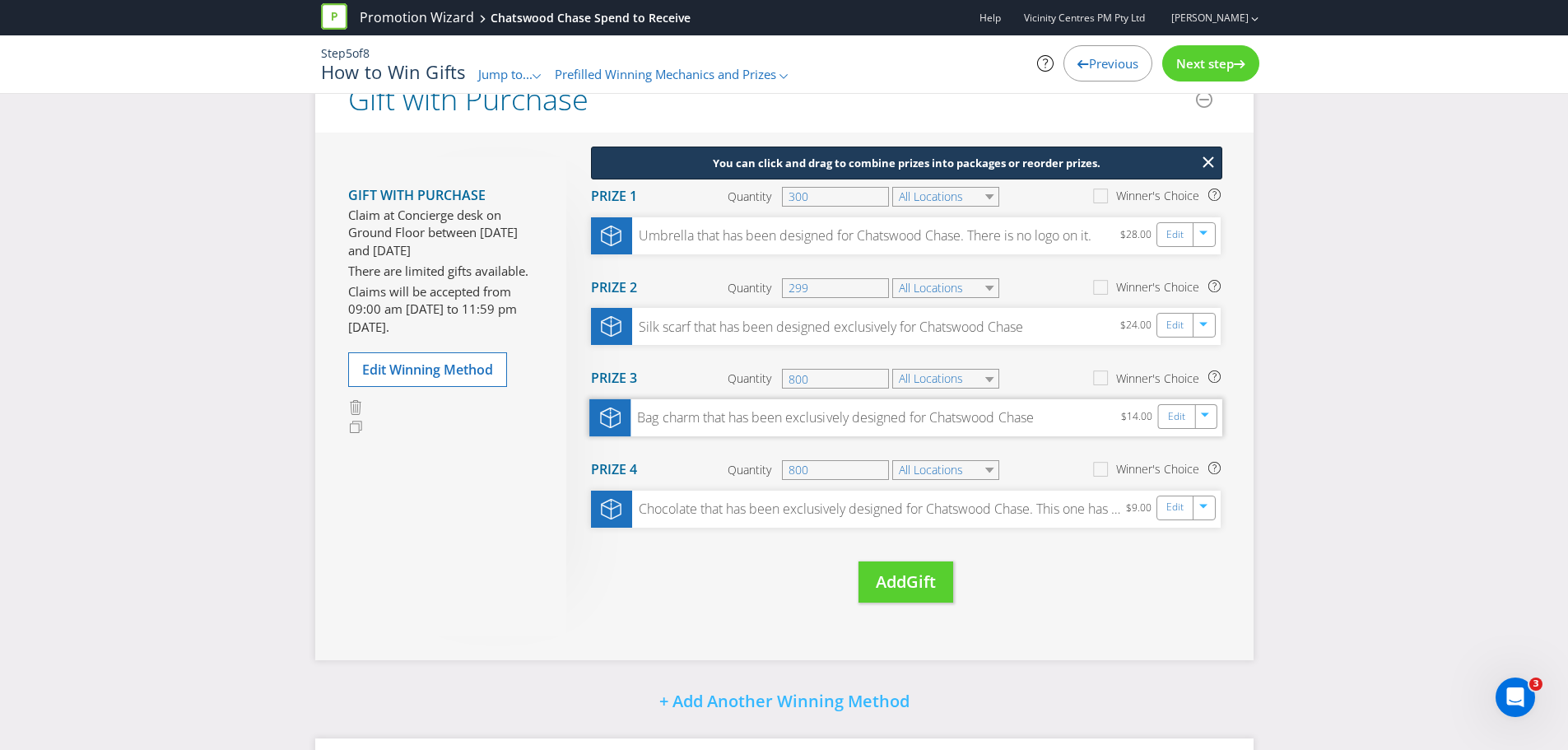
click at [829, 420] on div "Bag charm that has been exclusively designed for Chatswood Chase" at bounding box center [832, 417] width 403 height 19
click at [1040, 420] on link "Edit" at bounding box center [1175, 417] width 17 height 19
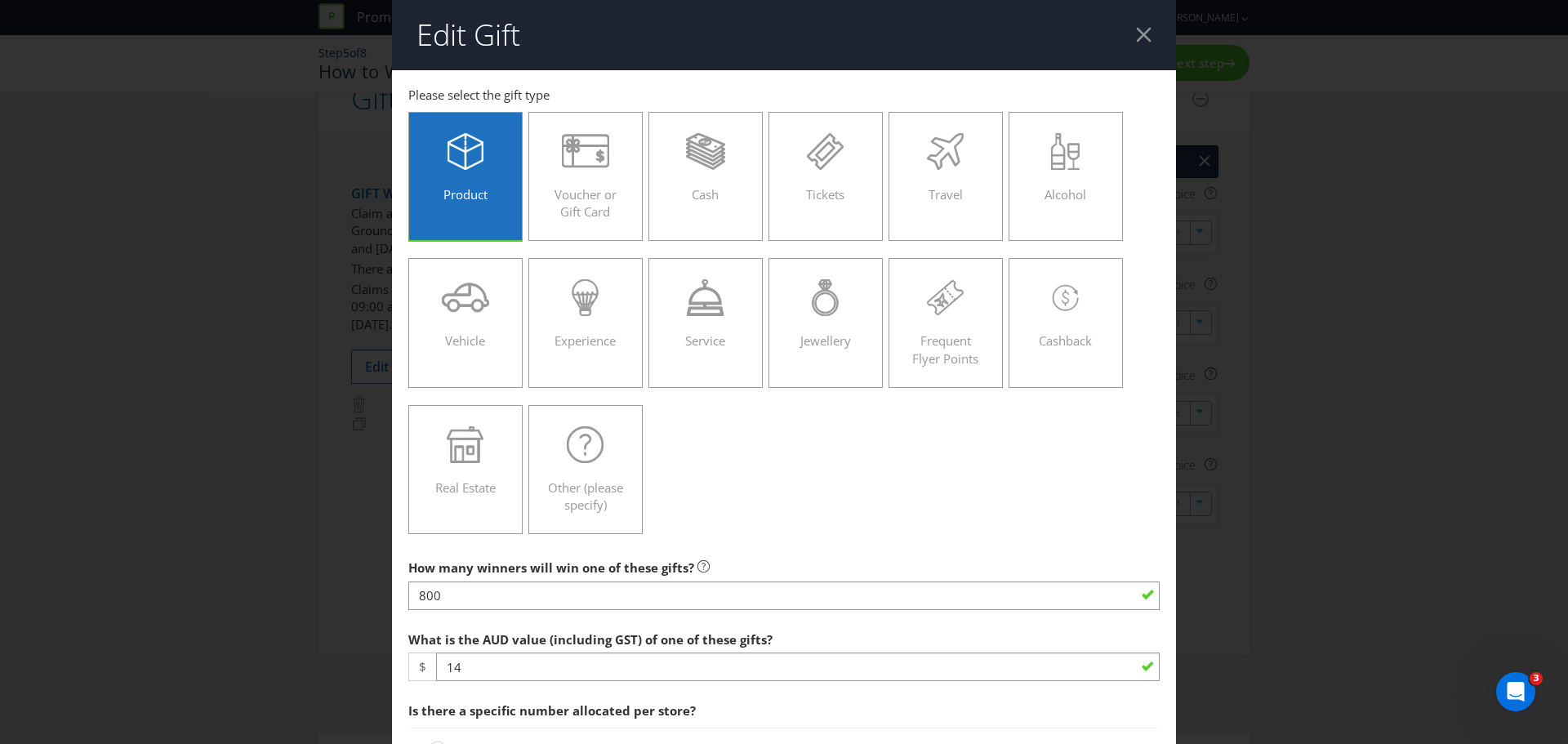
click at [1032, 36] on div at bounding box center [1144, 34] width 16 height 16
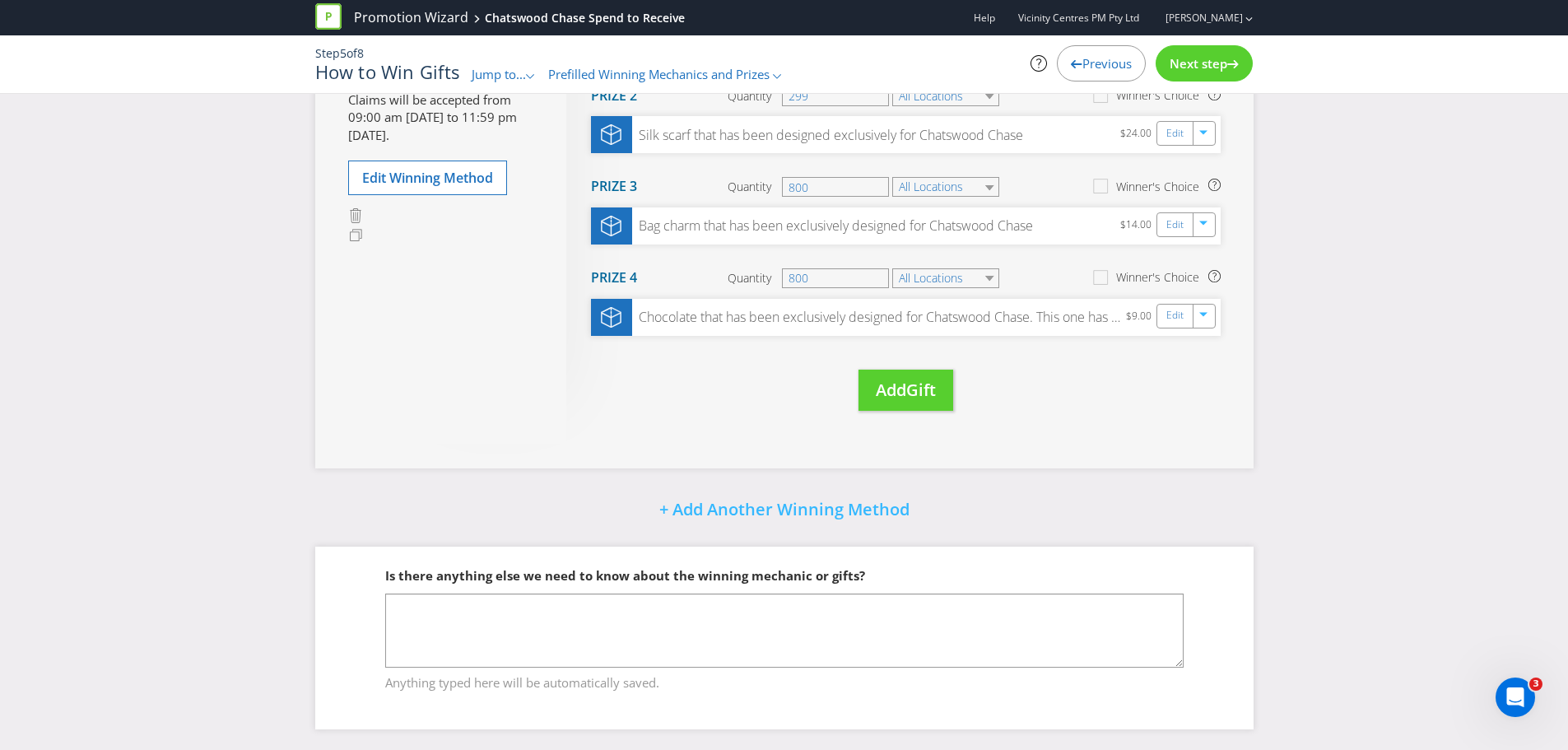
scroll to position [362, 0]
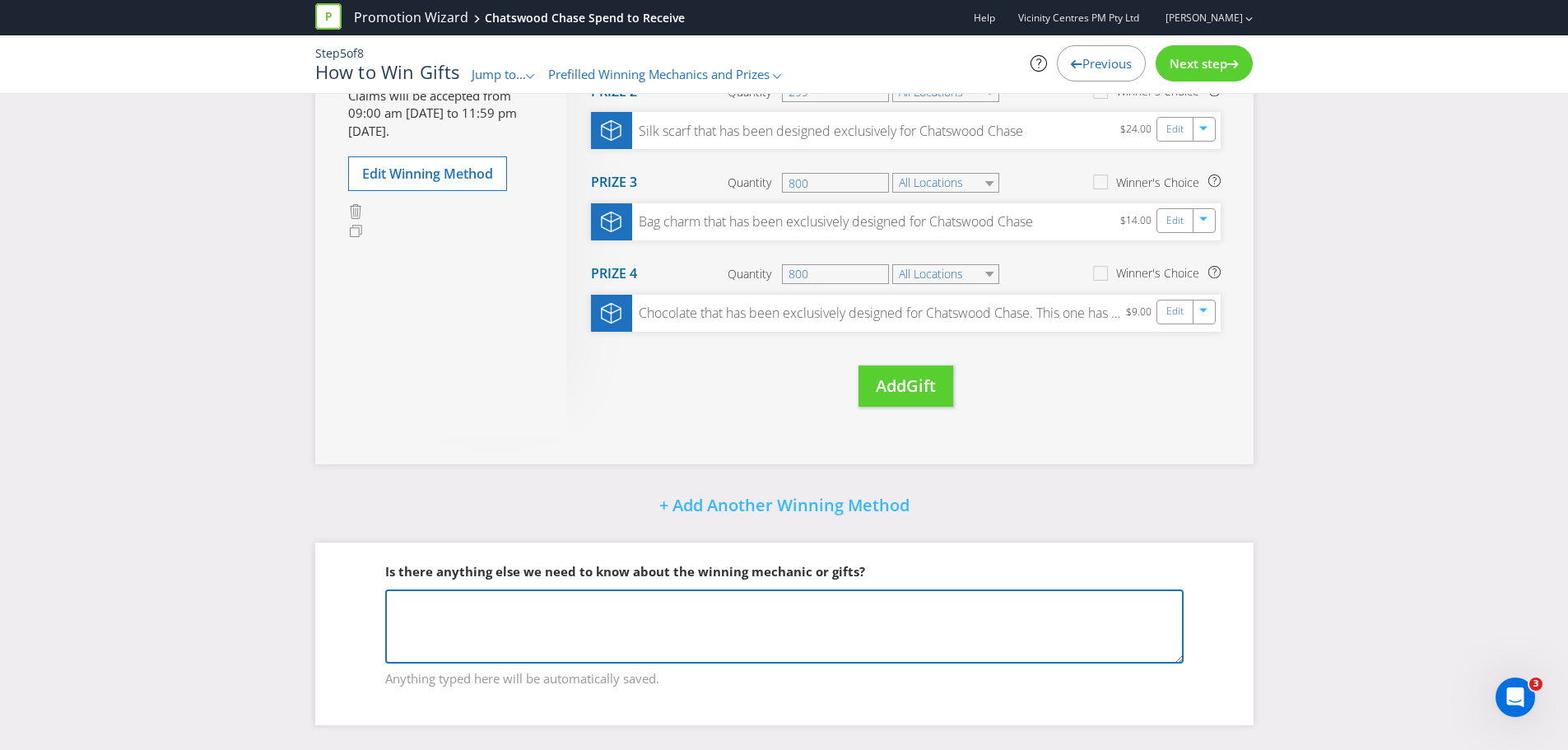
click at [682, 452] on textarea at bounding box center [784, 625] width 799 height 74
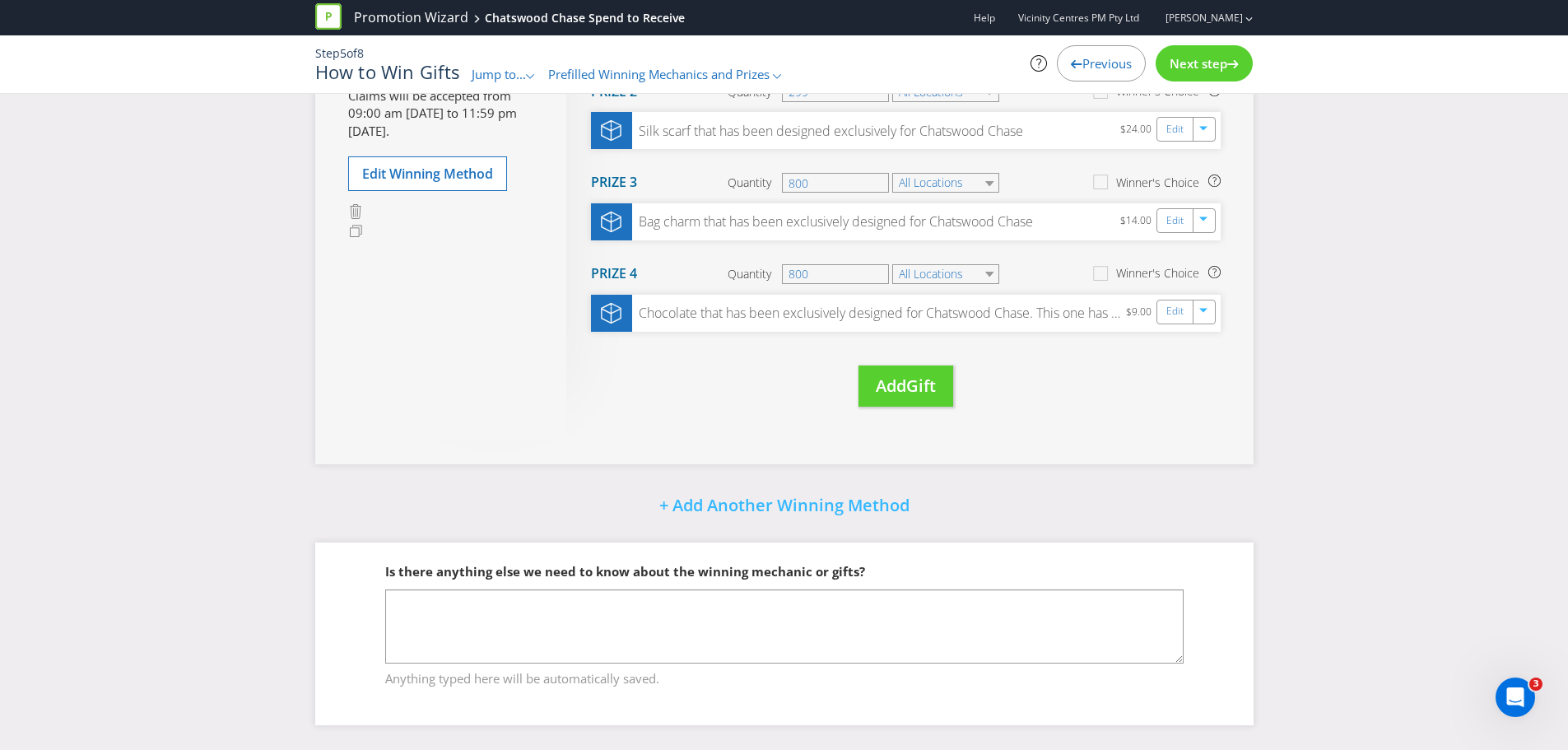
click at [1040, 69] on span "Next step" at bounding box center [1199, 63] width 57 height 17
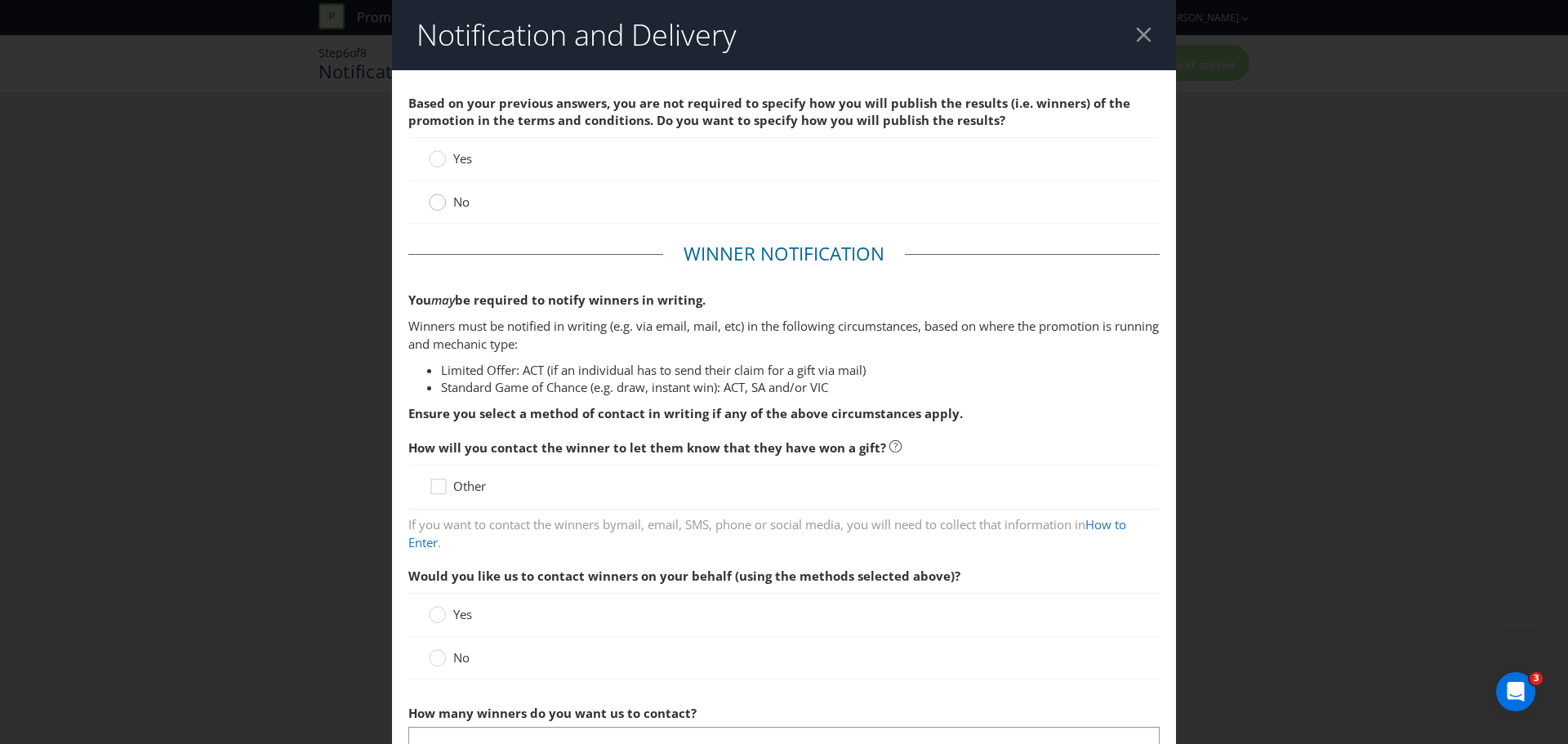
click at [430, 202] on circle at bounding box center [437, 202] width 17 height 17
click at [0, 0] on input "No" at bounding box center [0, 0] width 0 height 0
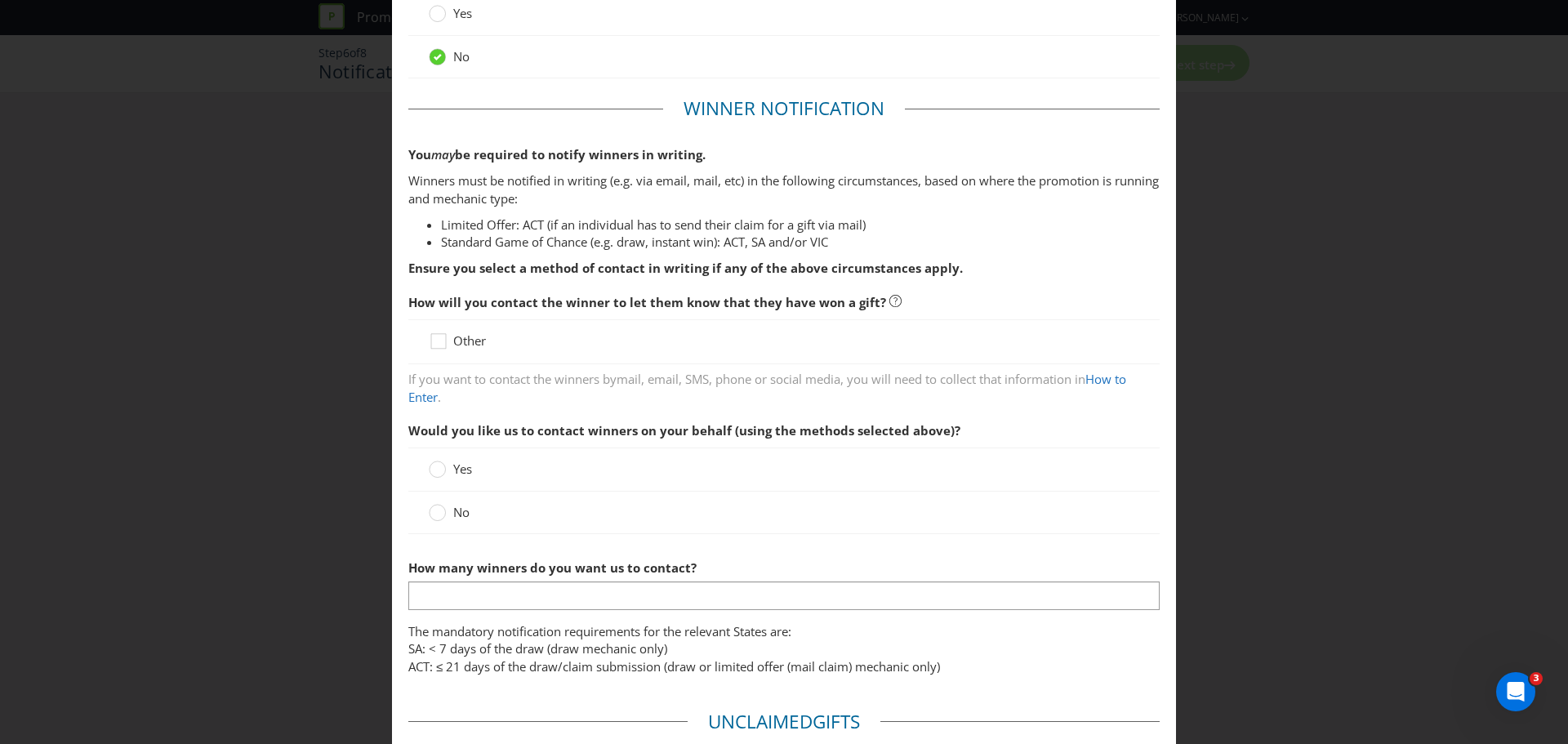
scroll to position [163, 0]
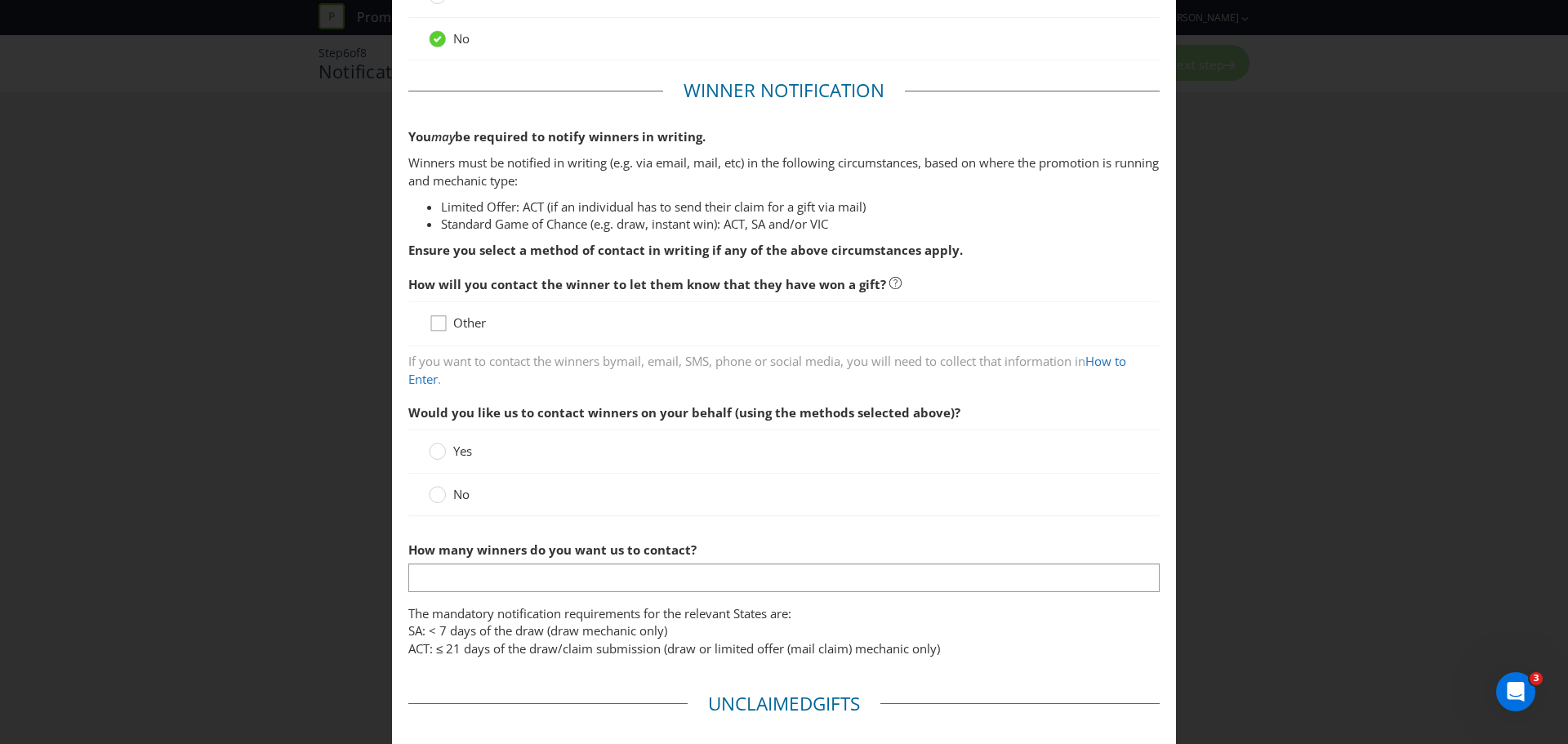
click at [434, 320] on div at bounding box center [438, 317] width 8 height 8
click at [0, 0] on input "Other" at bounding box center [0, 0] width 0 height 0
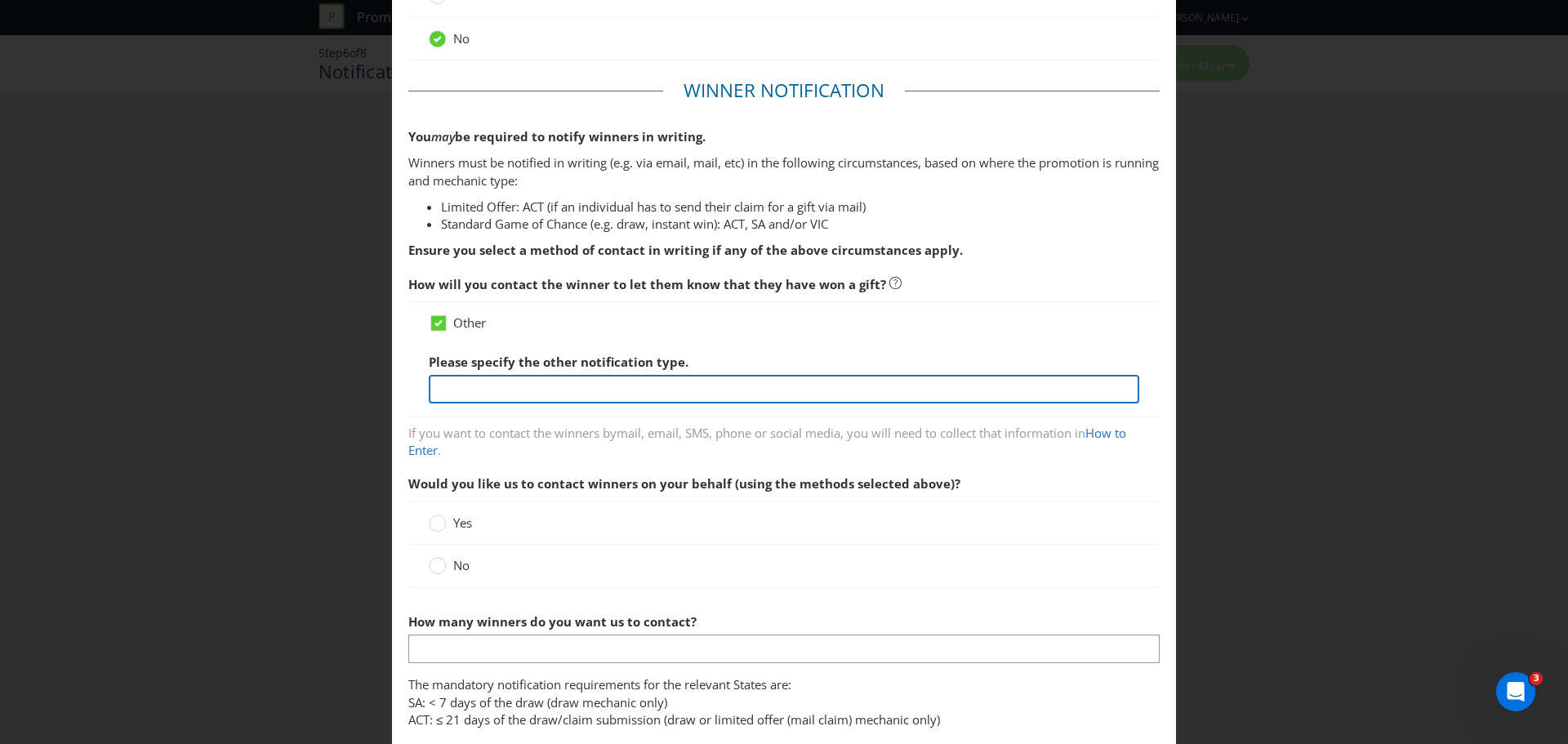
click at [472, 386] on input "text" at bounding box center [784, 389] width 710 height 28
type input "Email"
drag, startPoint x: 476, startPoint y: 391, endPoint x: 405, endPoint y: 391, distance: 71.0
click at [408, 391] on div "Other Please specify the other notification type. Email" at bounding box center [784, 359] width 751 height 116
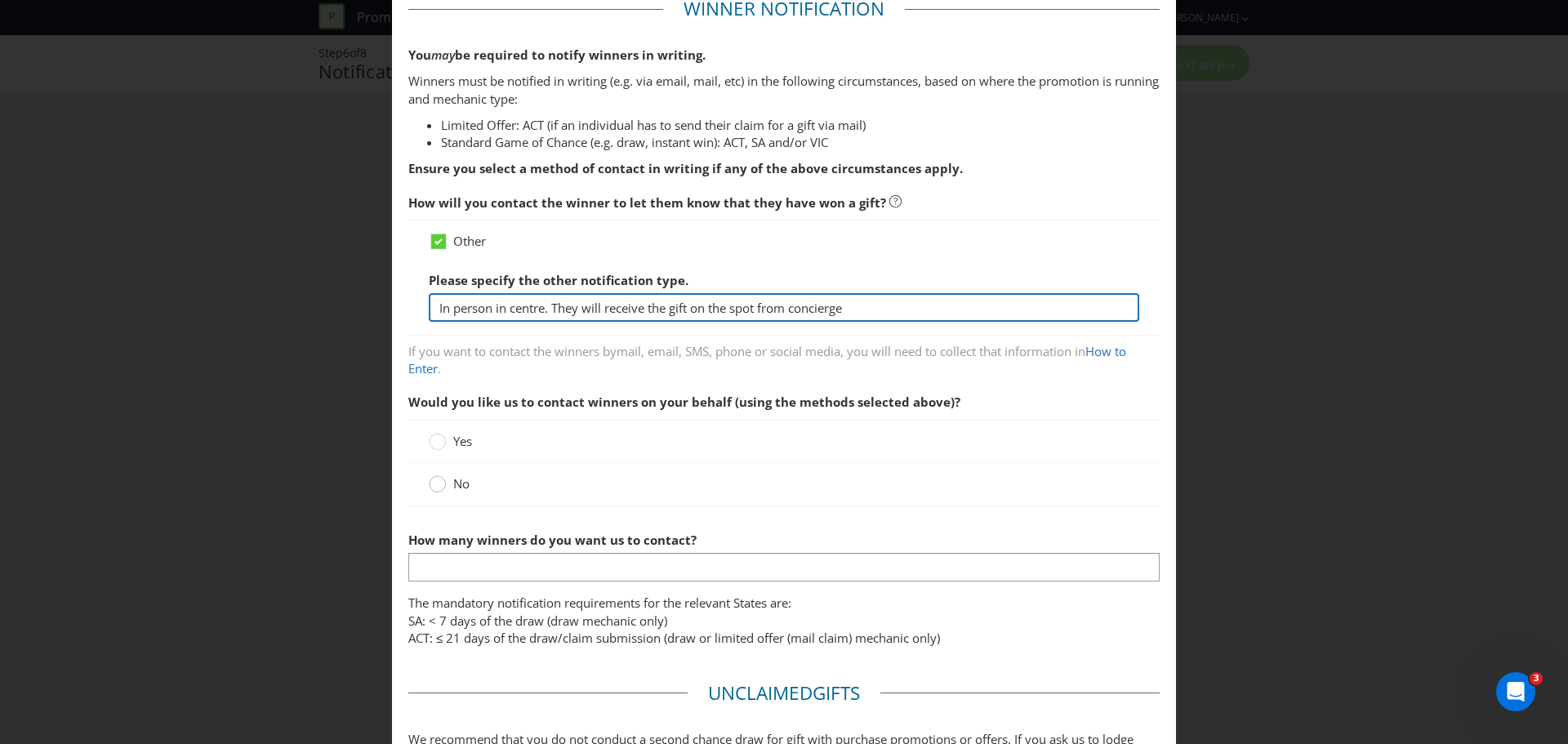
type input "In person in centre. They will receive the gift on the spot from concierge"
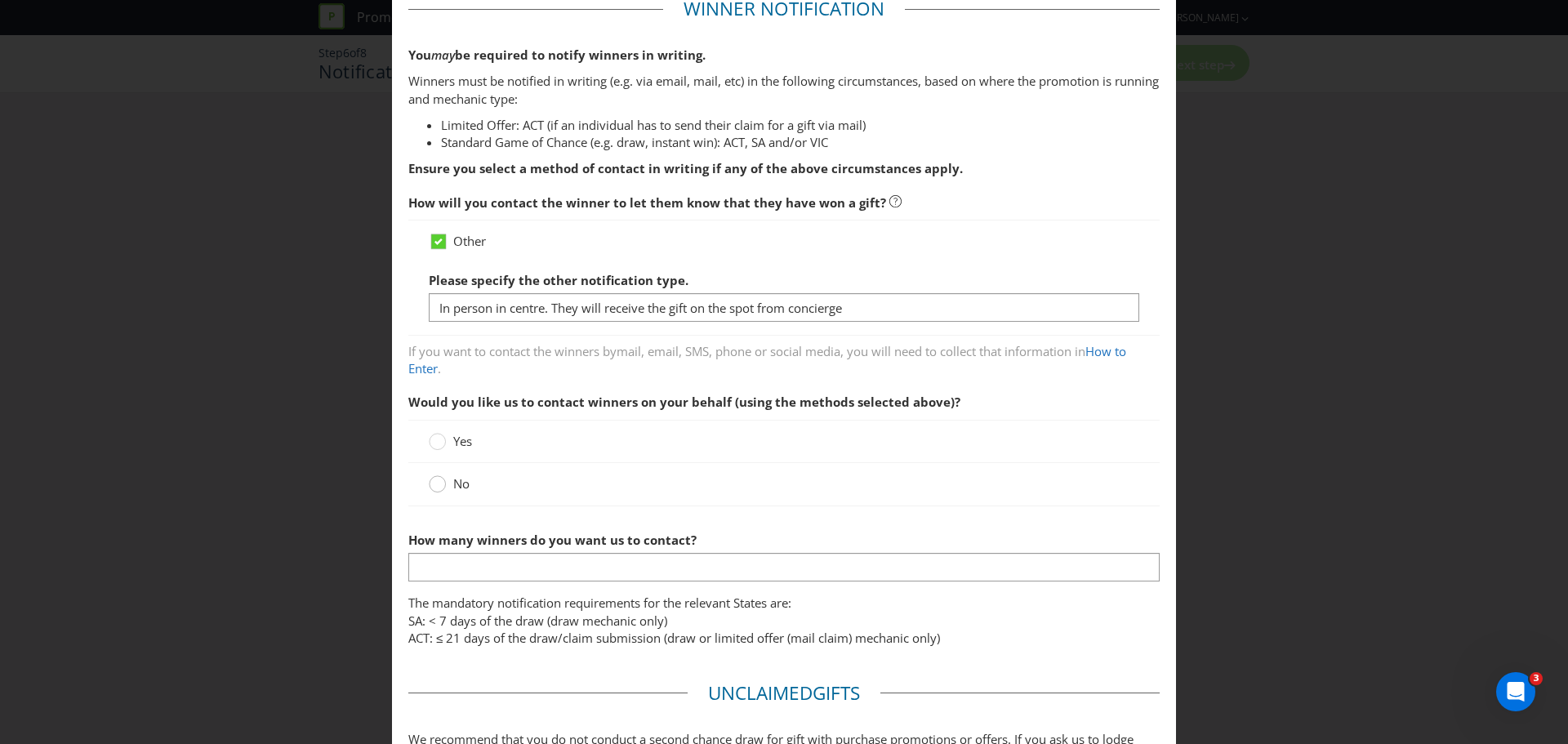
click at [439, 449] on circle at bounding box center [437, 484] width 17 height 17
click at [0, 0] on input "No" at bounding box center [0, 0] width 0 height 0
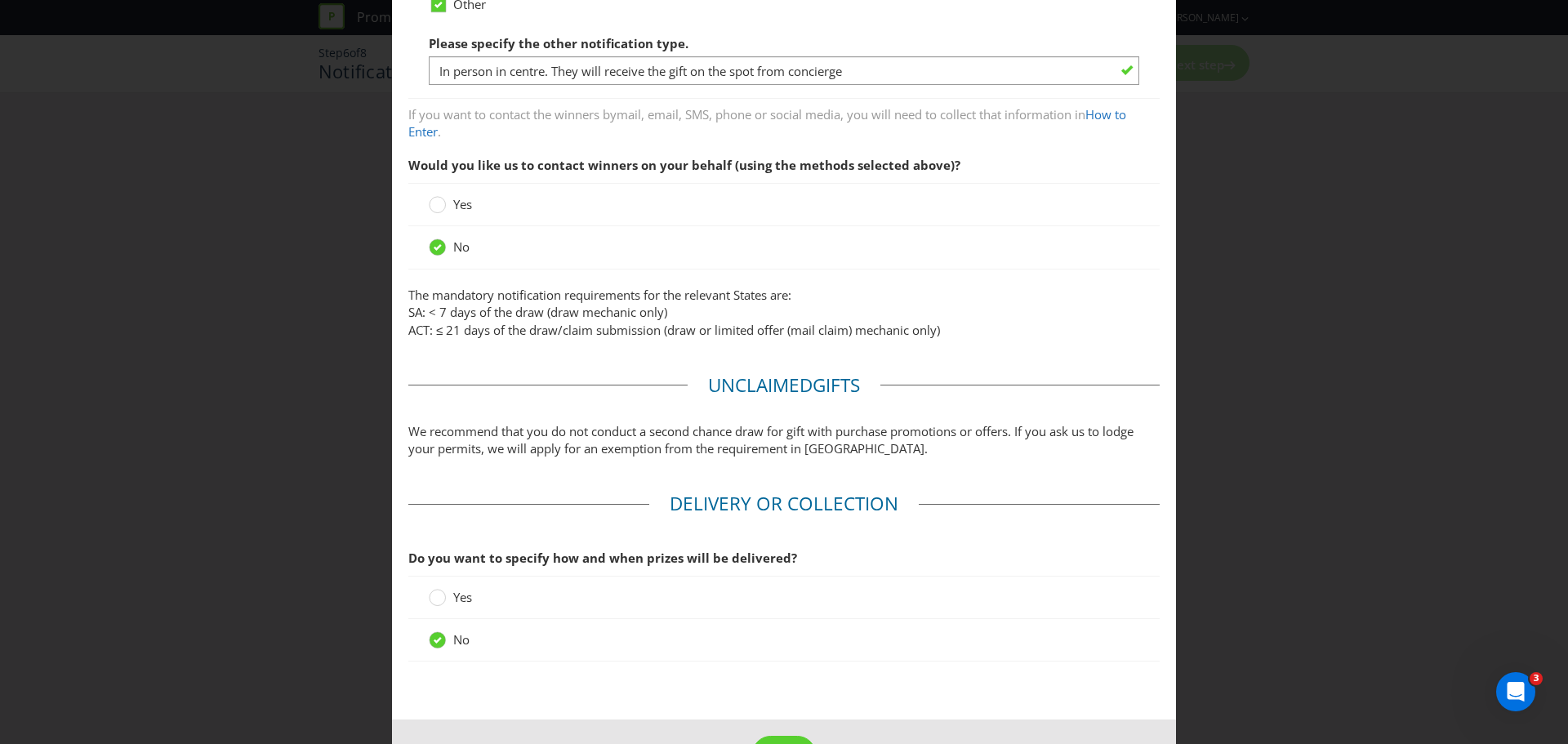
scroll to position [540, 0]
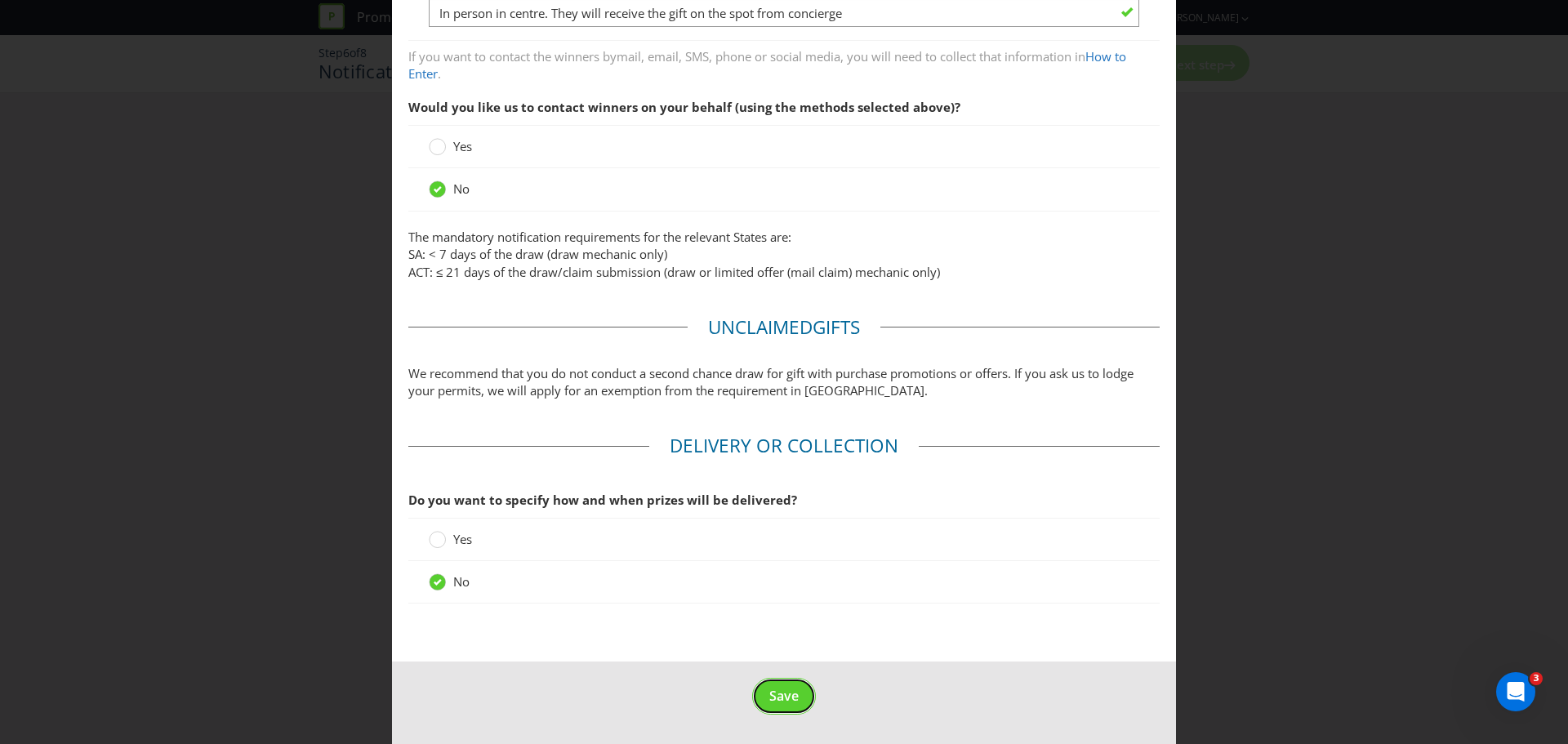
click at [778, 449] on button "Save" at bounding box center [784, 695] width 64 height 36
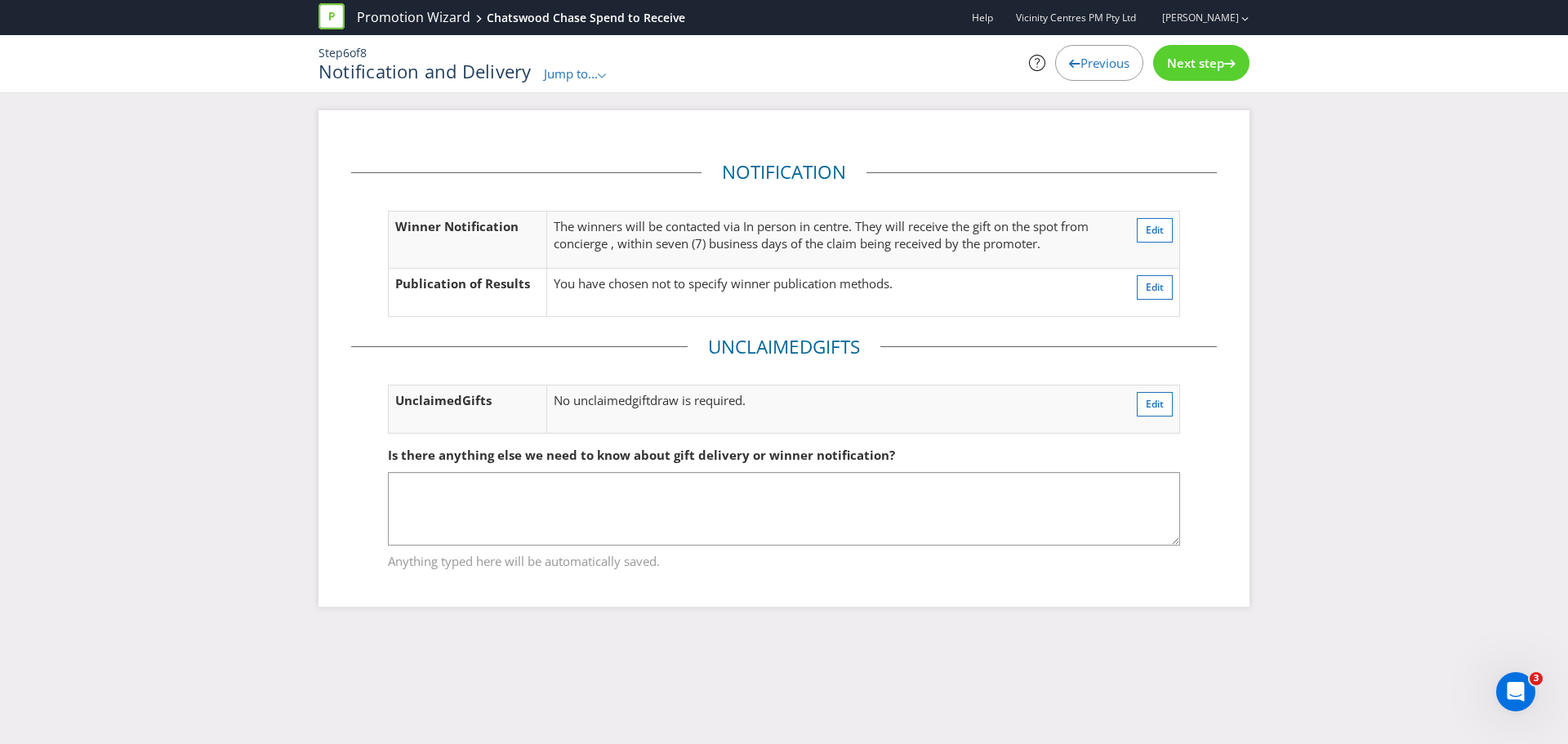
click at [1032, 78] on div "Next step" at bounding box center [1201, 63] width 96 height 36
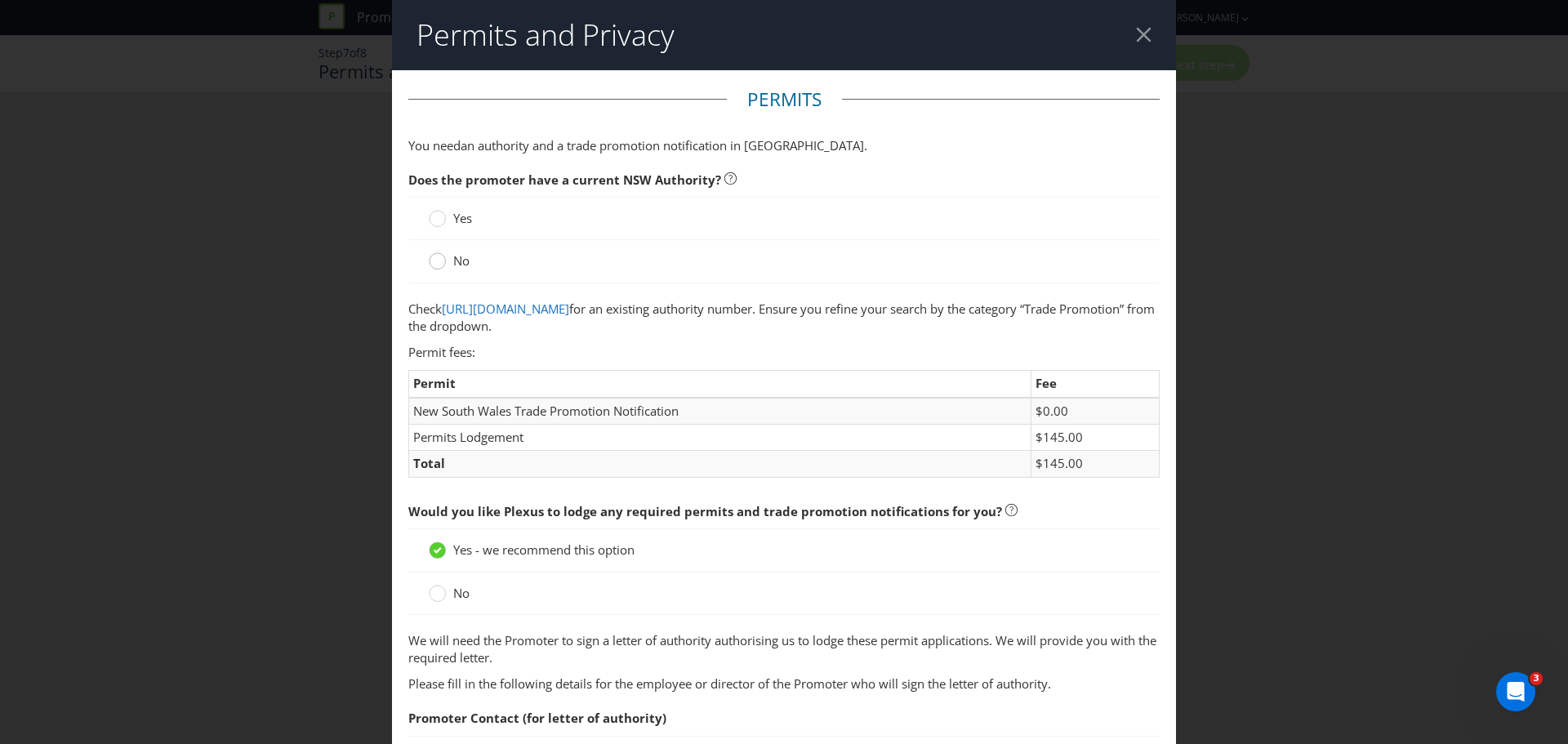
click at [429, 260] on circle at bounding box center [437, 261] width 17 height 17
click at [0, 0] on input "No" at bounding box center [0, 0] width 0 height 0
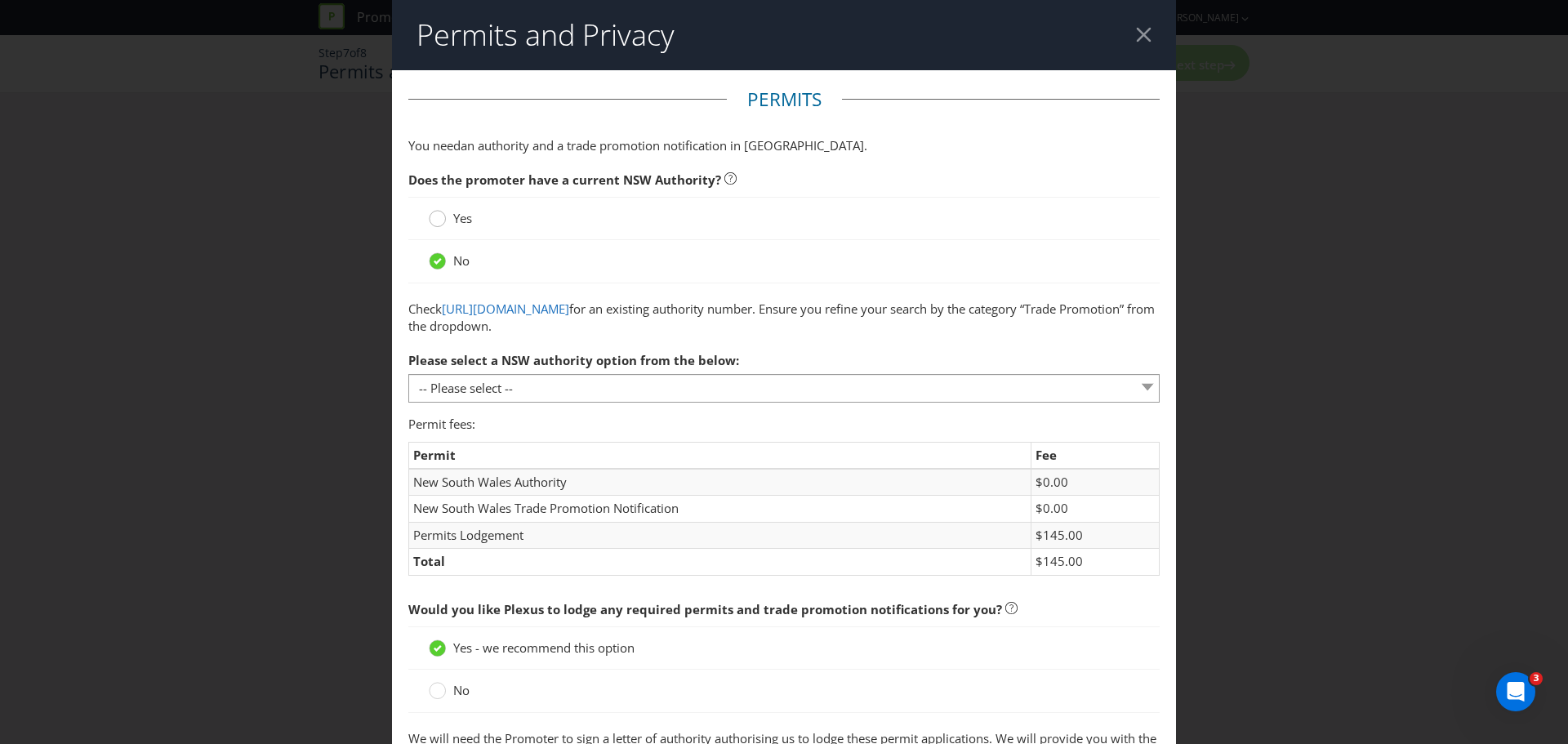
click at [437, 217] on div at bounding box center [438, 213] width 8 height 8
click at [0, 0] on input "Yes" at bounding box center [0, 0] width 0 height 0
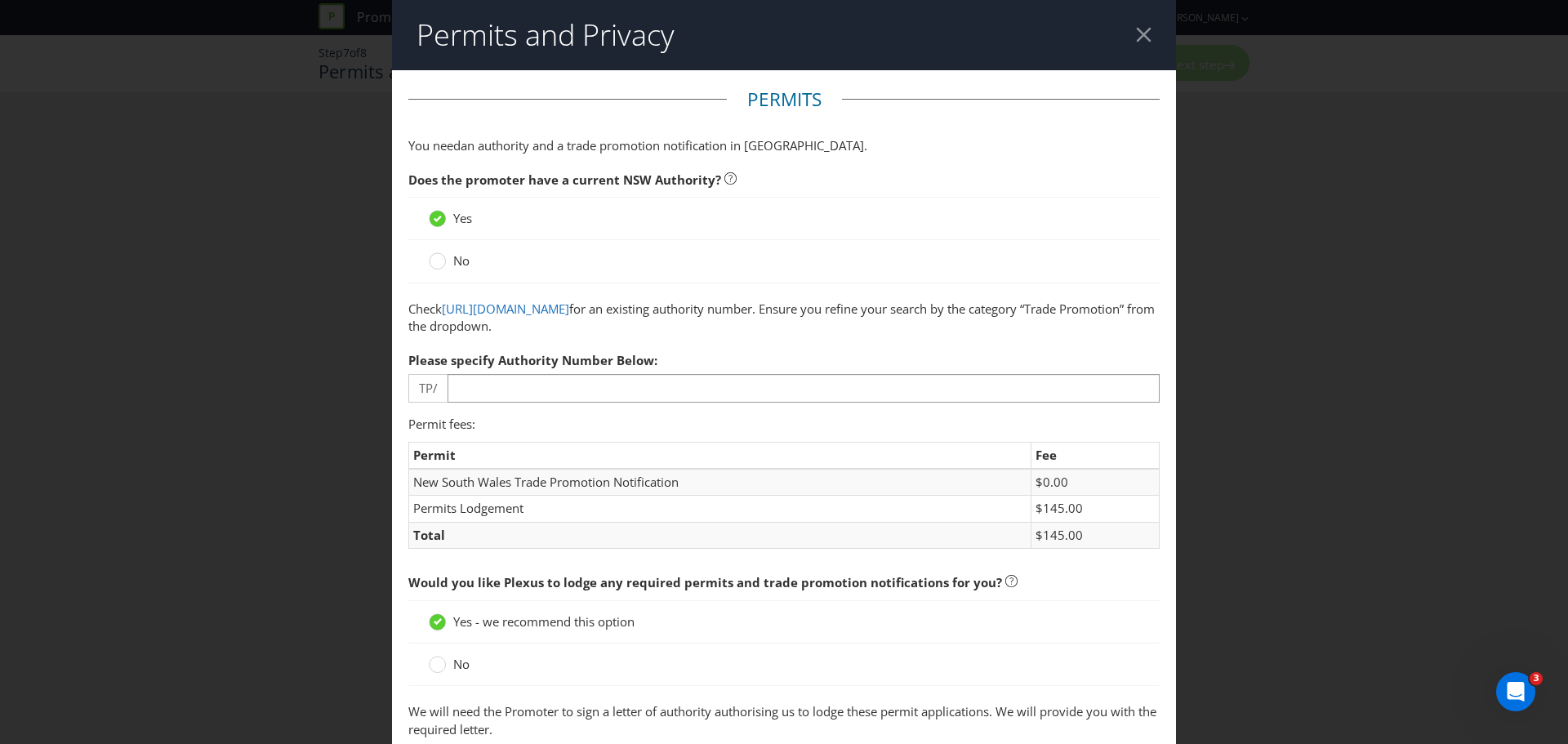
click at [437, 242] on div "No" at bounding box center [784, 260] width 751 height 42
click at [436, 267] on circle at bounding box center [437, 261] width 17 height 17
click at [0, 0] on input "No" at bounding box center [0, 0] width 0 height 0
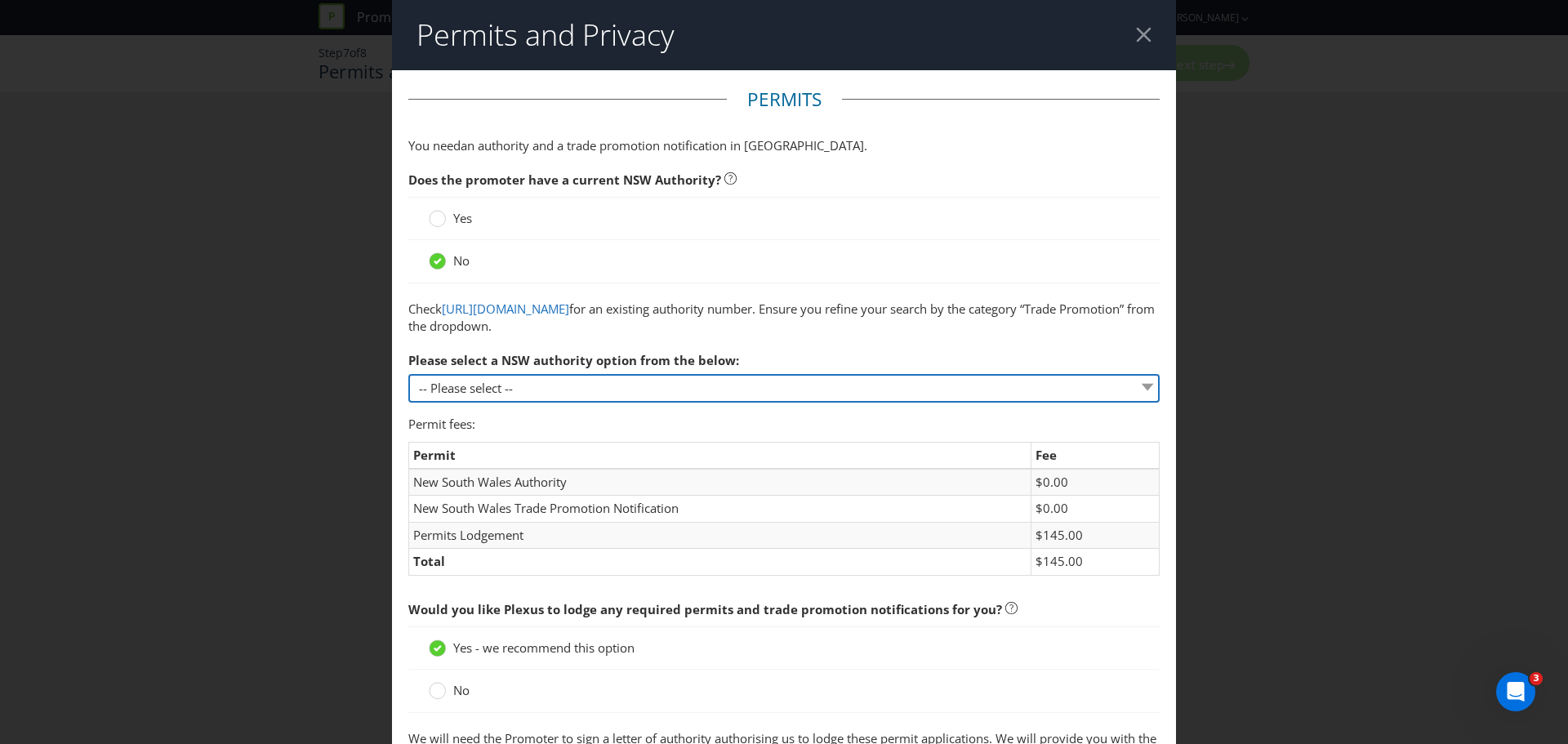
click at [597, 389] on select "-- Please select -- 1 year authority ($468) 3 year authority ($722) 5 year auth…" at bounding box center [784, 388] width 751 height 28
drag, startPoint x: 597, startPoint y: 389, endPoint x: 589, endPoint y: 370, distance: 20.6
click at [597, 389] on select "-- Please select -- 1 year authority ($468) 3 year authority ($722) 5 year auth…" at bounding box center [784, 388] width 751 height 28
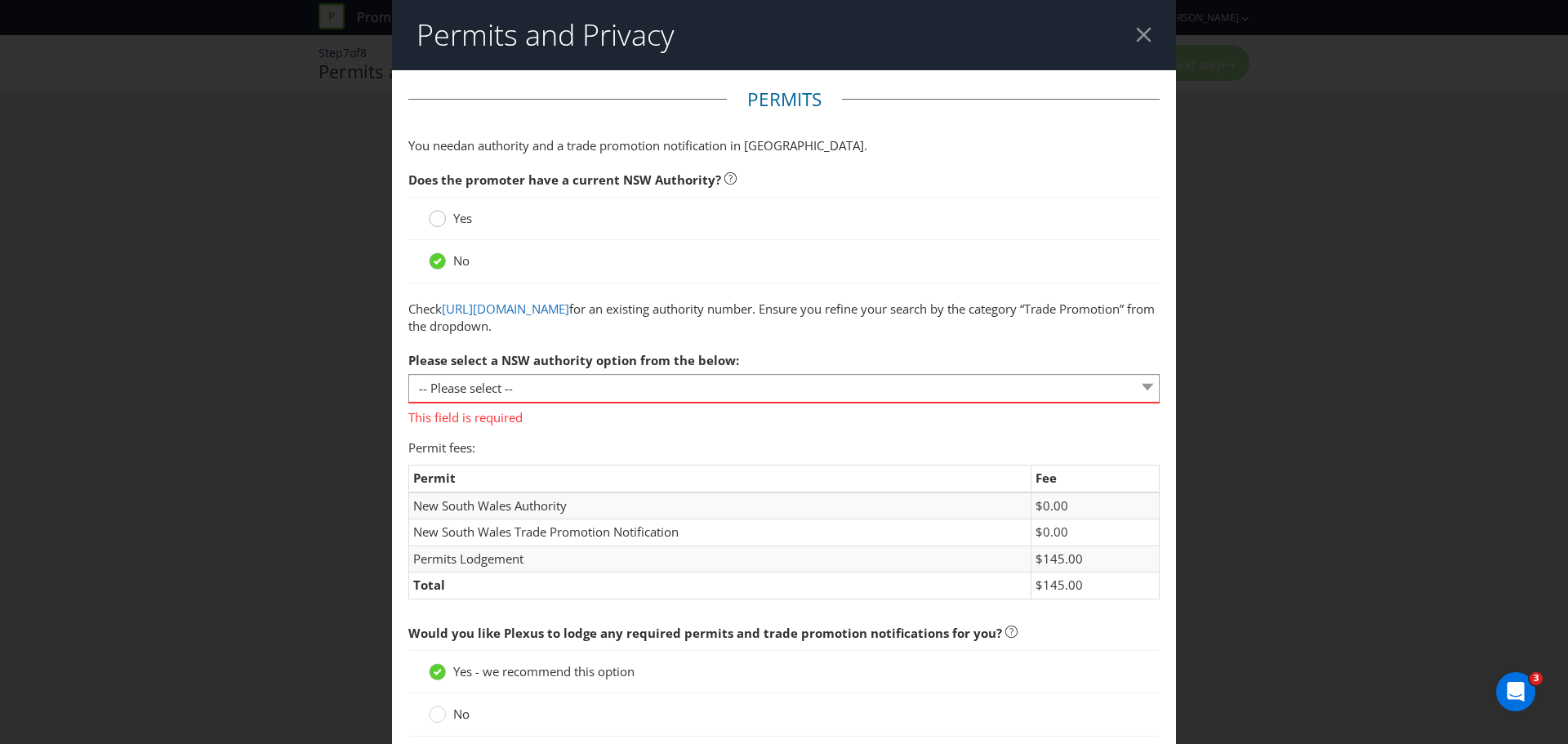
click at [440, 214] on circle at bounding box center [437, 219] width 17 height 17
click at [0, 0] on input "Yes" at bounding box center [0, 0] width 0 height 0
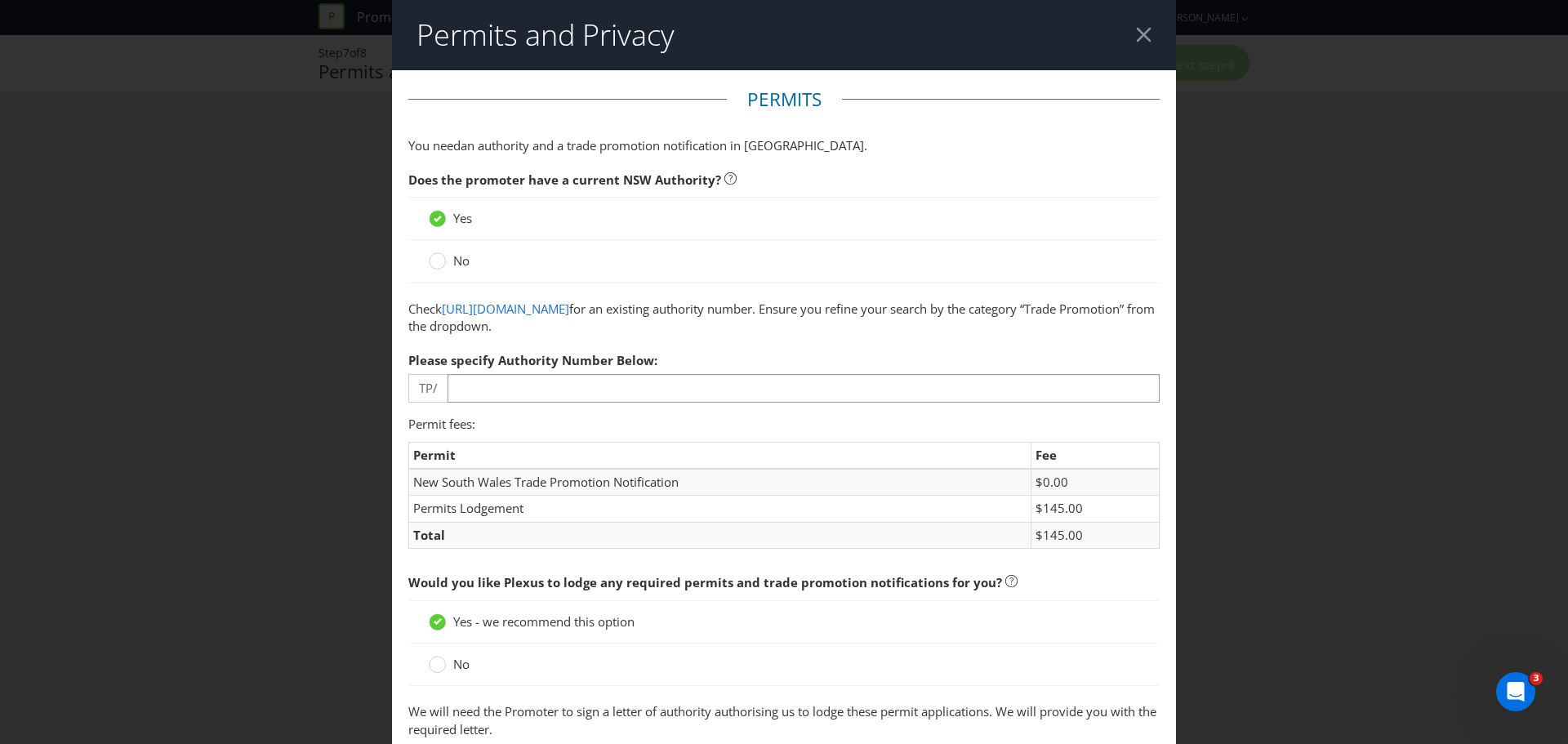
scroll to position [81, 0]
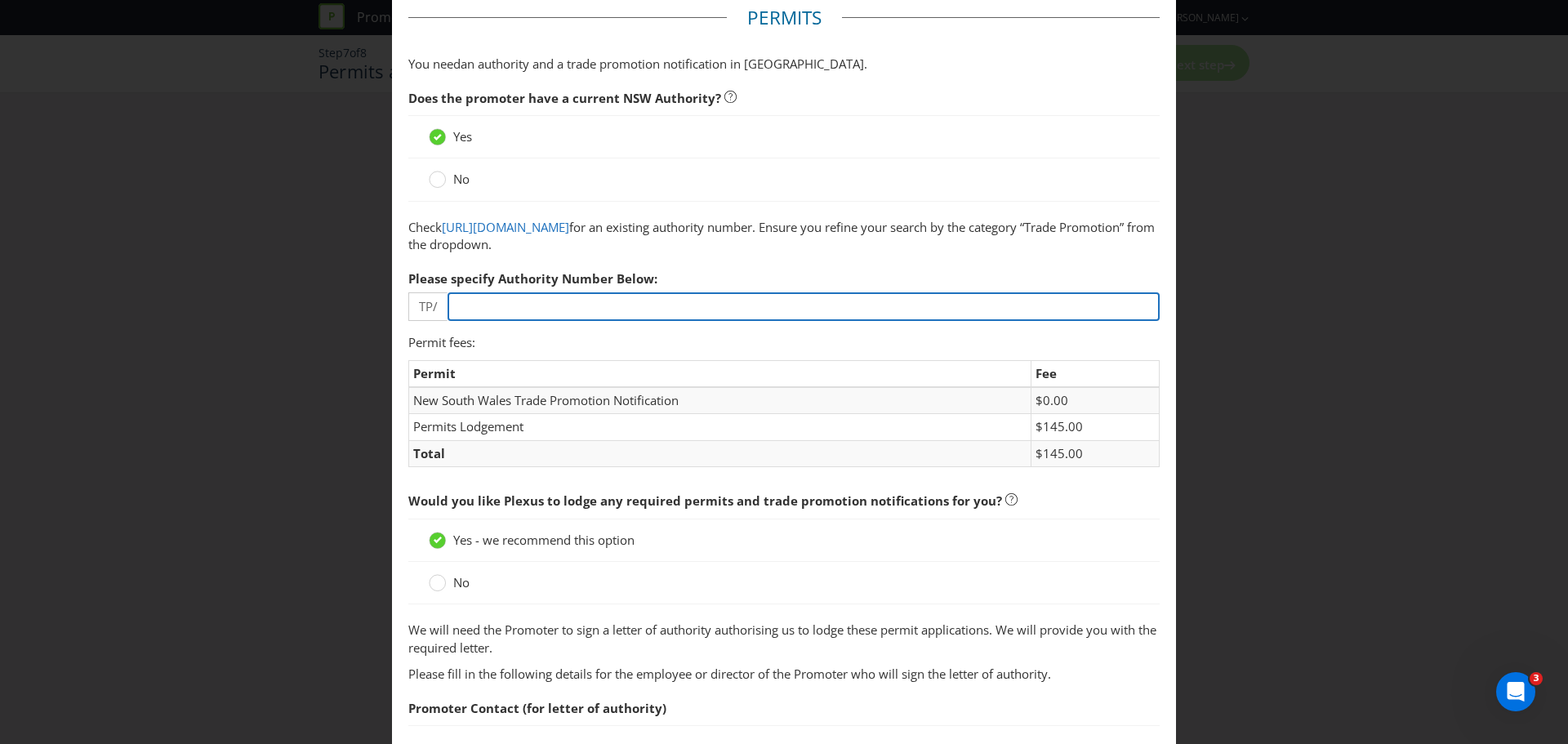
click at [589, 301] on input "number" at bounding box center [803, 306] width 712 height 28
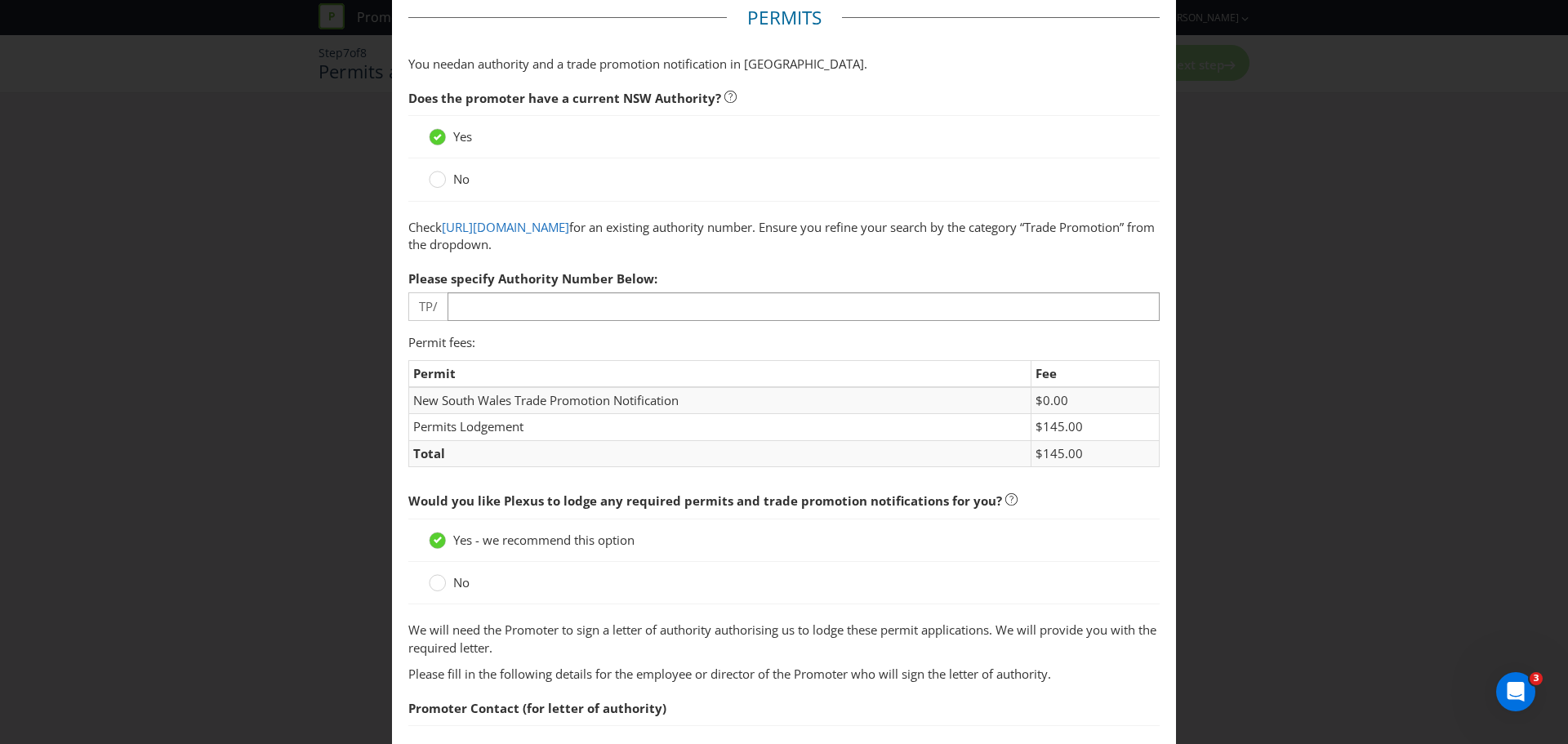
click at [622, 371] on span "Permit fees: Permit Fee [GEOGRAPHIC_DATA] Trade Promotion Notification $0.00 Pe…" at bounding box center [784, 409] width 751 height 151
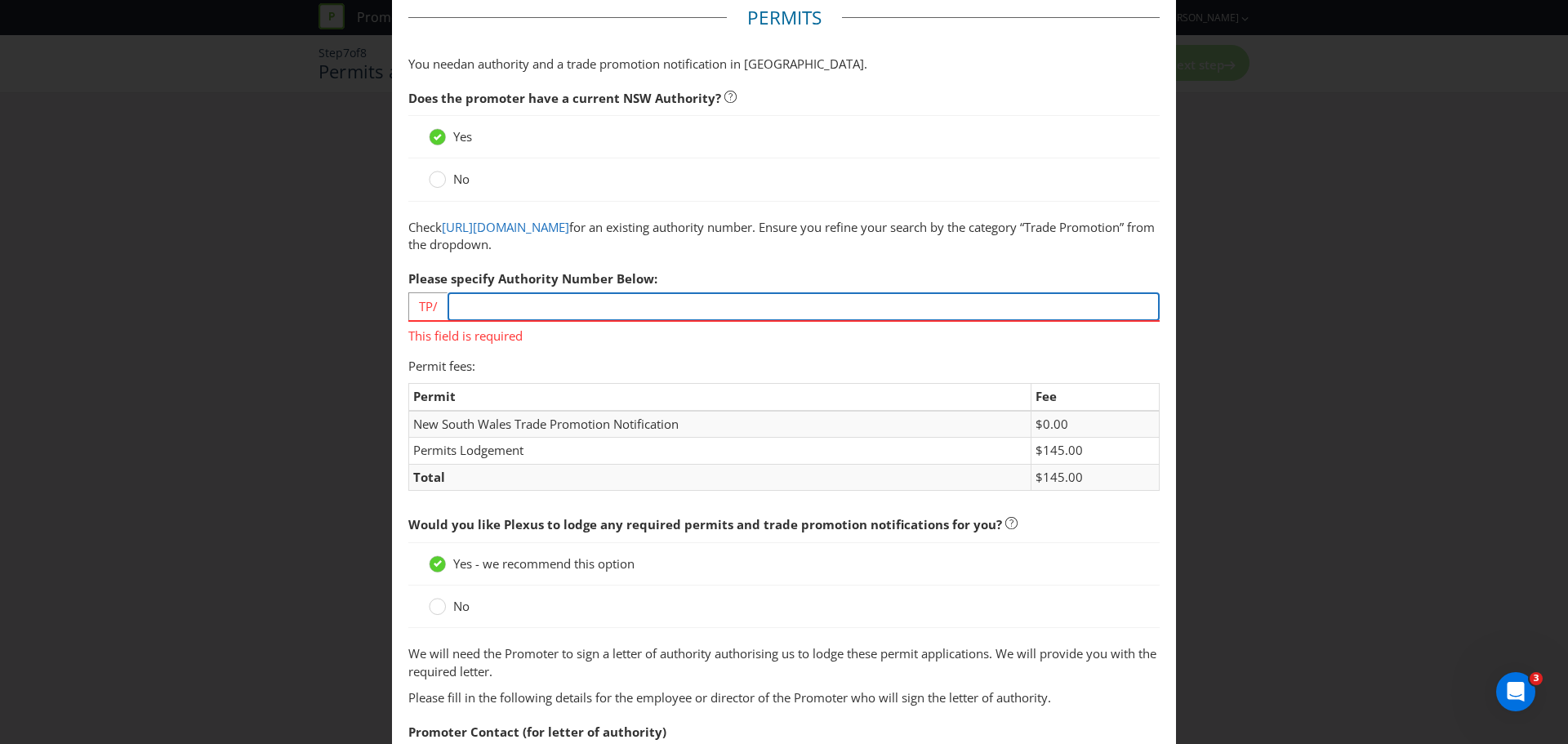
click at [614, 317] on input "number" at bounding box center [803, 306] width 712 height 28
click at [492, 309] on input "number" at bounding box center [803, 306] width 712 height 28
paste input "00046"
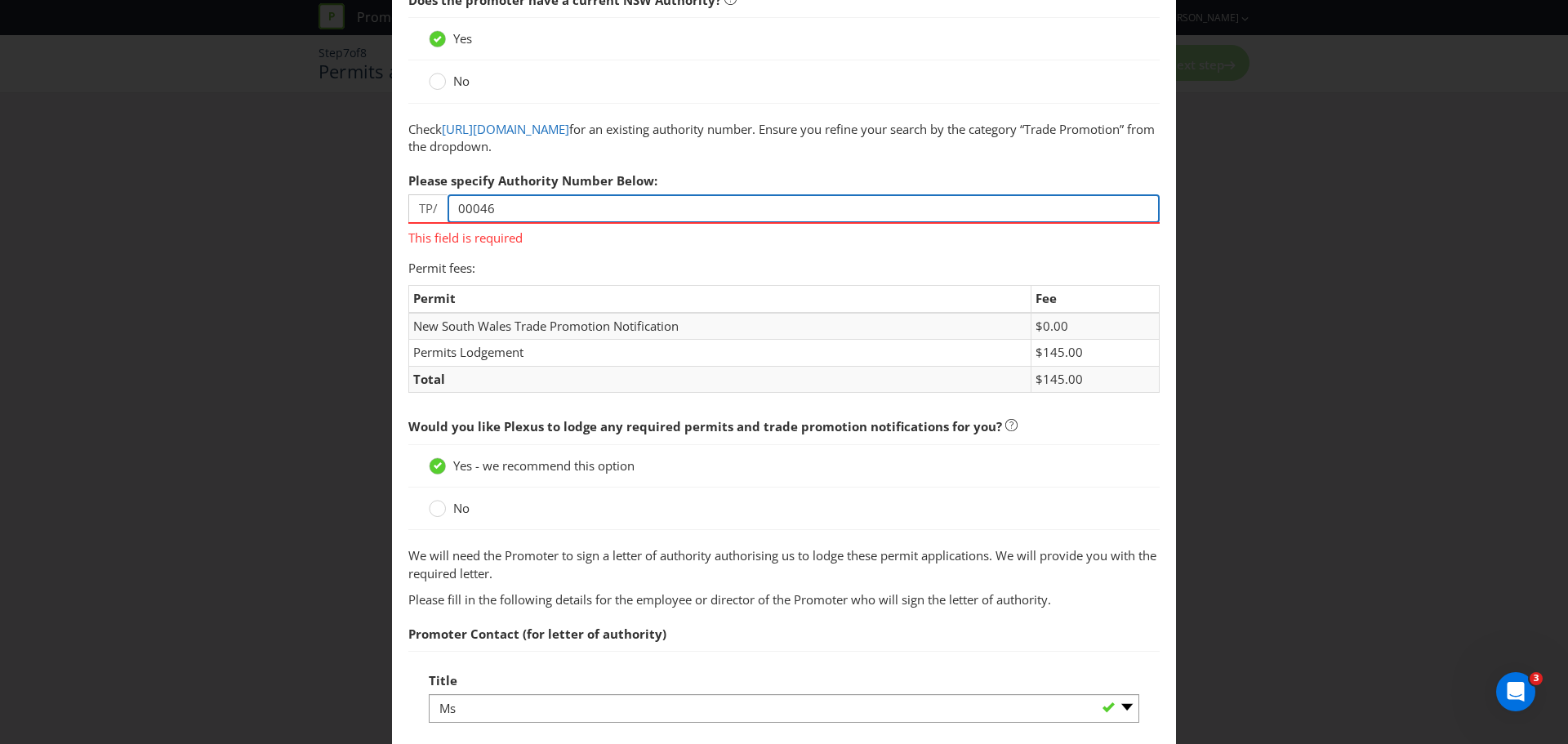
scroll to position [244, 0]
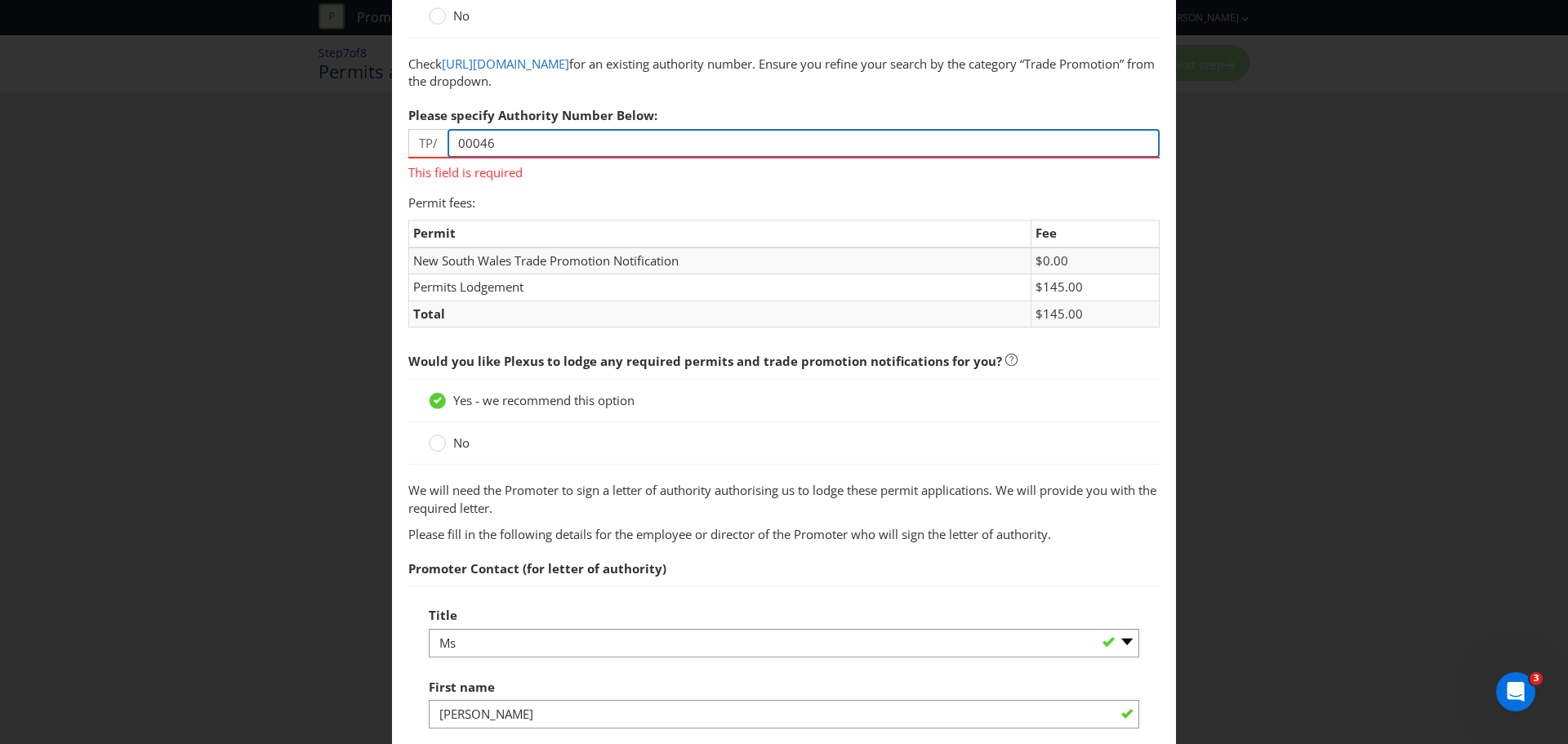
type input "00046"
click at [877, 428] on div "No" at bounding box center [784, 443] width 751 height 42
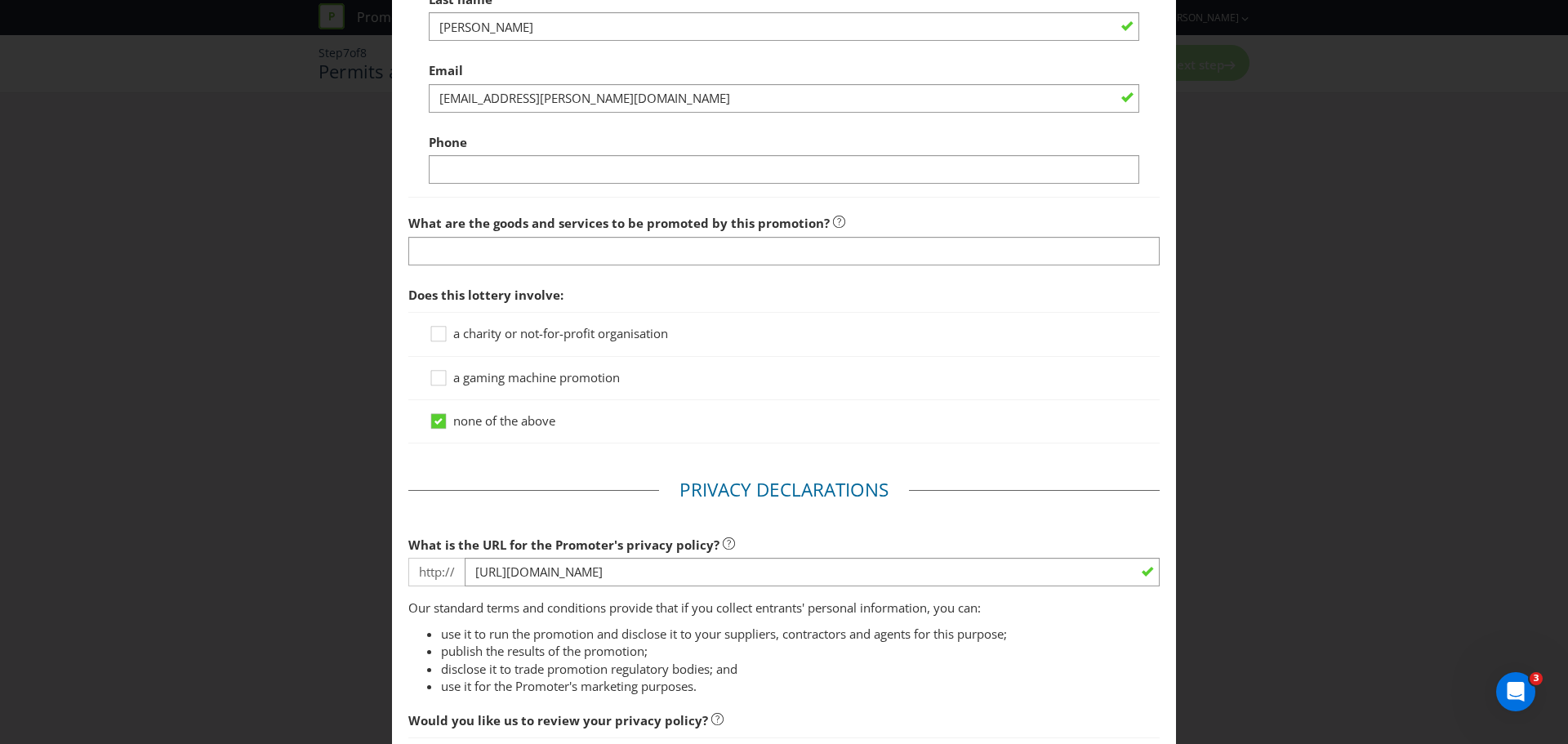
scroll to position [1061, 0]
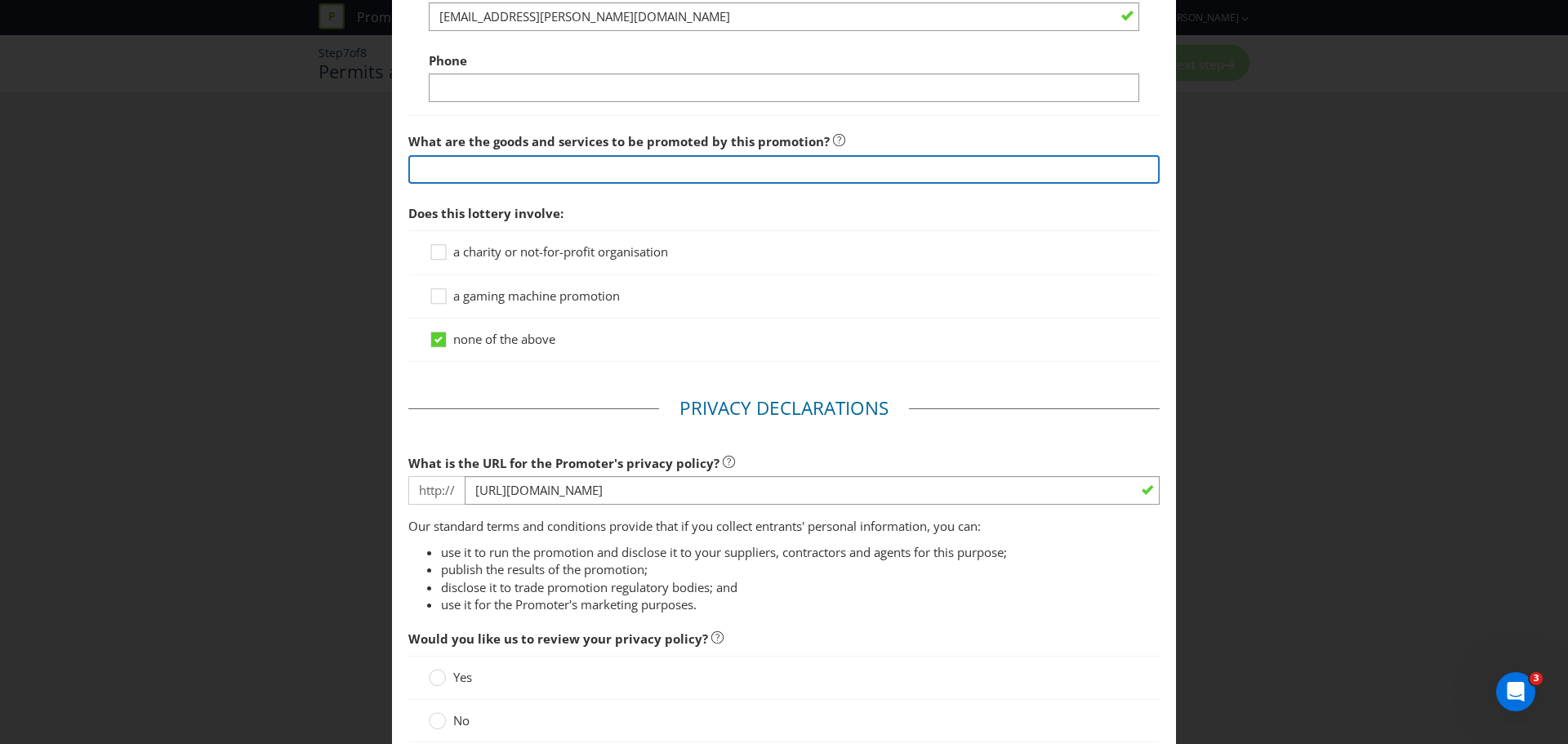
click at [514, 173] on input "text" at bounding box center [784, 169] width 751 height 28
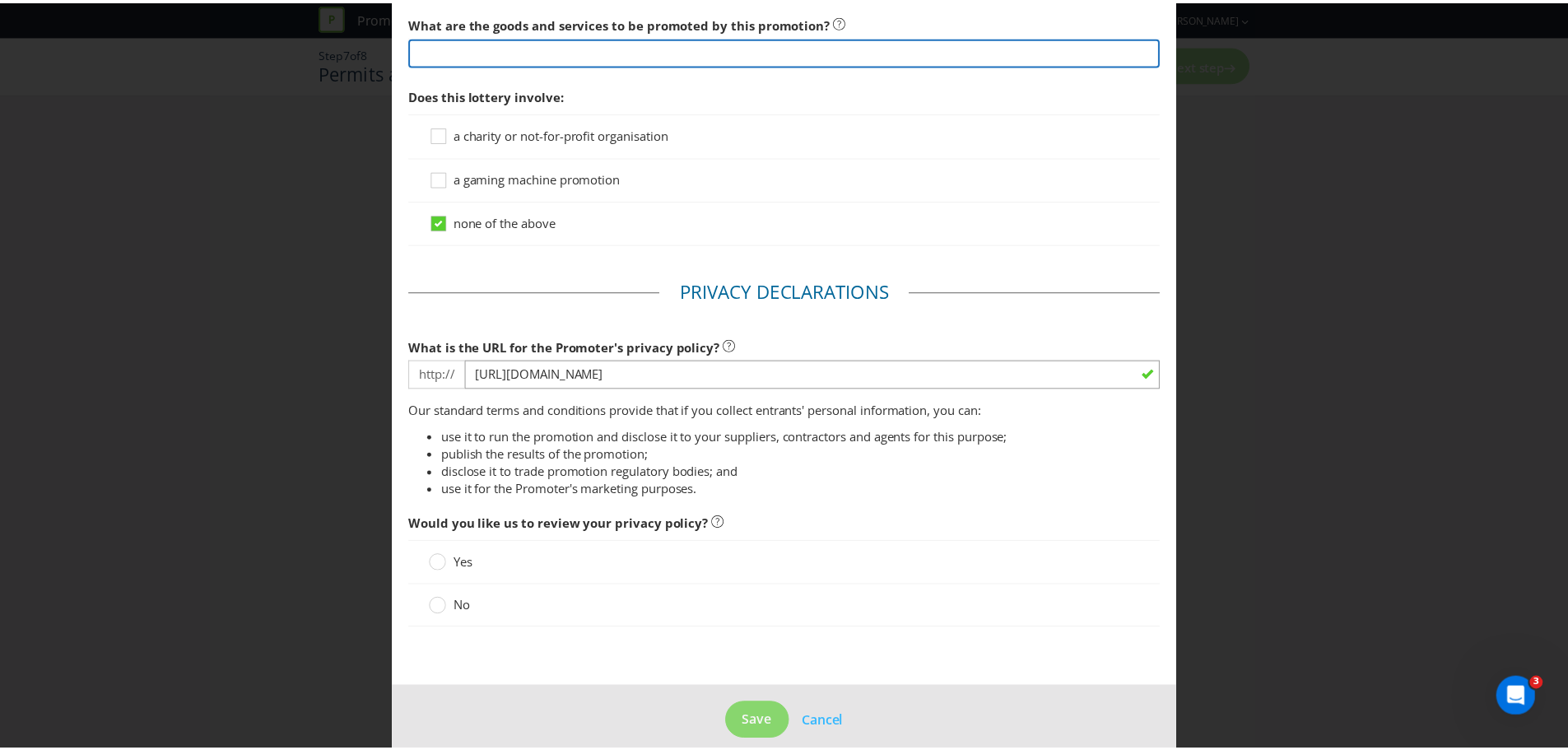
scroll to position [1209, 0]
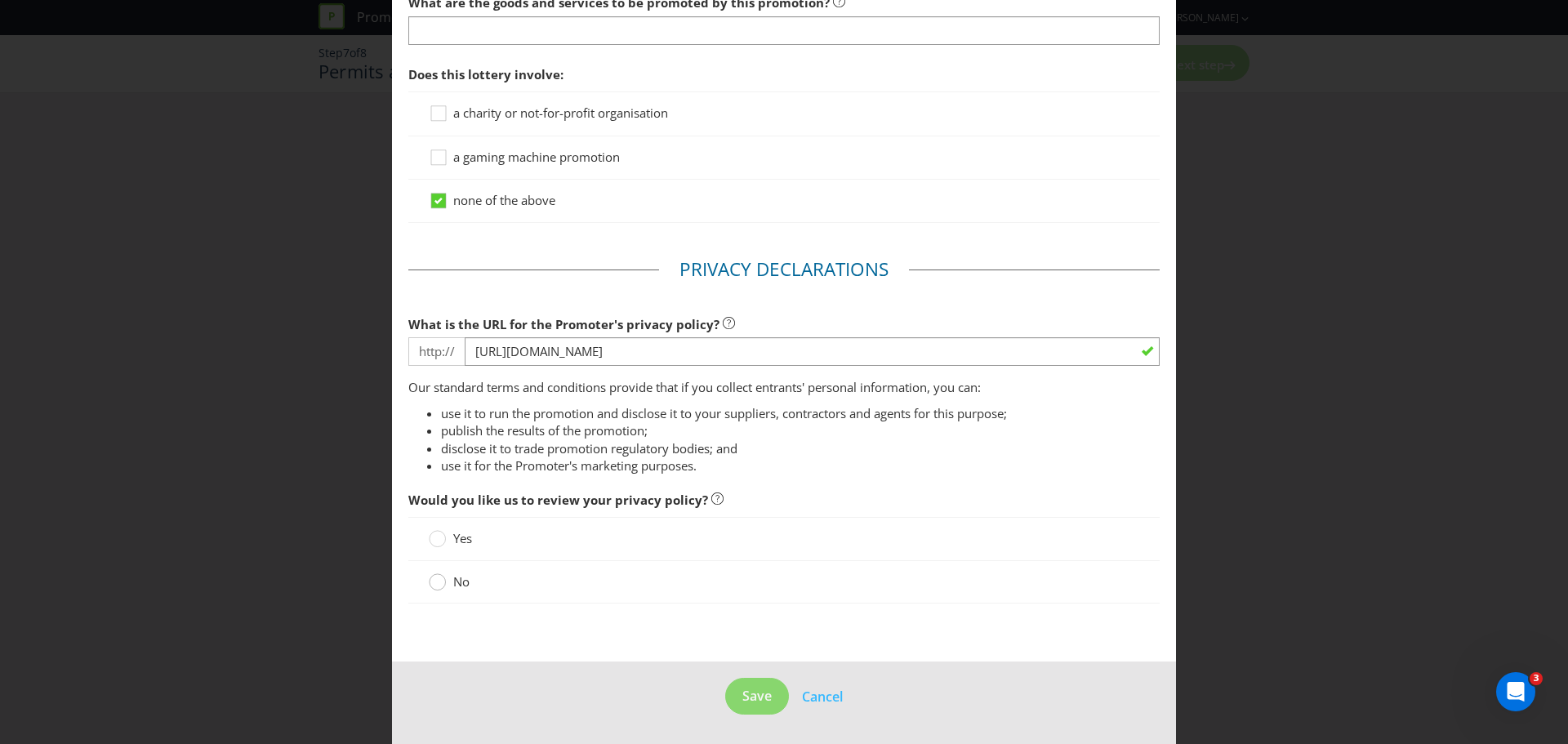
click at [436, 449] on circle at bounding box center [437, 582] width 17 height 17
click at [0, 0] on input "No" at bounding box center [0, 0] width 0 height 0
click at [759, 449] on span "Save" at bounding box center [757, 695] width 29 height 18
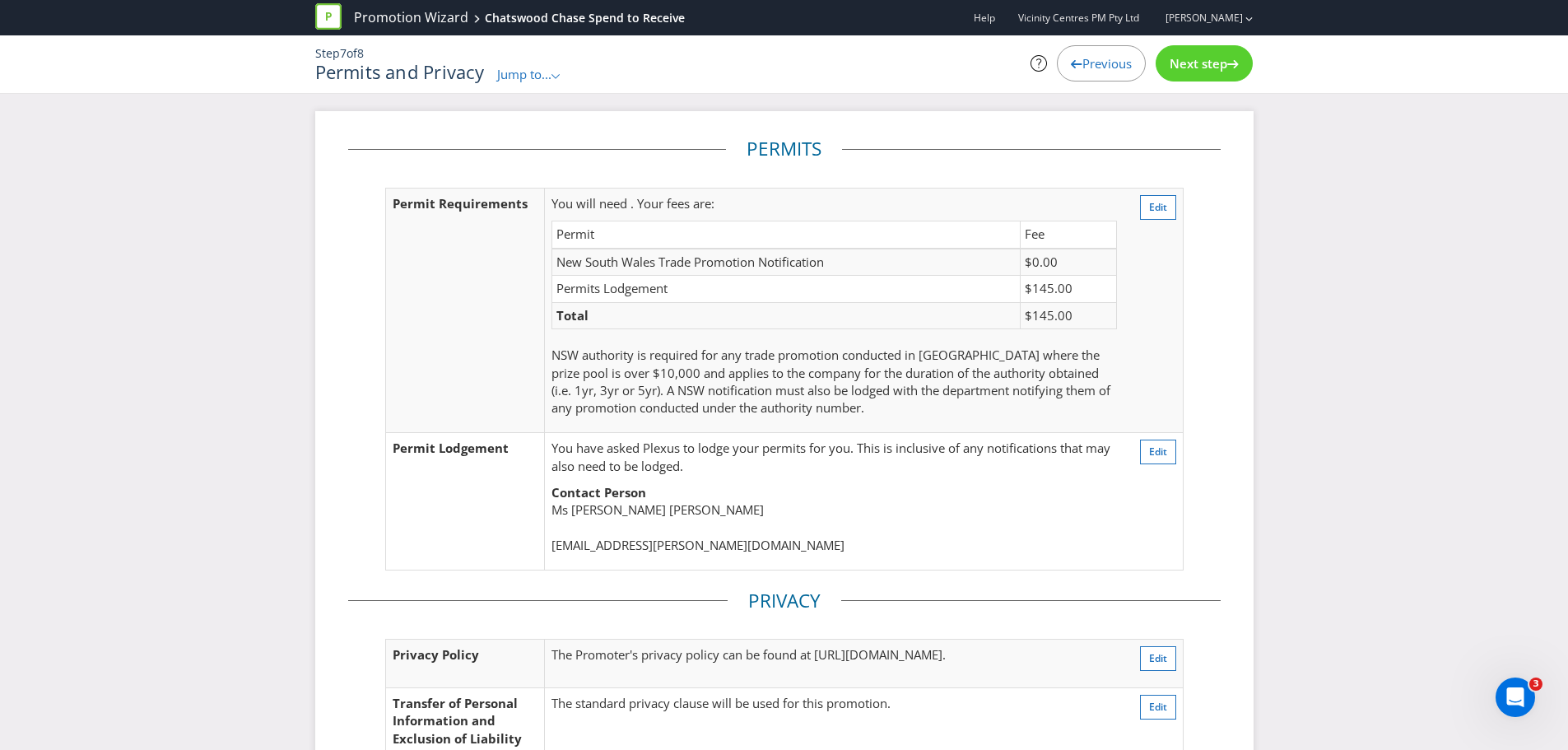
click at [1040, 60] on span "Next step" at bounding box center [1199, 63] width 57 height 17
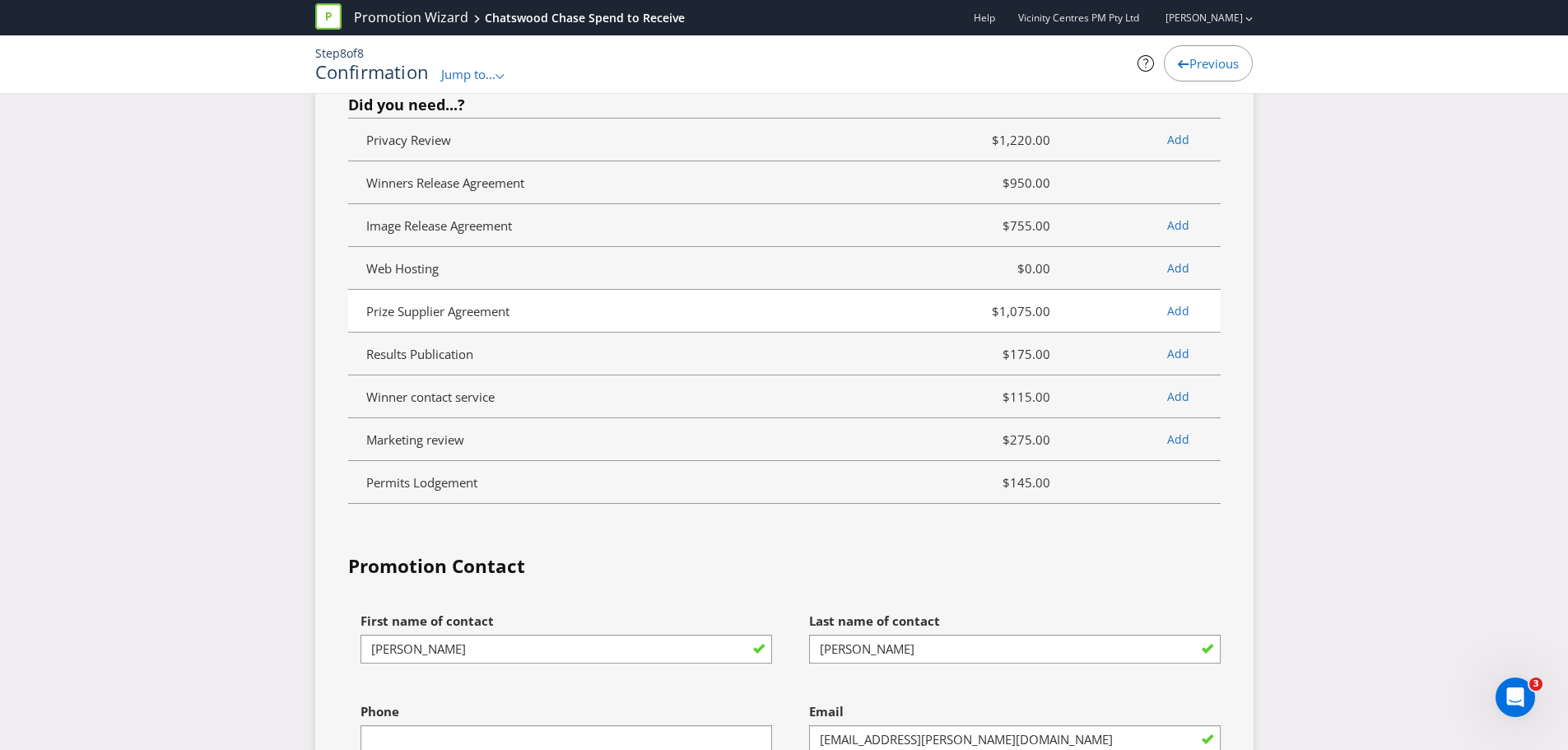
scroll to position [4360, 0]
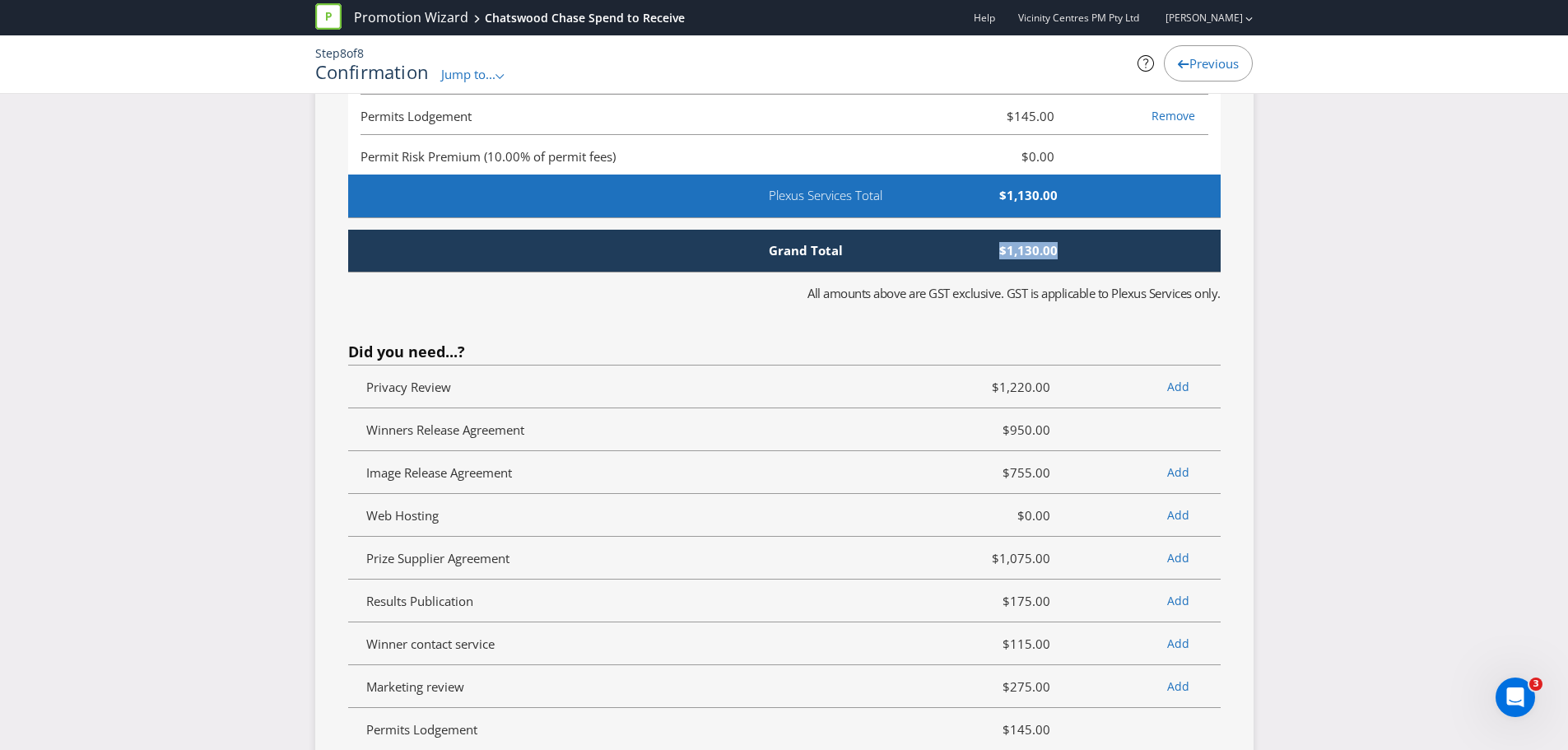
drag, startPoint x: 1063, startPoint y: 247, endPoint x: 990, endPoint y: 246, distance: 73.0
click at [990, 246] on span "$1,130.00" at bounding box center [976, 249] width 188 height 17
copy span "$1,130.00"
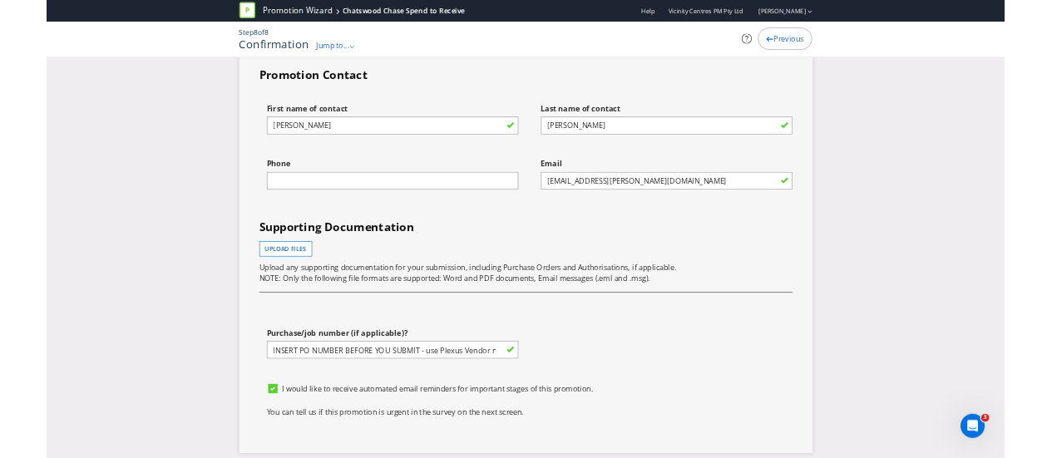
scroll to position [5239, 0]
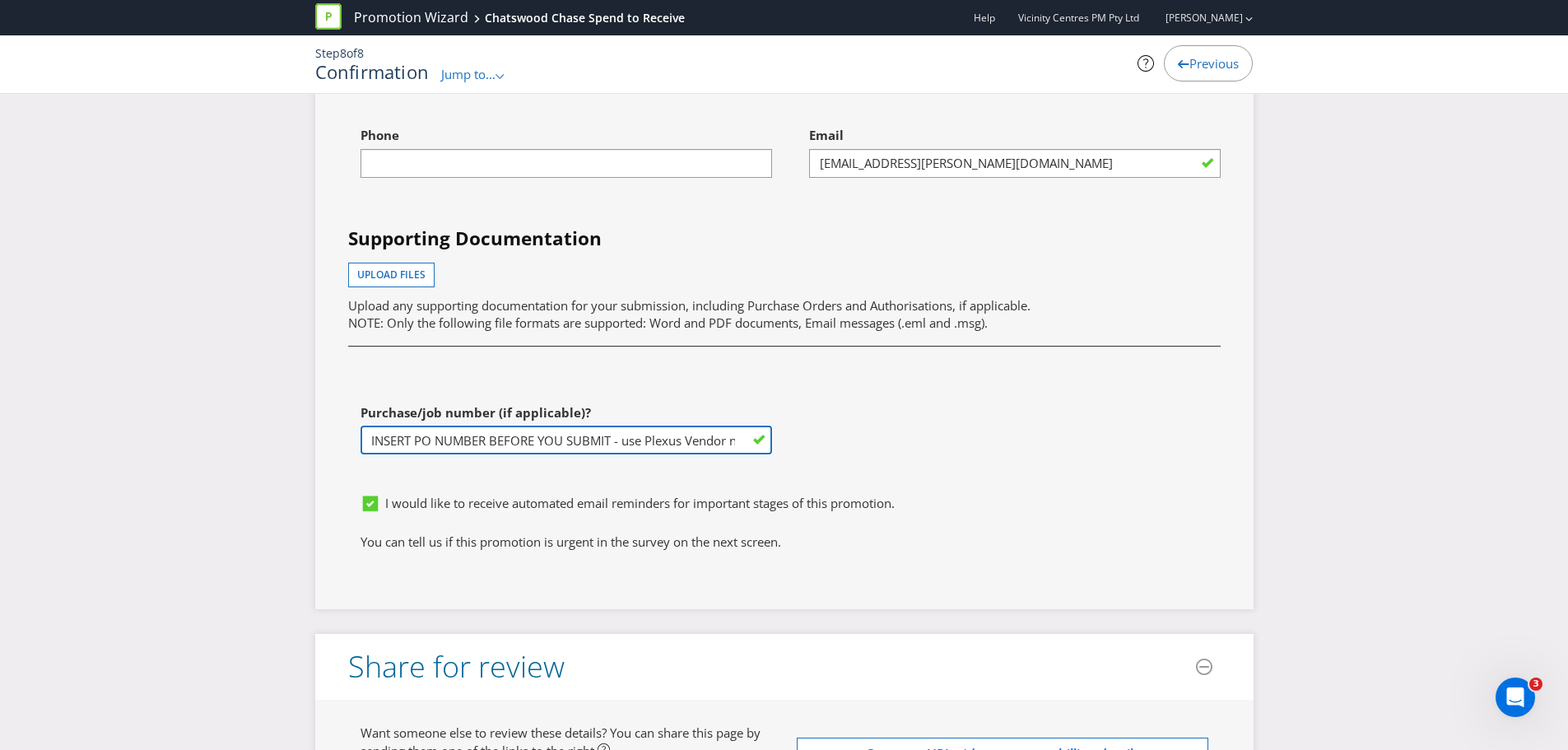
click at [611, 443] on input "INSERT PO NUMBER BEFORE YOU SUBMIT - use Plexus Vendor no. 329371 internally to…" at bounding box center [566, 439] width 412 height 29
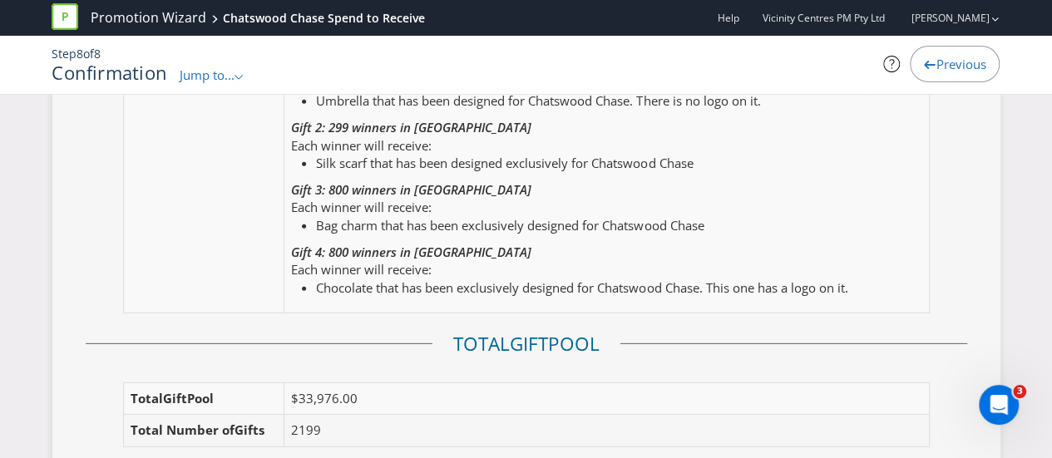
scroll to position [2328, 0]
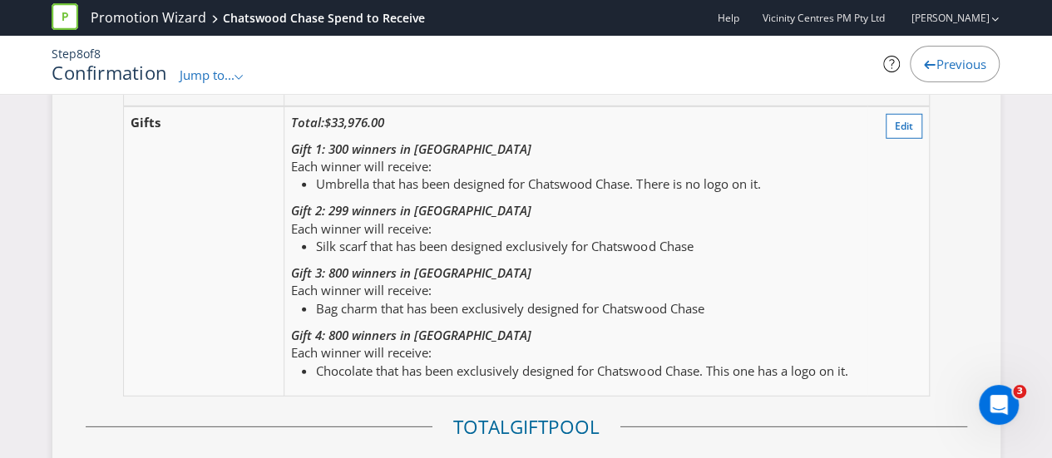
click at [943, 66] on span "Previous" at bounding box center [960, 64] width 50 height 17
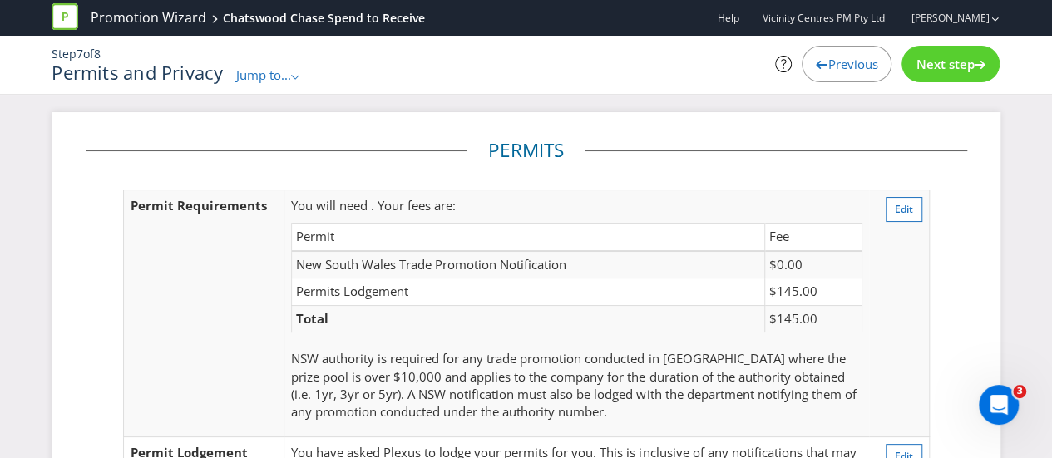
click at [842, 80] on div "Previous" at bounding box center [847, 64] width 90 height 37
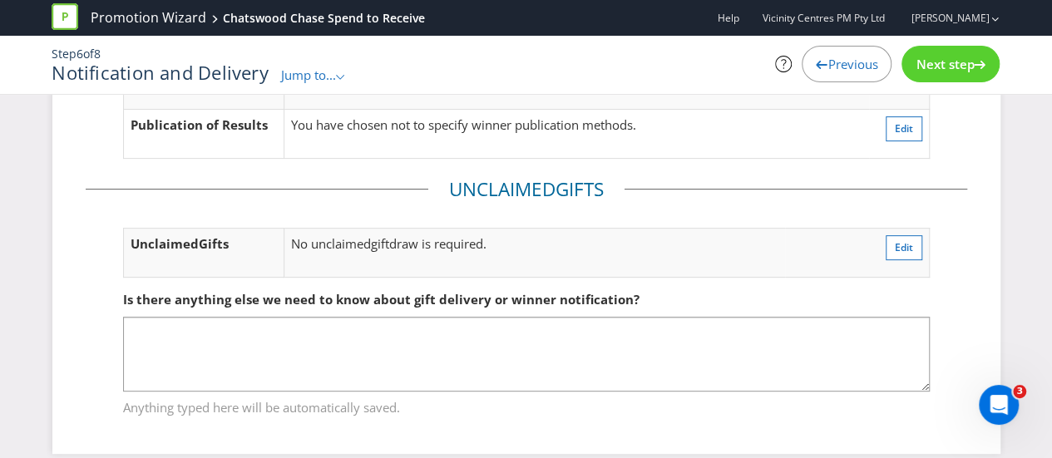
scroll to position [166, 0]
